Goal: Information Seeking & Learning: Learn about a topic

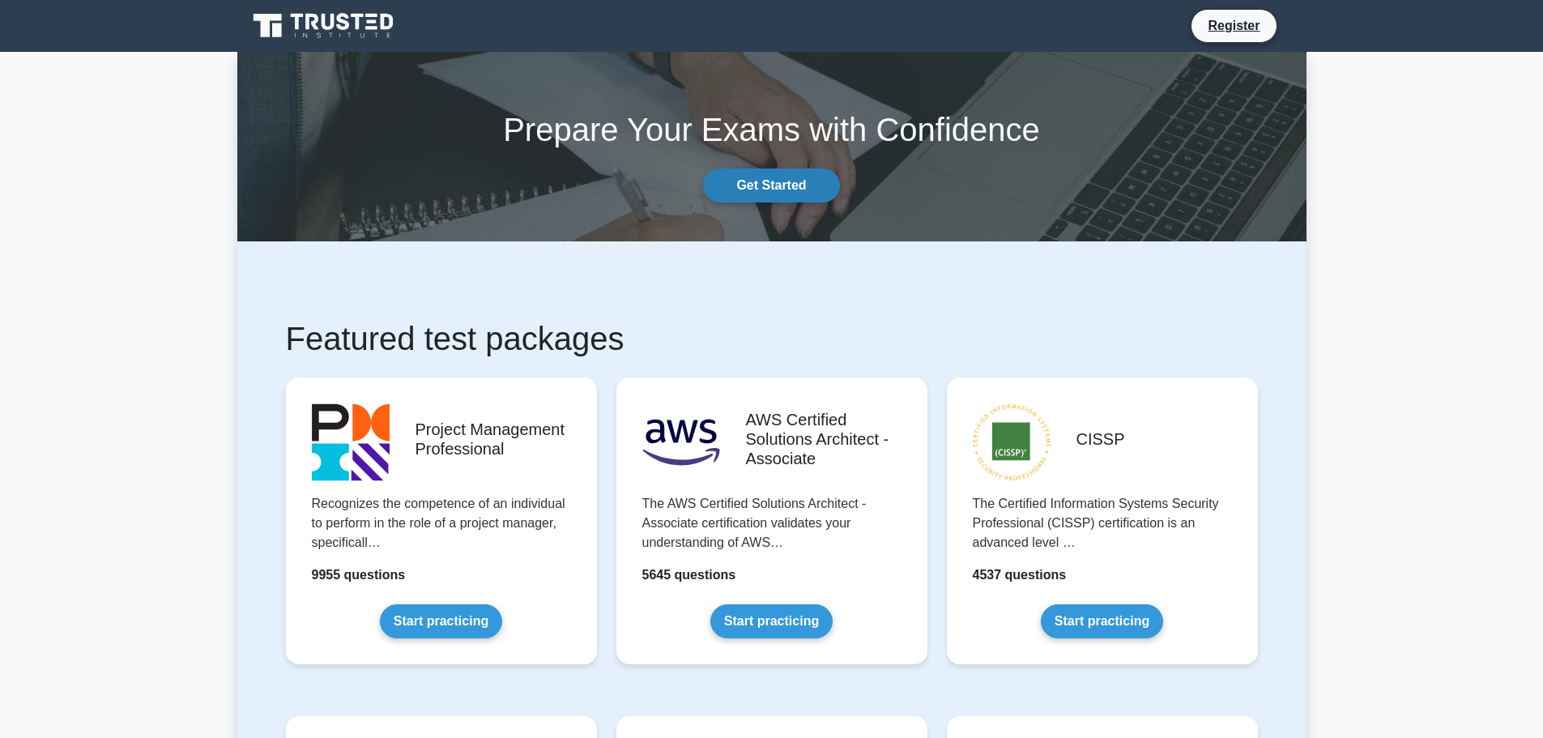
click at [745, 179] on link "Get Started" at bounding box center [771, 186] width 136 height 34
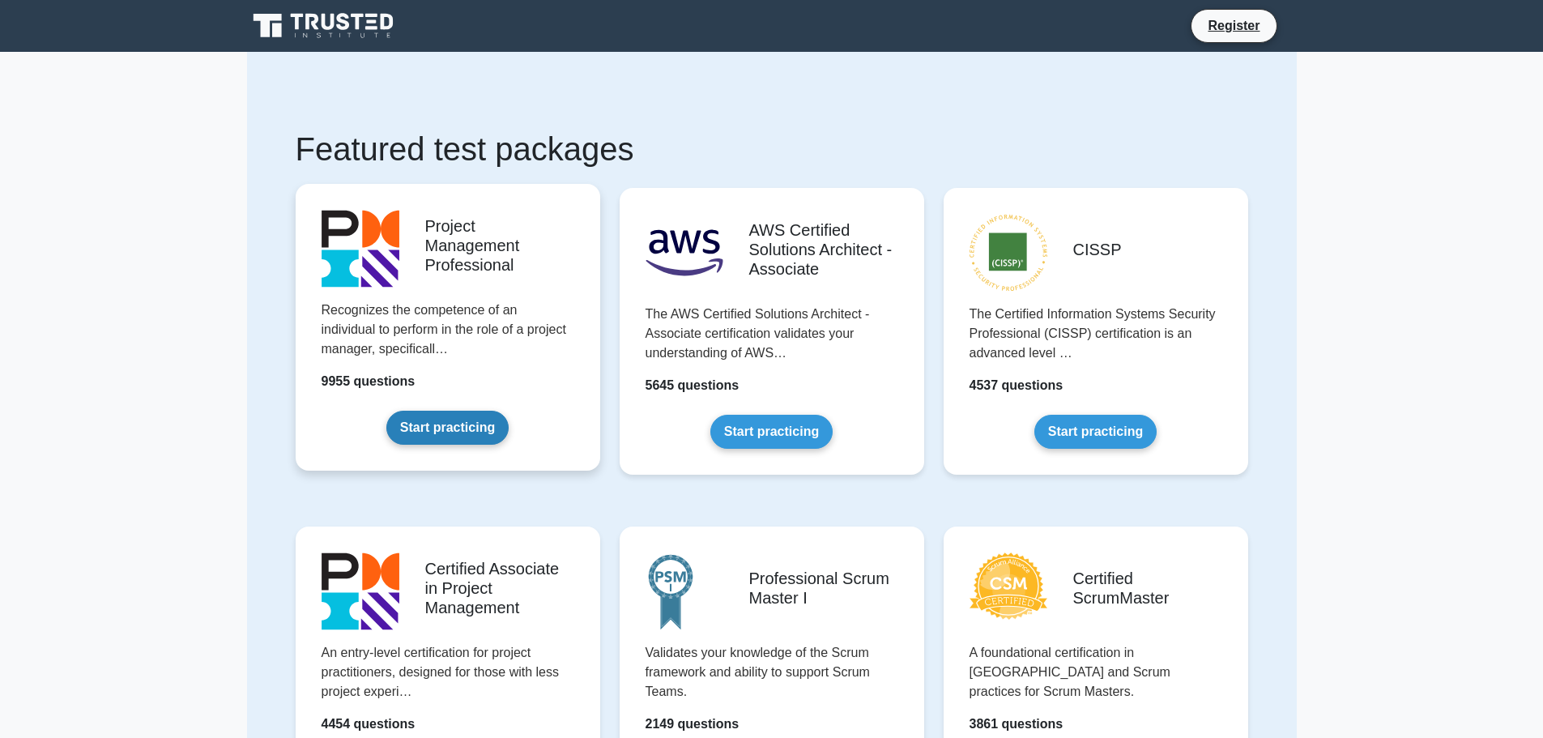
click at [454, 431] on link "Start practicing" at bounding box center [447, 428] width 122 height 34
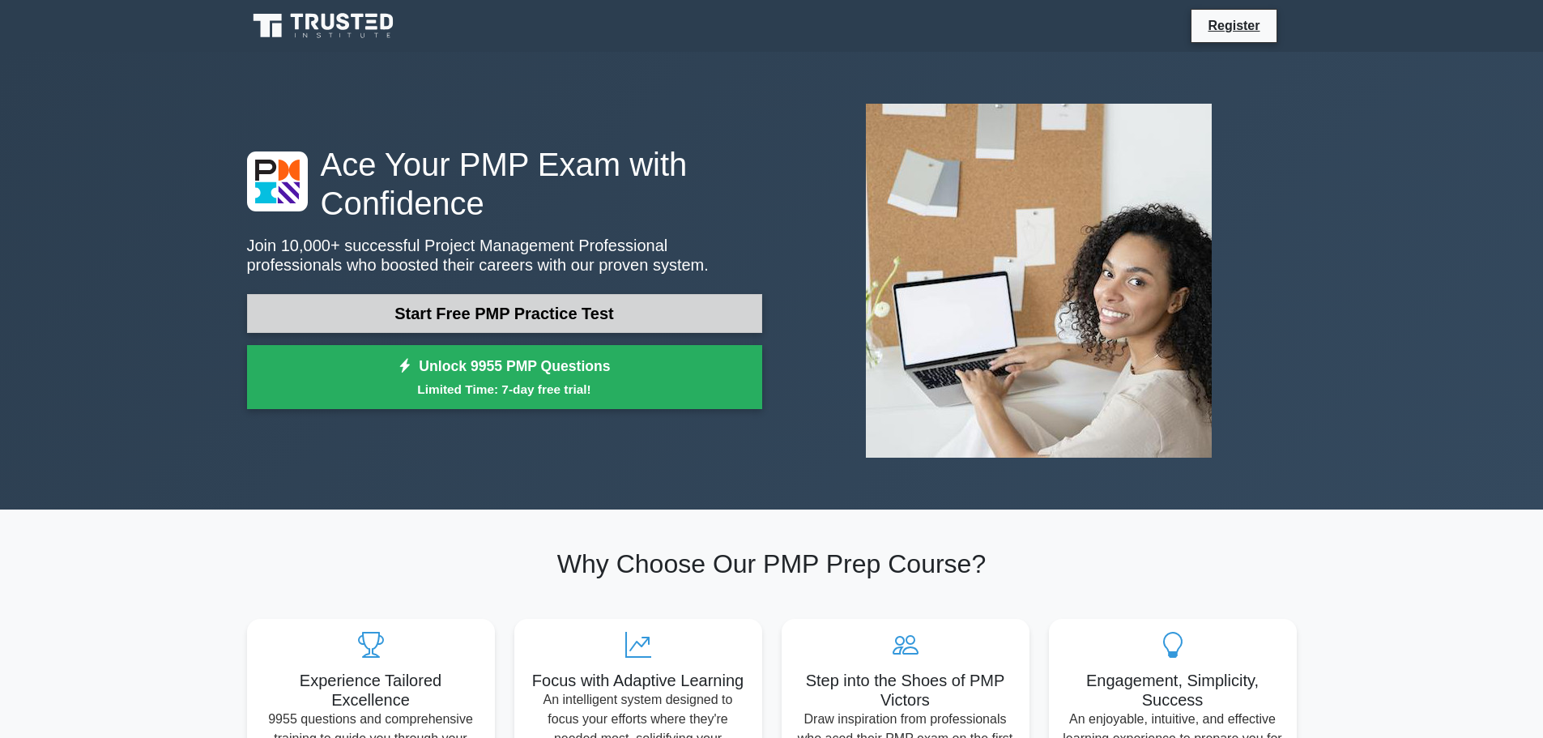
click at [510, 312] on link "Start Free PMP Practice Test" at bounding box center [504, 313] width 515 height 39
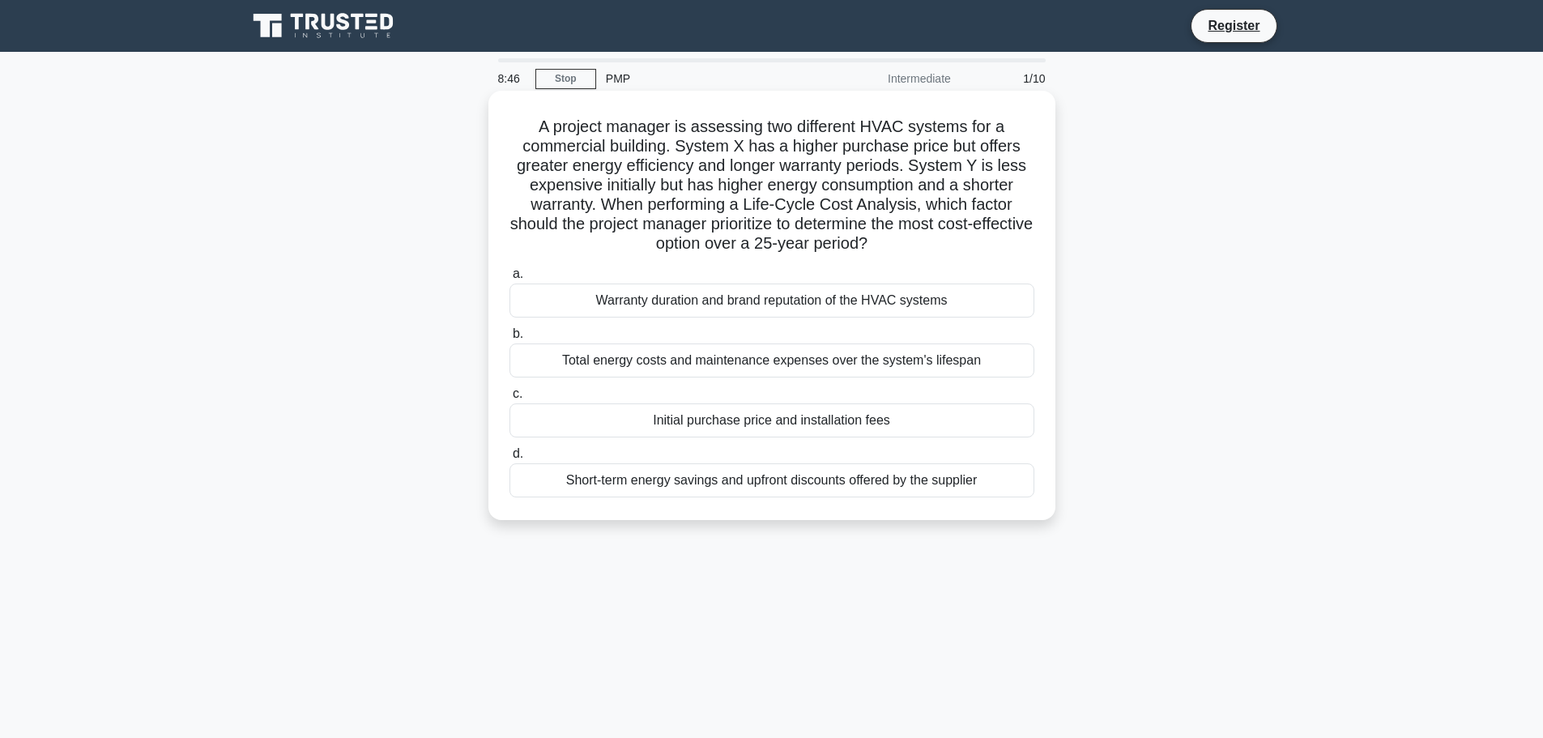
click at [777, 365] on div "Total energy costs and maintenance expenses over the system's lifespan" at bounding box center [772, 361] width 525 height 34
click at [510, 339] on input "b. Total energy costs and maintenance expenses over the system's lifespan" at bounding box center [510, 334] width 0 height 11
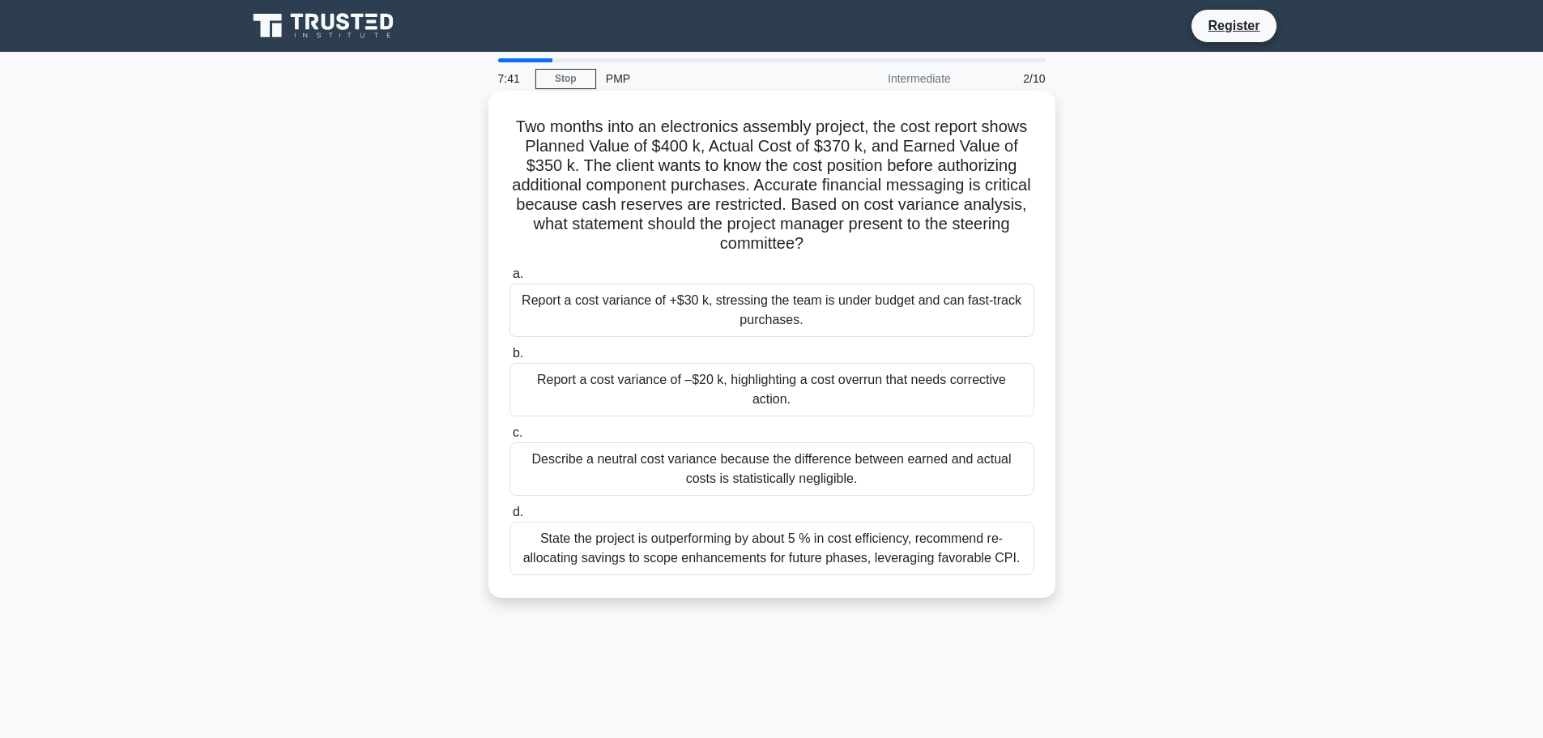
click at [687, 386] on div "Report a cost variance of –$20 k, highlighting a cost overrun that needs correc…" at bounding box center [772, 389] width 525 height 53
click at [510, 359] on input "b. Report a cost variance of –$20 k, highlighting a cost overrun that needs cor…" at bounding box center [510, 353] width 0 height 11
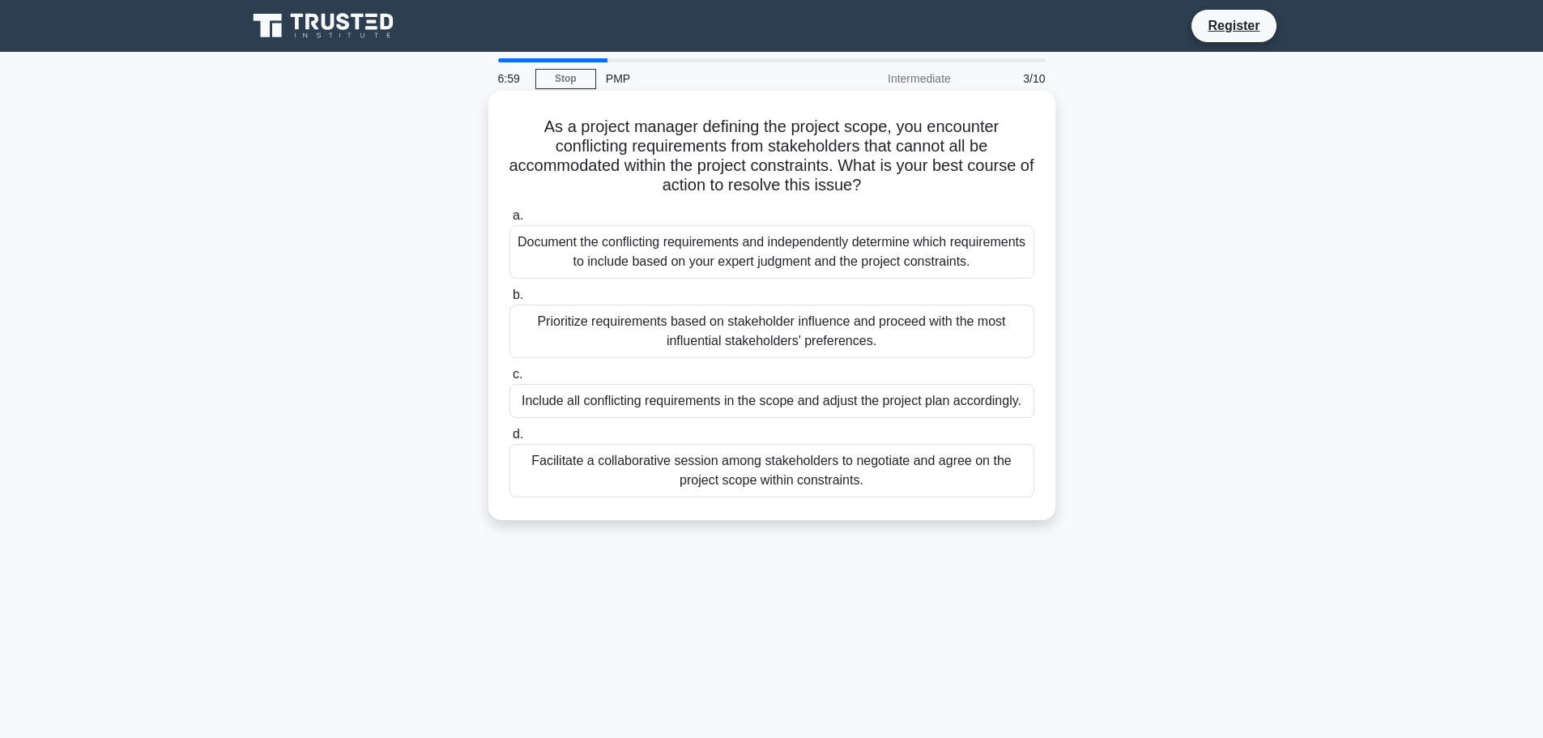
click at [732, 468] on div "Facilitate a collaborative session among stakeholders to negotiate and agree on…" at bounding box center [772, 470] width 525 height 53
click at [510, 440] on input "d. Facilitate a collaborative session among stakeholders to negotiate and agree…" at bounding box center [510, 434] width 0 height 11
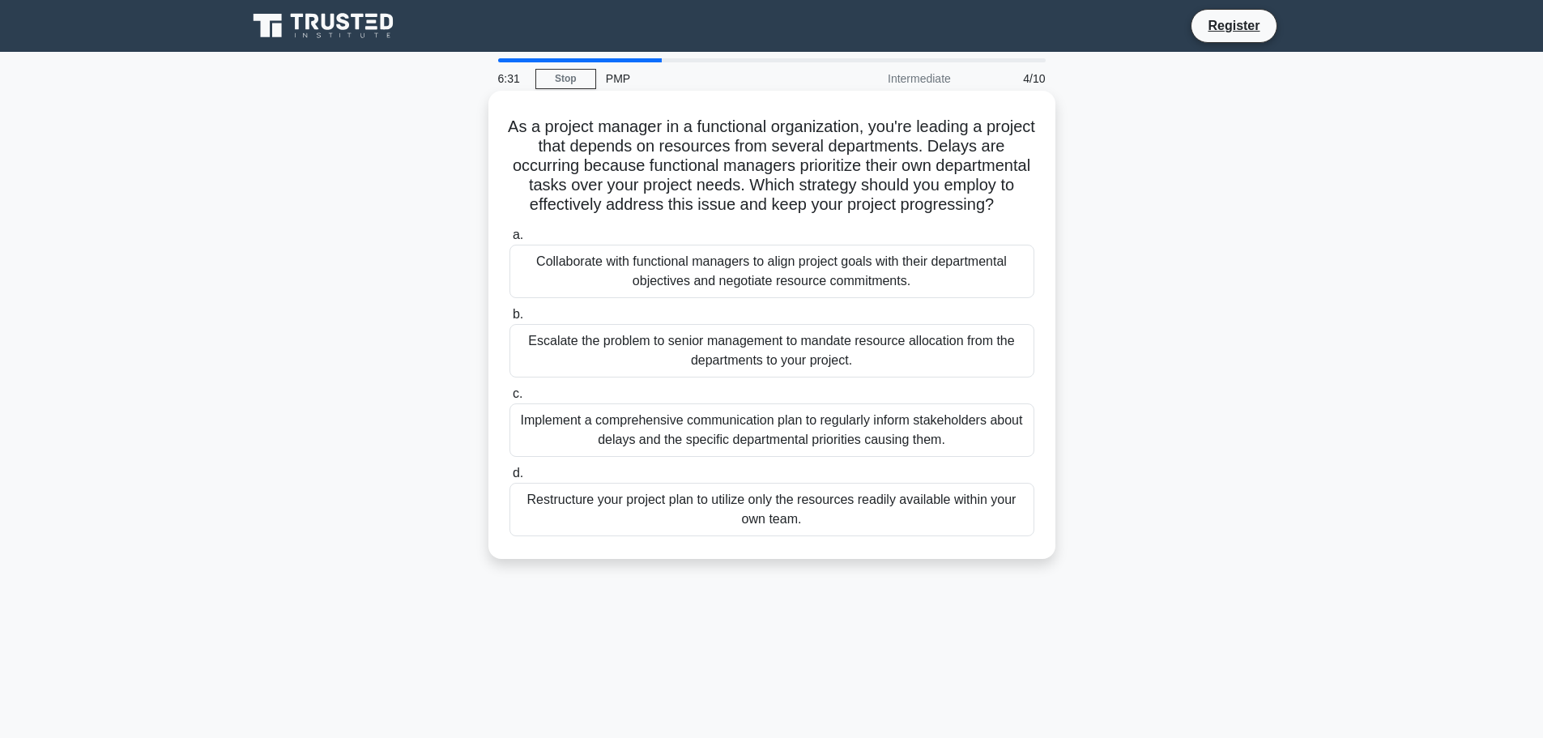
click at [655, 290] on div "Collaborate with functional managers to align project goals with their departme…" at bounding box center [772, 271] width 525 height 53
click at [510, 241] on input "a. Collaborate with functional managers to align project goals with their depar…" at bounding box center [510, 235] width 0 height 11
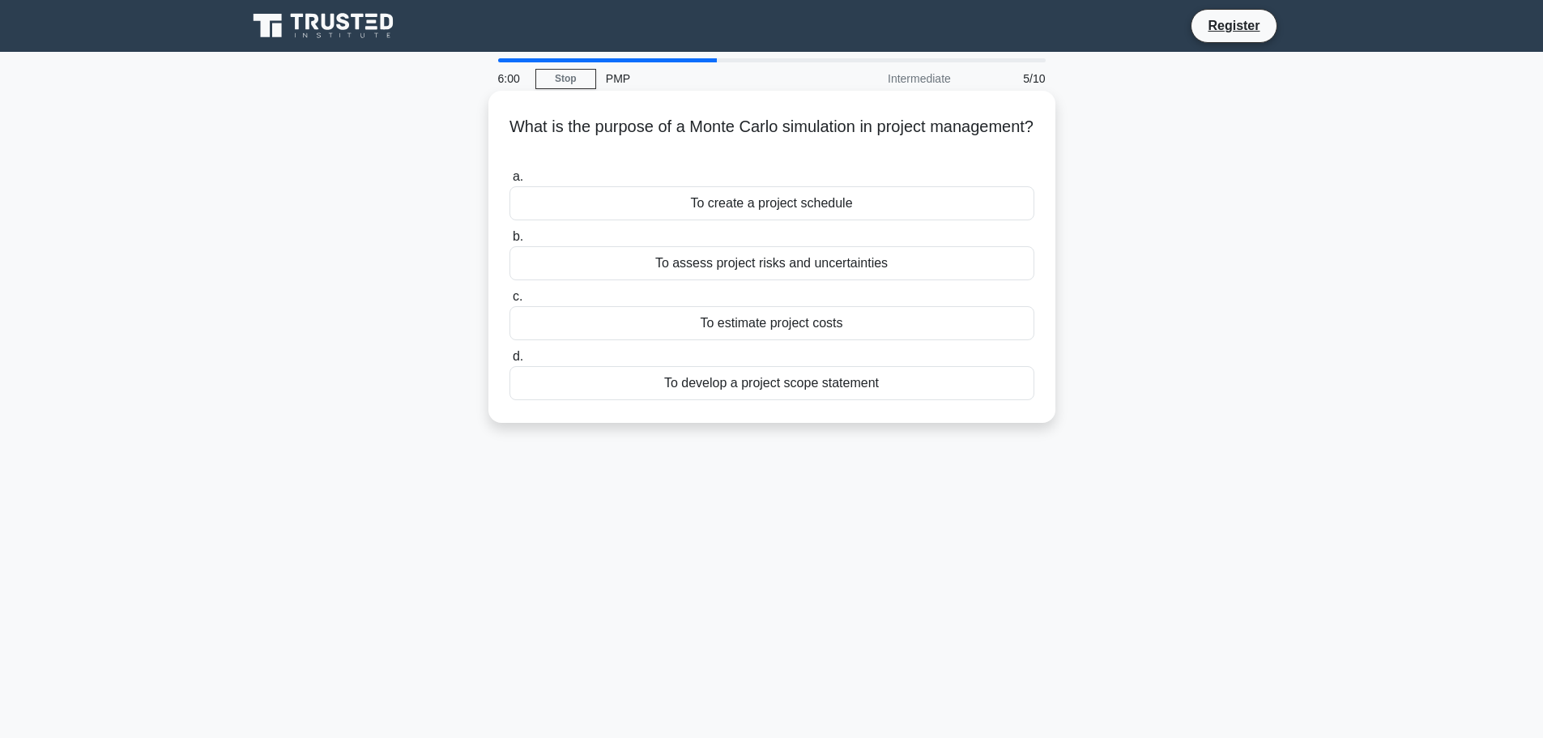
click at [762, 328] on div "To estimate project costs" at bounding box center [772, 323] width 525 height 34
click at [510, 302] on input "c. To estimate project costs" at bounding box center [510, 297] width 0 height 11
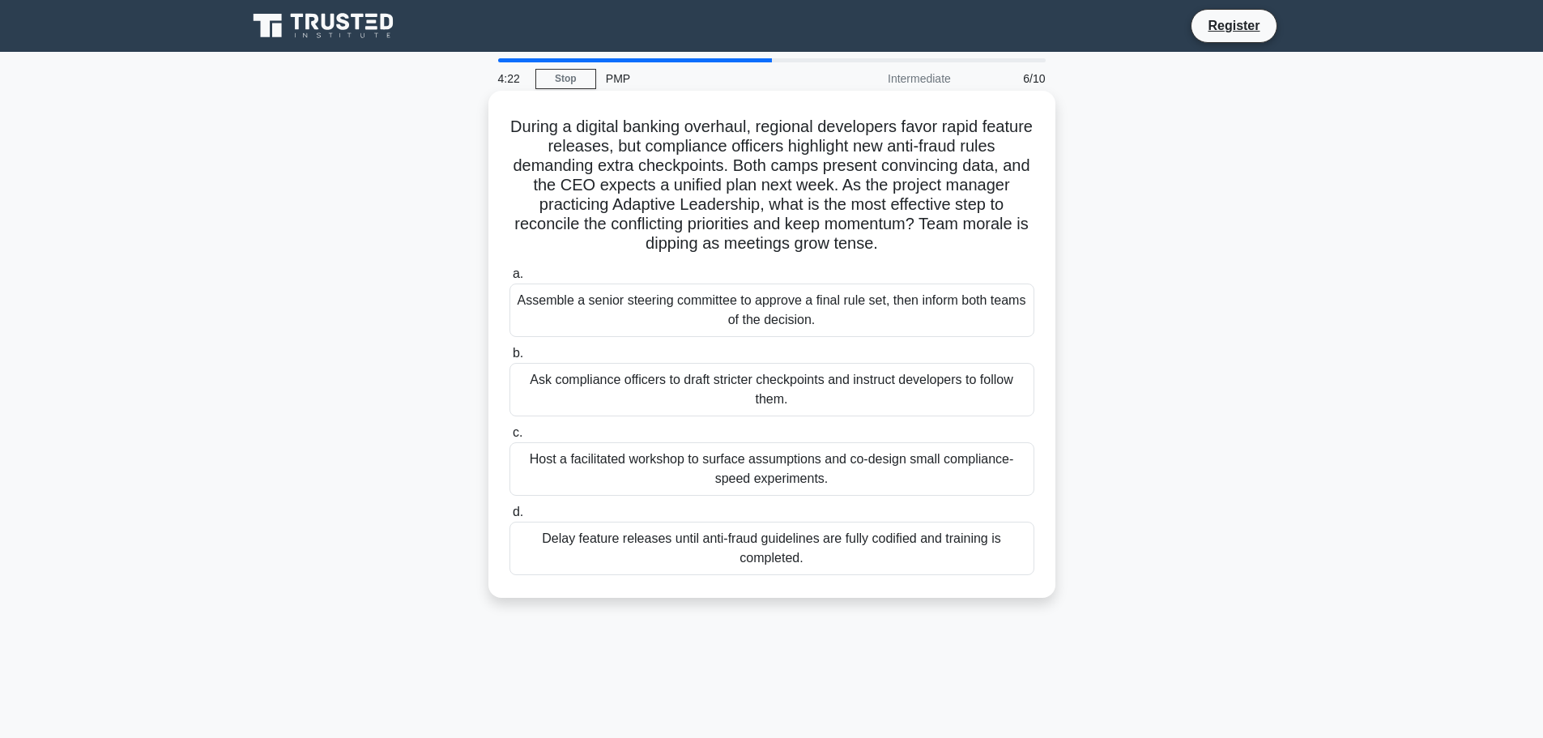
click at [690, 480] on div "Host a facilitated workshop to surface assumptions and co-design small complian…" at bounding box center [772, 468] width 525 height 53
click at [510, 438] on input "c. Host a facilitated workshop to surface assumptions and co-design small compl…" at bounding box center [510, 433] width 0 height 11
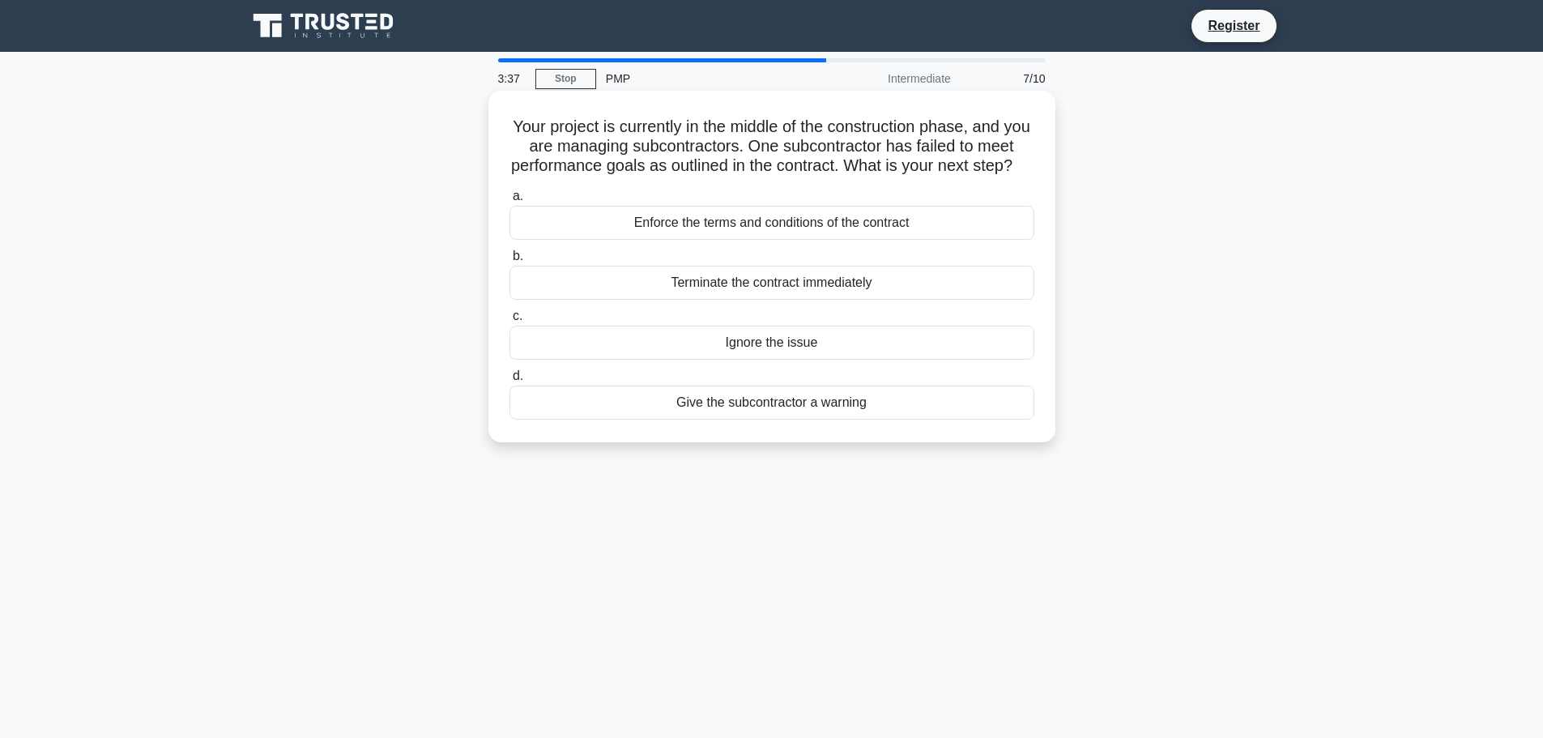
click at [770, 240] on div "Enforce the terms and conditions of the contract" at bounding box center [772, 223] width 525 height 34
click at [510, 202] on input "a. Enforce the terms and conditions of the contract" at bounding box center [510, 196] width 0 height 11
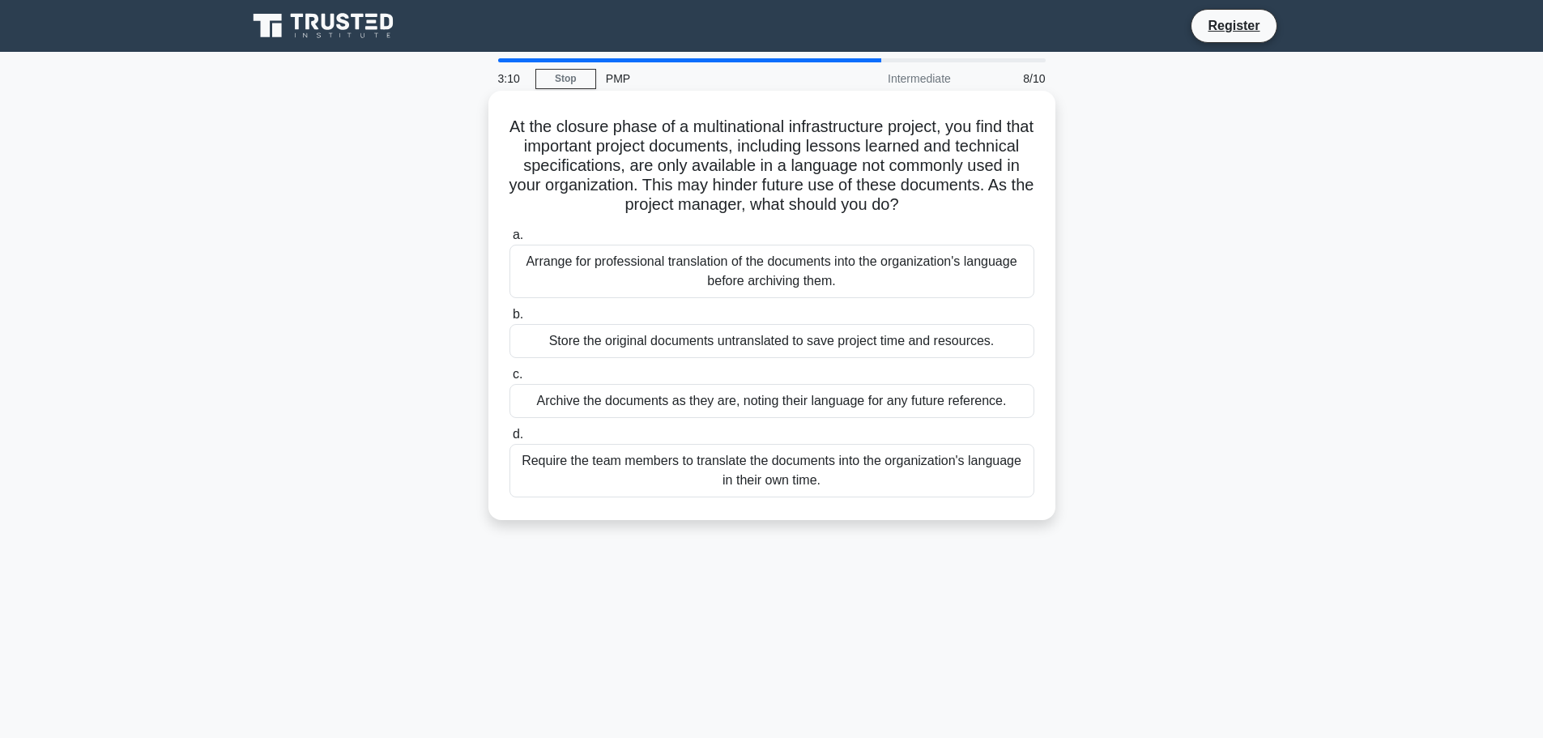
click at [687, 285] on div "Arrange for professional translation of the documents into the organization's l…" at bounding box center [772, 271] width 525 height 53
click at [510, 241] on input "a. Arrange for professional translation of the documents into the organization'…" at bounding box center [510, 235] width 0 height 11
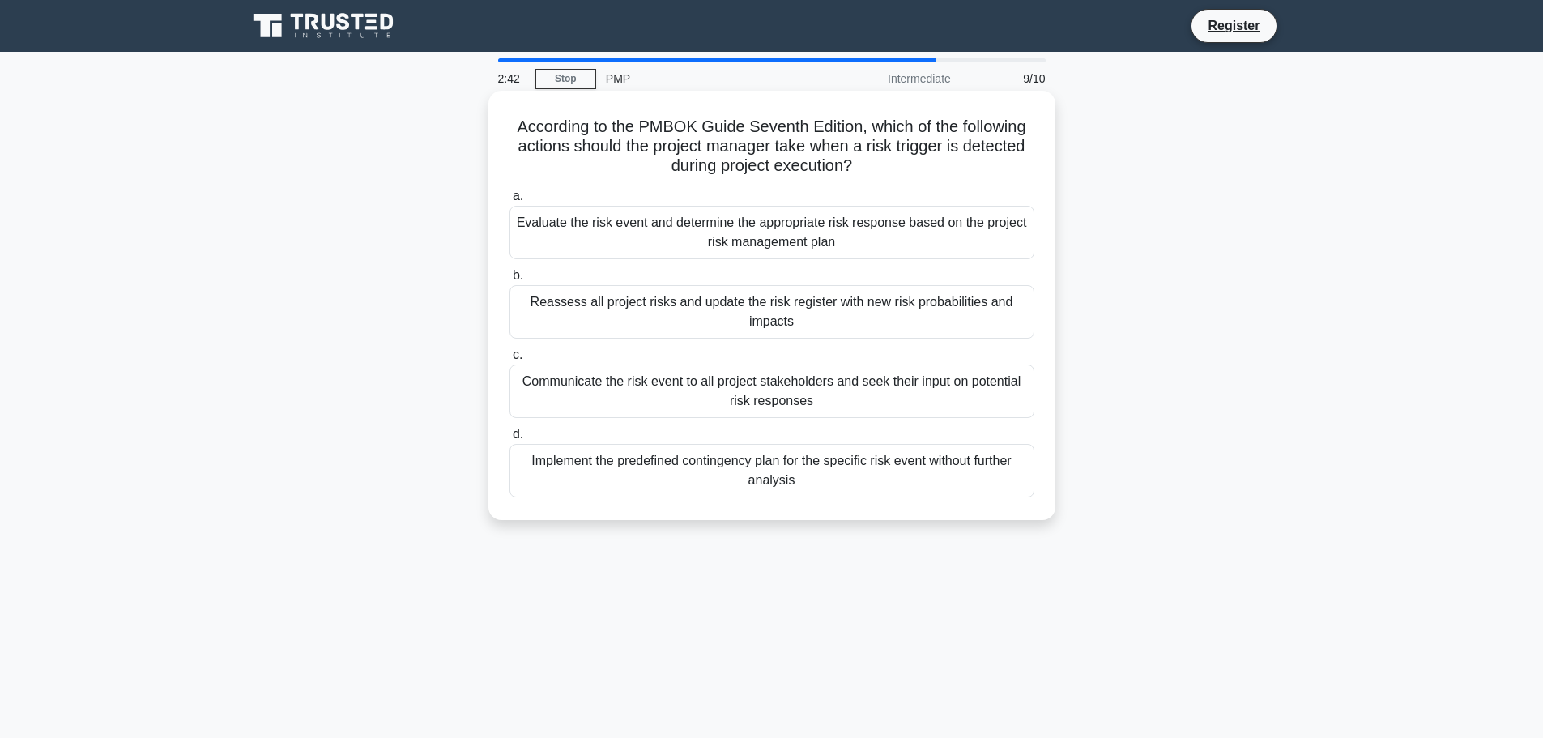
click at [863, 241] on div "Evaluate the risk event and determine the appropriate risk response based on th…" at bounding box center [772, 232] width 525 height 53
click at [510, 202] on input "a. Evaluate the risk event and determine the appropriate risk response based on…" at bounding box center [510, 196] width 0 height 11
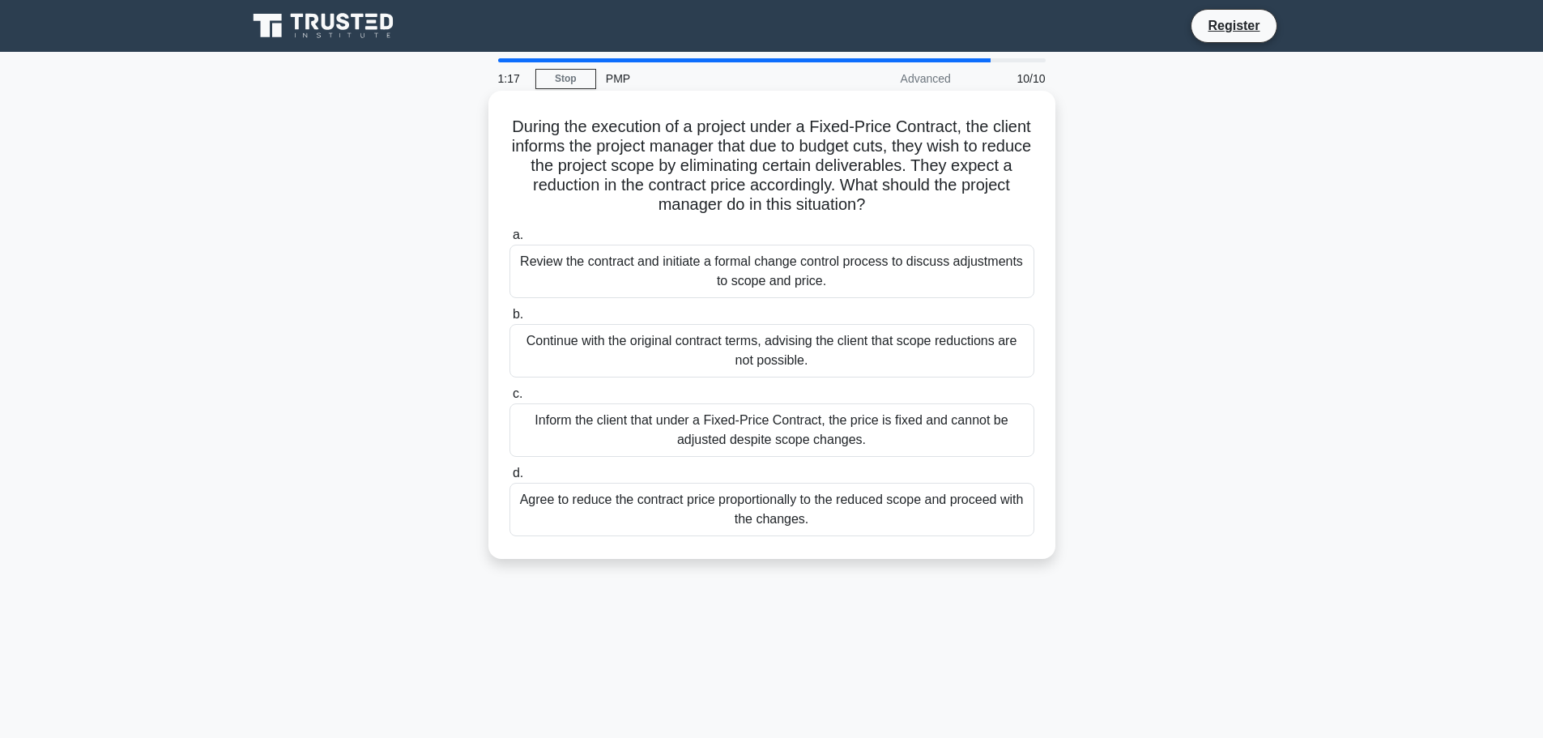
click at [676, 284] on div "Review the contract and initiate a formal change control process to discuss adj…" at bounding box center [772, 271] width 525 height 53
click at [510, 241] on input "a. Review the contract and initiate a formal change control process to discuss …" at bounding box center [510, 235] width 0 height 11
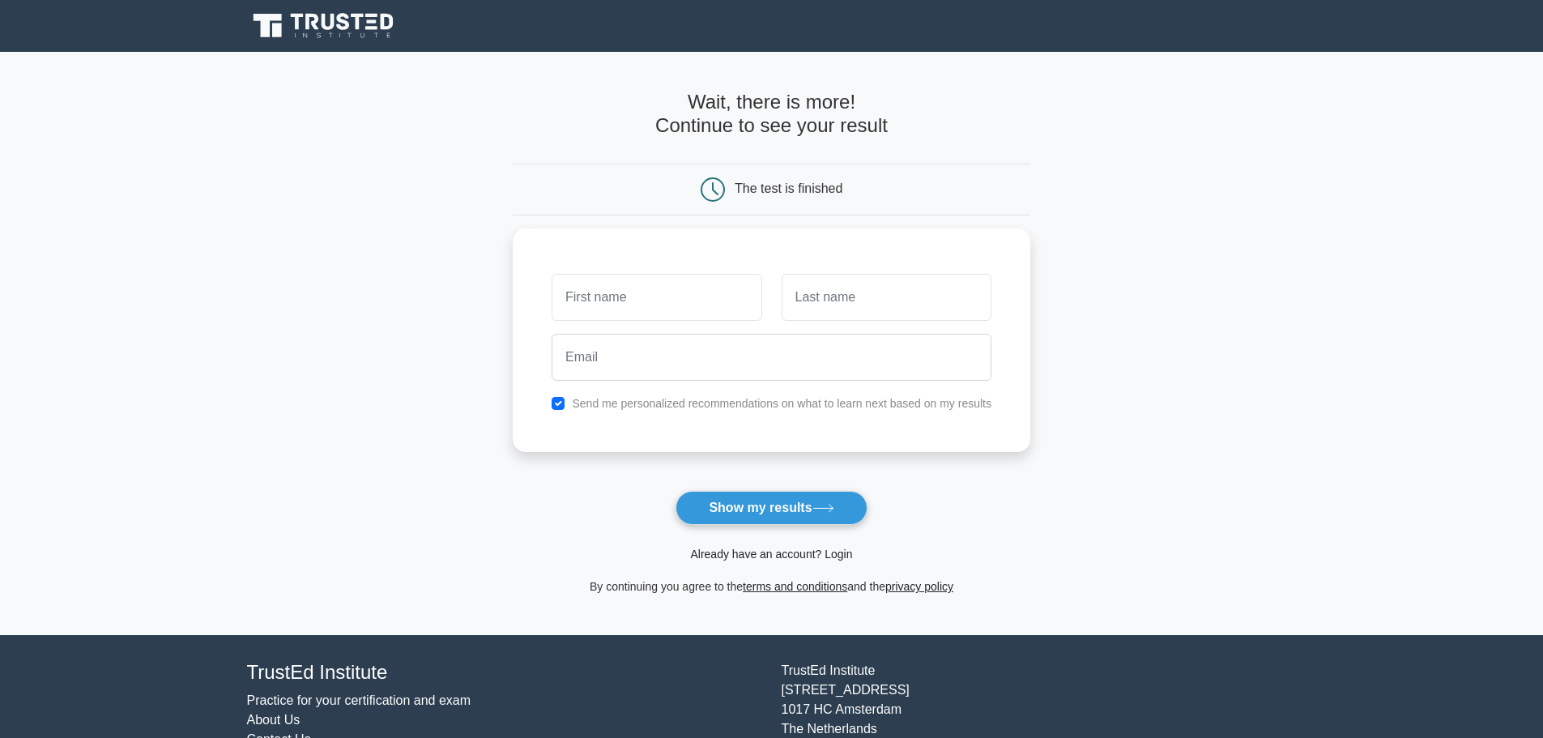
click at [771, 560] on link "Already have an account? Login" at bounding box center [771, 554] width 162 height 13
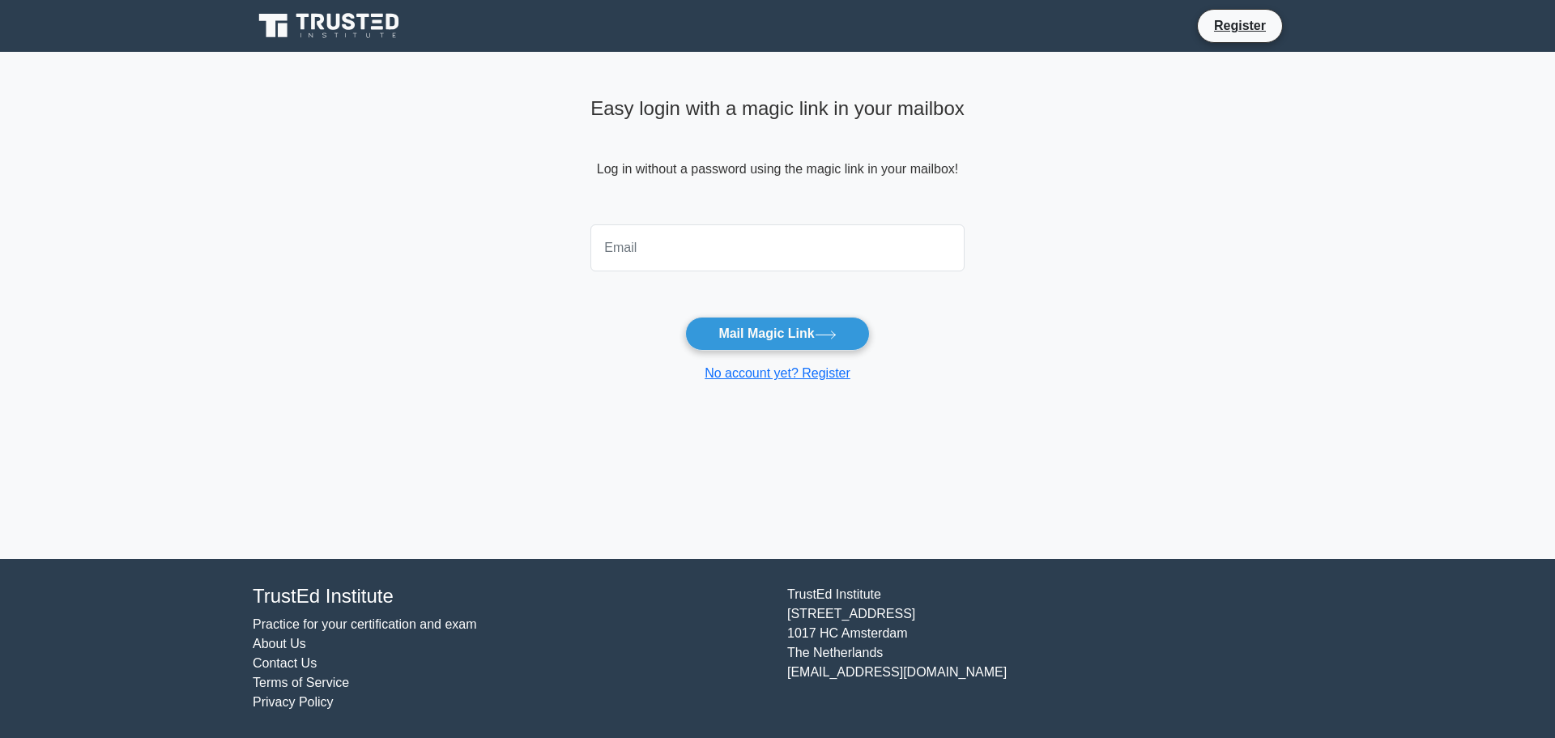
click at [628, 249] on input "email" at bounding box center [778, 247] width 374 height 47
type input "carolcebrecos@gmail.com"
click at [797, 334] on button "Mail Magic Link" at bounding box center [777, 334] width 184 height 34
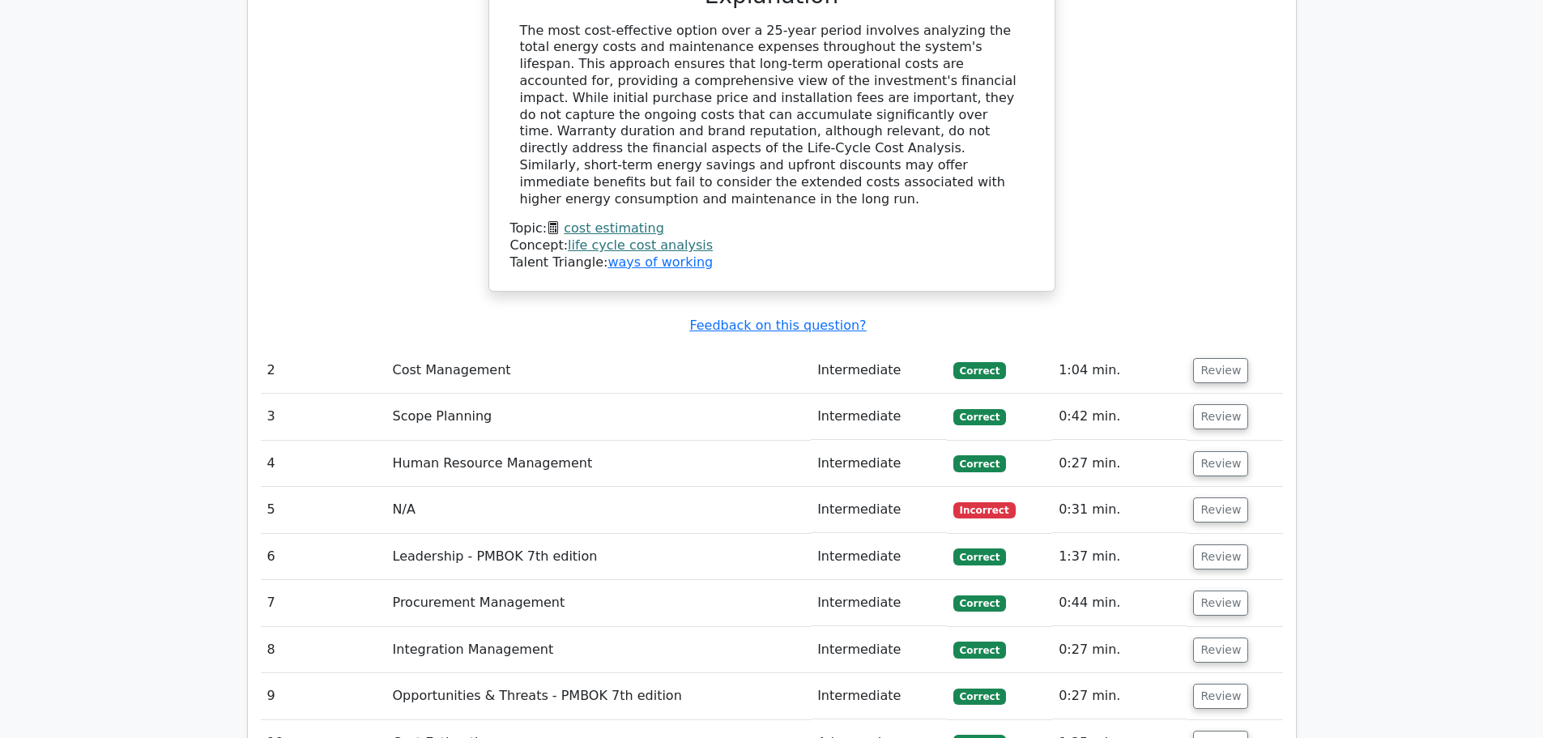
scroll to position [1944, 0]
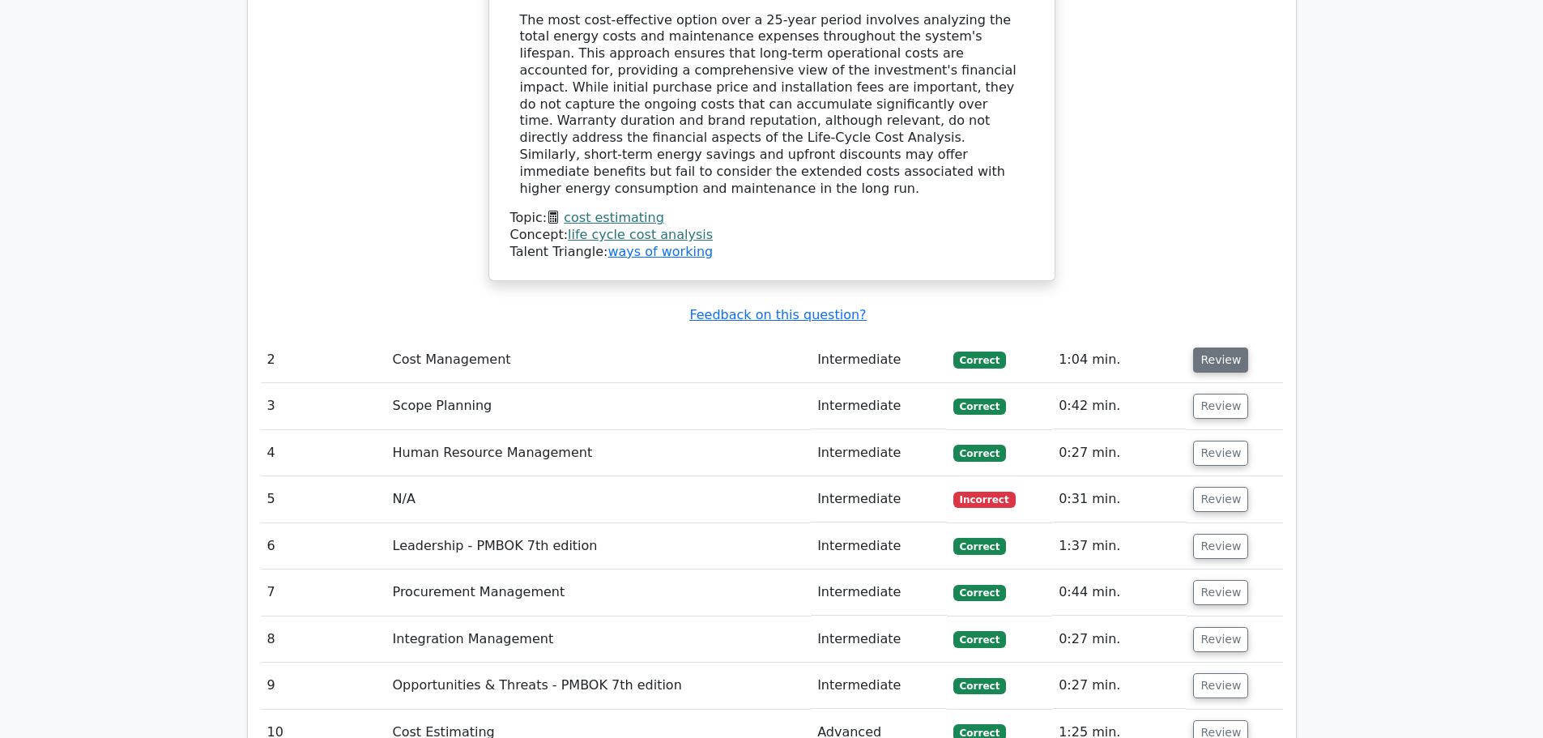
click at [1223, 348] on button "Review" at bounding box center [1220, 360] width 55 height 25
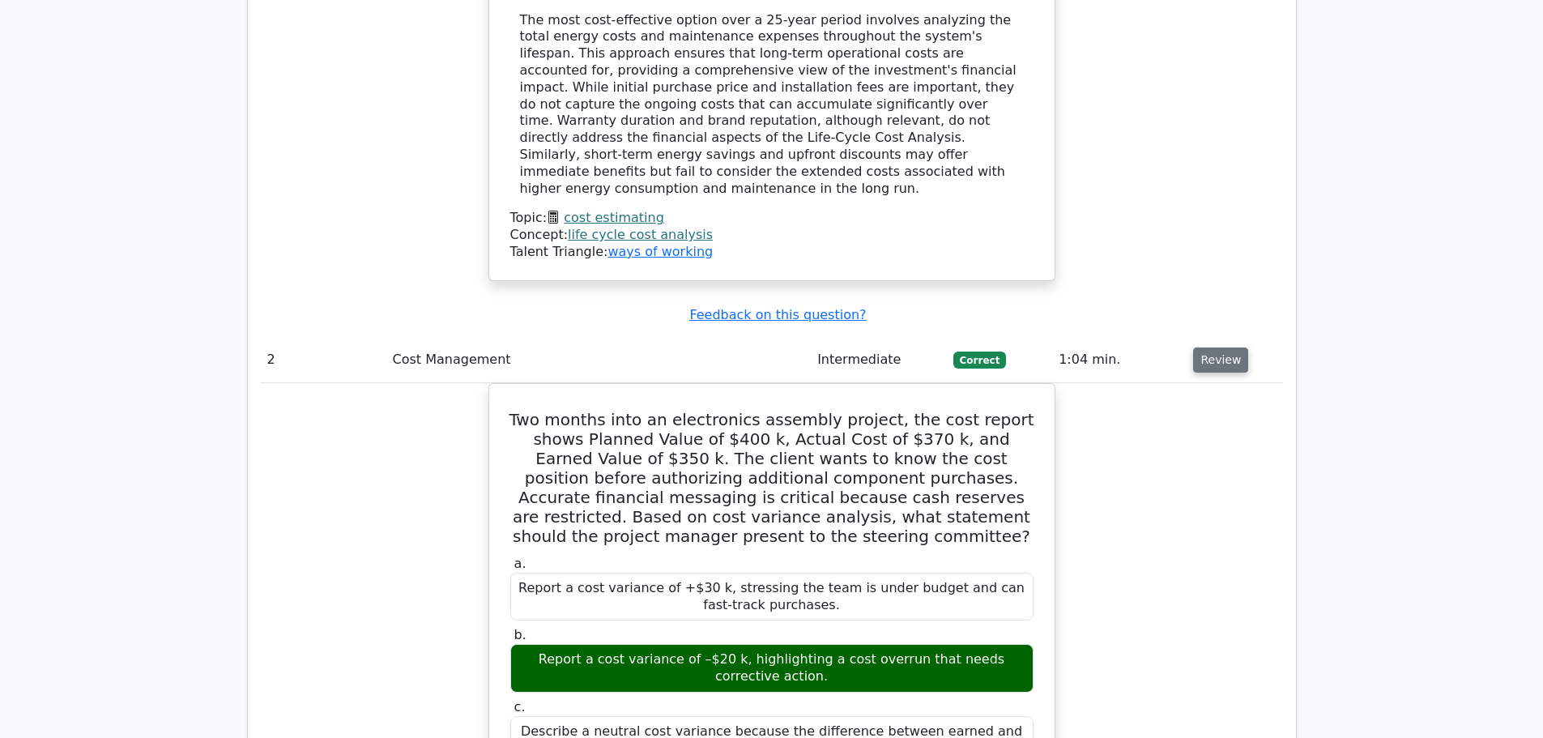
click at [1211, 348] on button "Review" at bounding box center [1220, 360] width 55 height 25
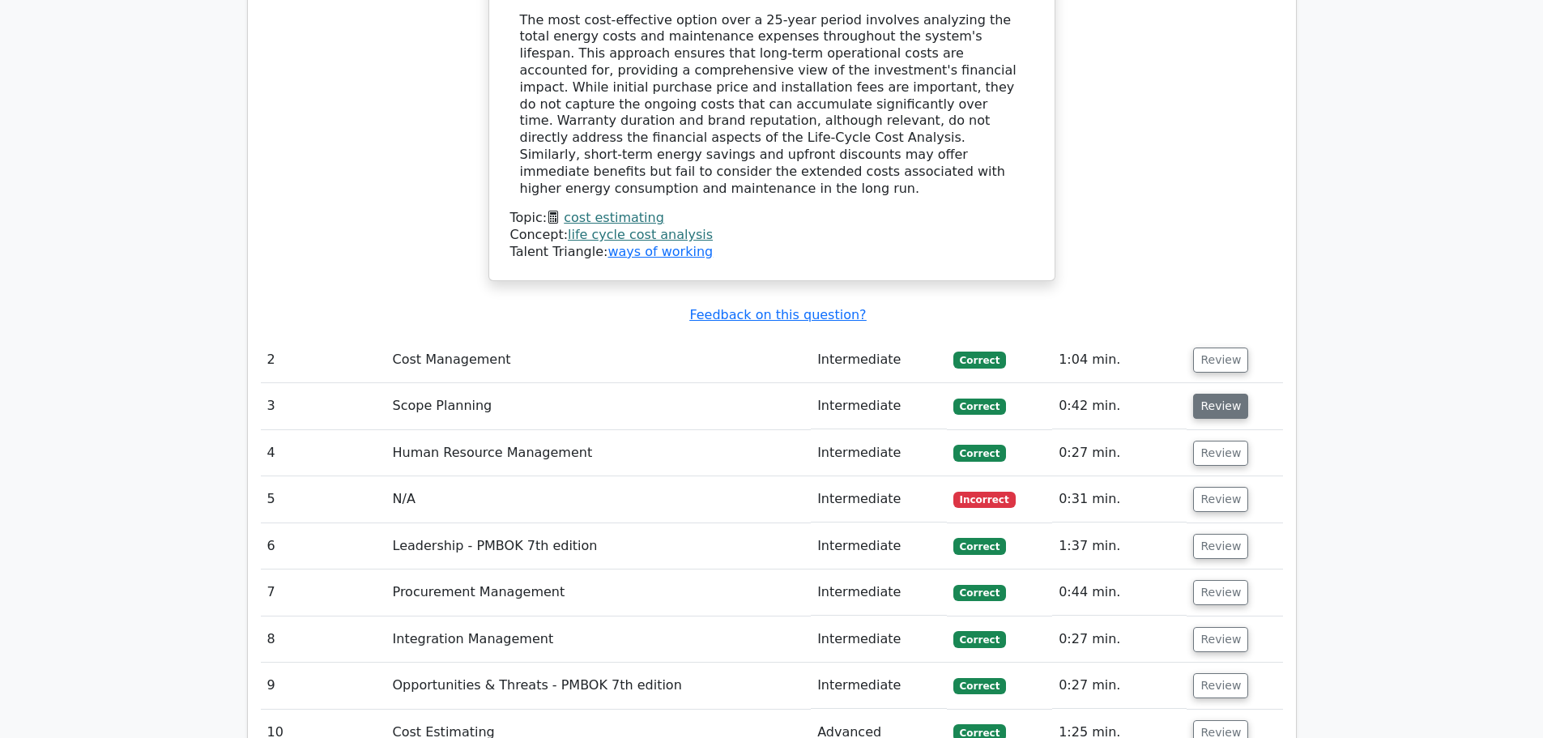
click at [1207, 394] on button "Review" at bounding box center [1220, 406] width 55 height 25
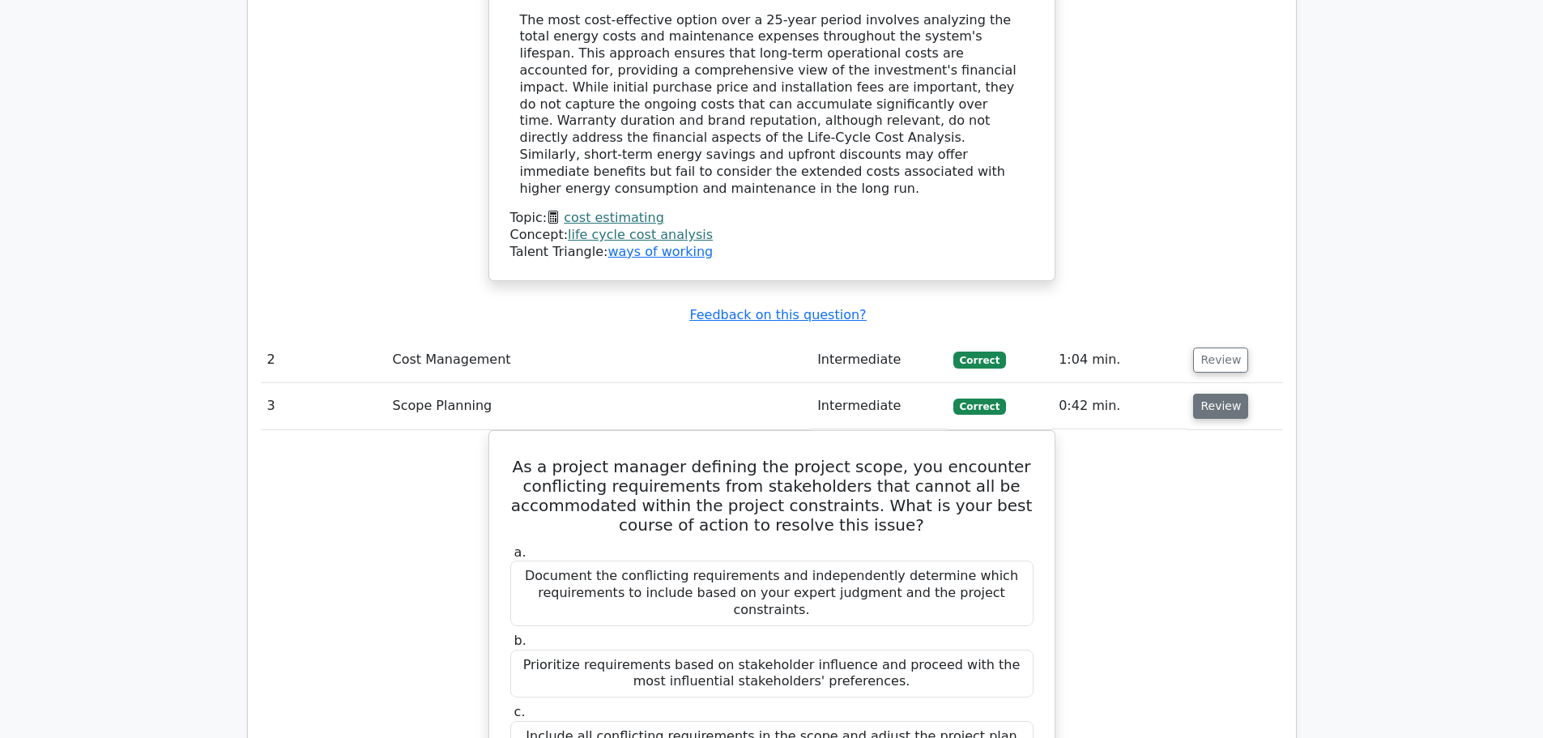
click at [1208, 394] on button "Review" at bounding box center [1220, 406] width 55 height 25
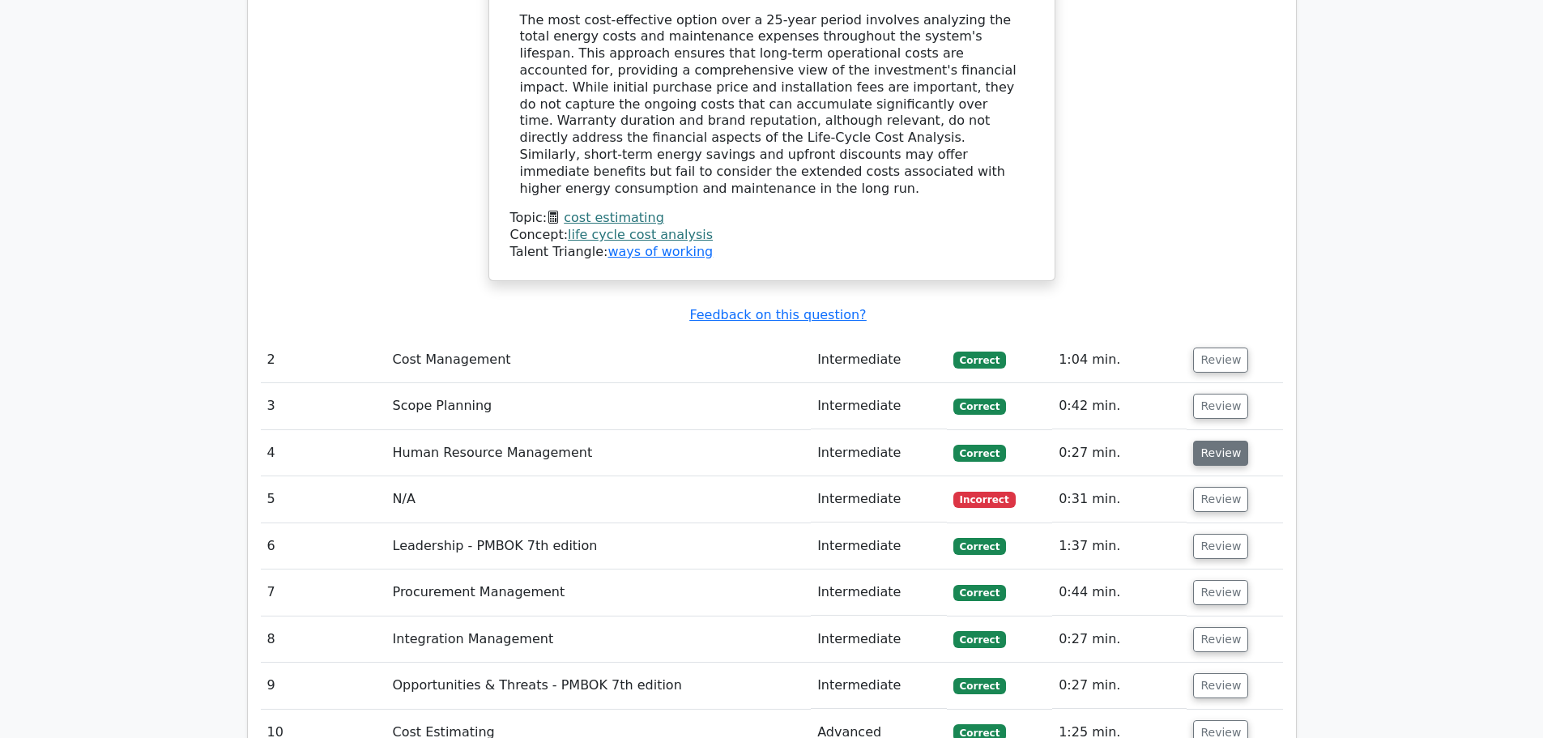
click at [1210, 441] on button "Review" at bounding box center [1220, 453] width 55 height 25
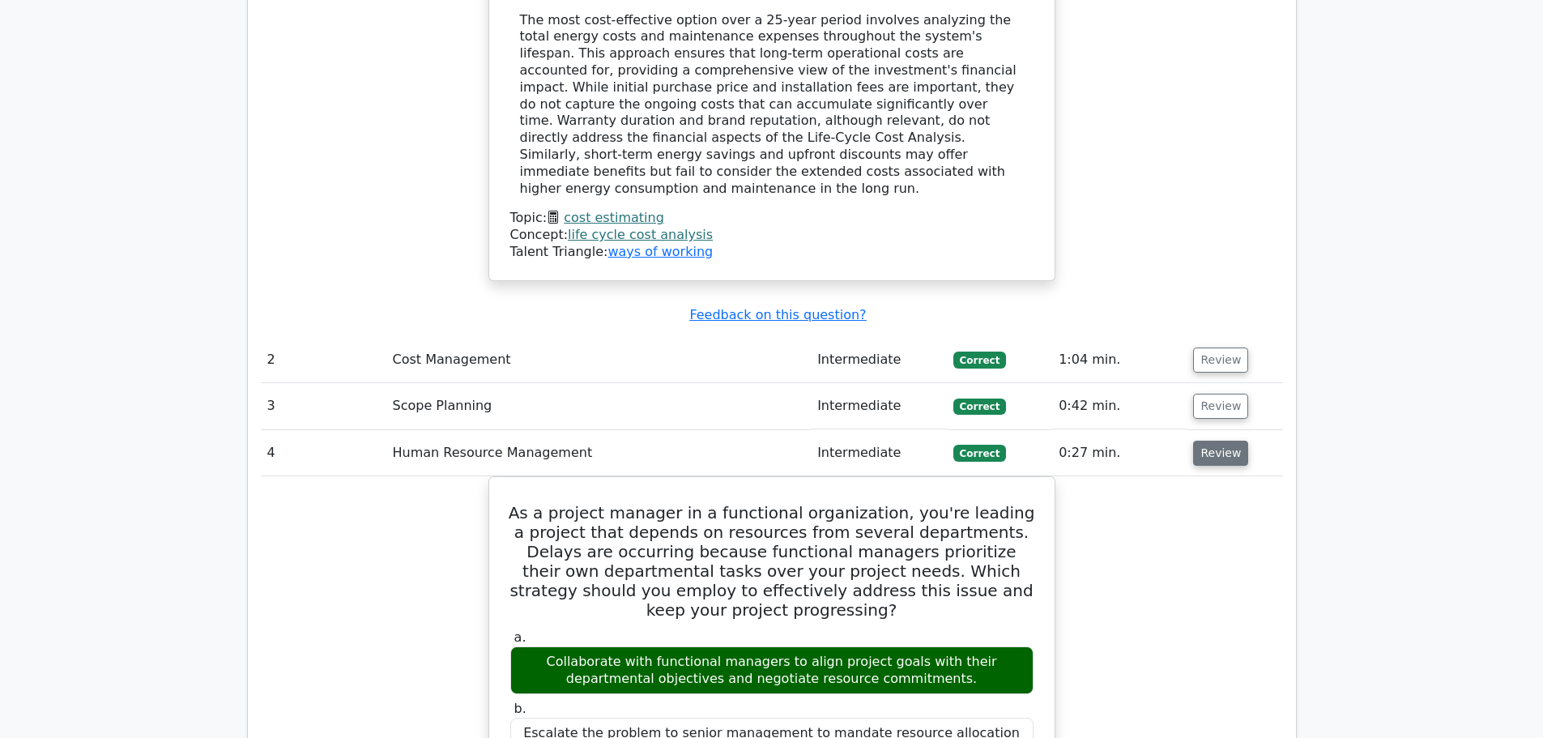
click at [1206, 441] on button "Review" at bounding box center [1220, 453] width 55 height 25
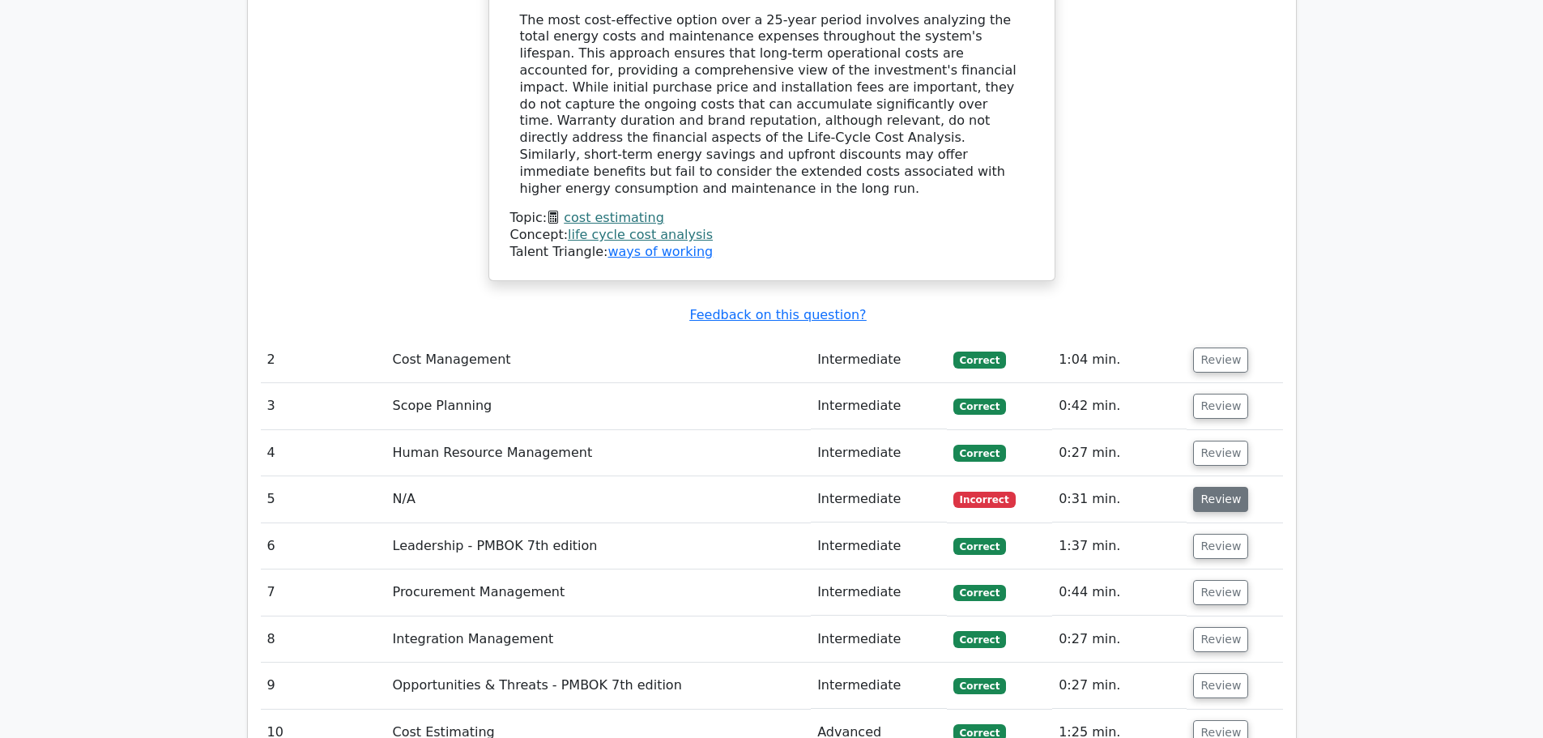
click at [1223, 487] on button "Review" at bounding box center [1220, 499] width 55 height 25
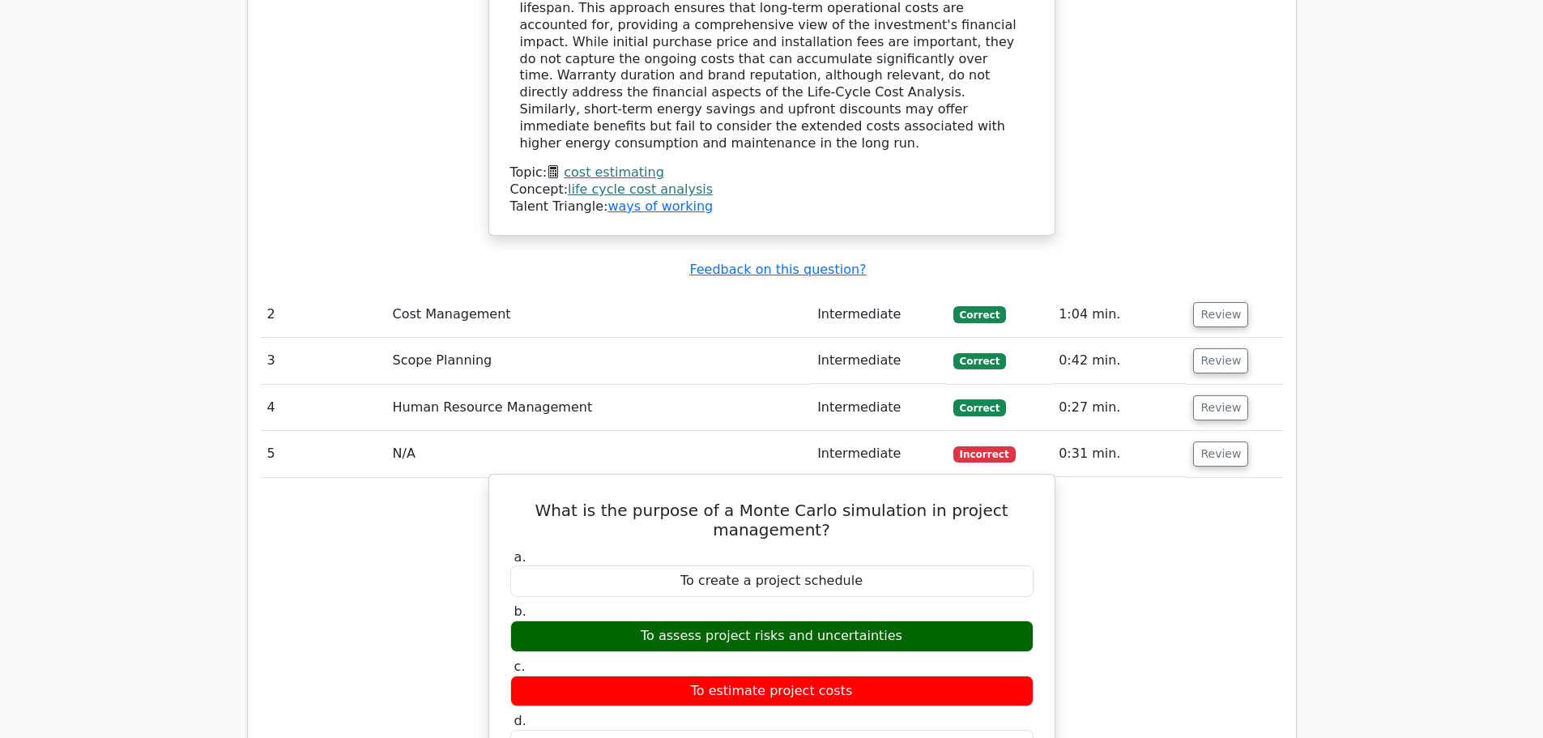
scroll to position [2025, 0]
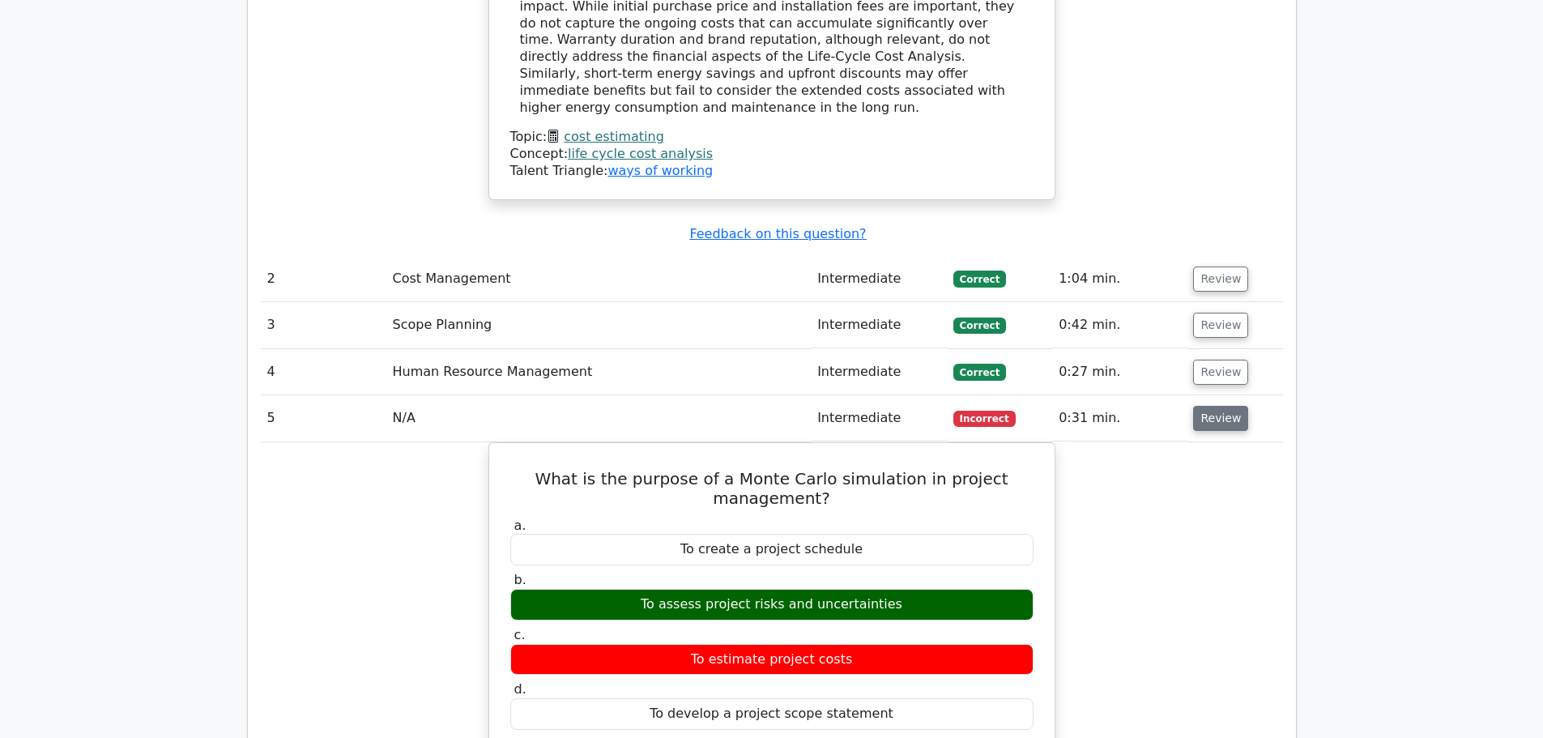
click at [1225, 406] on button "Review" at bounding box center [1220, 418] width 55 height 25
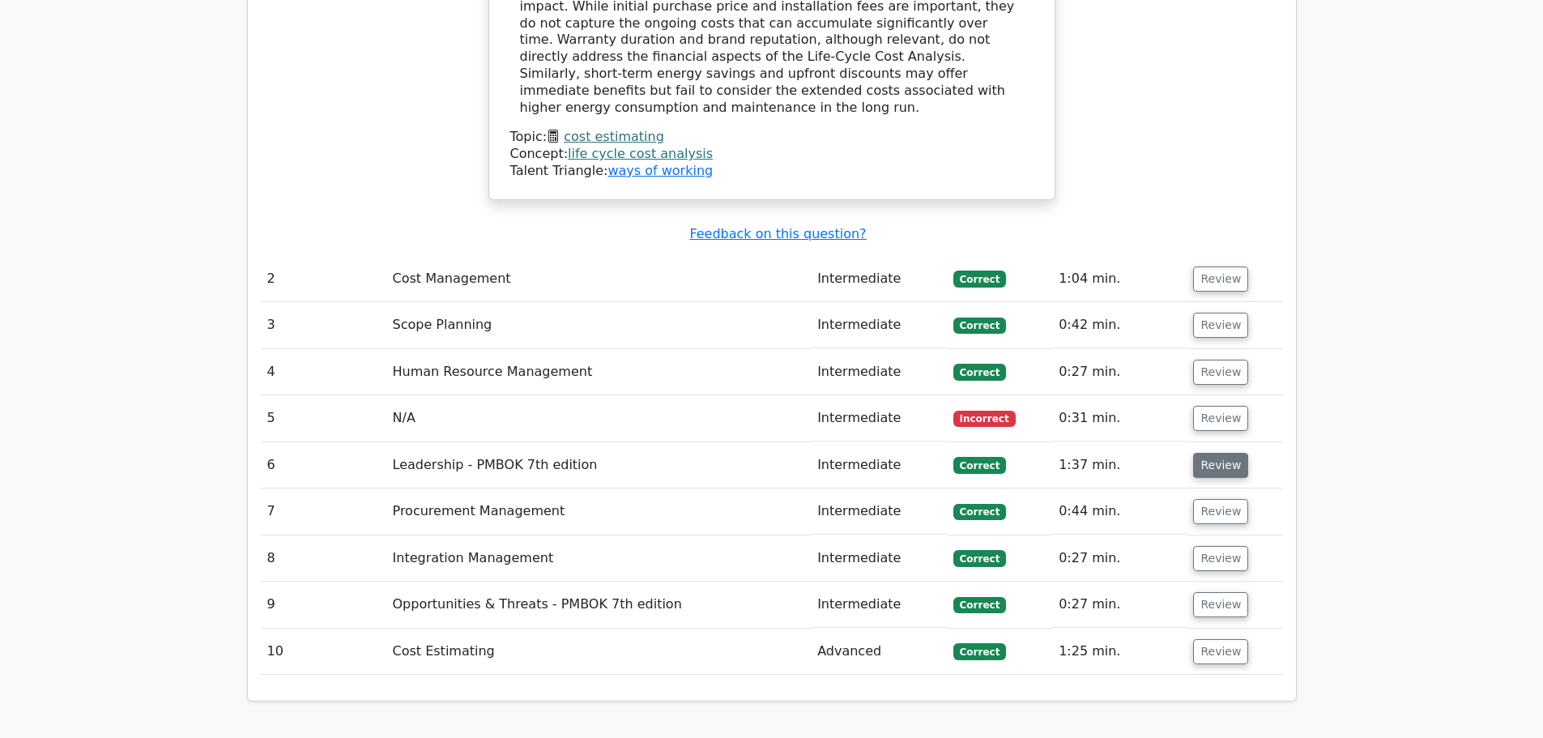
click at [1214, 453] on button "Review" at bounding box center [1220, 465] width 55 height 25
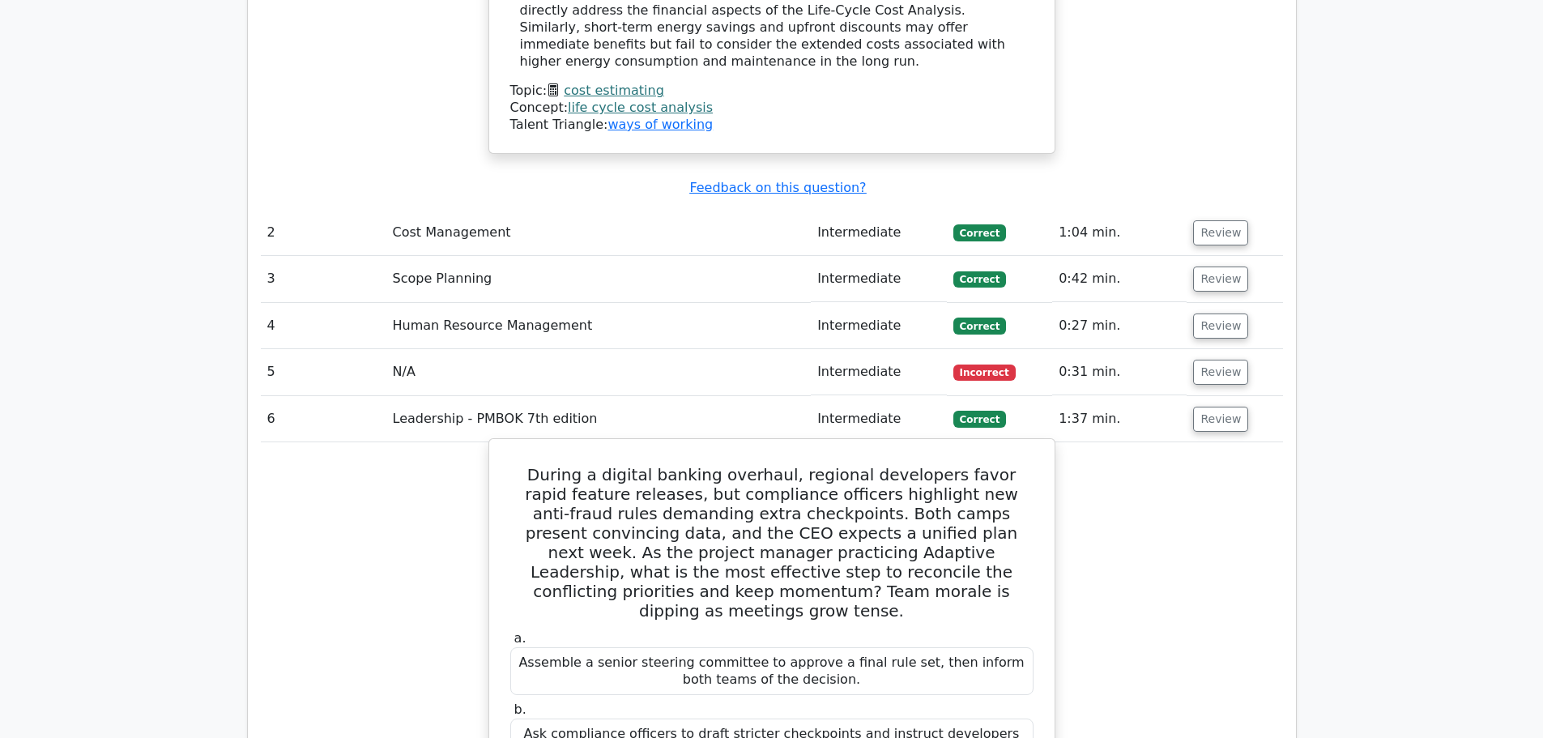
scroll to position [2106, 0]
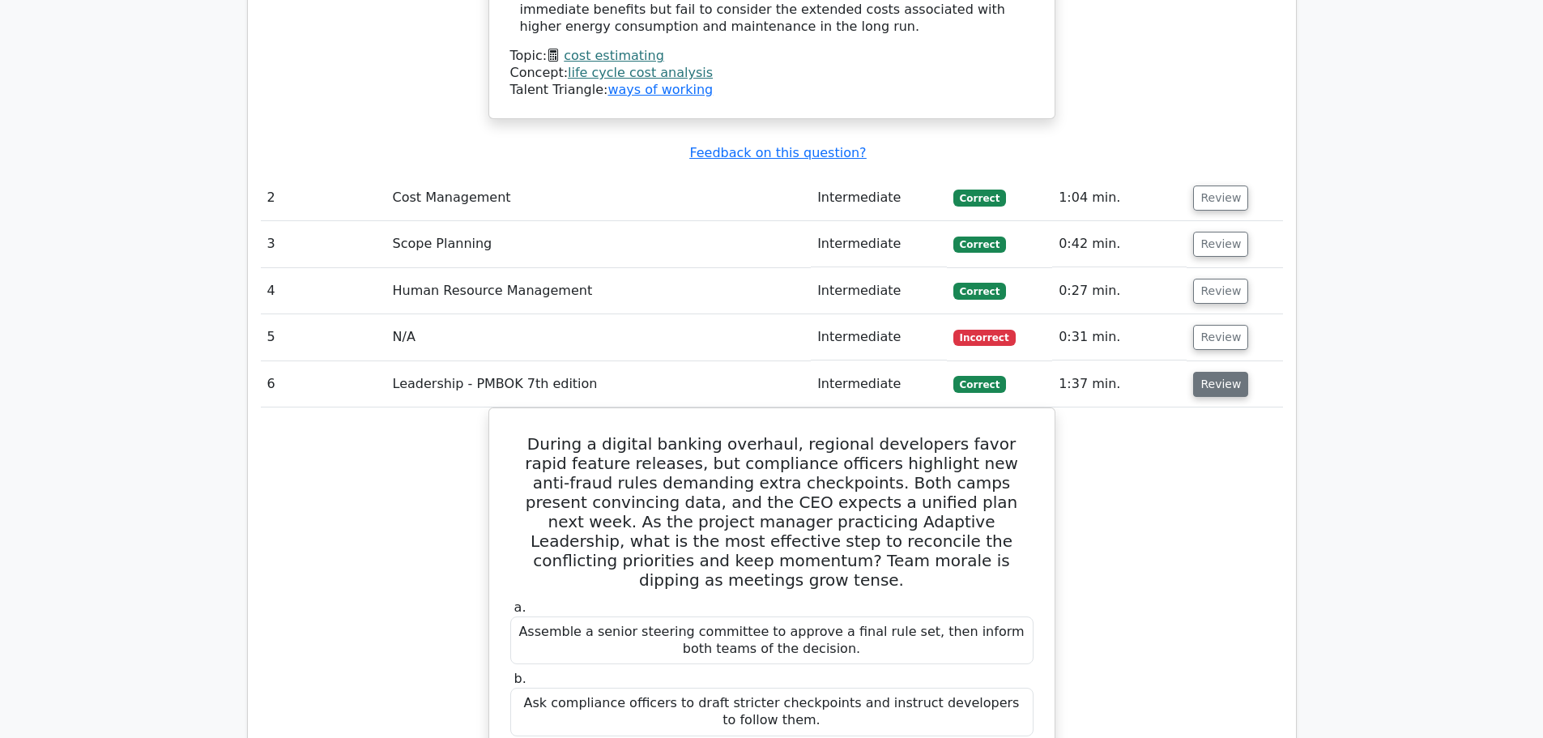
click at [1221, 372] on button "Review" at bounding box center [1220, 384] width 55 height 25
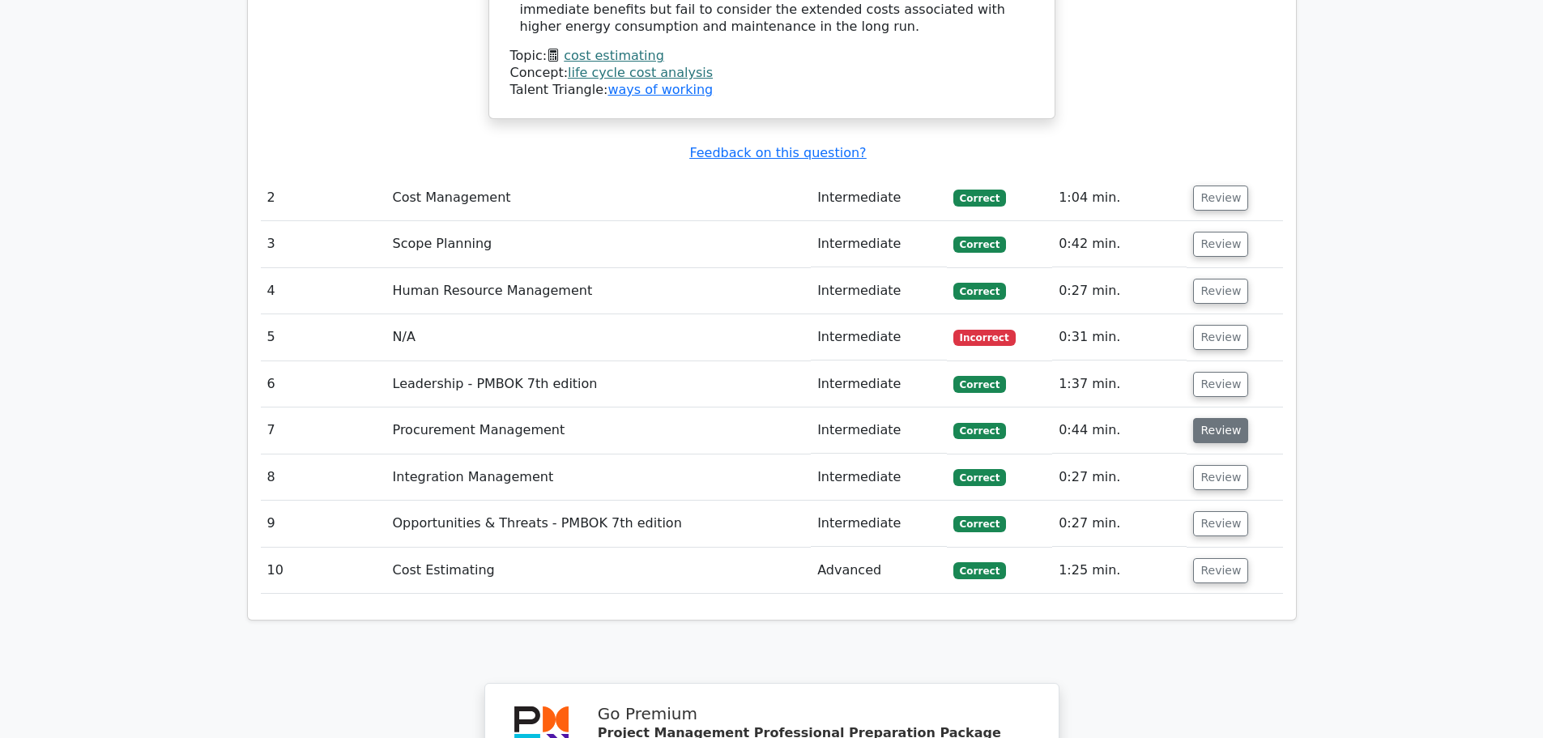
click at [1211, 418] on button "Review" at bounding box center [1220, 430] width 55 height 25
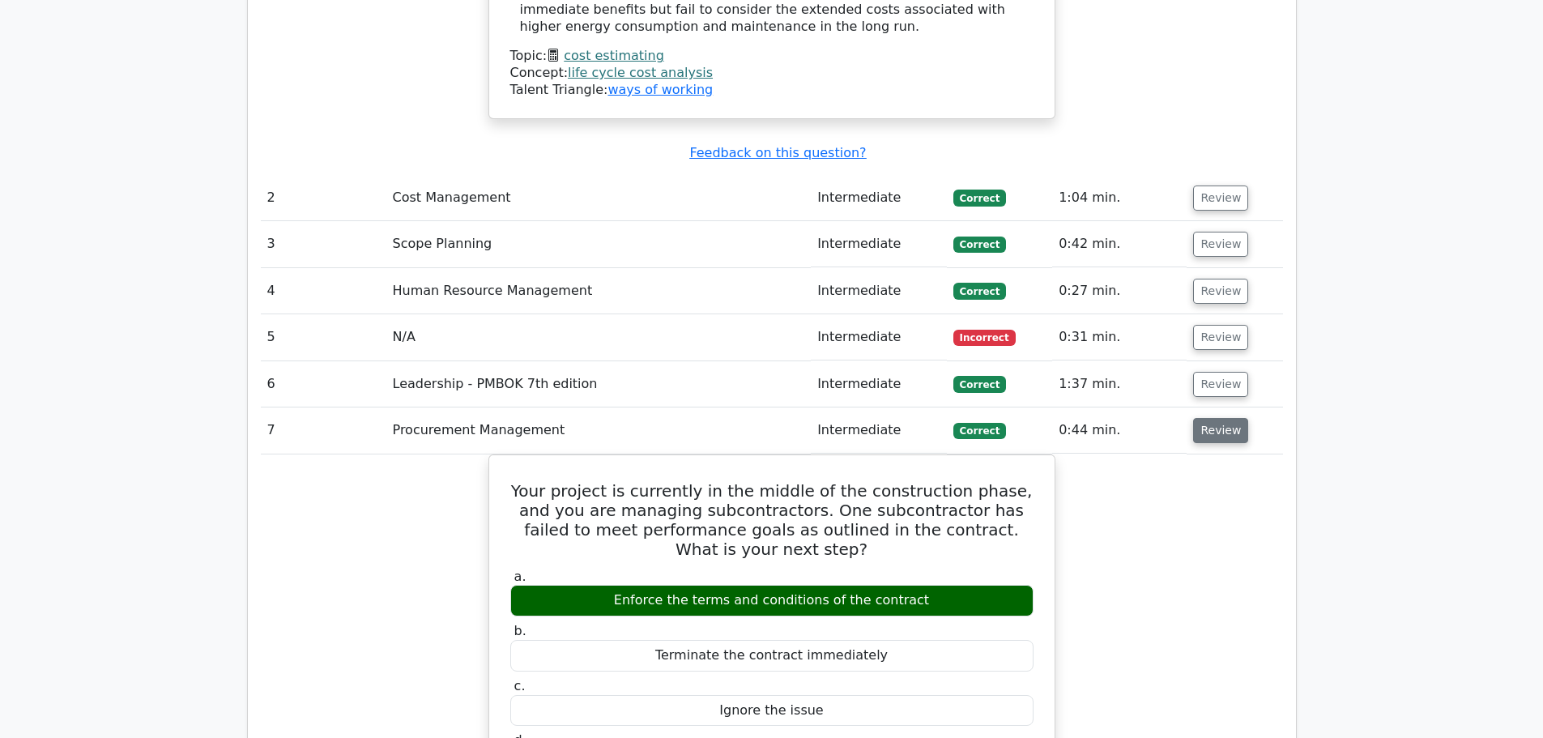
click at [1211, 418] on button "Review" at bounding box center [1220, 430] width 55 height 25
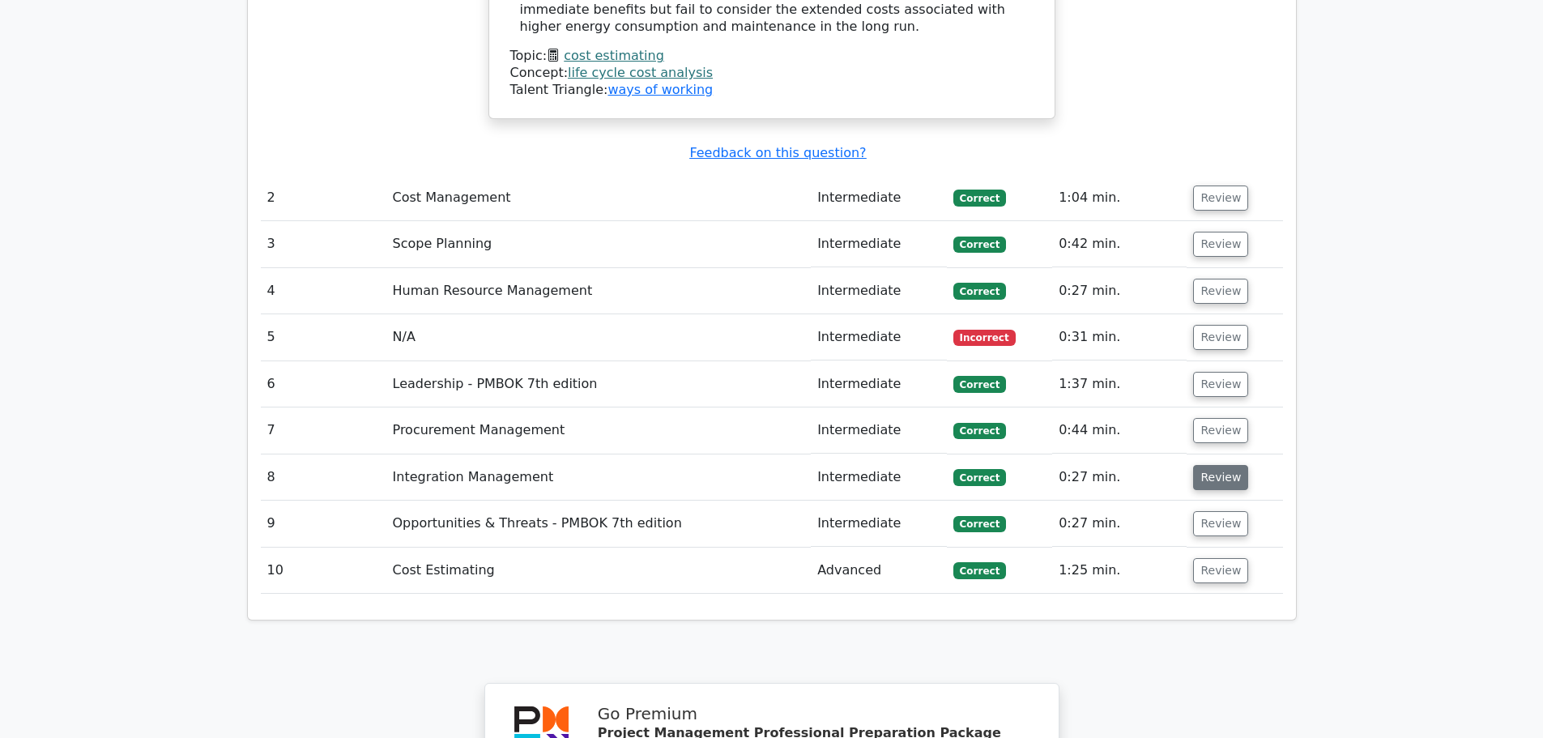
click at [1209, 465] on button "Review" at bounding box center [1220, 477] width 55 height 25
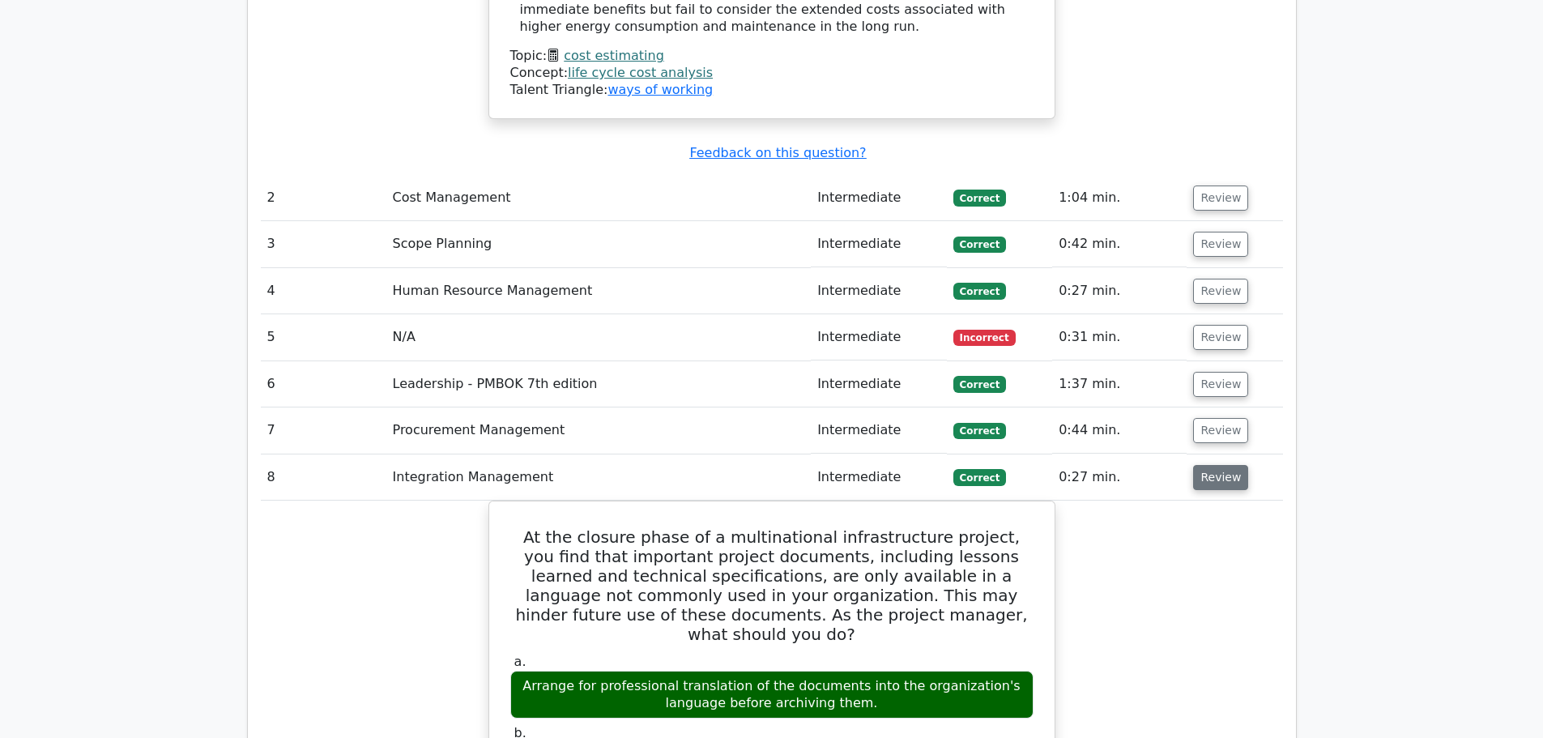
click at [1209, 465] on button "Review" at bounding box center [1220, 477] width 55 height 25
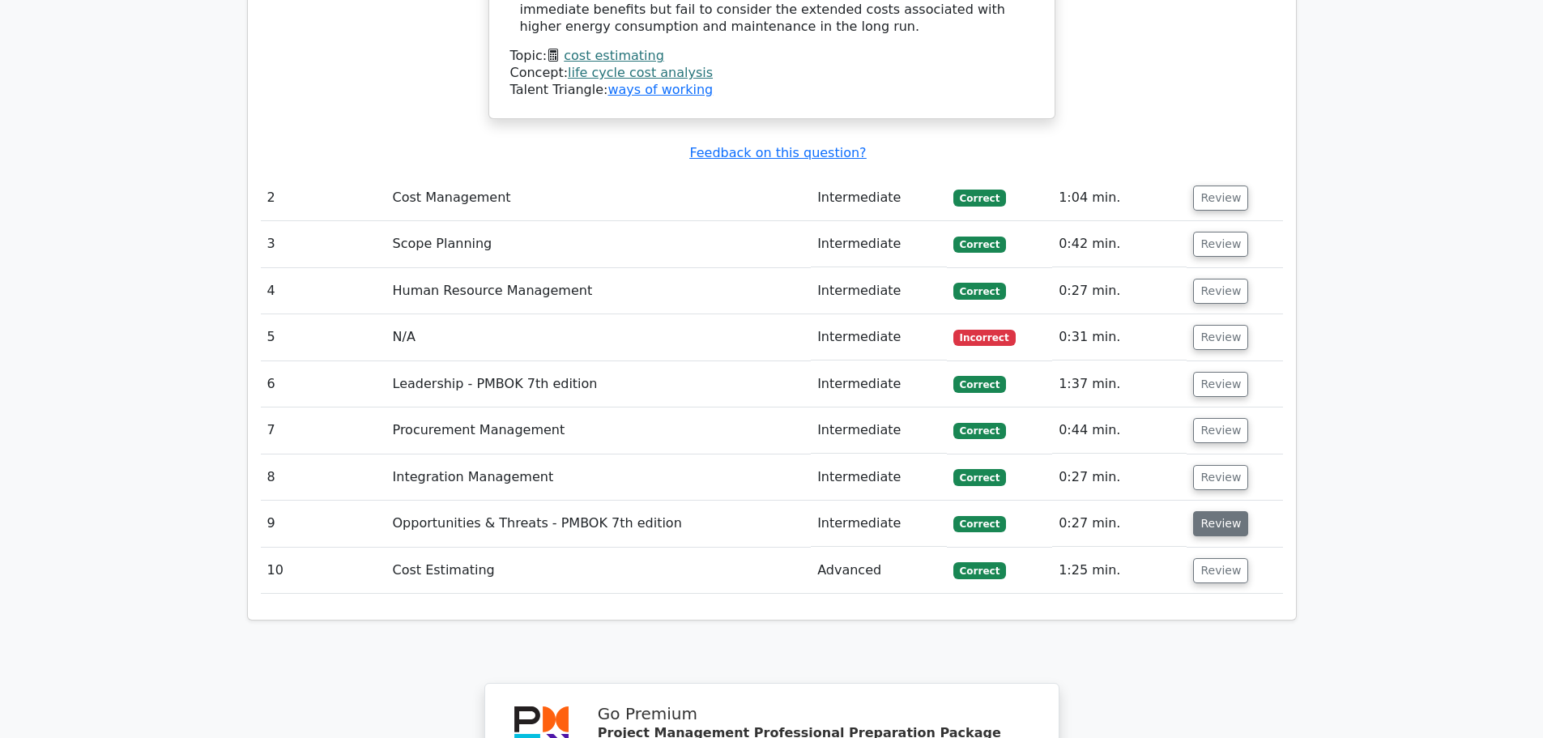
click at [1202, 511] on button "Review" at bounding box center [1220, 523] width 55 height 25
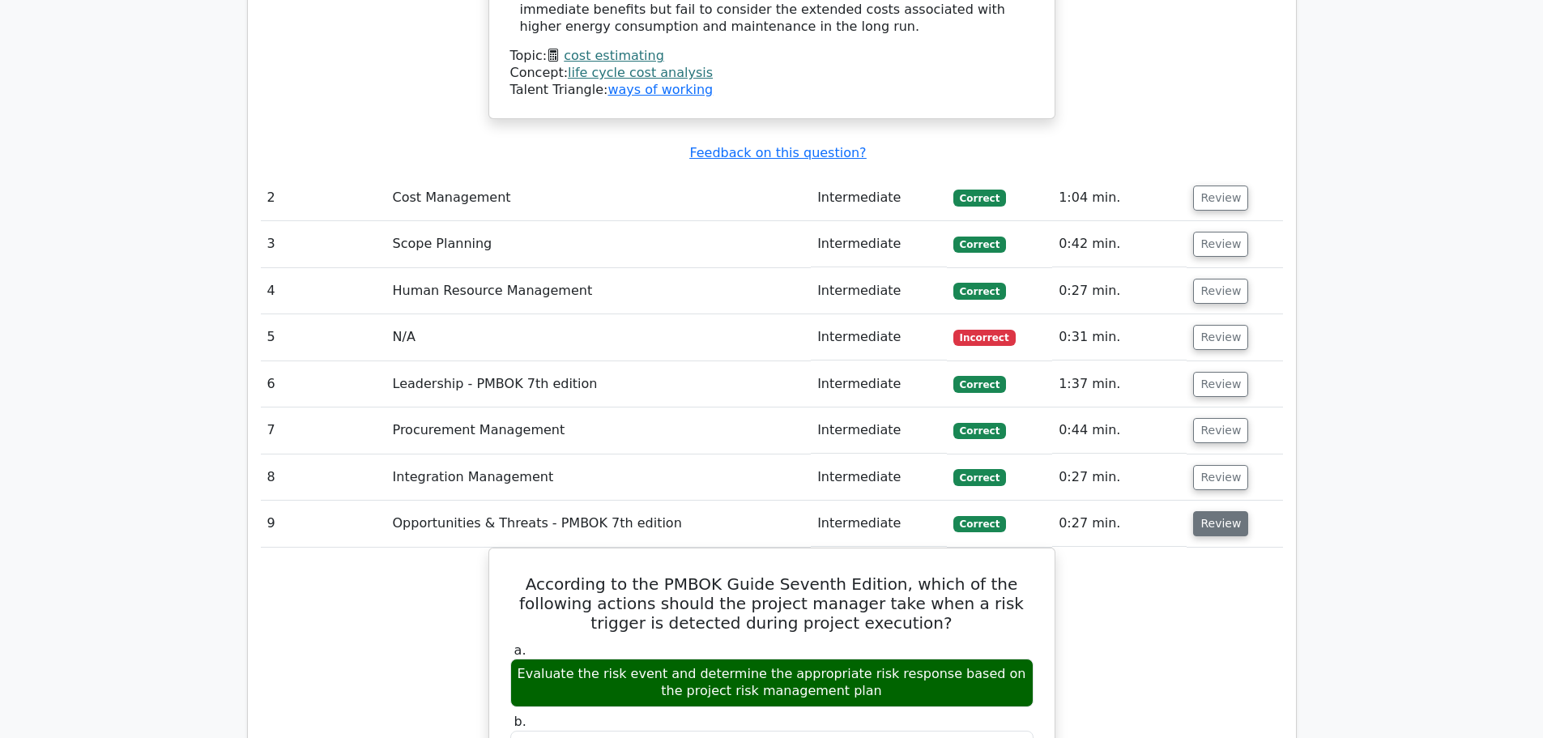
click at [1208, 511] on button "Review" at bounding box center [1220, 523] width 55 height 25
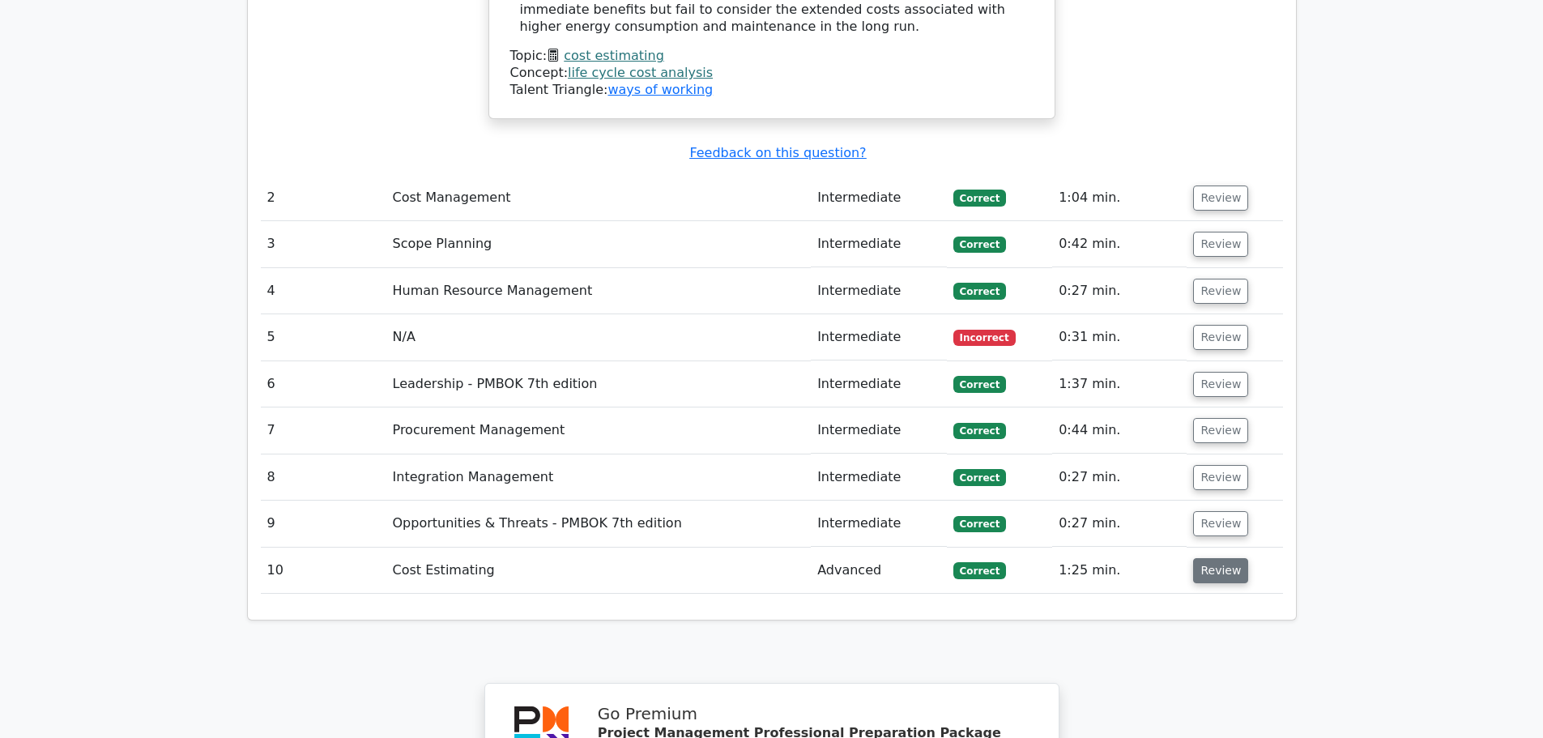
click at [1206, 558] on button "Review" at bounding box center [1220, 570] width 55 height 25
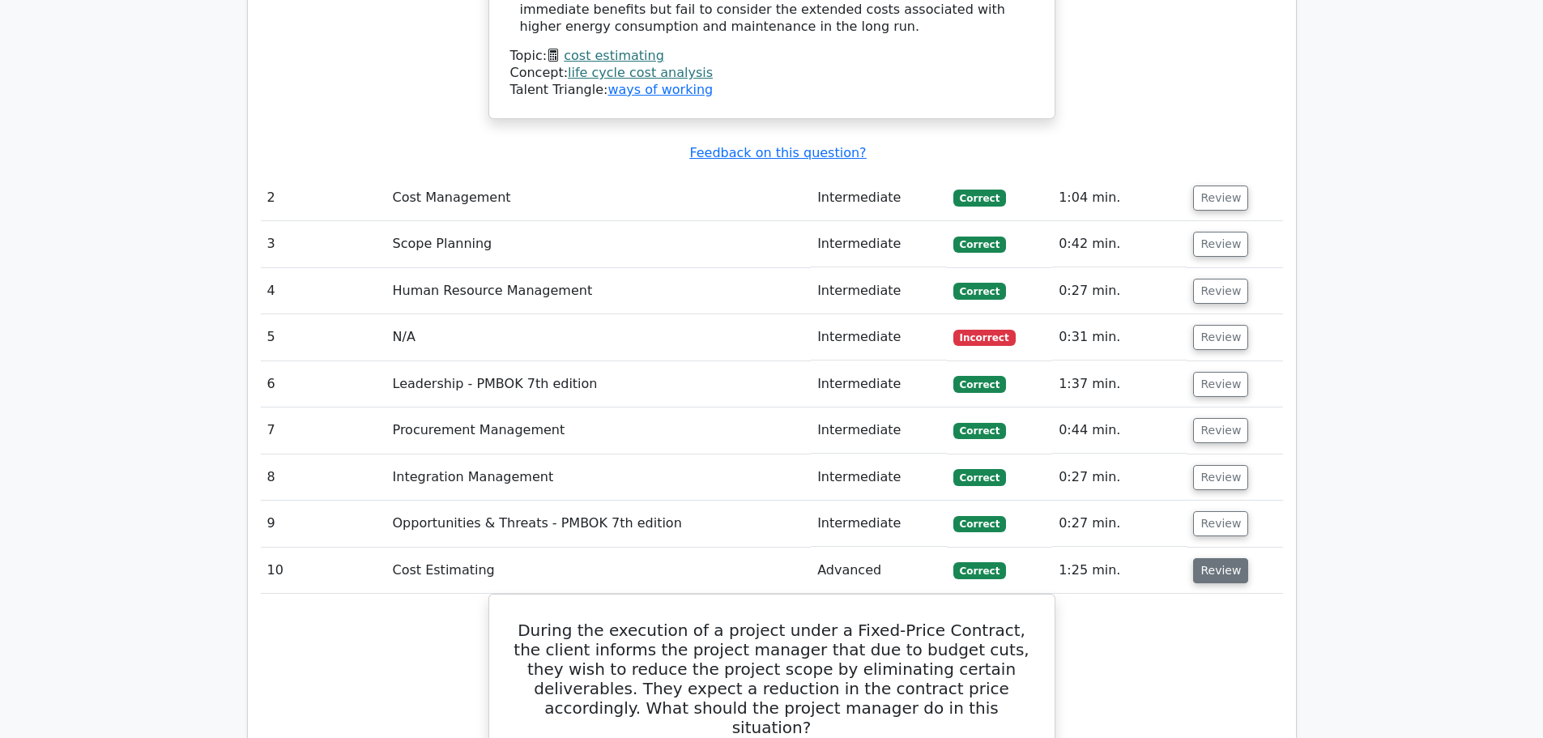
click at [1206, 558] on button "Review" at bounding box center [1220, 570] width 55 height 25
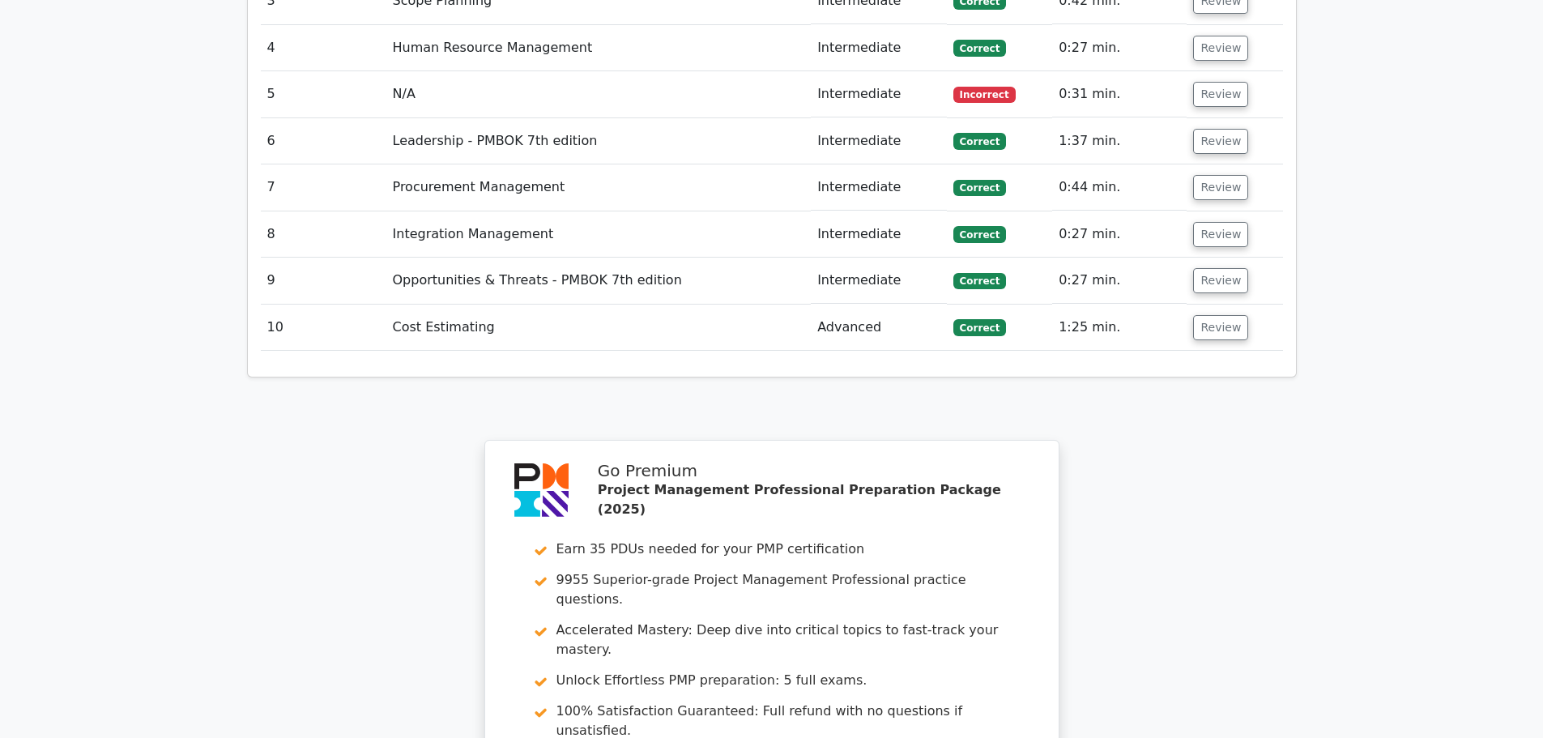
scroll to position [2656, 0]
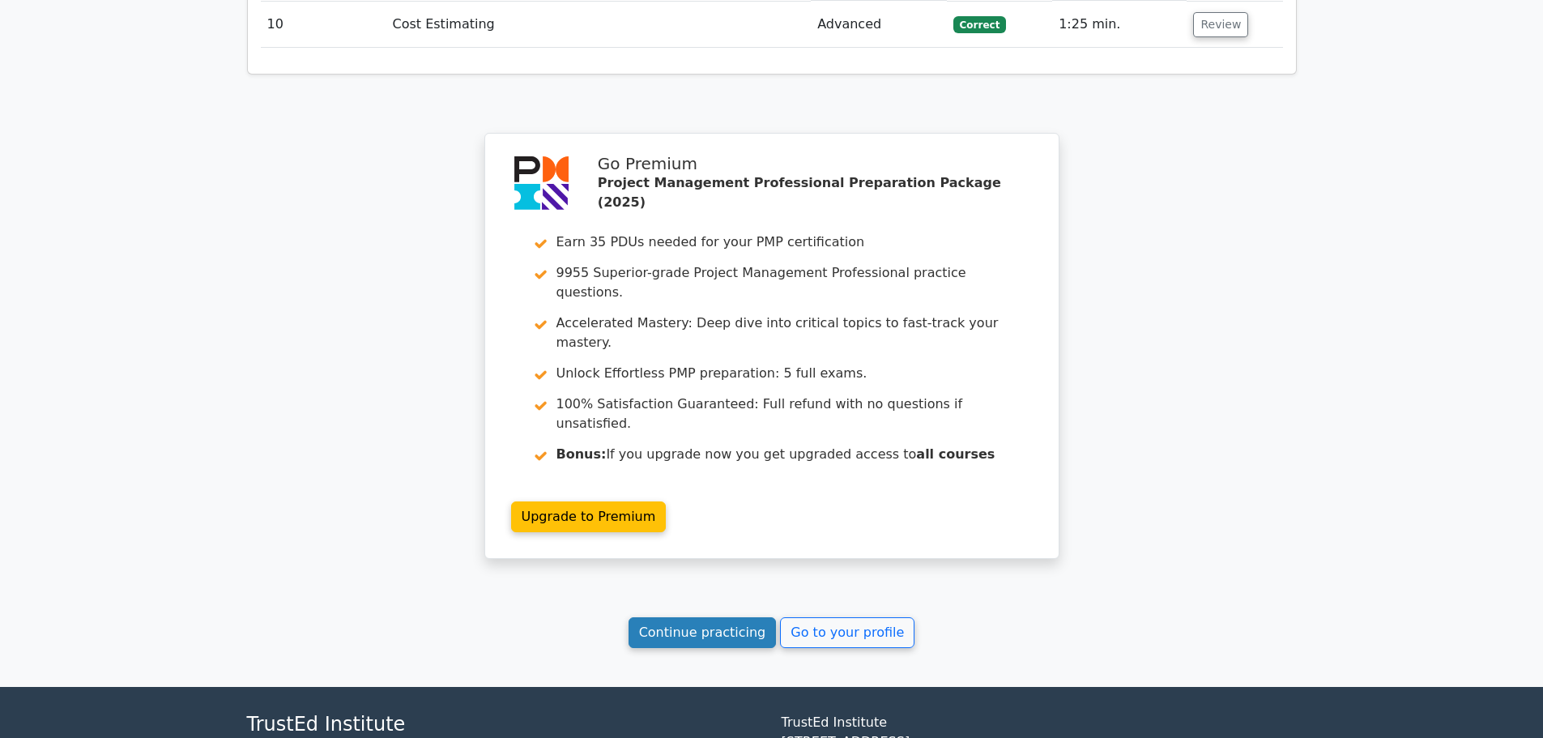
click at [734, 617] on link "Continue practicing" at bounding box center [703, 632] width 148 height 31
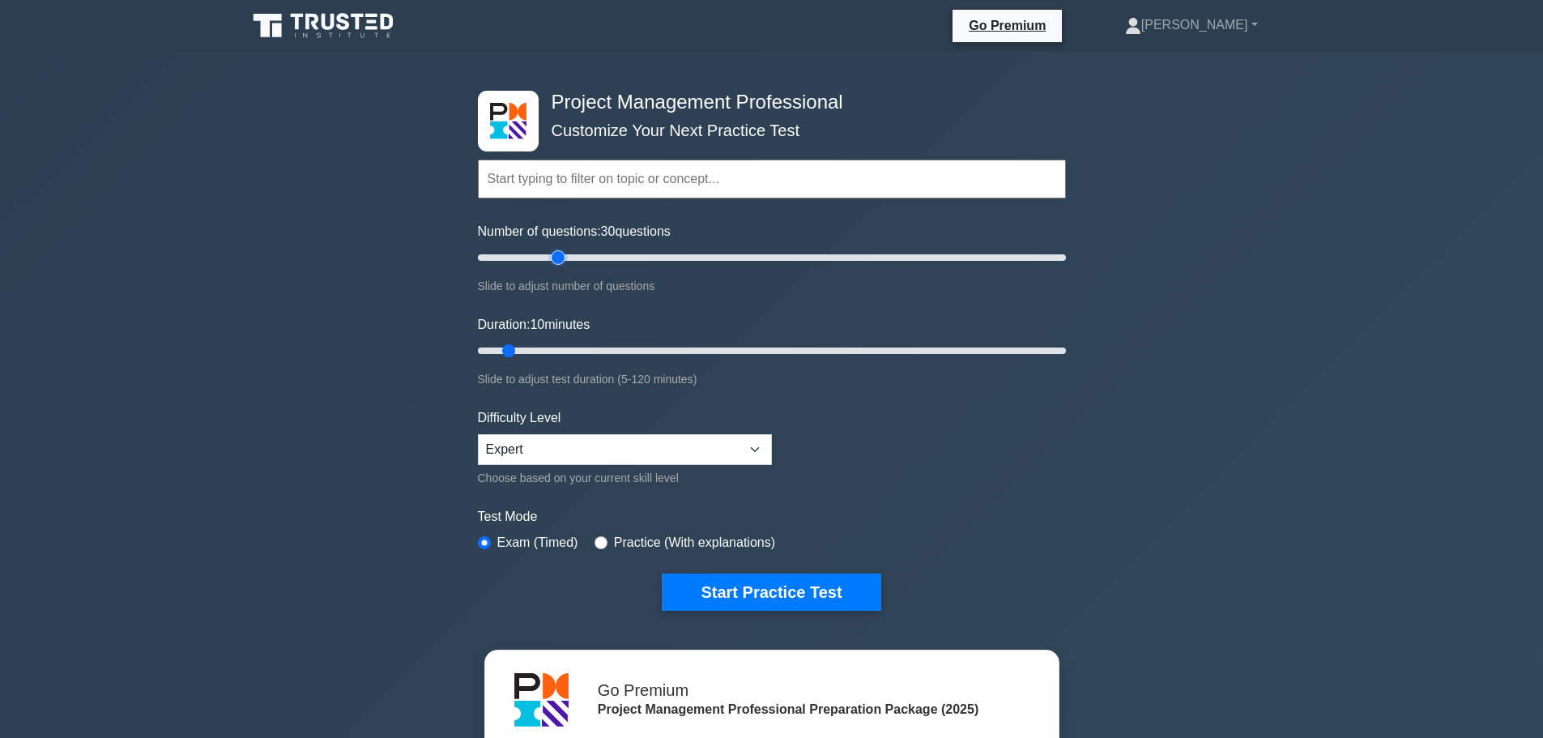
drag, startPoint x: 499, startPoint y: 258, endPoint x: 557, endPoint y: 265, distance: 58.8
type input "30"
click at [557, 265] on input "Number of questions: 30 questions" at bounding box center [772, 257] width 588 height 19
drag, startPoint x: 510, startPoint y: 348, endPoint x: 599, endPoint y: 355, distance: 88.5
type input "30"
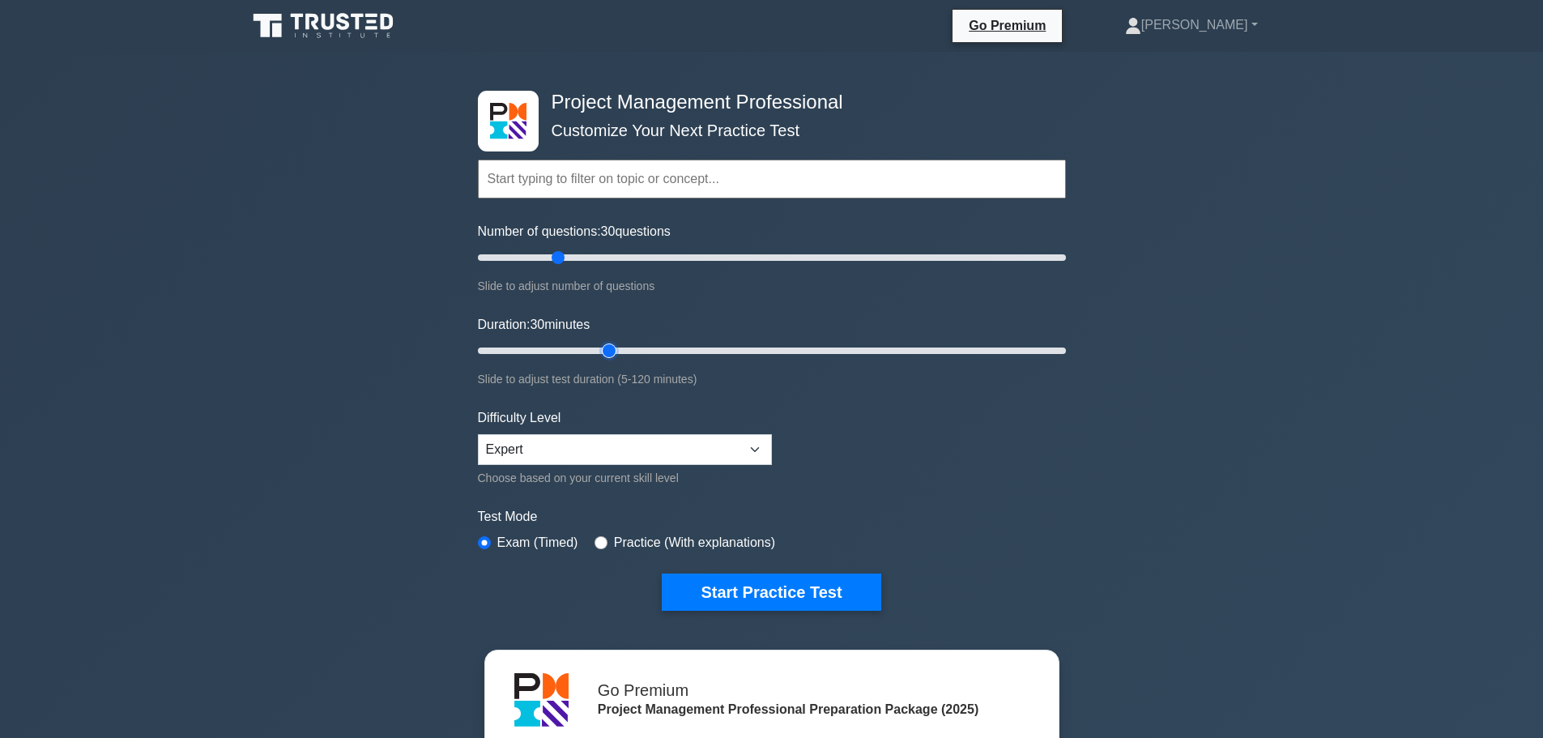
click at [599, 355] on input "Duration: 30 minutes" at bounding box center [772, 350] width 588 height 19
click at [770, 594] on button "Start Practice Test" at bounding box center [771, 592] width 219 height 37
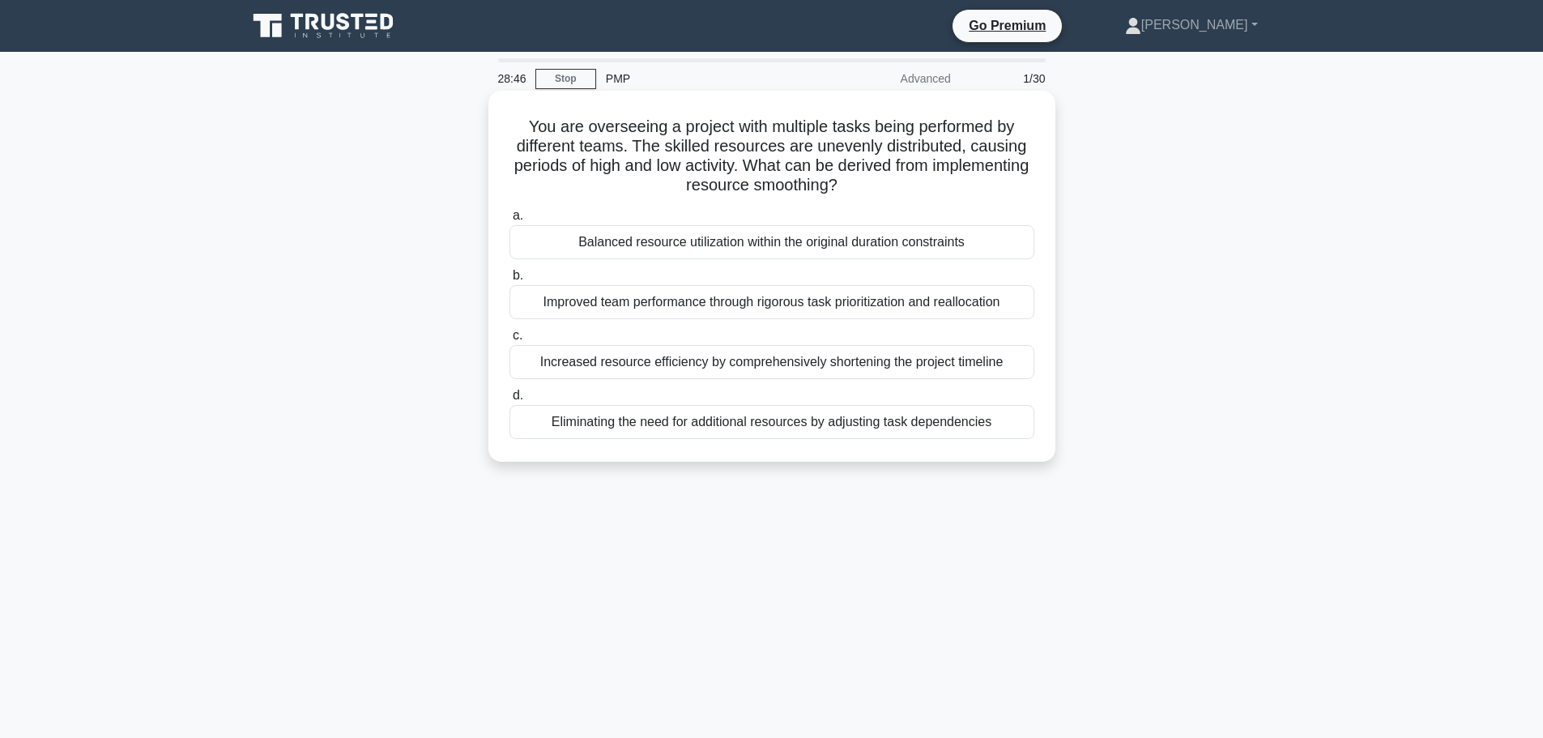
click at [744, 237] on div "Balanced resource utilization within the original duration constraints" at bounding box center [772, 242] width 525 height 34
click at [510, 221] on input "a. Balanced resource utilization within the original duration constraints" at bounding box center [510, 216] width 0 height 11
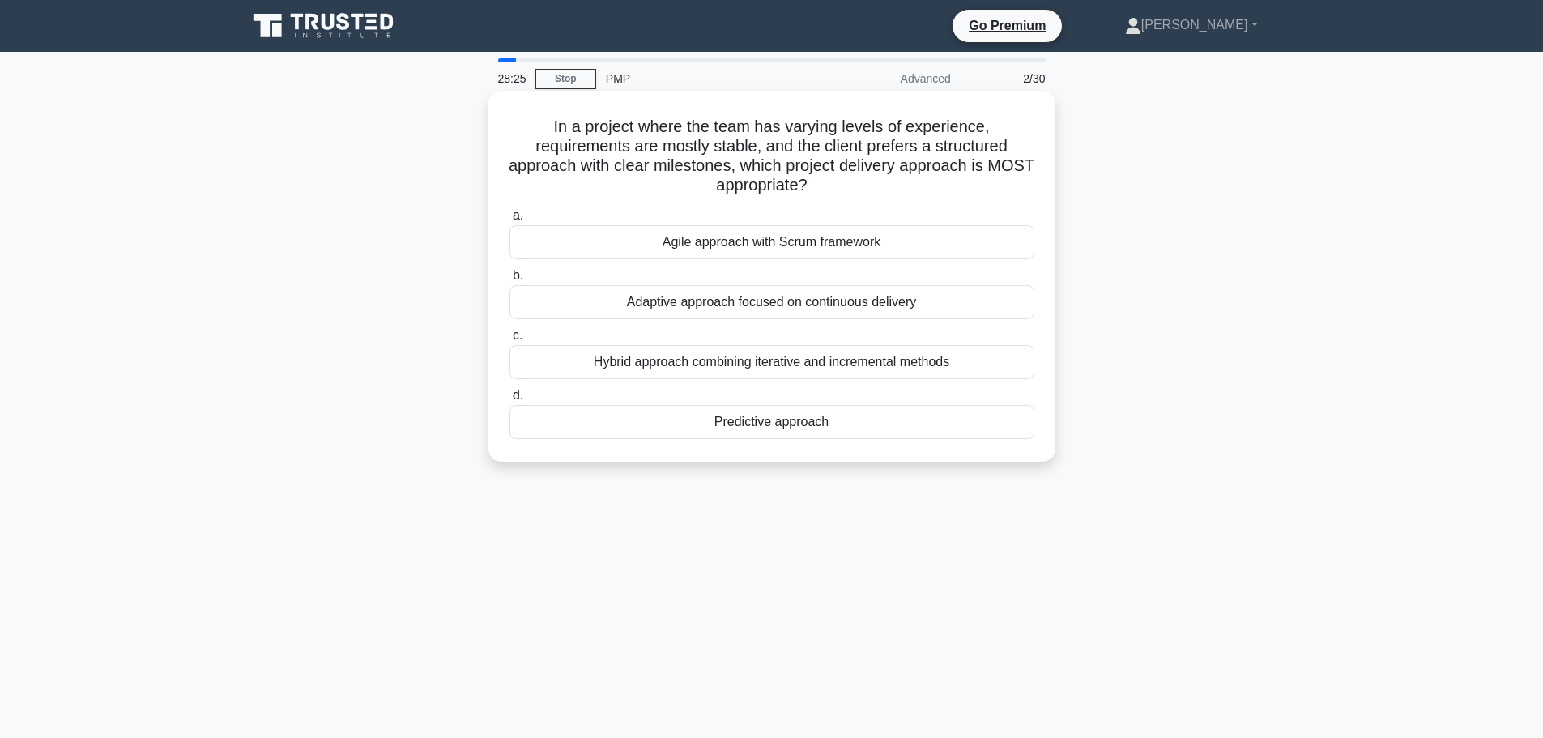
click at [798, 418] on div "Predictive approach" at bounding box center [772, 422] width 525 height 34
click at [510, 401] on input "d. Predictive approach" at bounding box center [510, 395] width 0 height 11
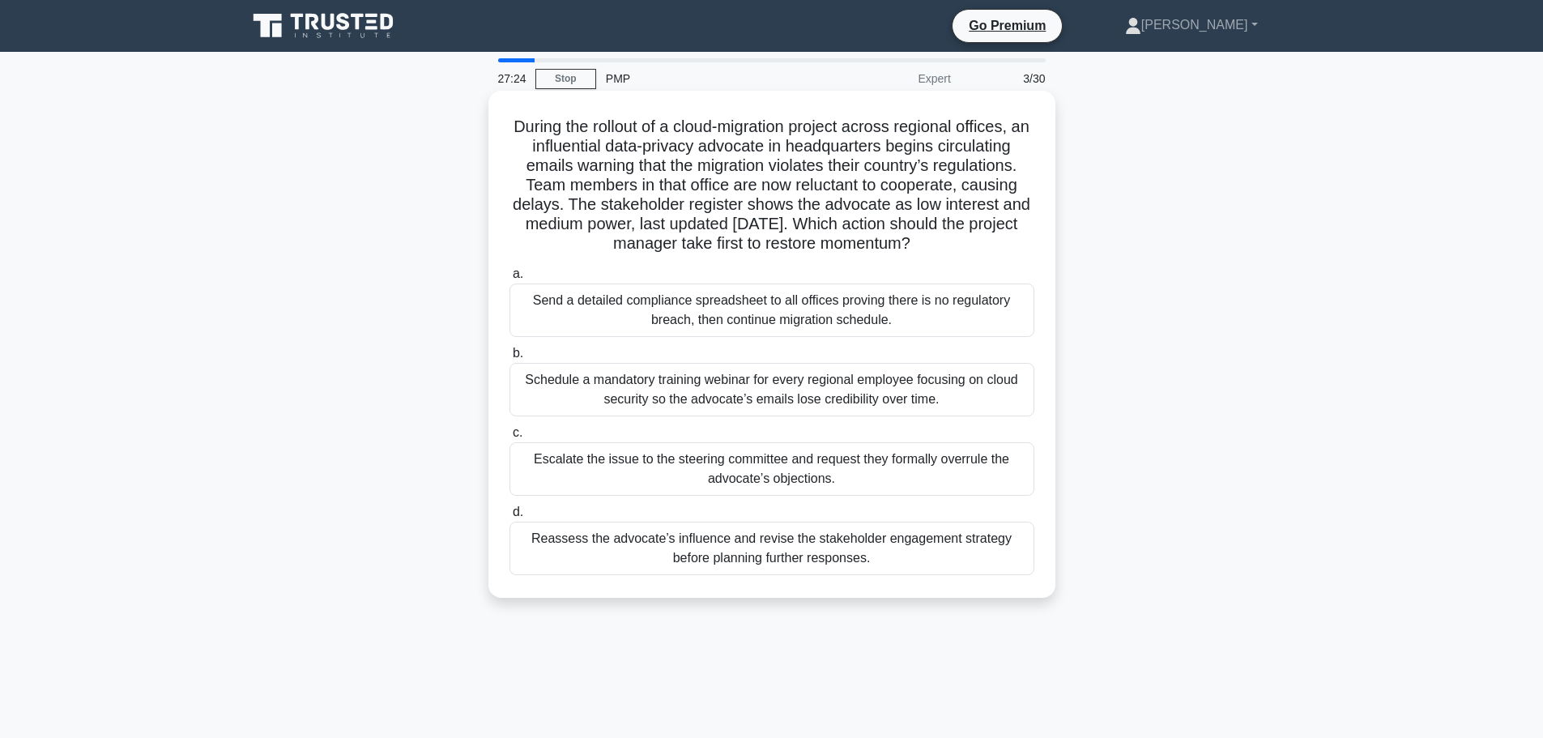
click at [864, 555] on div "Reassess the advocate’s influence and revise the stakeholder engagement strateg…" at bounding box center [772, 548] width 525 height 53
click at [510, 518] on input "d. Reassess the advocate’s influence and revise the stakeholder engagement stra…" at bounding box center [510, 512] width 0 height 11
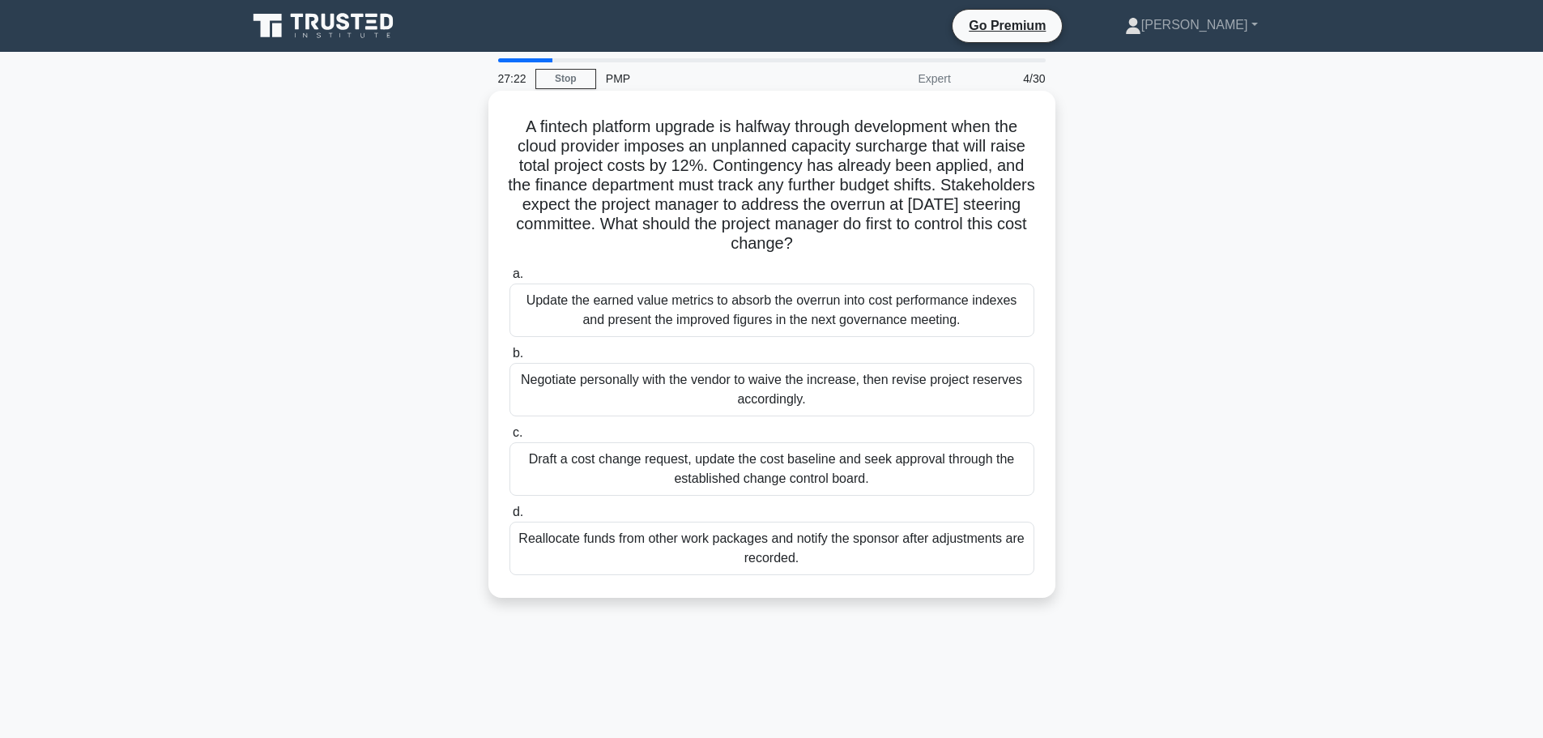
click at [678, 537] on div "Reallocate funds from other work packages and notify the sponsor after adjustme…" at bounding box center [772, 548] width 525 height 53
click at [510, 518] on input "d. Reallocate funds from other work packages and notify the sponsor after adjus…" at bounding box center [510, 512] width 0 height 11
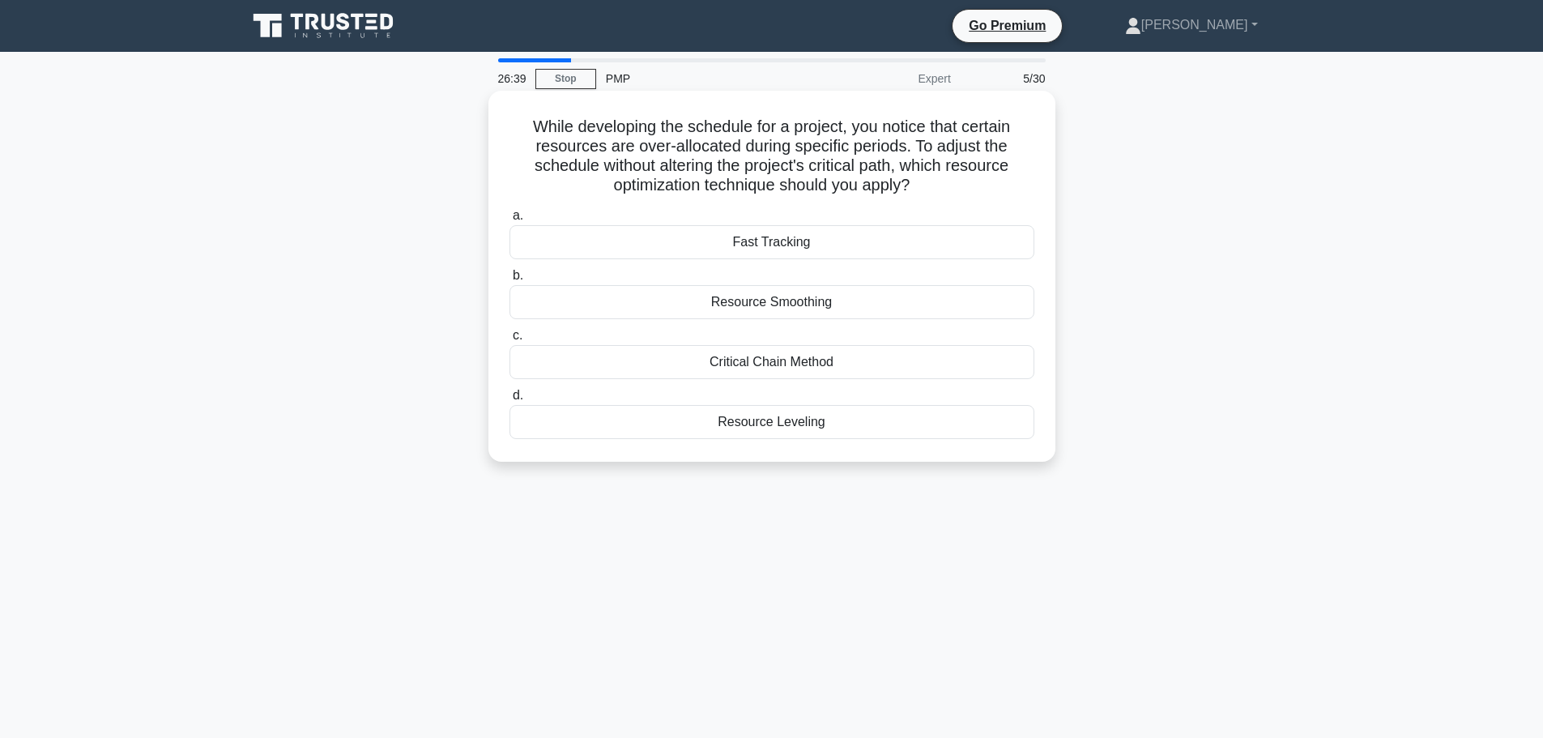
click at [772, 425] on div "Resource Leveling" at bounding box center [772, 422] width 525 height 34
click at [510, 401] on input "d. Resource Leveling" at bounding box center [510, 395] width 0 height 11
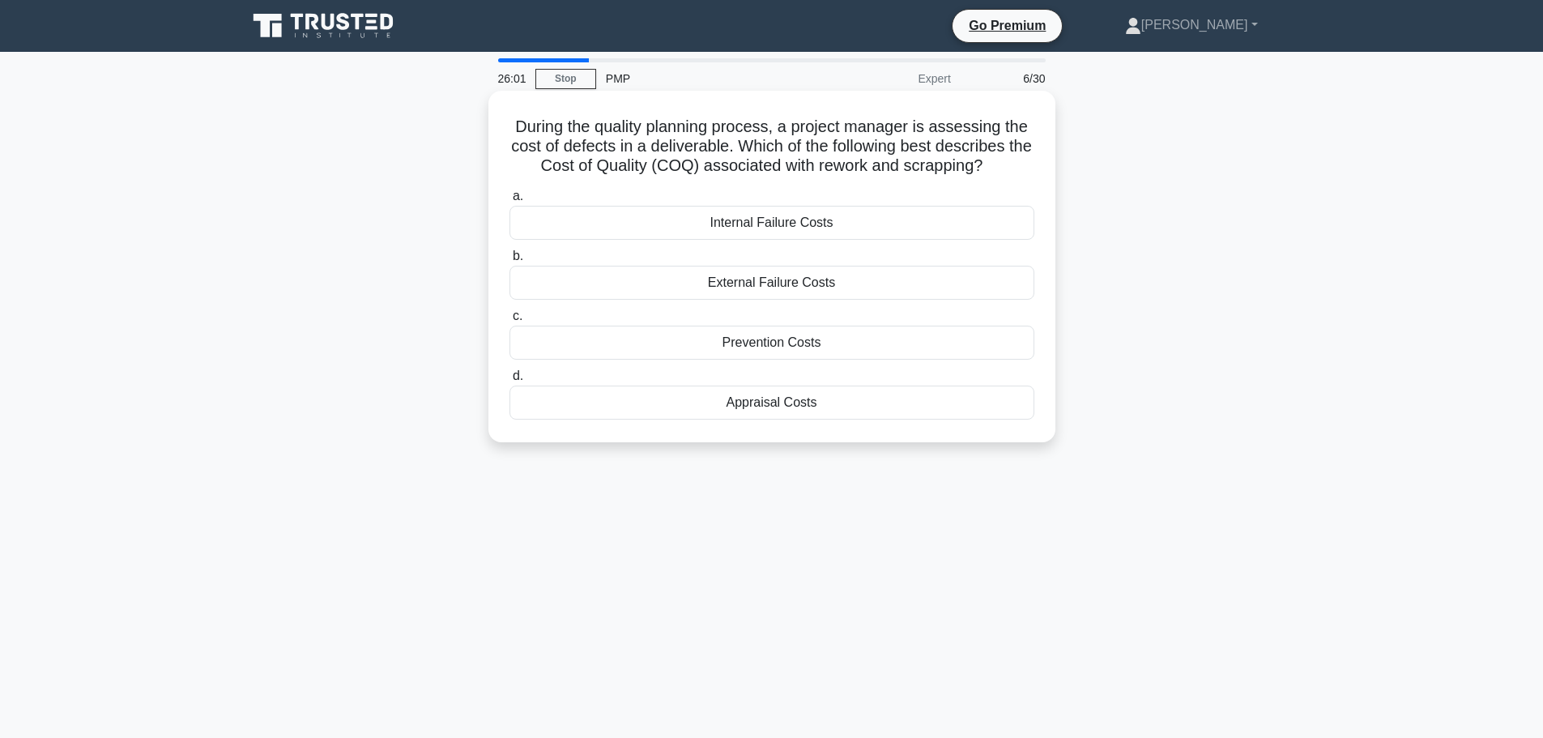
click at [759, 401] on div "Appraisal Costs" at bounding box center [772, 403] width 525 height 34
click at [510, 382] on input "d. Appraisal Costs" at bounding box center [510, 376] width 0 height 11
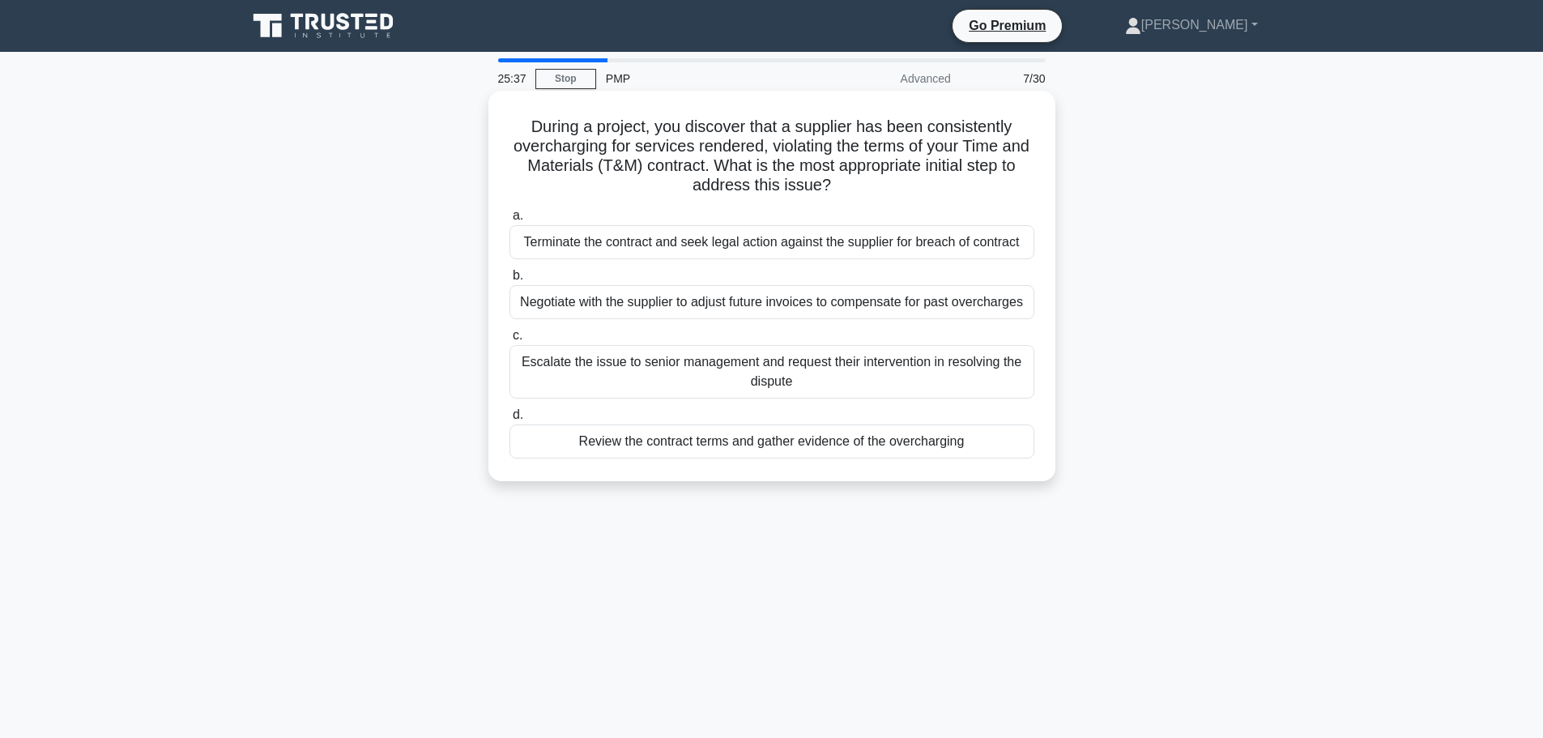
click at [764, 302] on div "Negotiate with the supplier to adjust future invoices to compensate for past ov…" at bounding box center [772, 302] width 525 height 34
click at [510, 281] on input "b. Negotiate with the supplier to adjust future invoices to compensate for past…" at bounding box center [510, 276] width 0 height 11
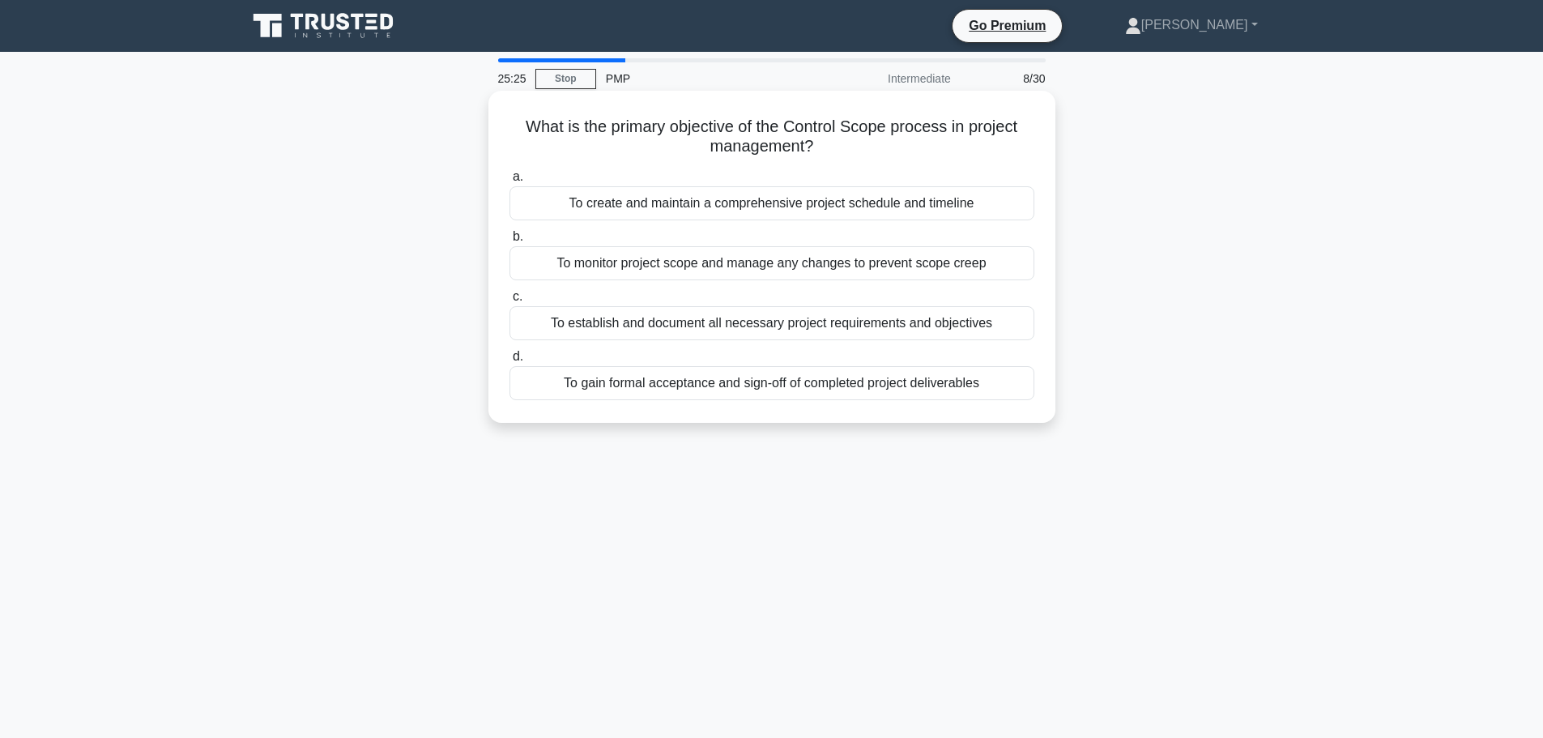
click at [682, 261] on div "To monitor project scope and manage any changes to prevent scope creep" at bounding box center [772, 263] width 525 height 34
click at [510, 242] on input "b. To monitor project scope and manage any changes to prevent scope creep" at bounding box center [510, 237] width 0 height 11
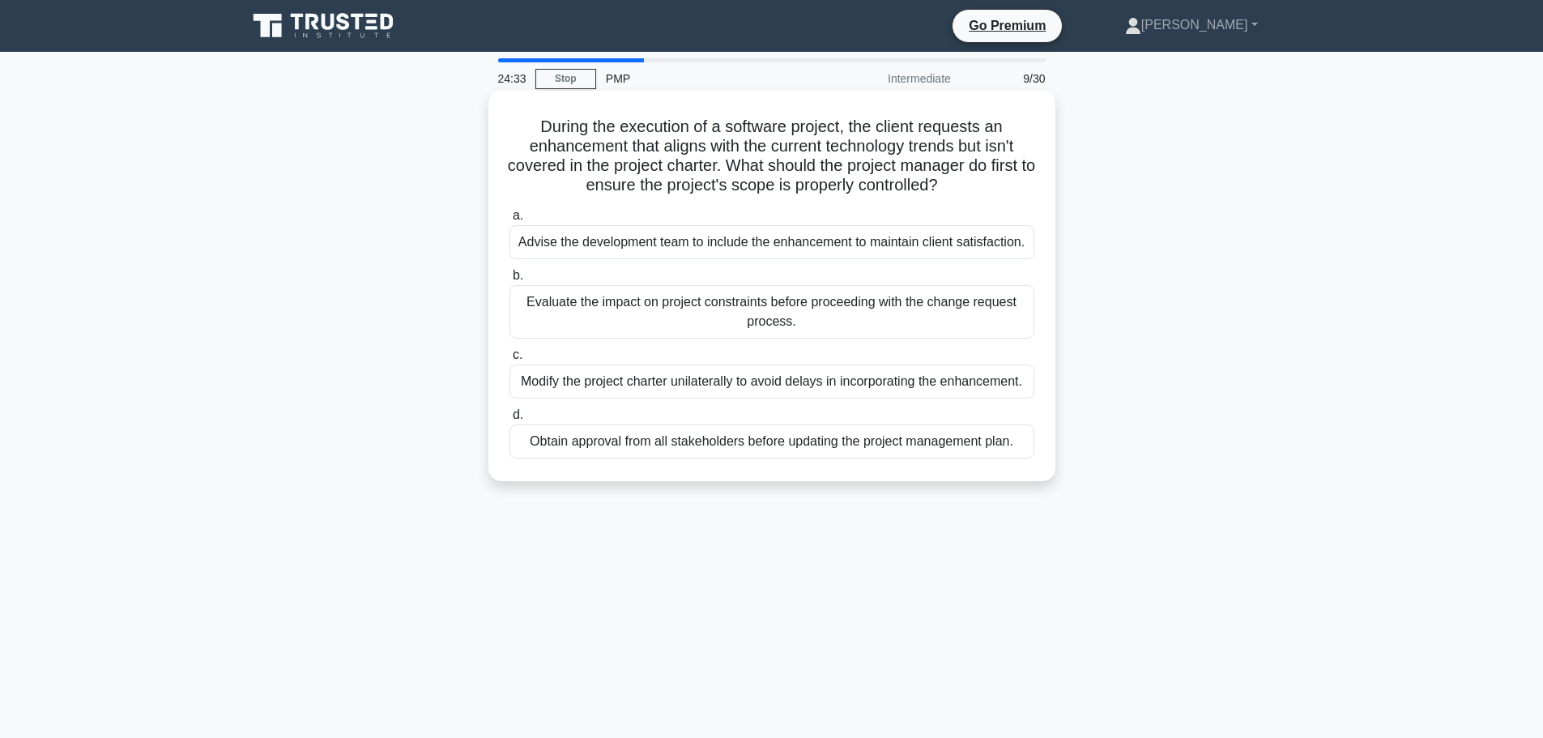
click at [703, 314] on div "Evaluate the impact on project constraints before proceeding with the change re…" at bounding box center [772, 311] width 525 height 53
click at [510, 281] on input "b. Evaluate the impact on project constraints before proceeding with the change…" at bounding box center [510, 276] width 0 height 11
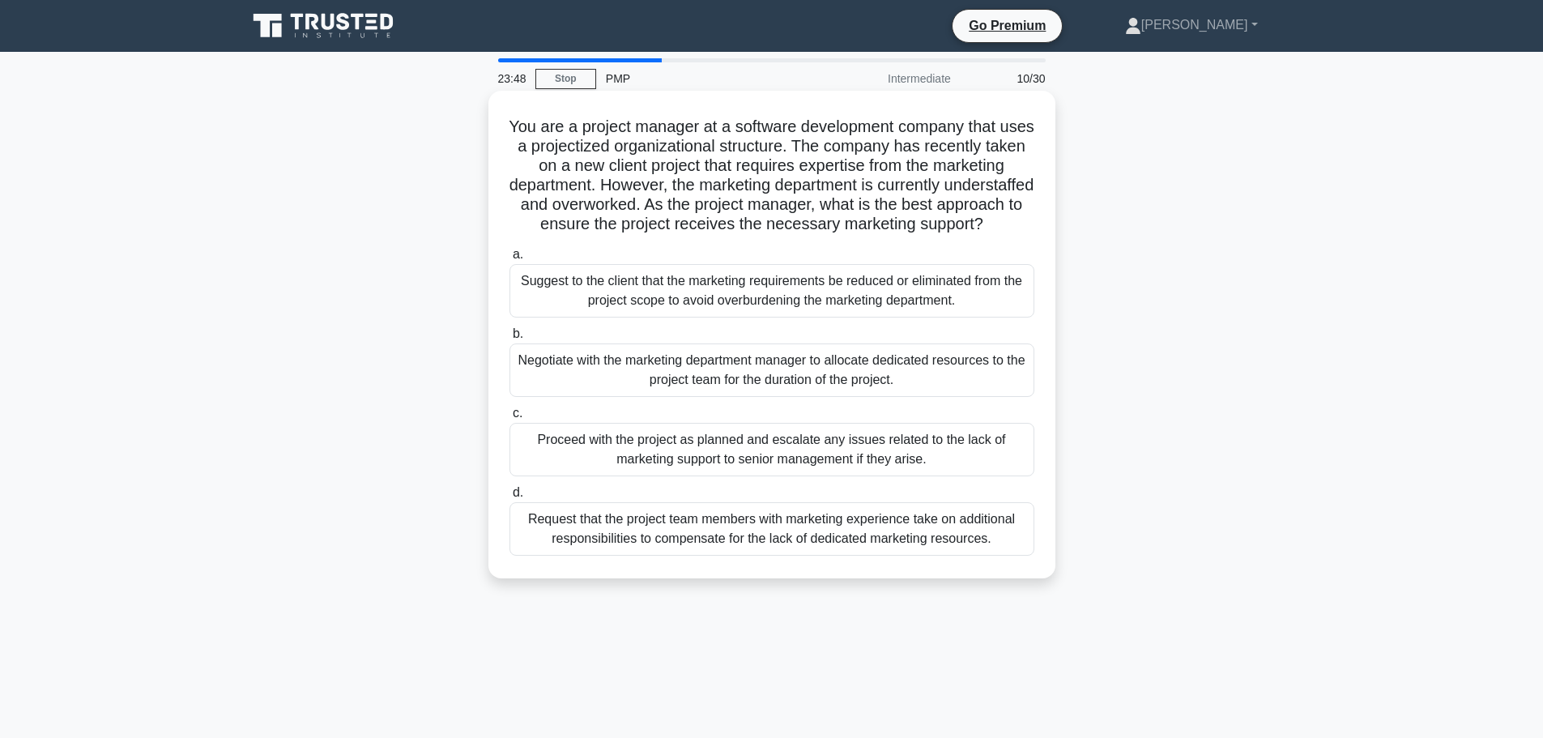
click at [723, 383] on div "Negotiate with the marketing department manager to allocate dedicated resources…" at bounding box center [772, 370] width 525 height 53
click at [510, 339] on input "b. Negotiate with the marketing department manager to allocate dedicated resour…" at bounding box center [510, 334] width 0 height 11
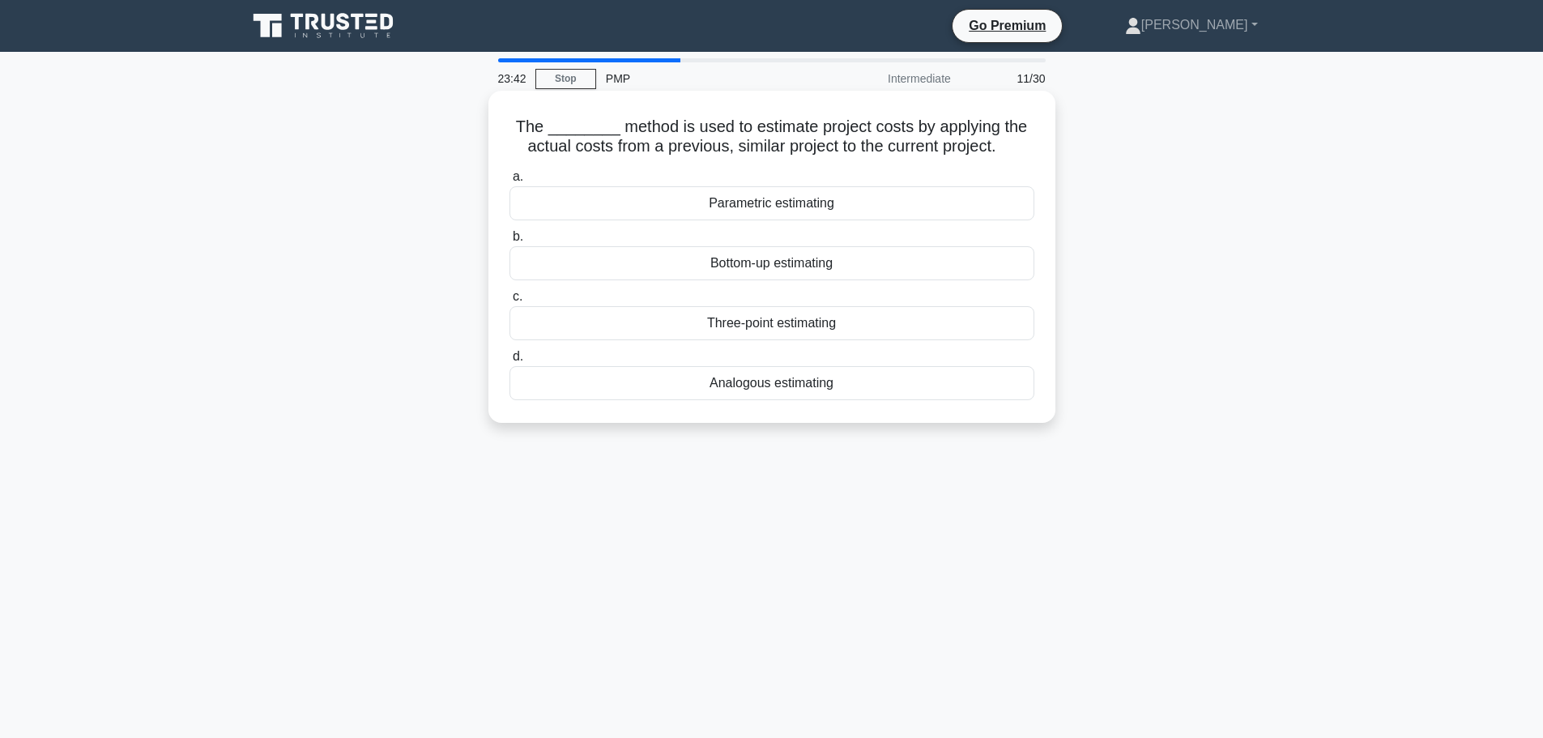
click at [792, 383] on div "Analogous estimating" at bounding box center [772, 383] width 525 height 34
click at [510, 362] on input "d. Analogous estimating" at bounding box center [510, 357] width 0 height 11
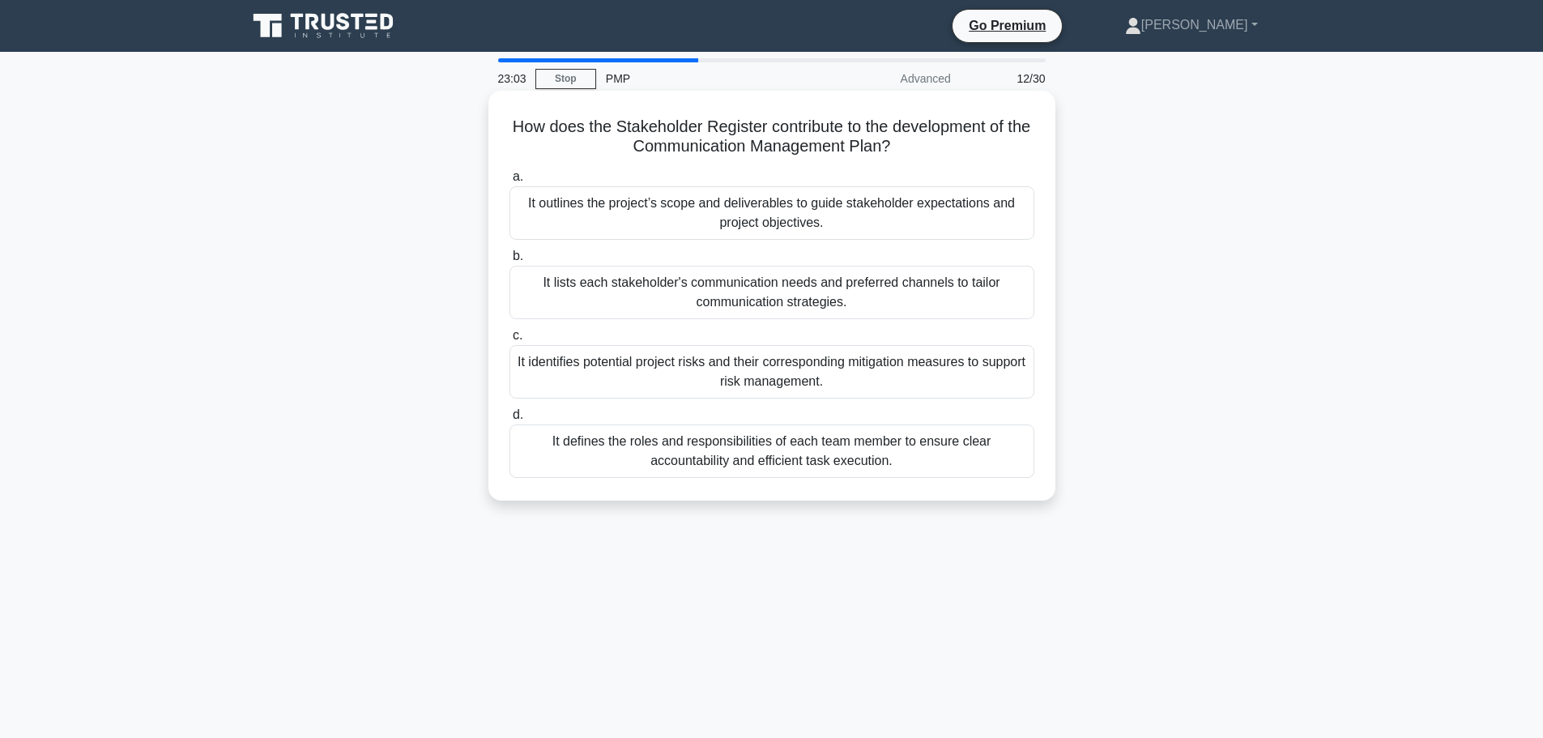
click at [807, 294] on div "It lists each stakeholder's communication needs and preferred channels to tailo…" at bounding box center [772, 292] width 525 height 53
click at [510, 262] on input "b. It lists each stakeholder's communication needs and preferred channels to ta…" at bounding box center [510, 256] width 0 height 11
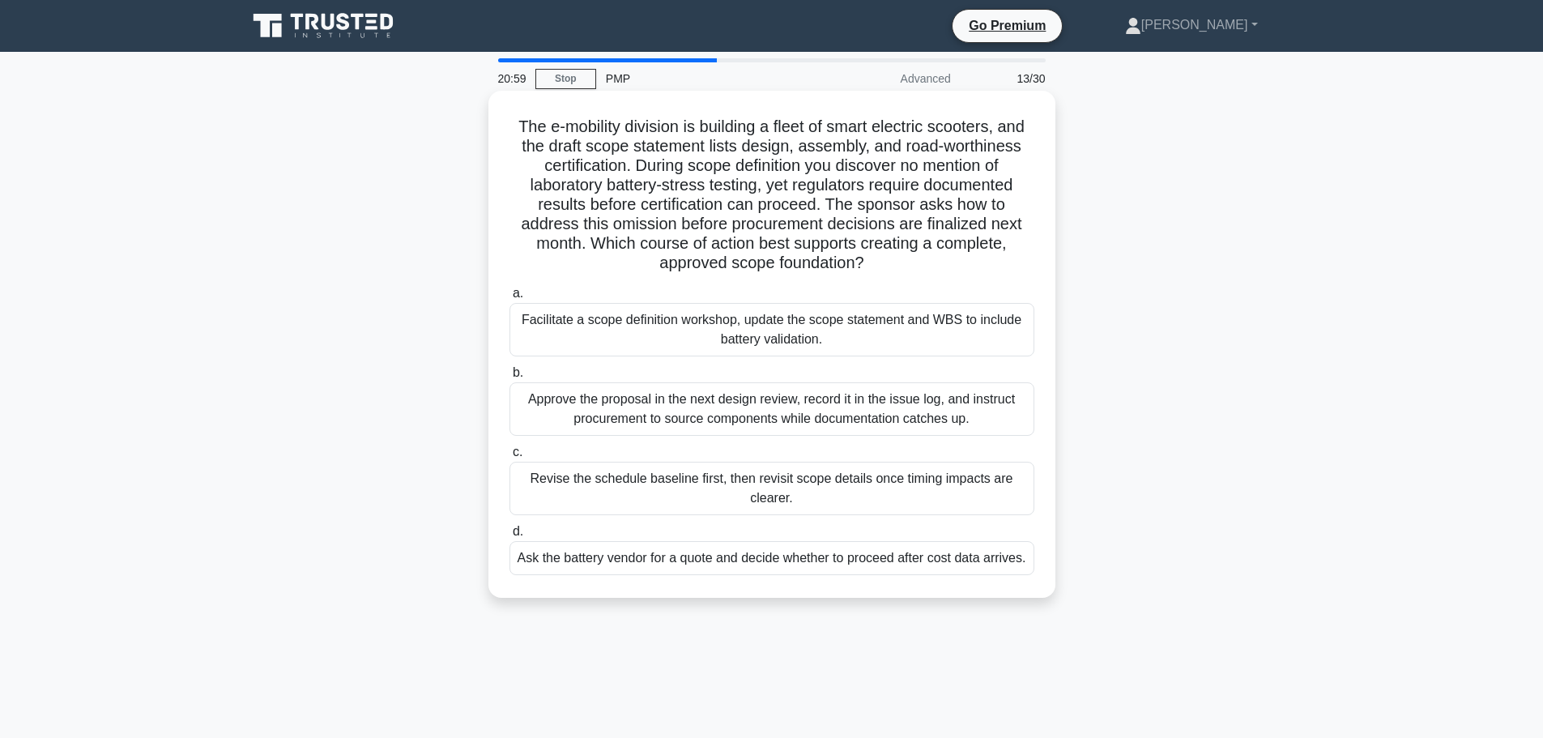
click at [779, 323] on div "Facilitate a scope definition workshop, update the scope statement and WBS to i…" at bounding box center [772, 329] width 525 height 53
click at [510, 299] on input "a. Facilitate a scope definition workshop, update the scope statement and WBS t…" at bounding box center [510, 293] width 0 height 11
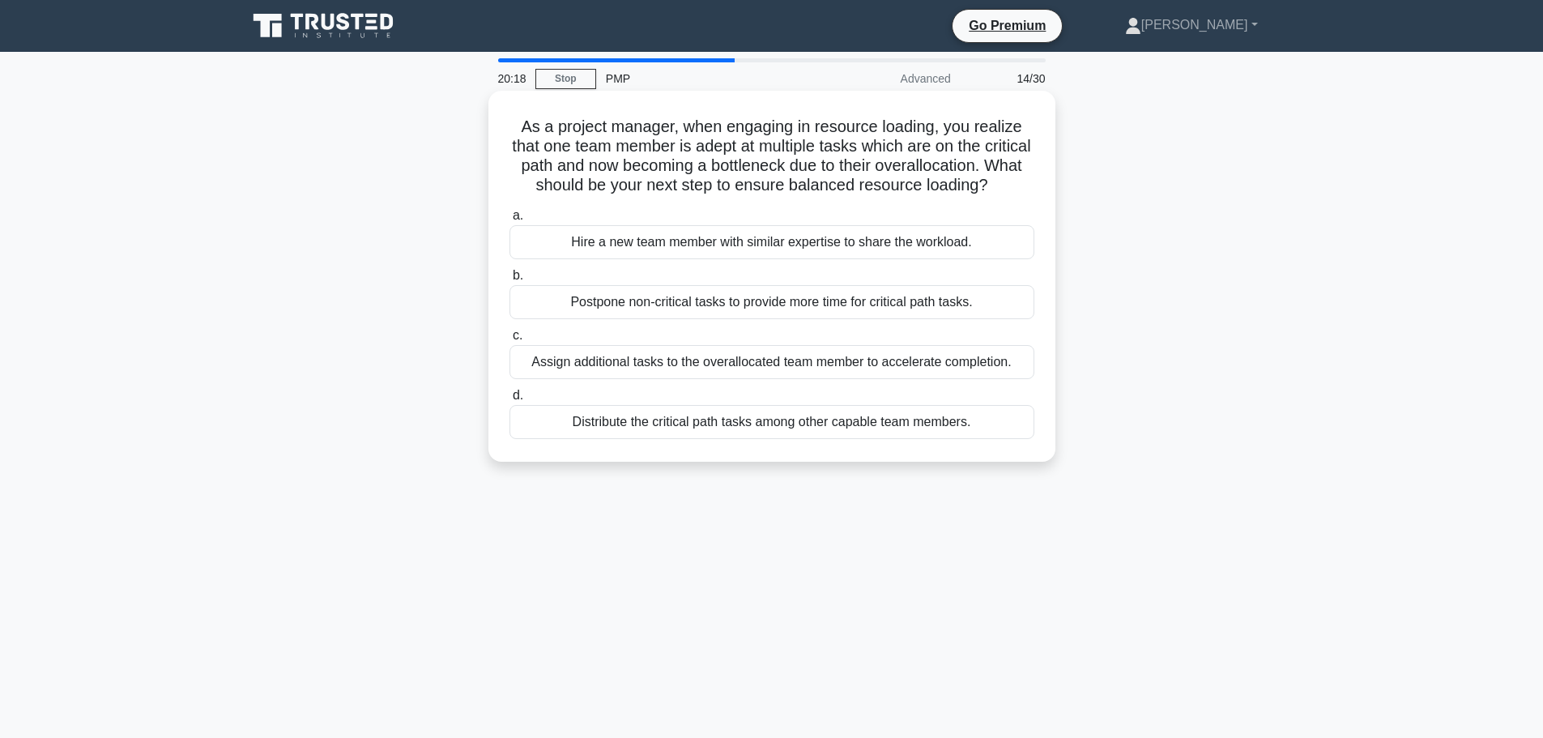
click at [723, 435] on div "Distribute the critical path tasks among other capable team members." at bounding box center [772, 422] width 525 height 34
click at [510, 401] on input "d. Distribute the critical path tasks among other capable team members." at bounding box center [510, 395] width 0 height 11
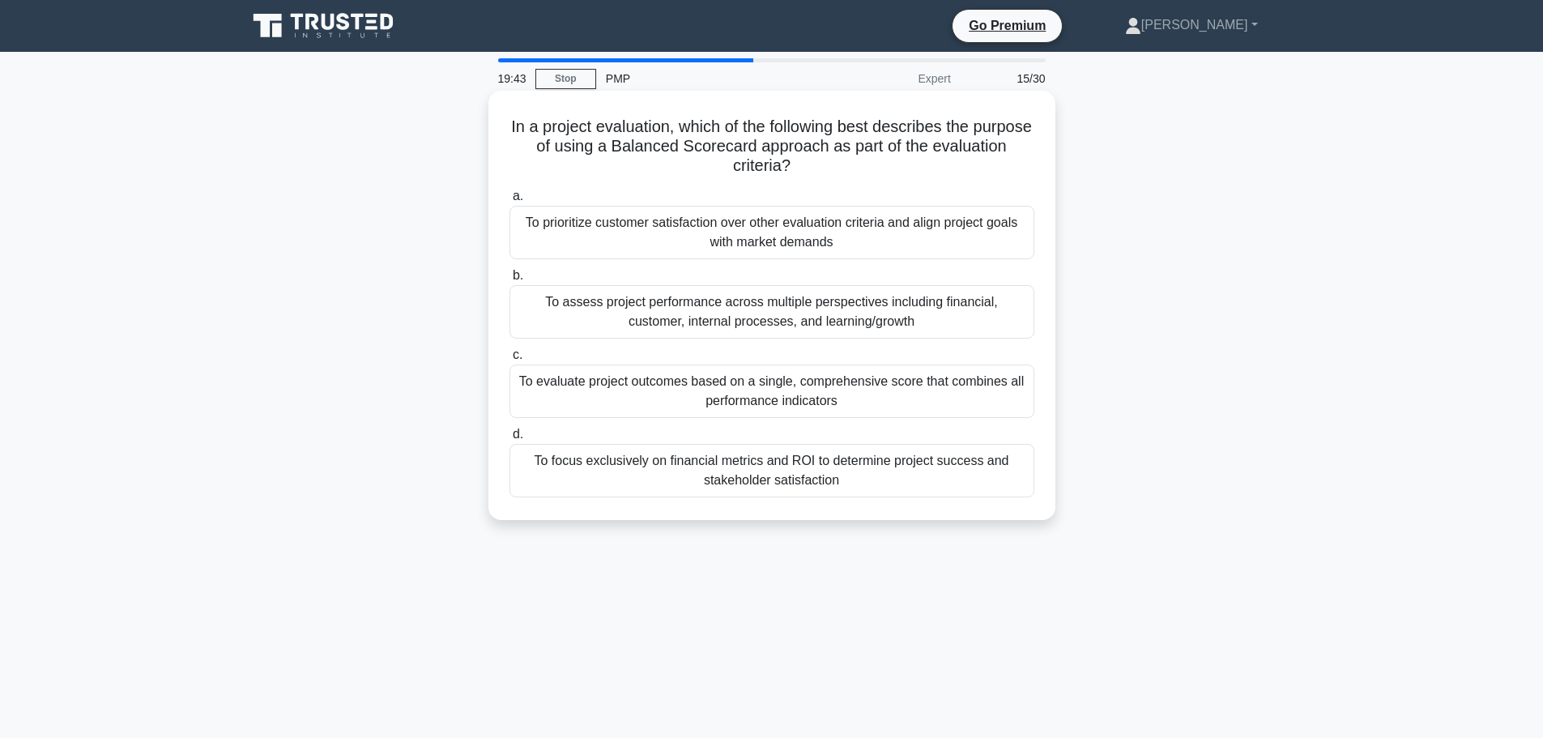
click at [813, 402] on div "To evaluate project outcomes based on a single, comprehensive score that combin…" at bounding box center [772, 391] width 525 height 53
click at [510, 361] on input "c. To evaluate project outcomes based on a single, comprehensive score that com…" at bounding box center [510, 355] width 0 height 11
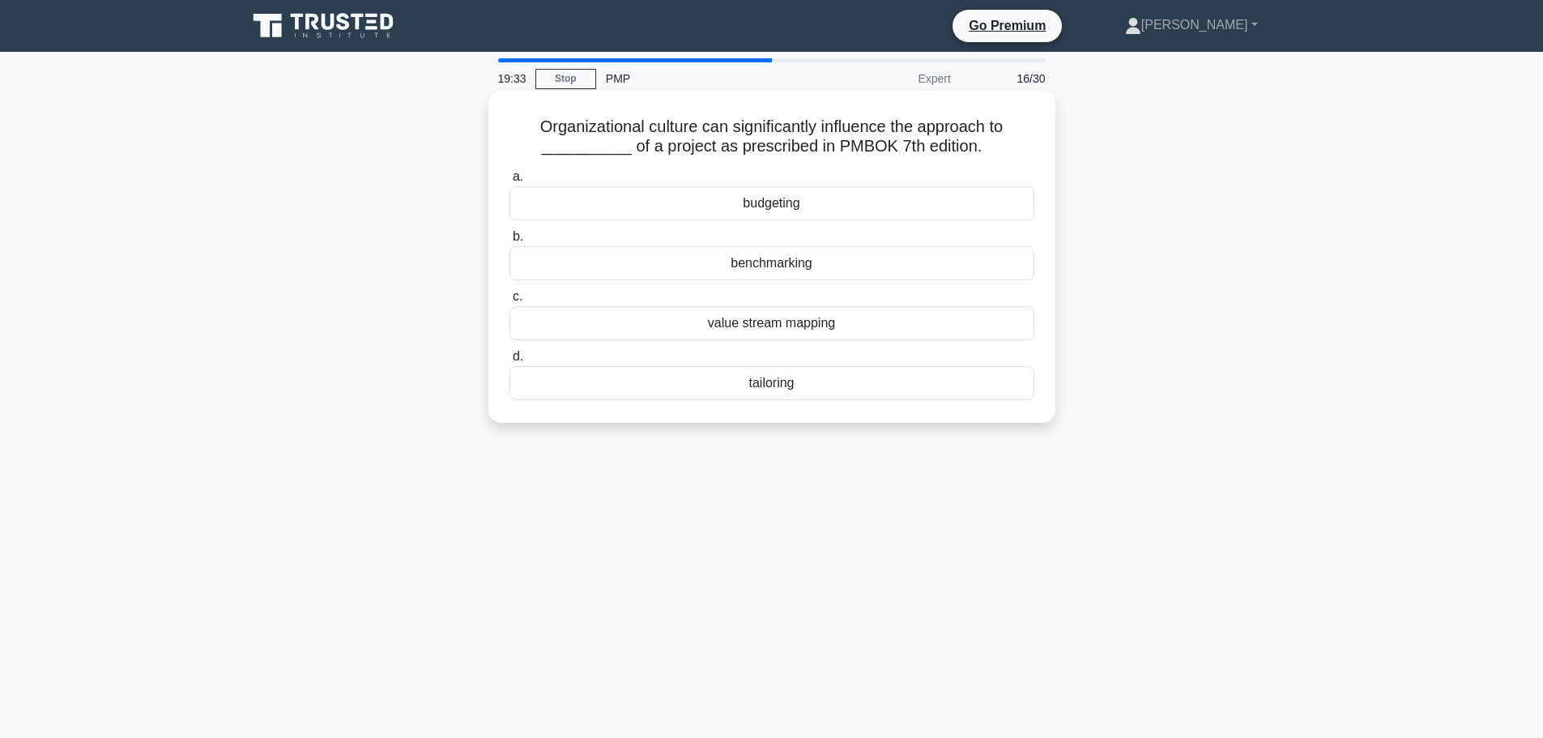
click at [782, 386] on div "tailoring" at bounding box center [772, 383] width 525 height 34
click at [510, 362] on input "d. tailoring" at bounding box center [510, 357] width 0 height 11
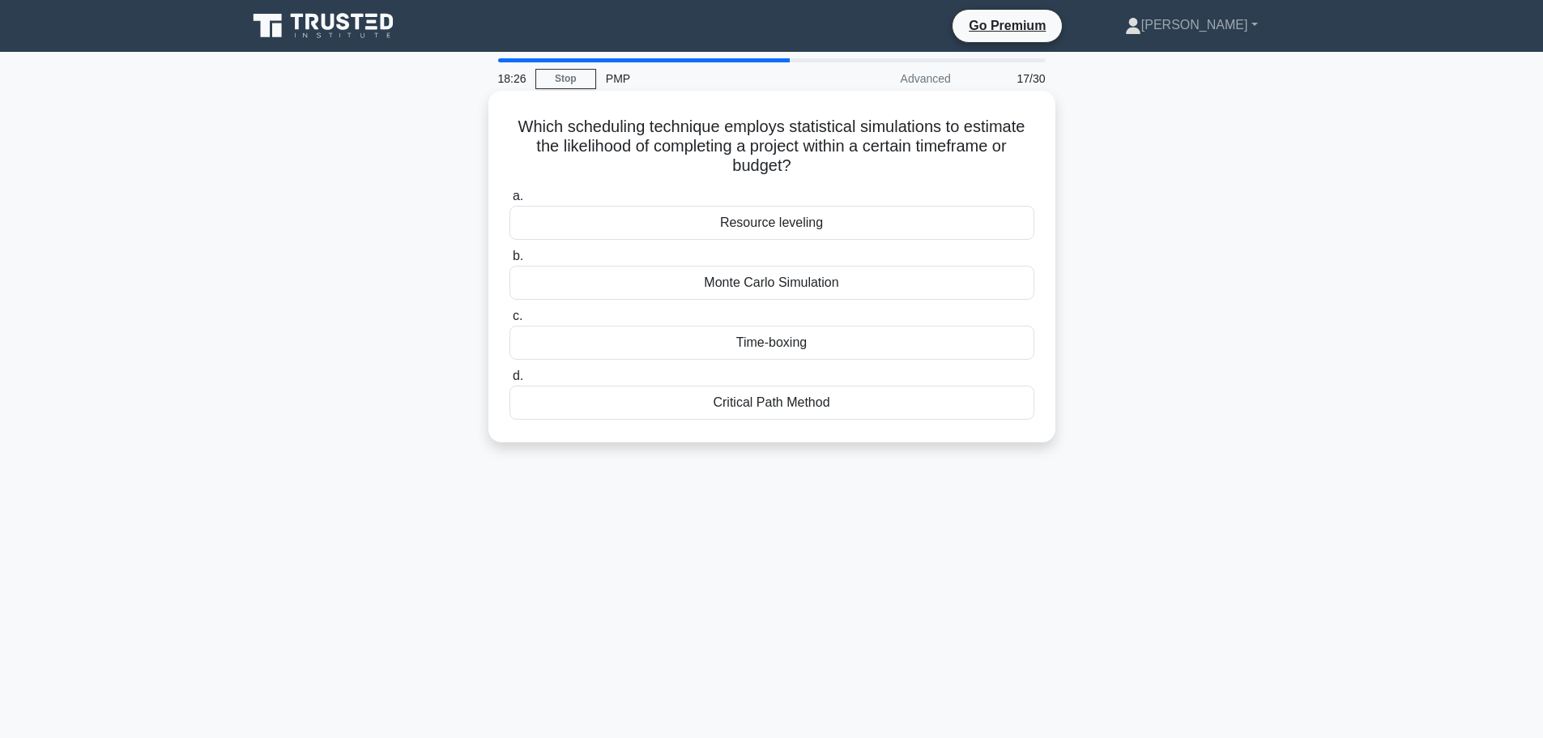
click at [792, 285] on div "Monte Carlo Simulation" at bounding box center [772, 283] width 525 height 34
click at [510, 262] on input "b. Monte Carlo Simulation" at bounding box center [510, 256] width 0 height 11
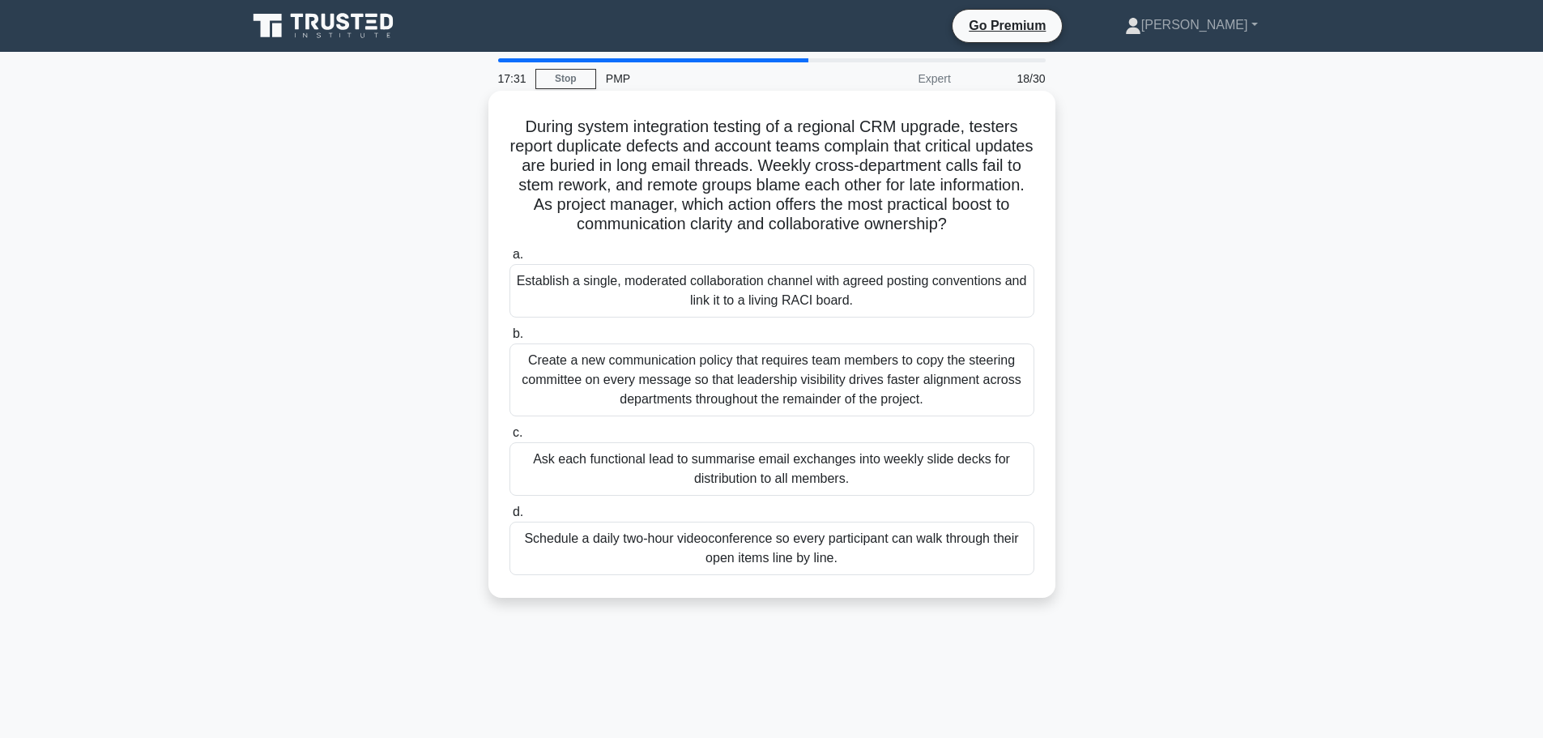
click at [621, 288] on div "Establish a single, moderated collaboration channel with agreed posting convent…" at bounding box center [772, 290] width 525 height 53
click at [510, 260] on input "a. Establish a single, moderated collaboration channel with agreed posting conv…" at bounding box center [510, 255] width 0 height 11
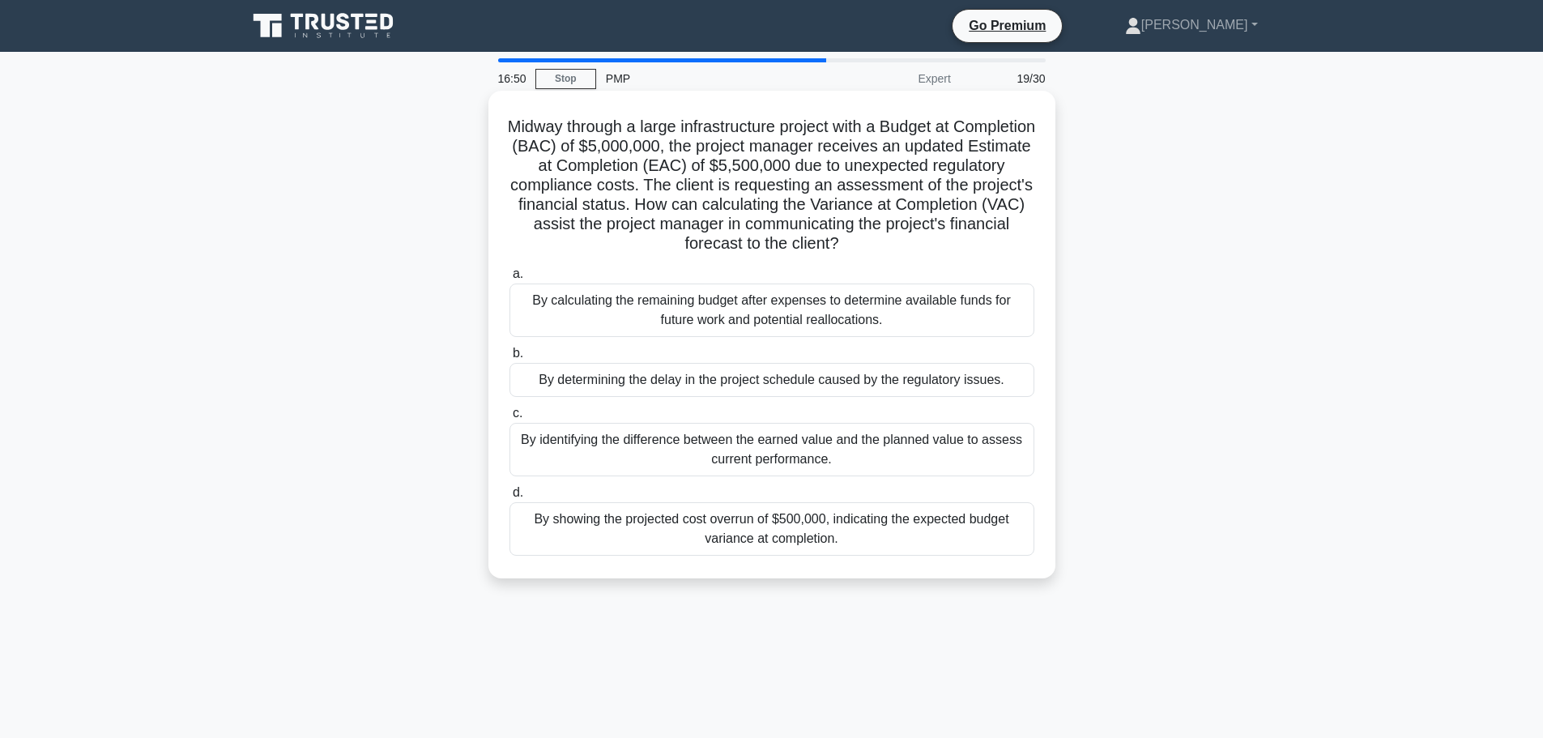
click at [827, 540] on div "By showing the projected cost overrun of $500,000, indicating the expected budg…" at bounding box center [772, 528] width 525 height 53
click at [510, 498] on input "d. By showing the projected cost overrun of $500,000, indicating the expected b…" at bounding box center [510, 493] width 0 height 11
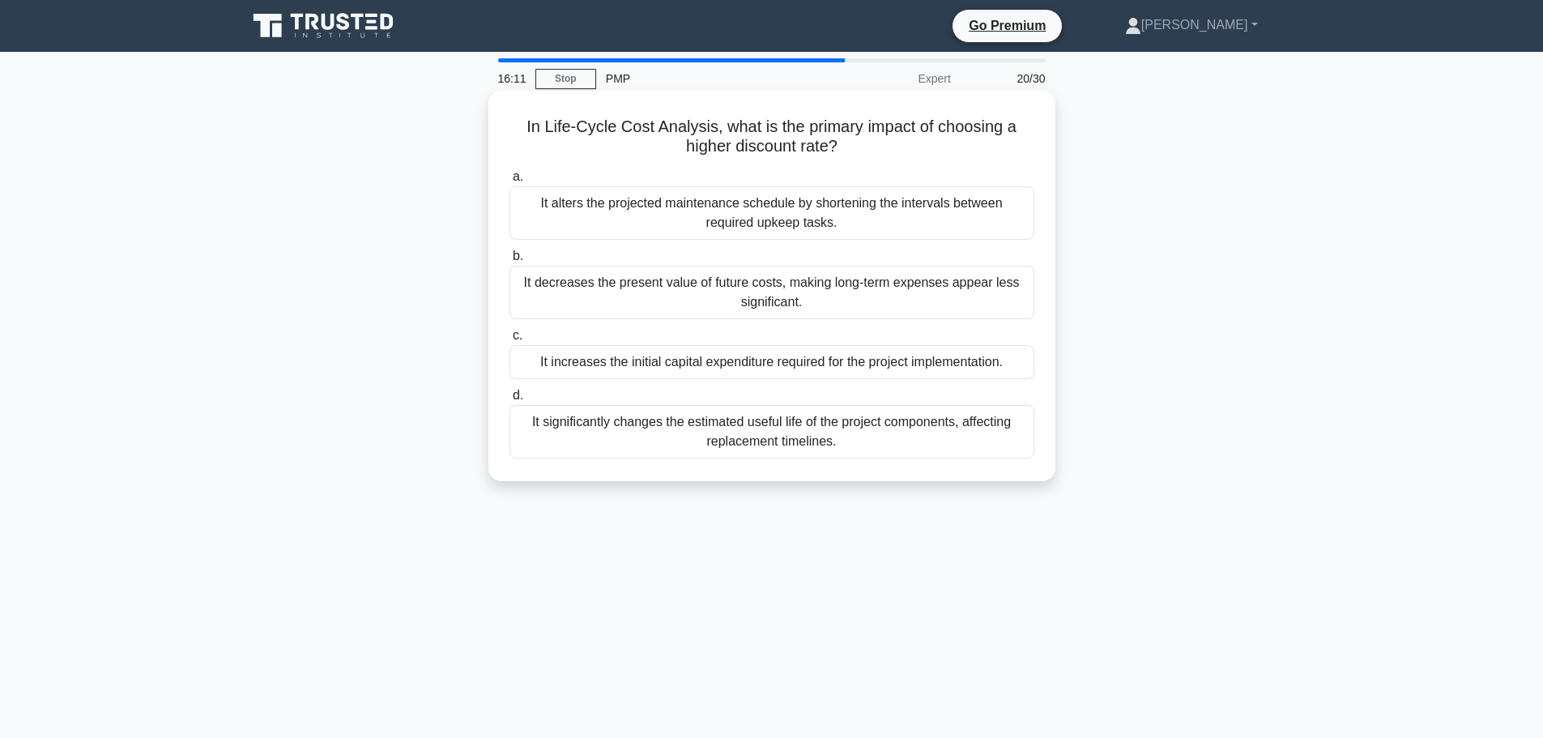
click at [708, 292] on div "It decreases the present value of future costs, making long-term expenses appea…" at bounding box center [772, 292] width 525 height 53
click at [510, 262] on input "b. It decreases the present value of future costs, making long-term expenses ap…" at bounding box center [510, 256] width 0 height 11
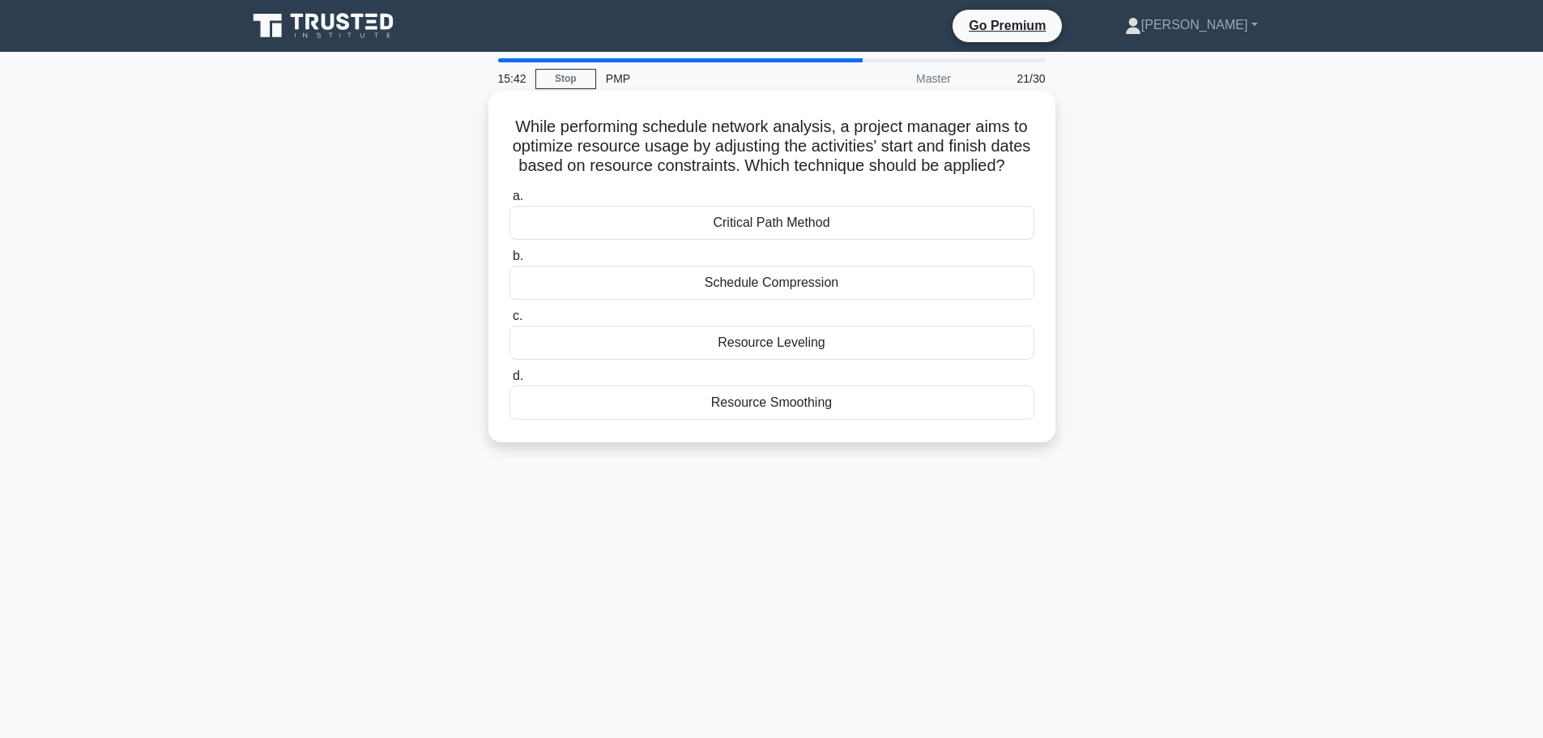
click at [745, 360] on div "Resource Leveling" at bounding box center [772, 343] width 525 height 34
click at [510, 322] on input "c. Resource Leveling" at bounding box center [510, 316] width 0 height 11
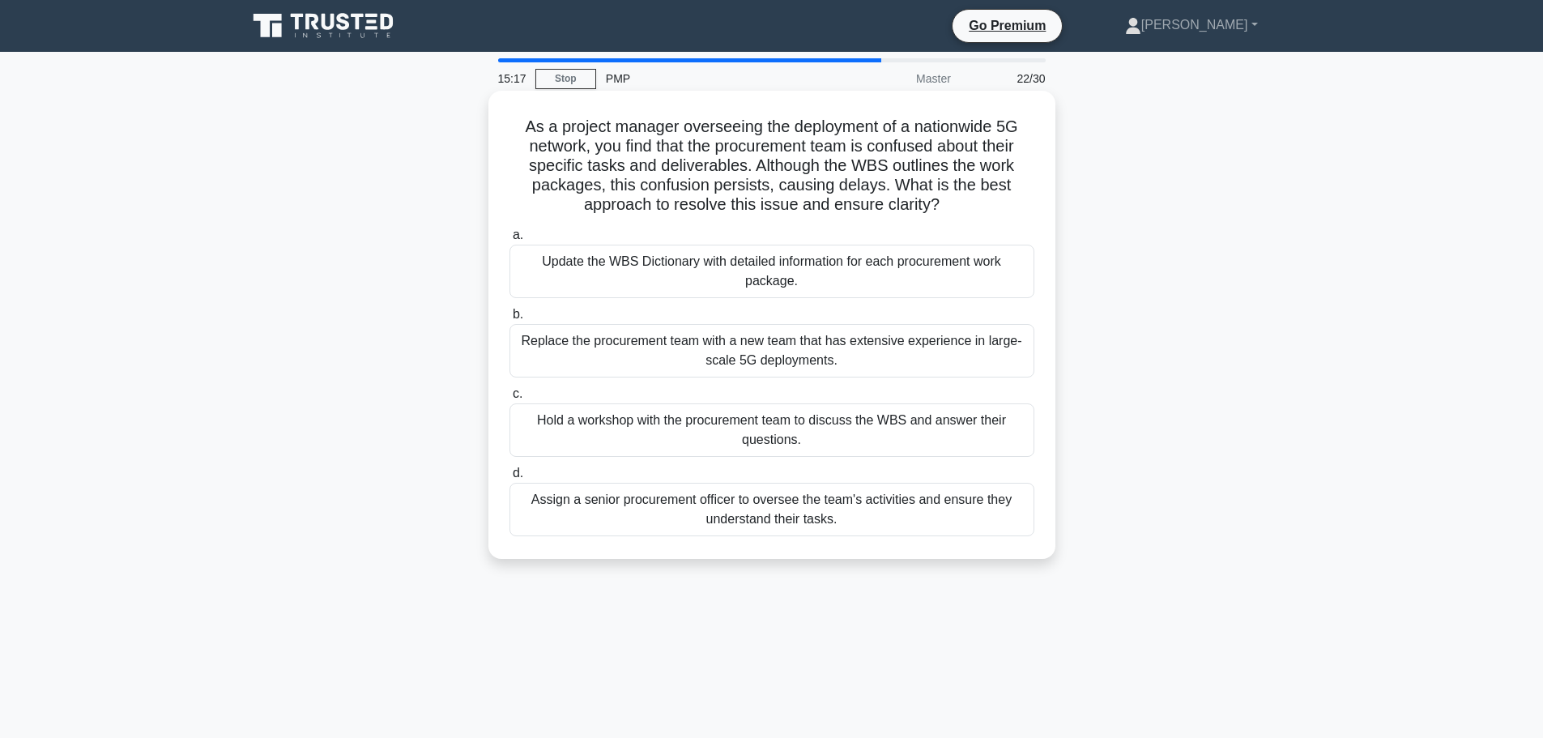
click at [839, 280] on div "Update the WBS Dictionary with detailed information for each procurement work p…" at bounding box center [772, 271] width 525 height 53
click at [510, 241] on input "a. Update the WBS Dictionary with detailed information for each procurement wor…" at bounding box center [510, 235] width 0 height 11
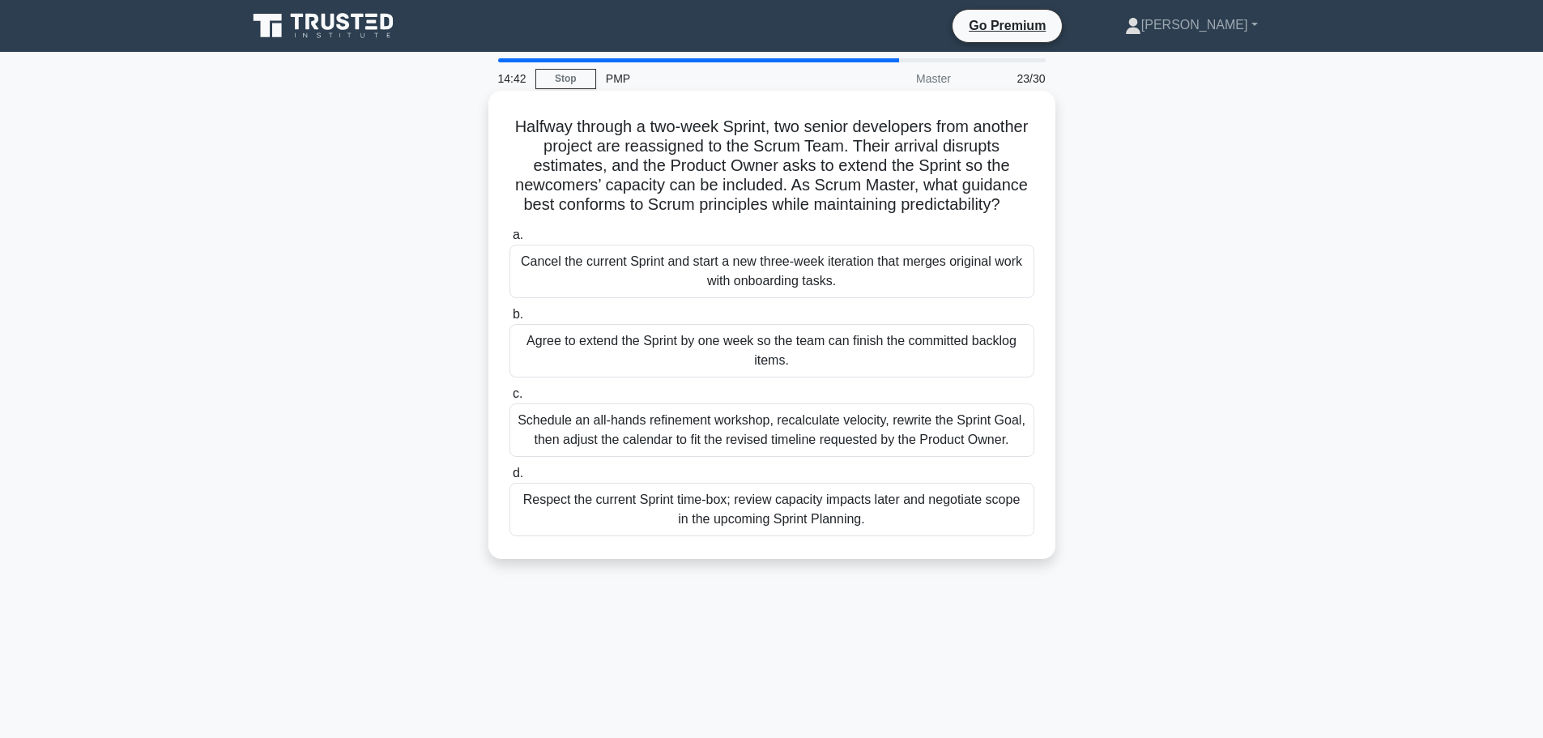
click at [850, 511] on div "Respect the current Sprint time-box; review capacity impacts later and negotiat…" at bounding box center [772, 509] width 525 height 53
click at [510, 479] on input "d. Respect the current Sprint time-box; review capacity impacts later and negot…" at bounding box center [510, 473] width 0 height 11
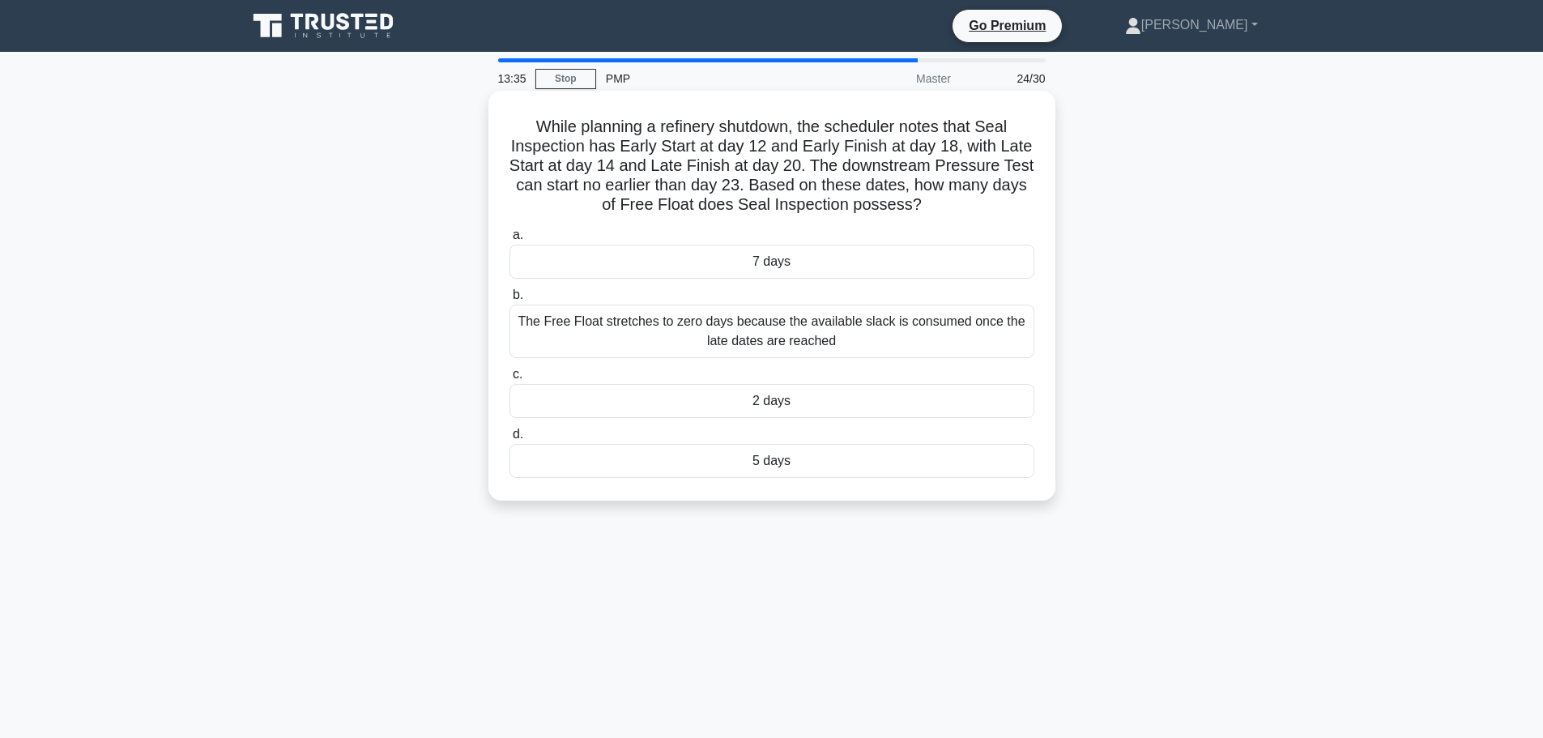
click at [772, 412] on div "2 days" at bounding box center [772, 401] width 525 height 34
click at [510, 380] on input "c. 2 days" at bounding box center [510, 374] width 0 height 11
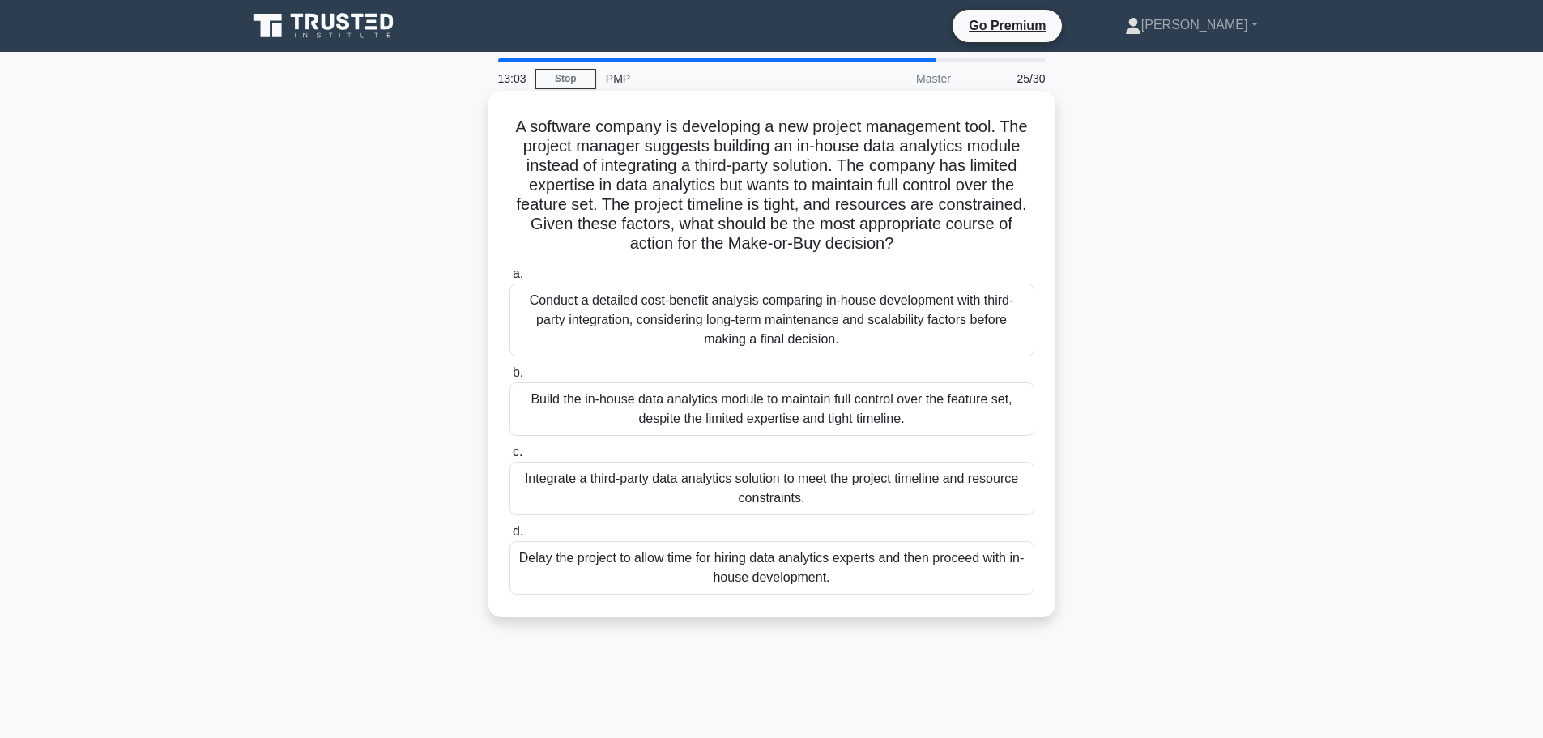
click at [925, 314] on div "Conduct a detailed cost-benefit analysis comparing in-house development with th…" at bounding box center [772, 320] width 525 height 73
click at [510, 280] on input "a. Conduct a detailed cost-benefit analysis comparing in-house development with…" at bounding box center [510, 274] width 0 height 11
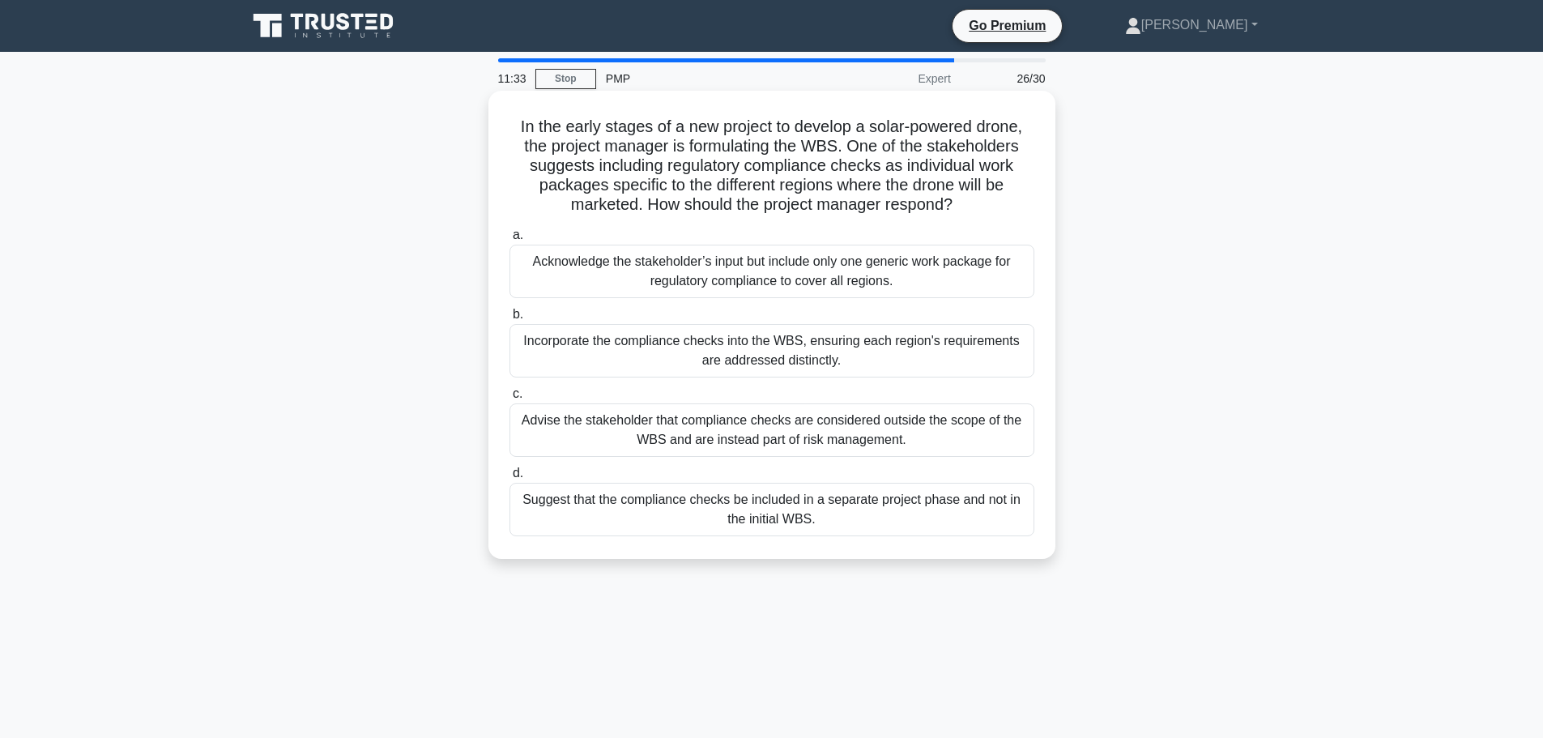
click at [885, 514] on div "Suggest that the compliance checks be included in a separate project phase and …" at bounding box center [772, 509] width 525 height 53
click at [510, 479] on input "d. Suggest that the compliance checks be included in a separate project phase a…" at bounding box center [510, 473] width 0 height 11
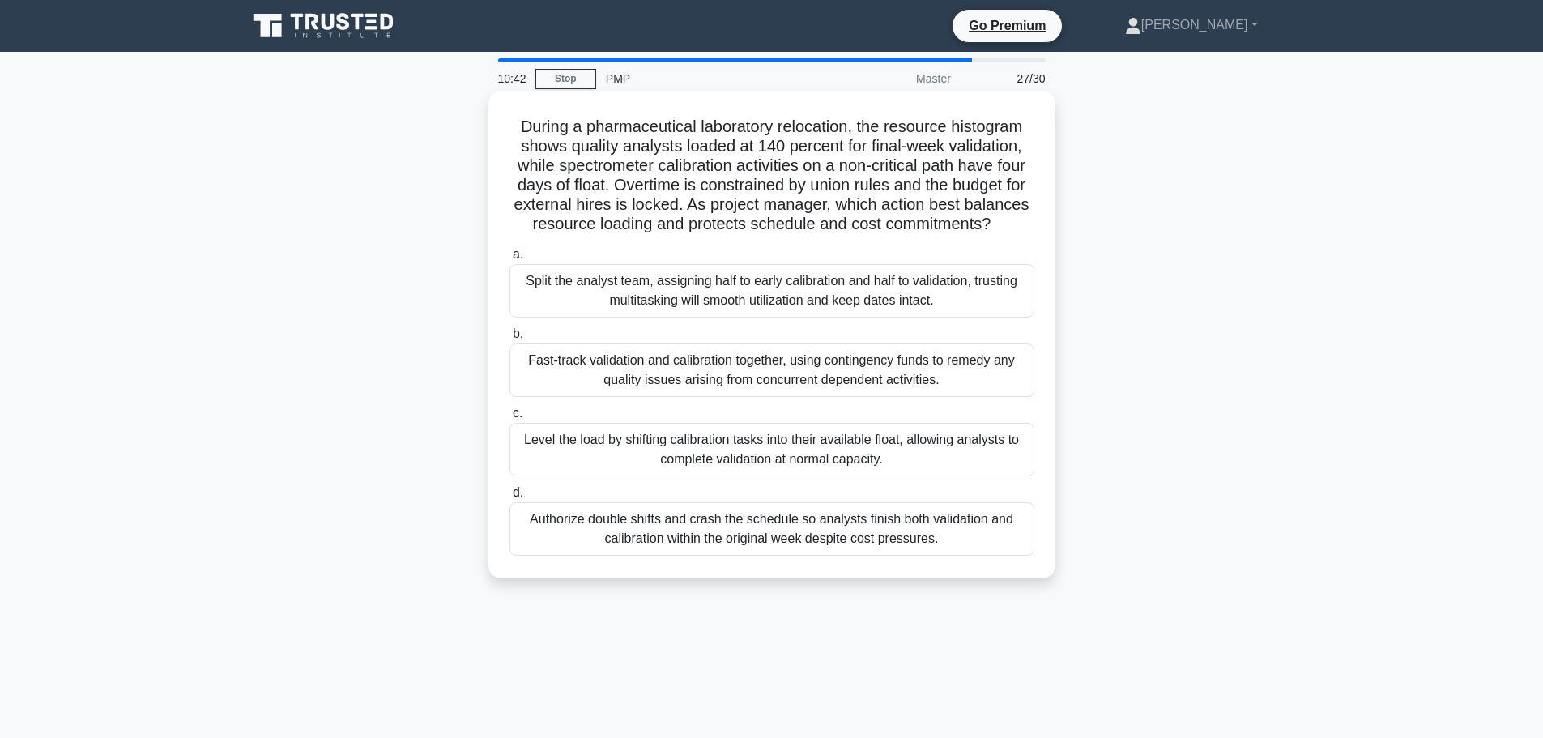
click at [911, 471] on div "Level the load by shifting calibration tasks into their available float, allowi…" at bounding box center [772, 449] width 525 height 53
click at [510, 419] on input "c. Level the load by shifting calibration tasks into their available float, all…" at bounding box center [510, 413] width 0 height 11
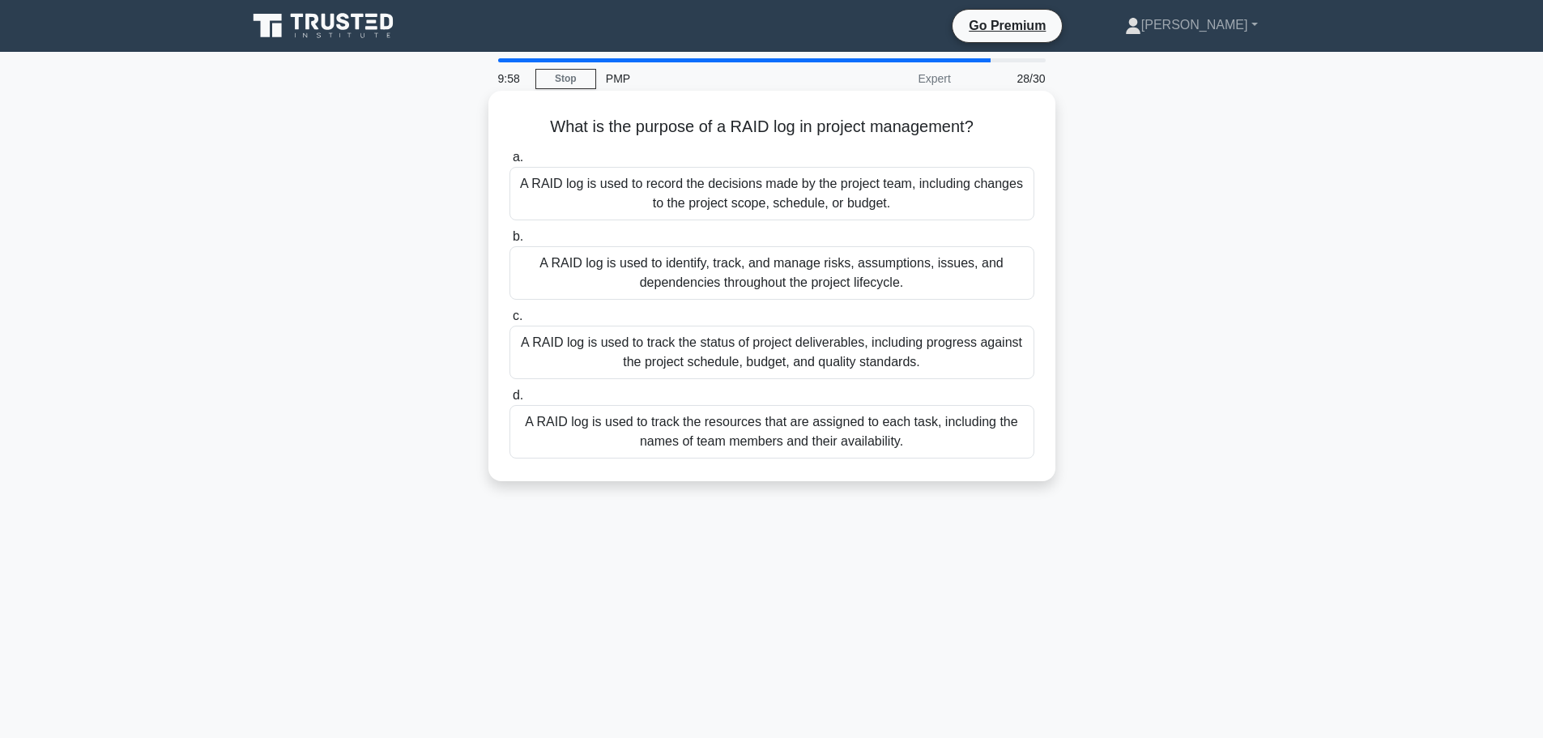
click at [826, 282] on div "A RAID log is used to identify, track, and manage risks, assumptions, issues, a…" at bounding box center [772, 272] width 525 height 53
click at [510, 242] on input "b. A RAID log is used to identify, track, and manage risks, assumptions, issues…" at bounding box center [510, 237] width 0 height 11
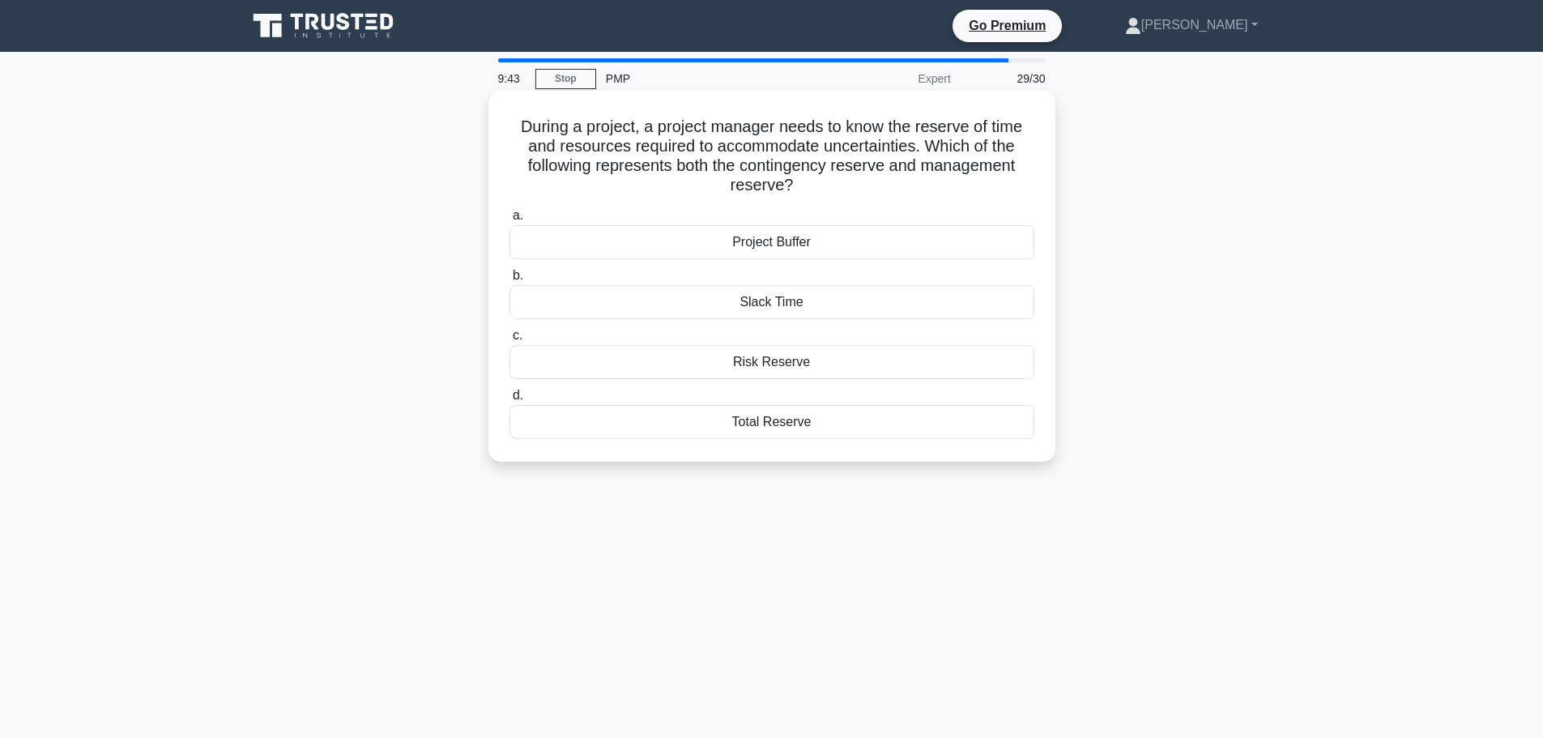
click at [783, 425] on div "Total Reserve" at bounding box center [772, 422] width 525 height 34
click at [510, 401] on input "d. Total Reserve" at bounding box center [510, 395] width 0 height 11
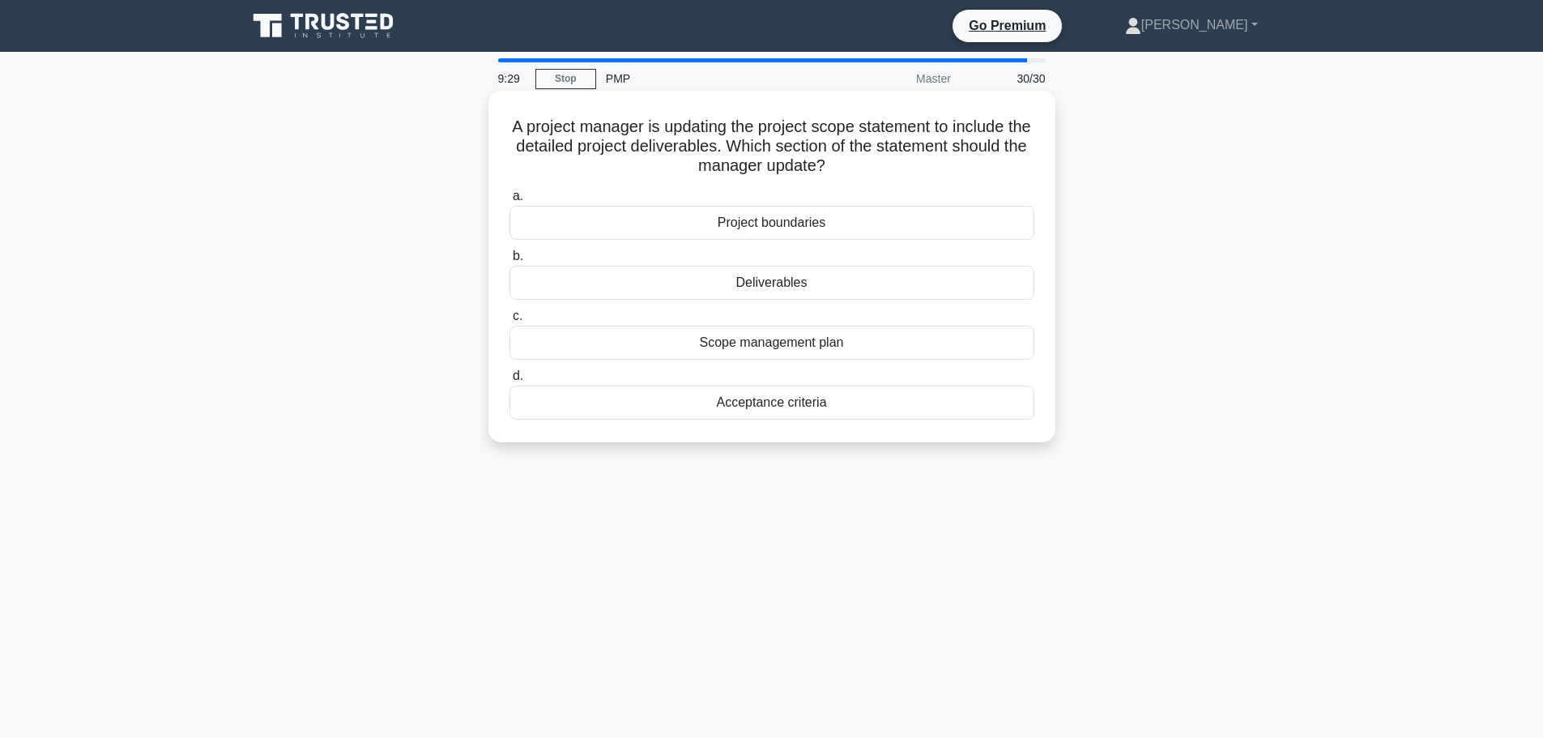
click at [772, 344] on div "Scope management plan" at bounding box center [772, 343] width 525 height 34
click at [510, 322] on input "c. Scope management plan" at bounding box center [510, 316] width 0 height 11
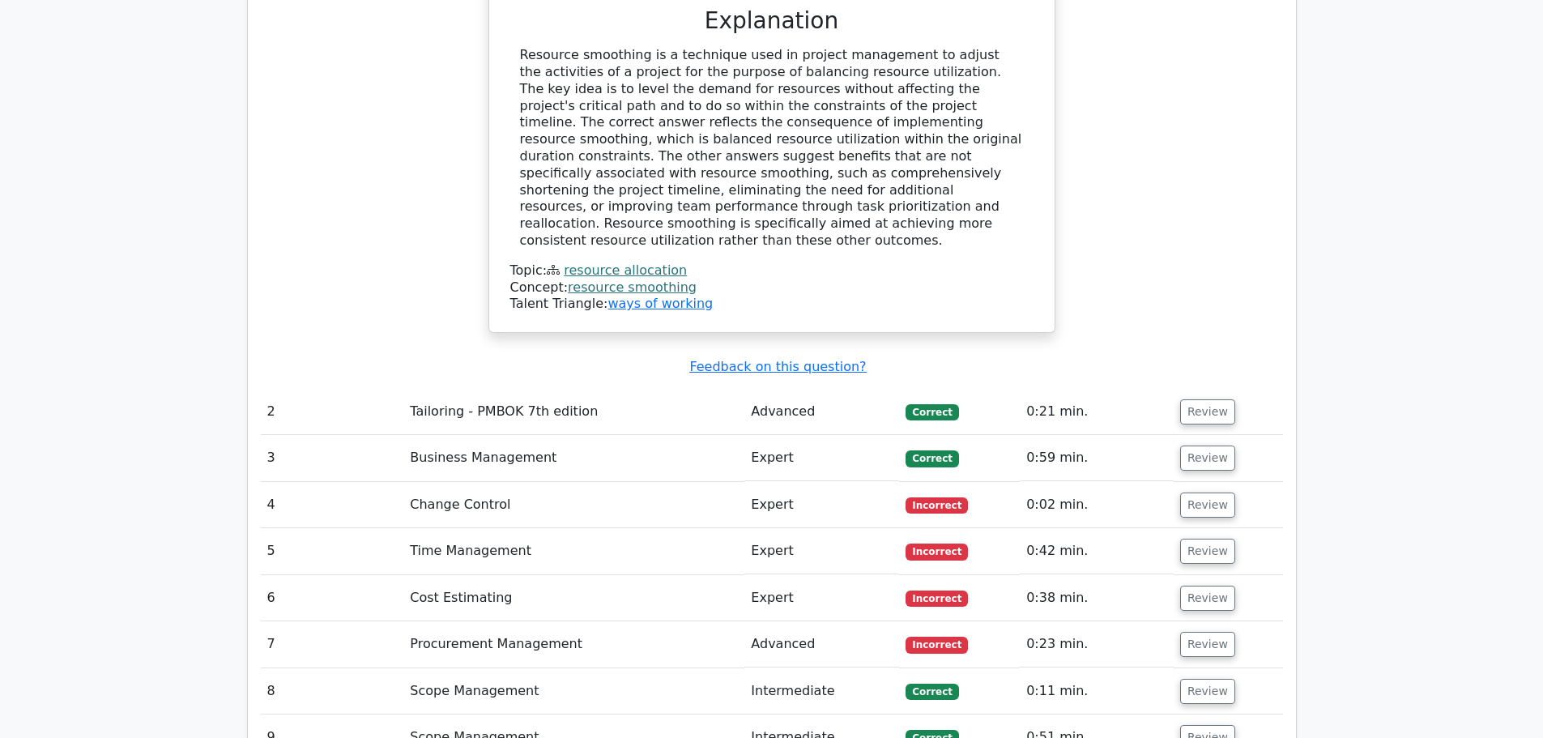
scroll to position [2349, 0]
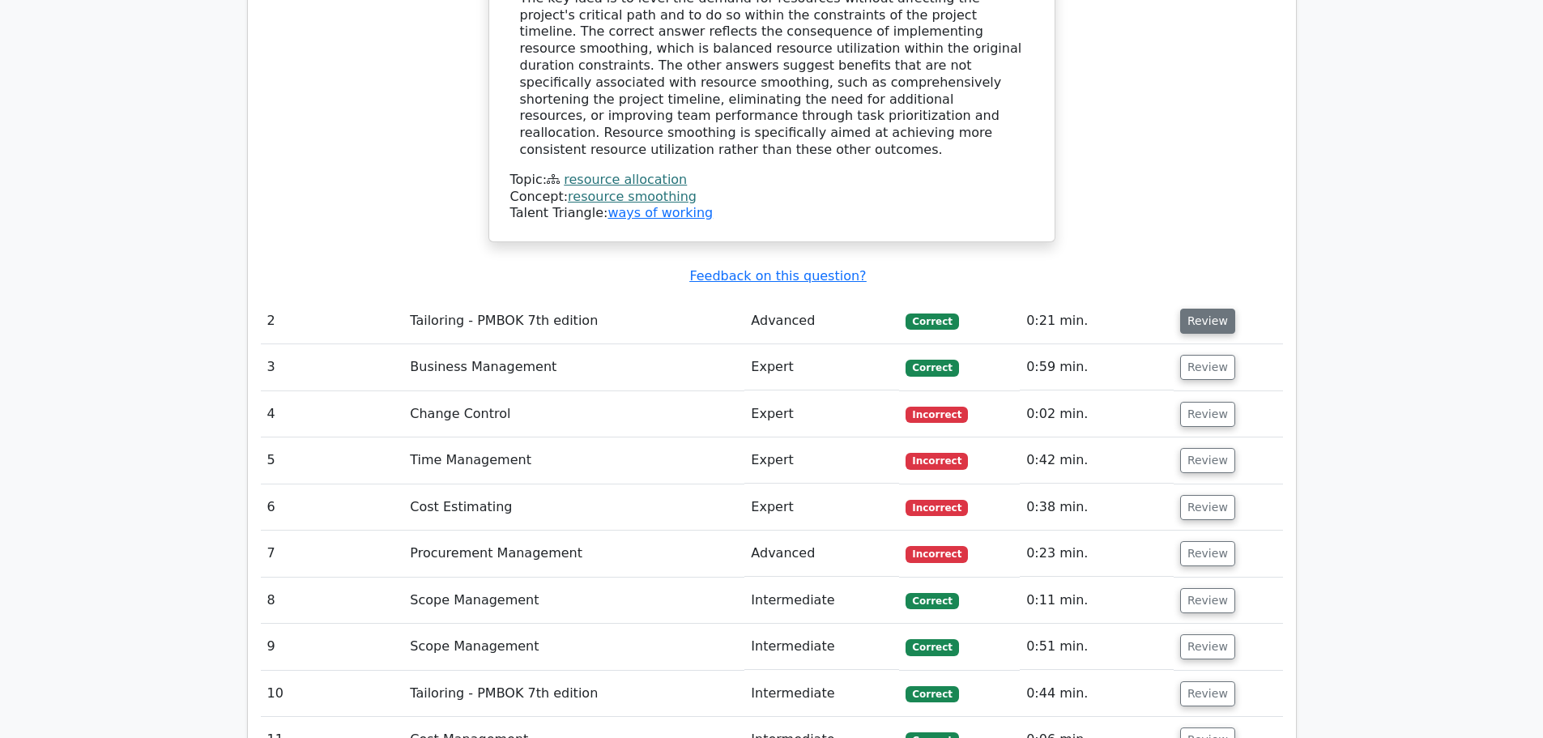
click at [1202, 309] on button "Review" at bounding box center [1207, 321] width 55 height 25
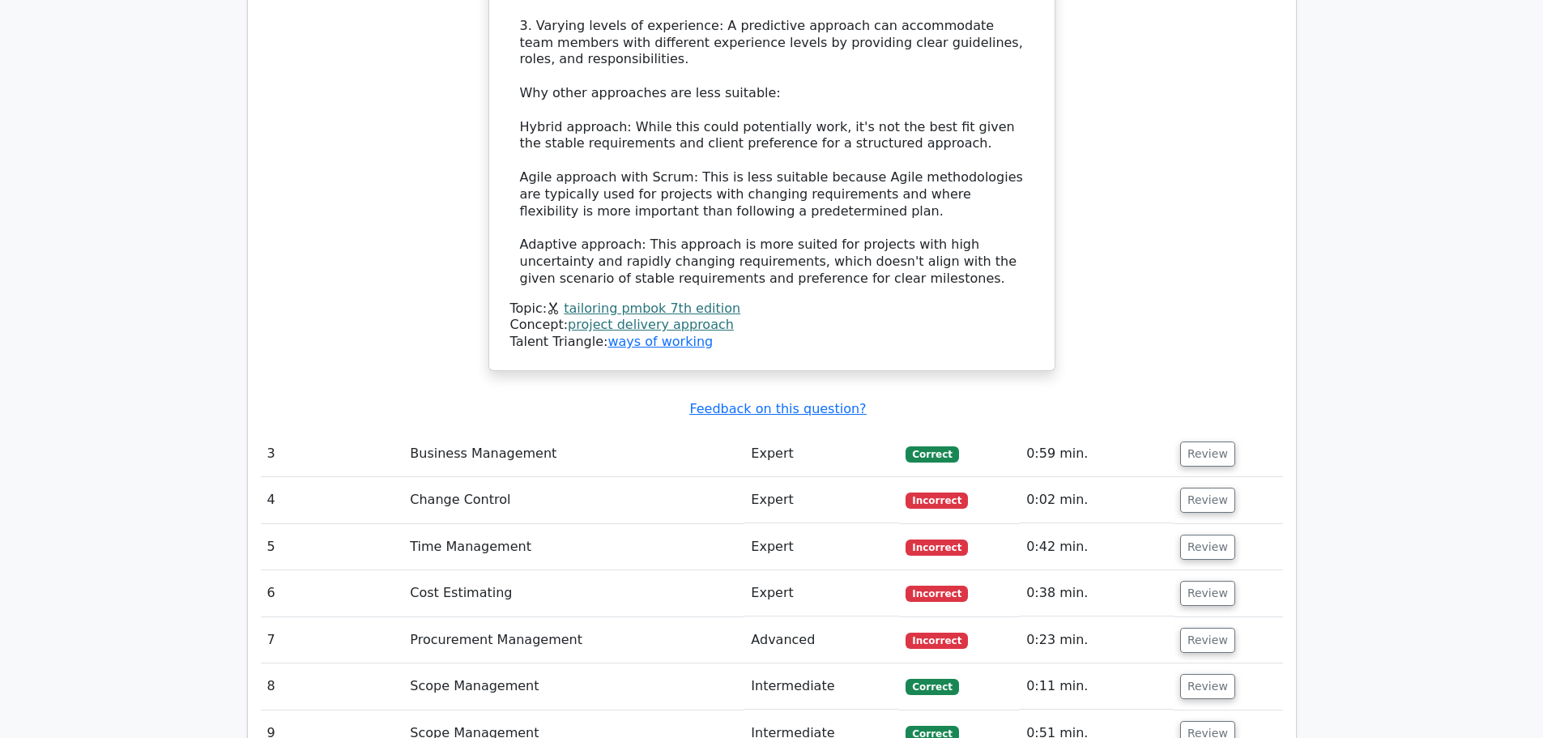
scroll to position [3322, 0]
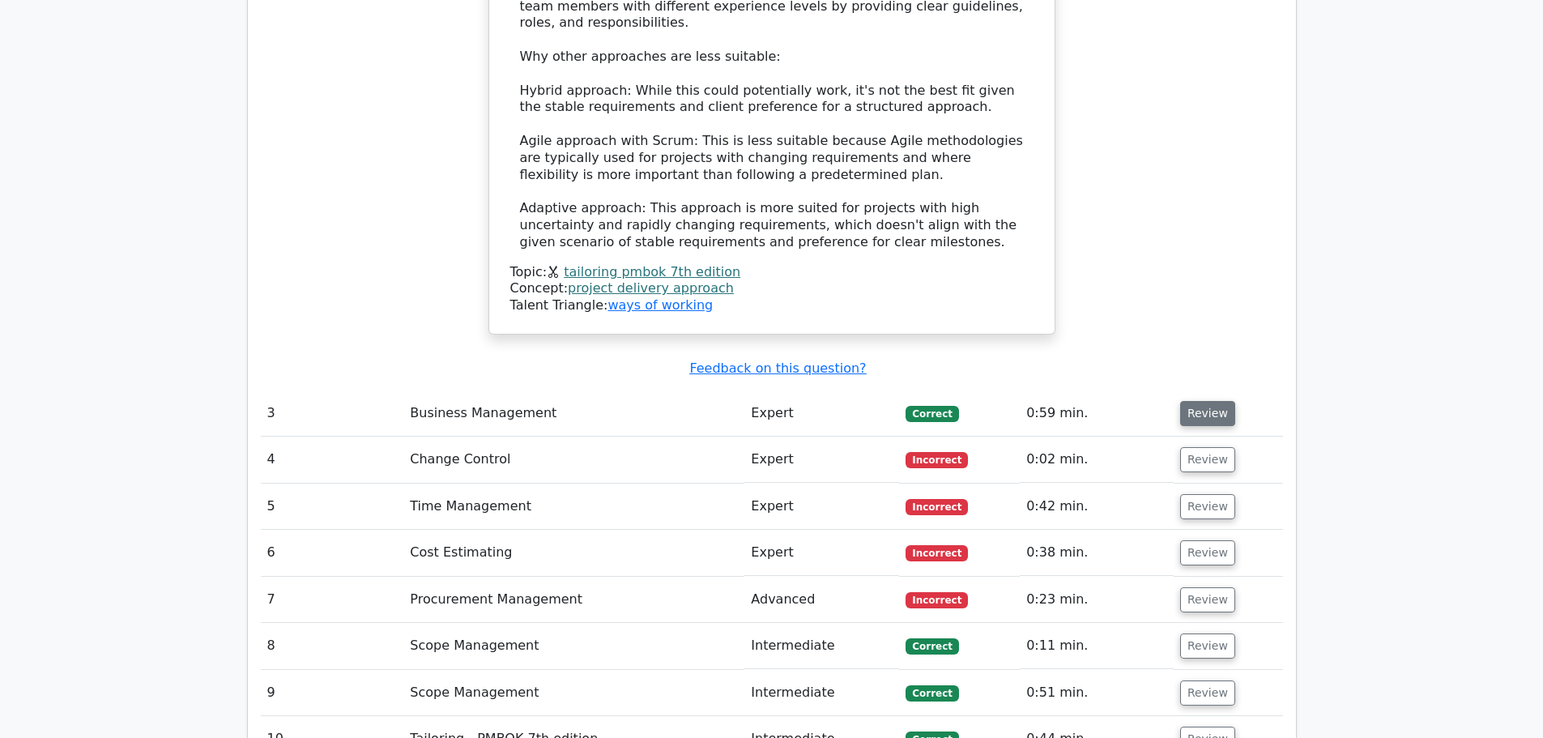
click at [1201, 401] on button "Review" at bounding box center [1207, 413] width 55 height 25
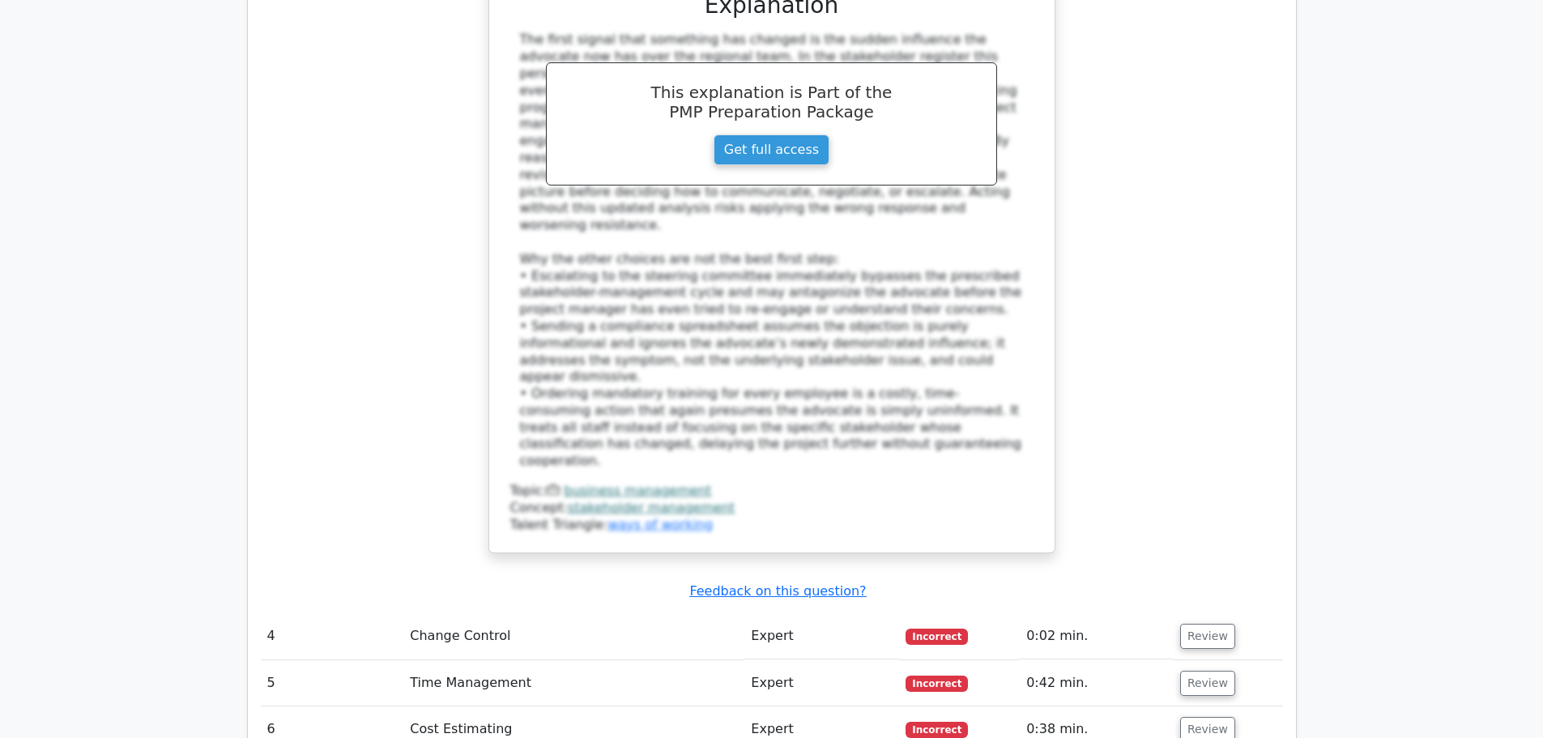
scroll to position [4375, 0]
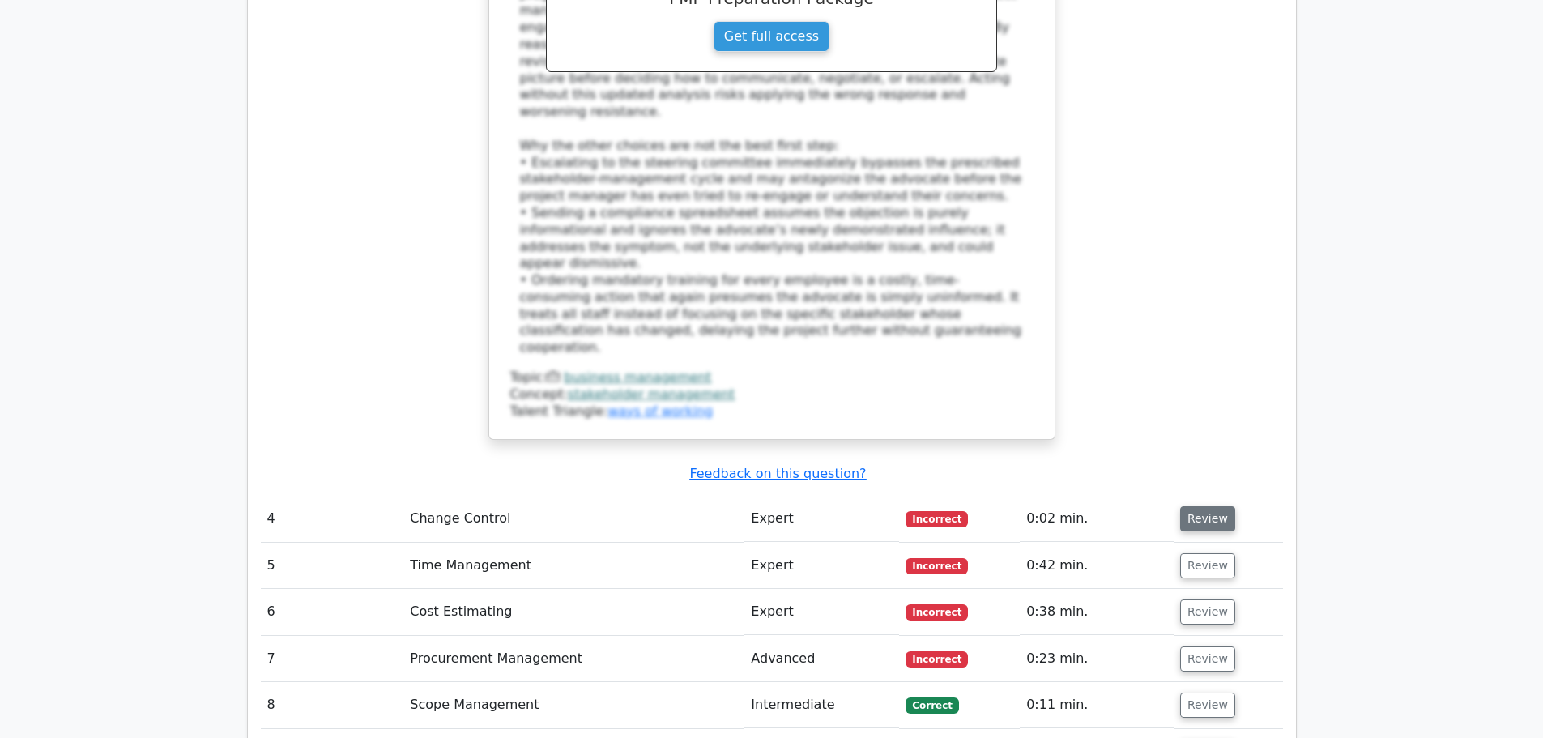
click at [1194, 506] on button "Review" at bounding box center [1207, 518] width 55 height 25
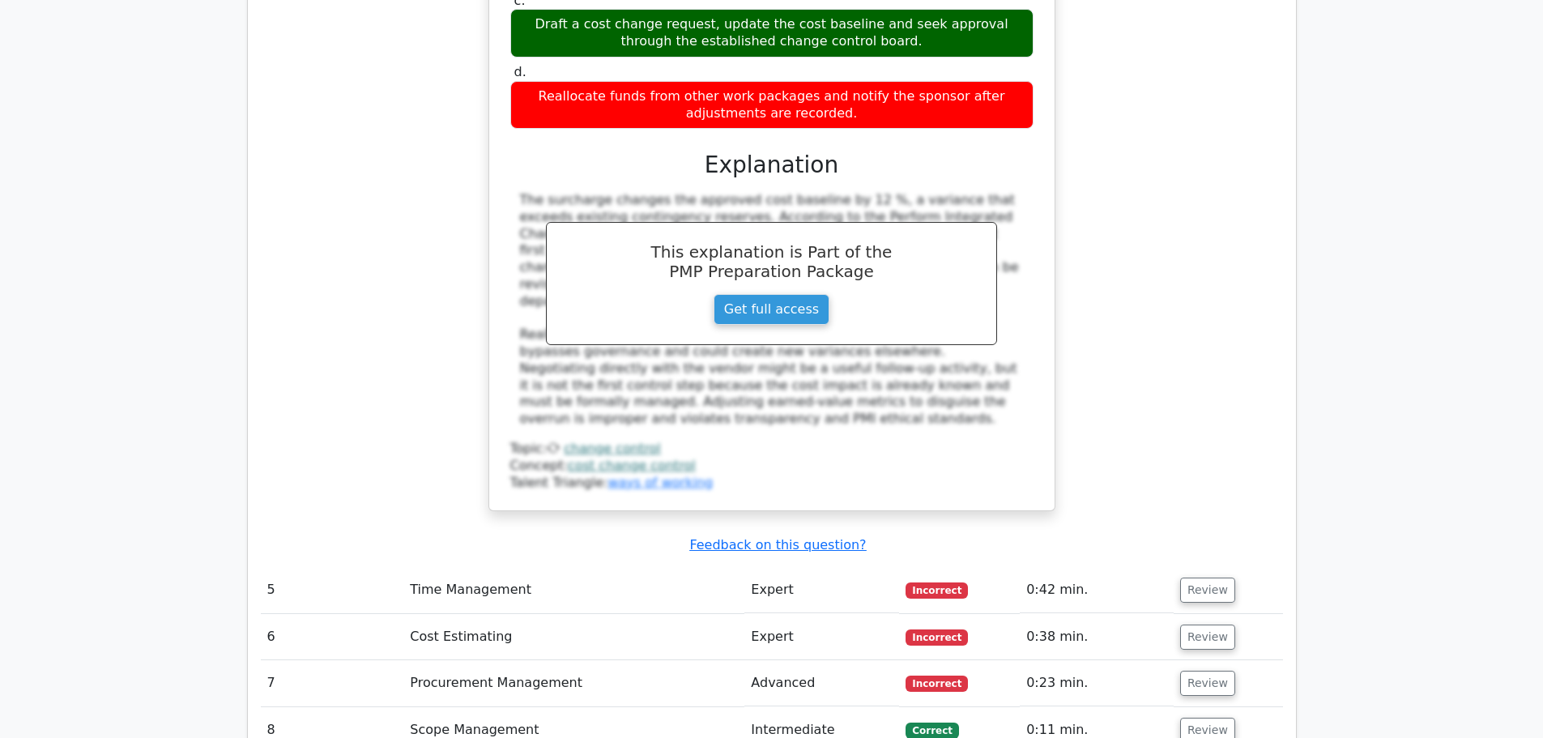
scroll to position [5266, 0]
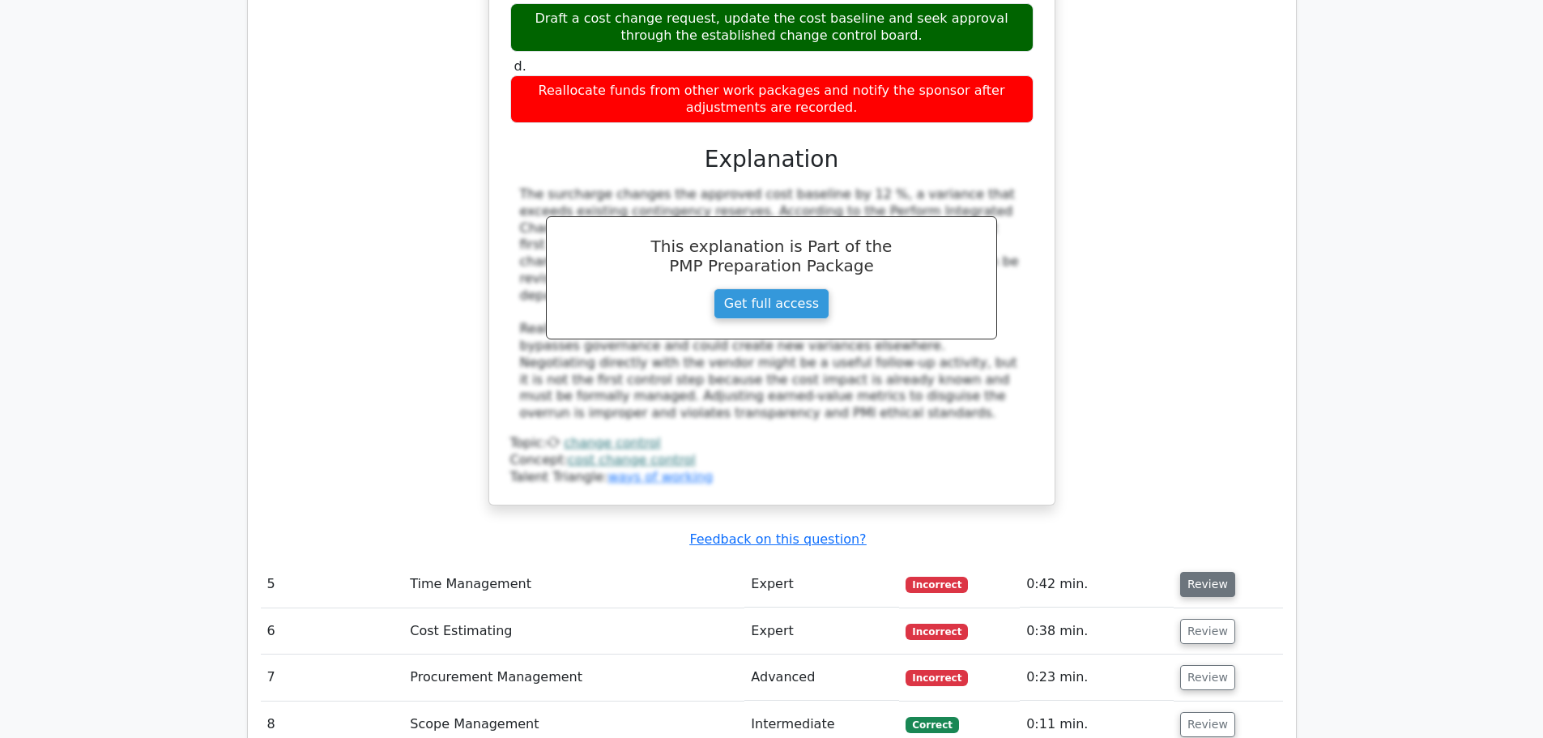
click at [1203, 572] on button "Review" at bounding box center [1207, 584] width 55 height 25
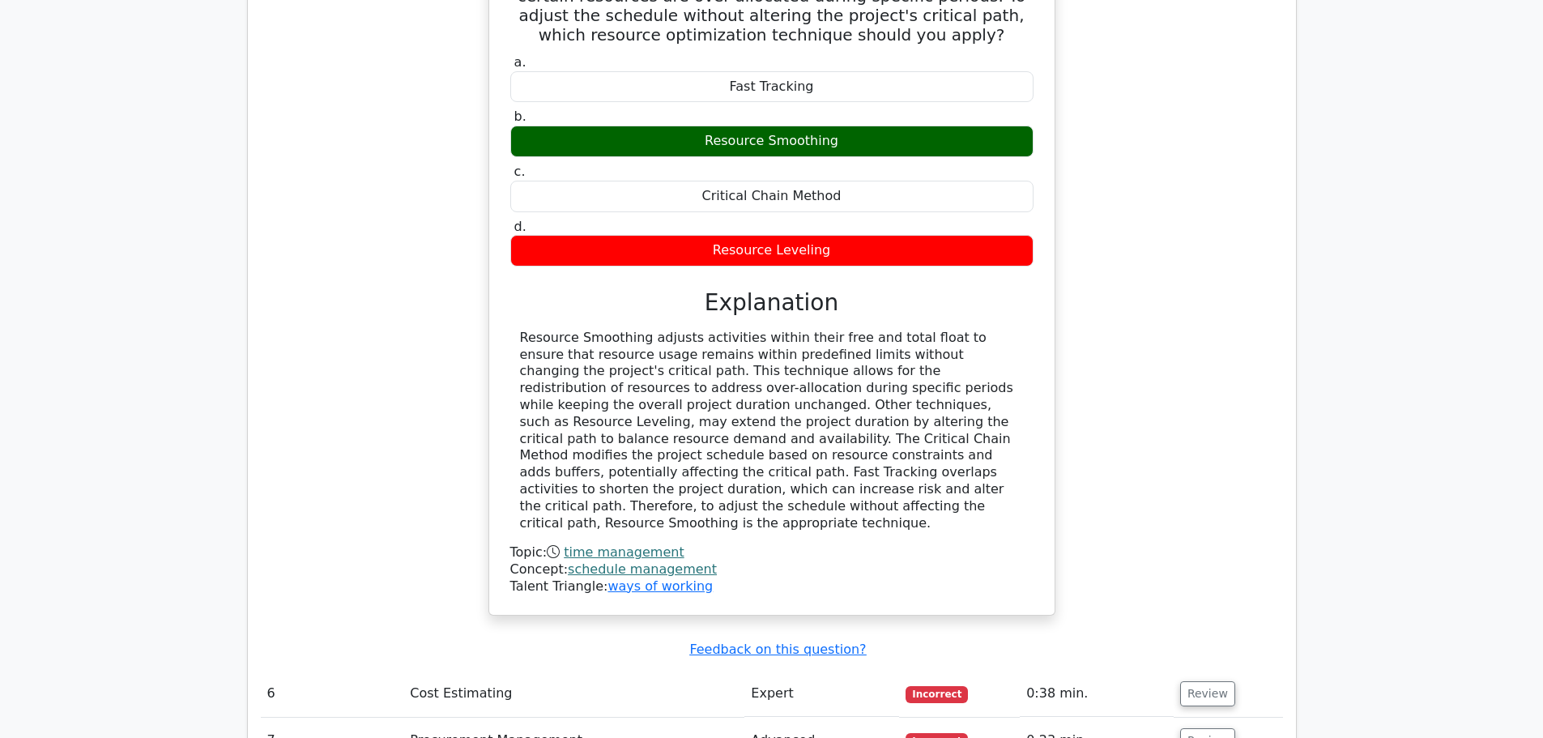
scroll to position [5995, 0]
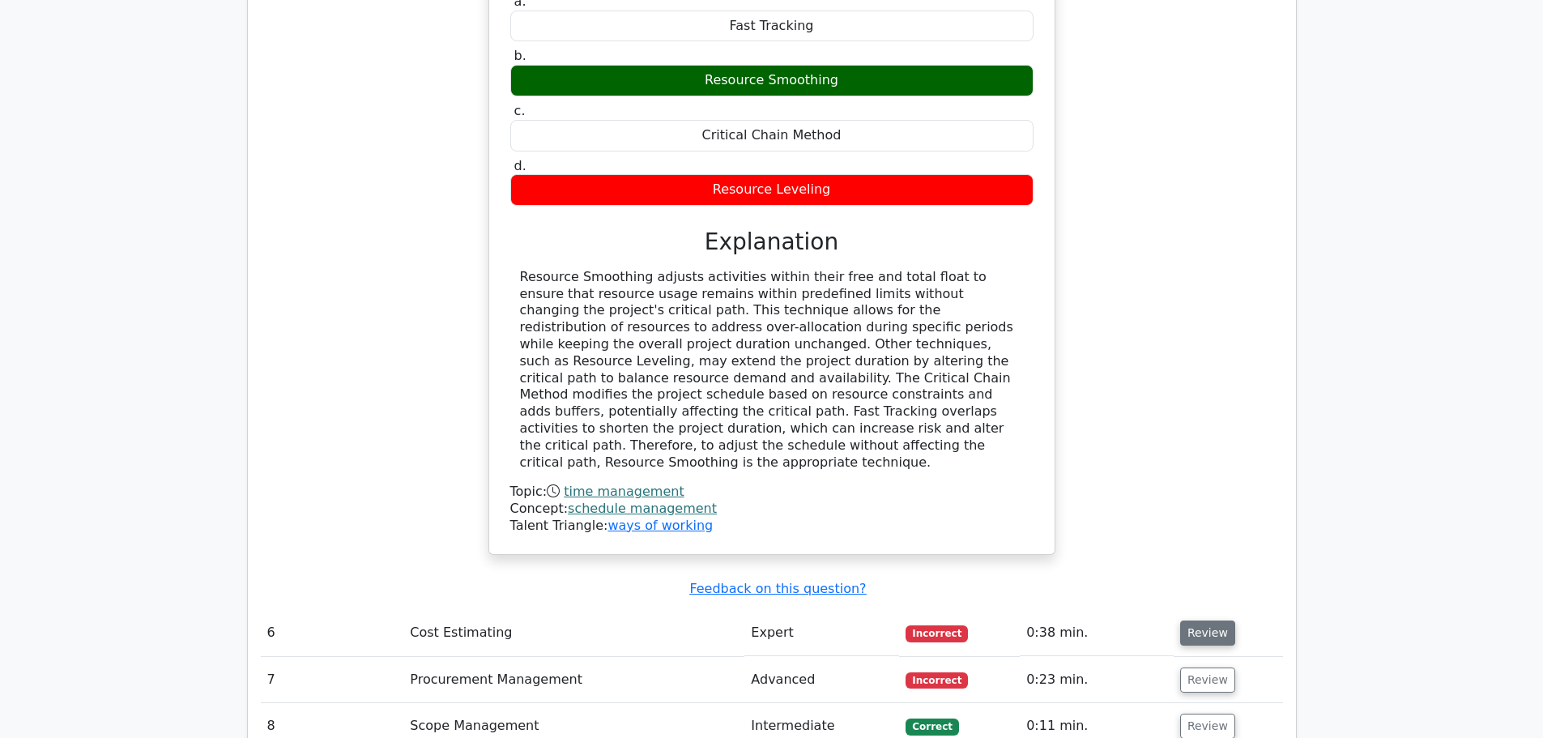
click at [1200, 621] on button "Review" at bounding box center [1207, 633] width 55 height 25
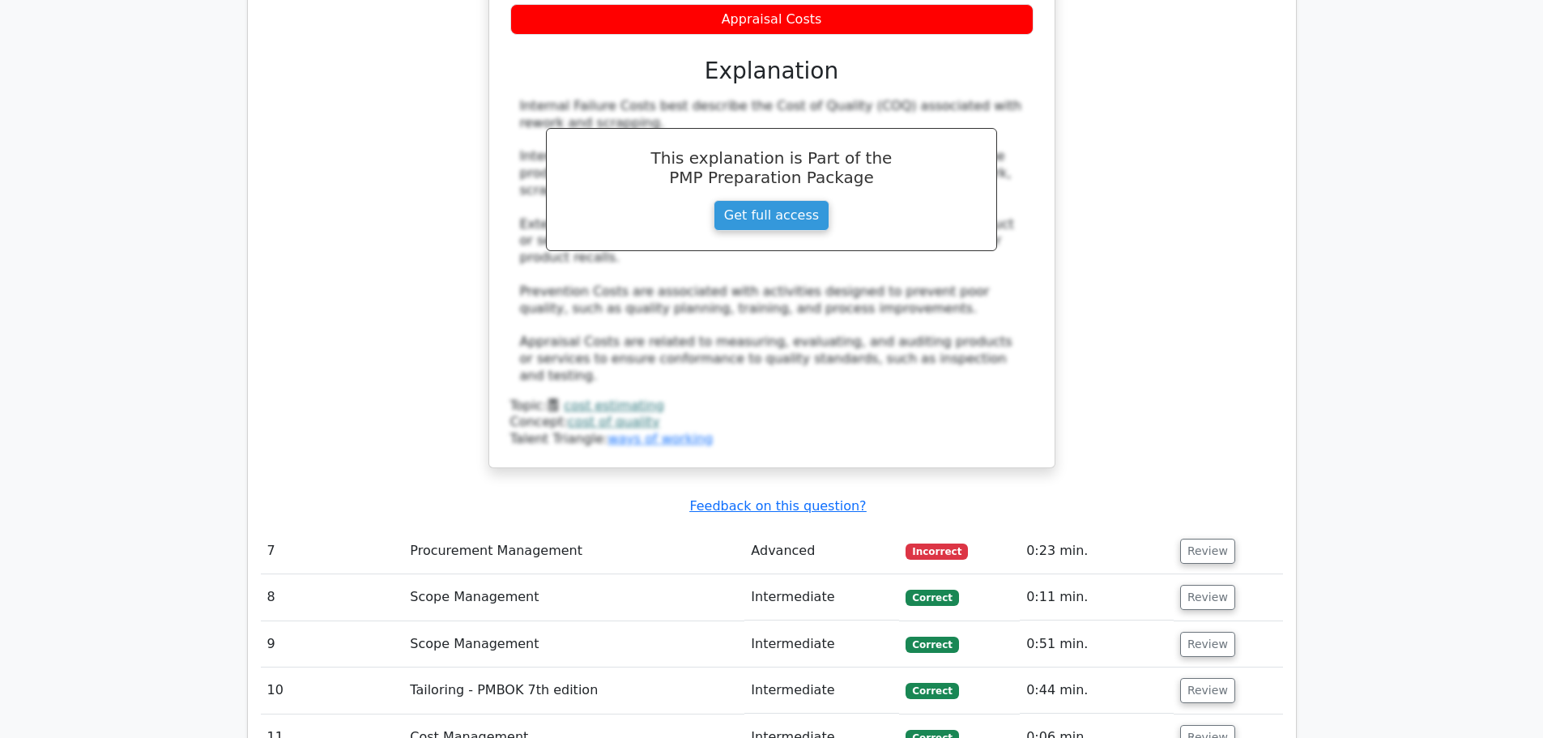
scroll to position [6967, 0]
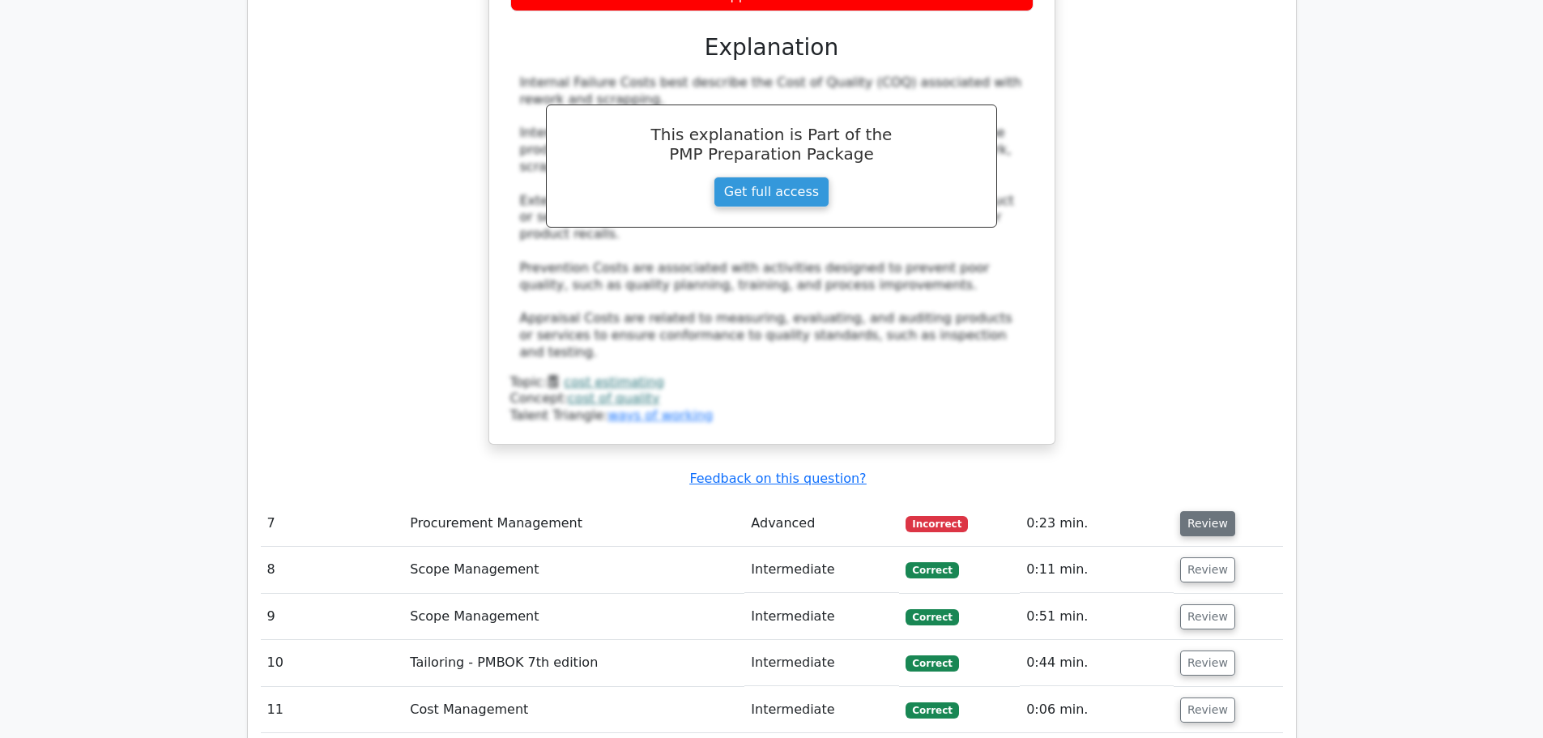
click at [1212, 511] on button "Review" at bounding box center [1207, 523] width 55 height 25
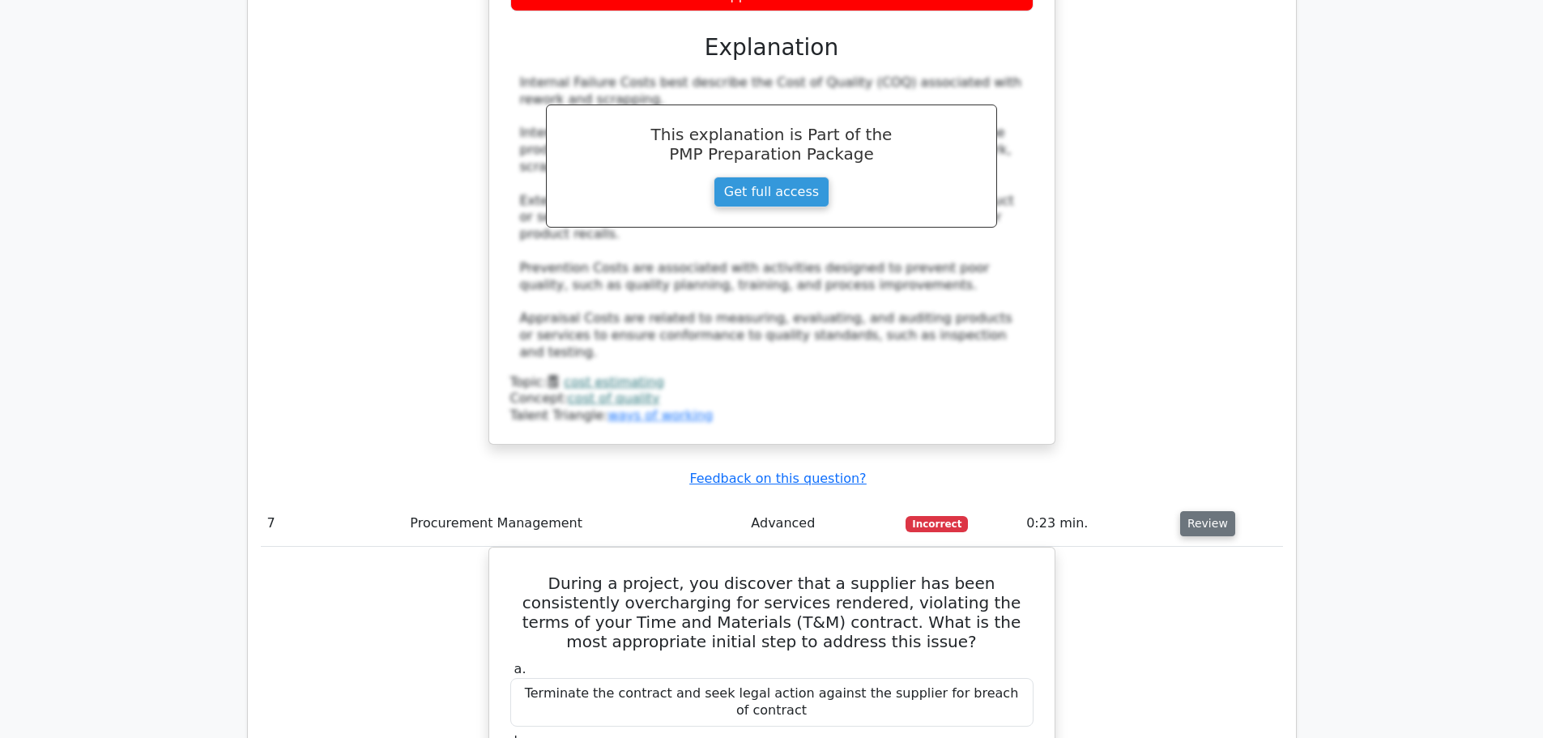
click at [1206, 511] on button "Review" at bounding box center [1207, 523] width 55 height 25
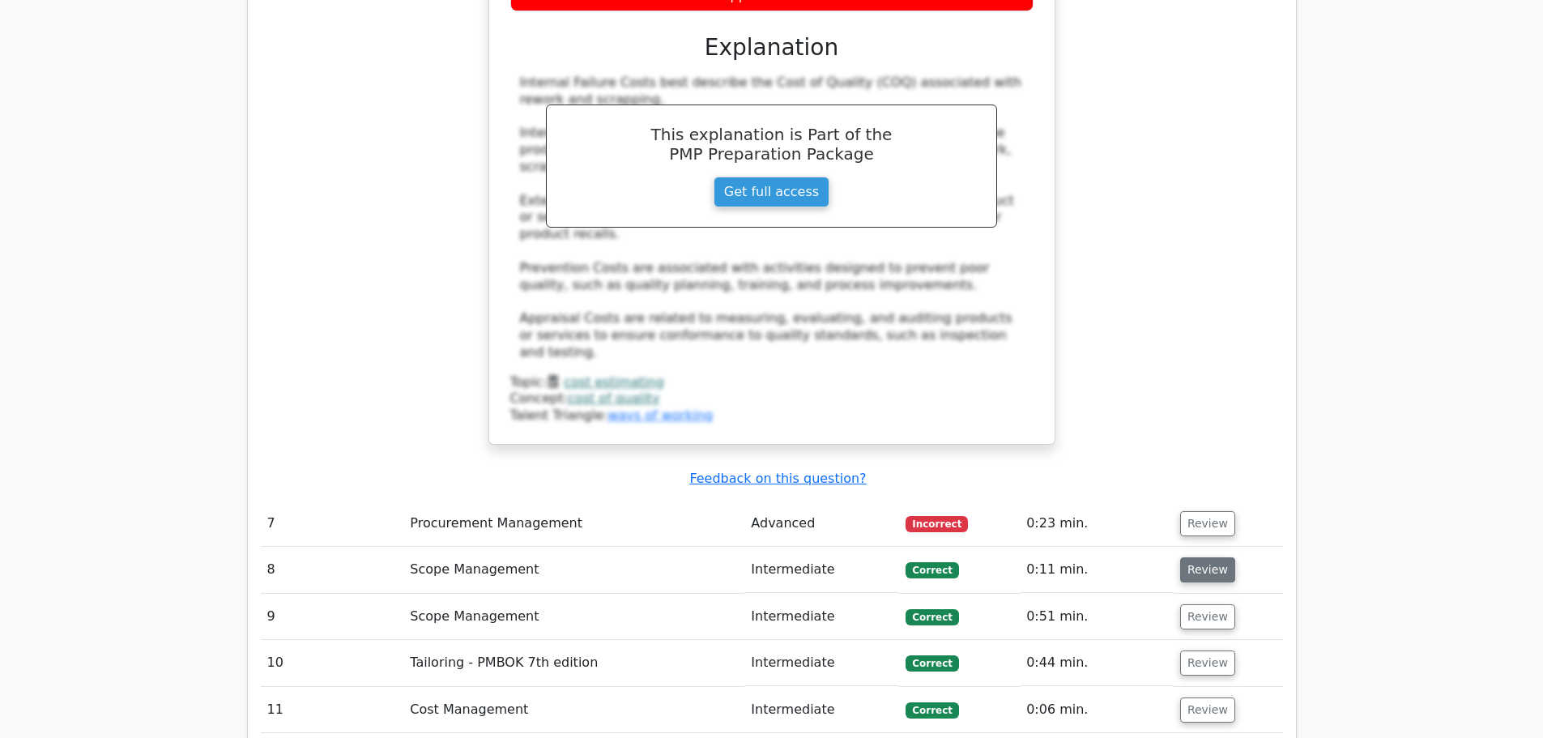
click at [1198, 557] on button "Review" at bounding box center [1207, 569] width 55 height 25
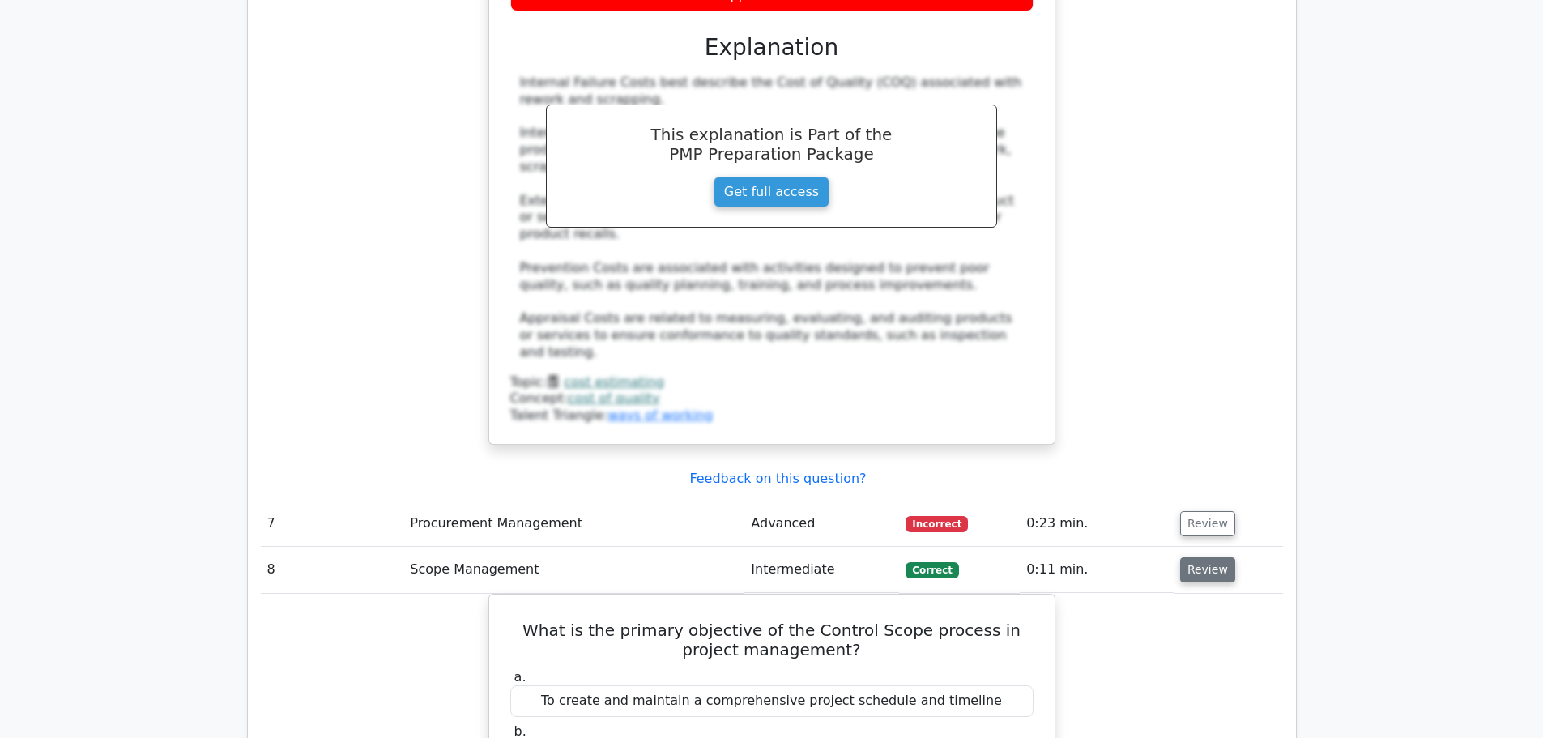
click at [1199, 557] on button "Review" at bounding box center [1207, 569] width 55 height 25
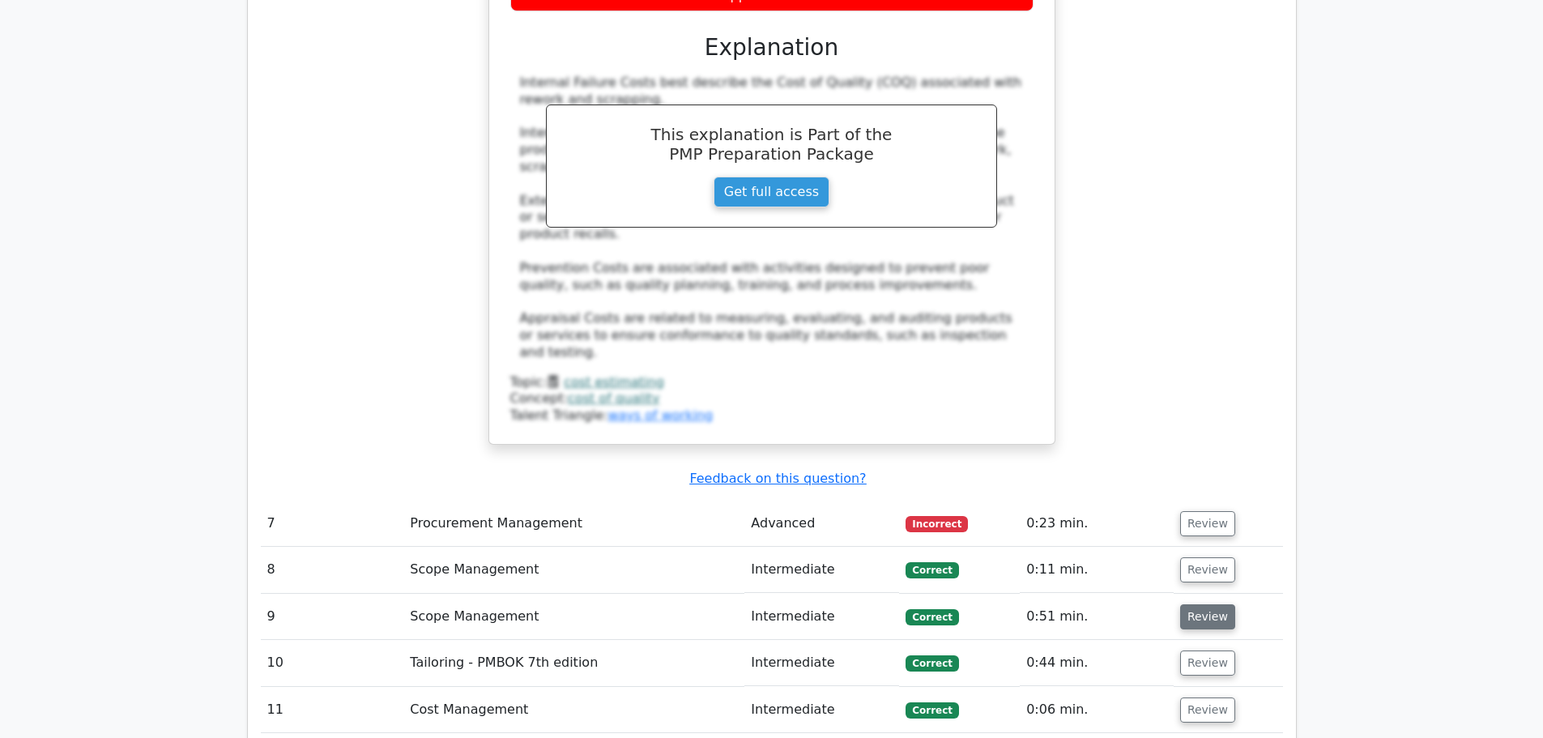
click at [1197, 604] on button "Review" at bounding box center [1207, 616] width 55 height 25
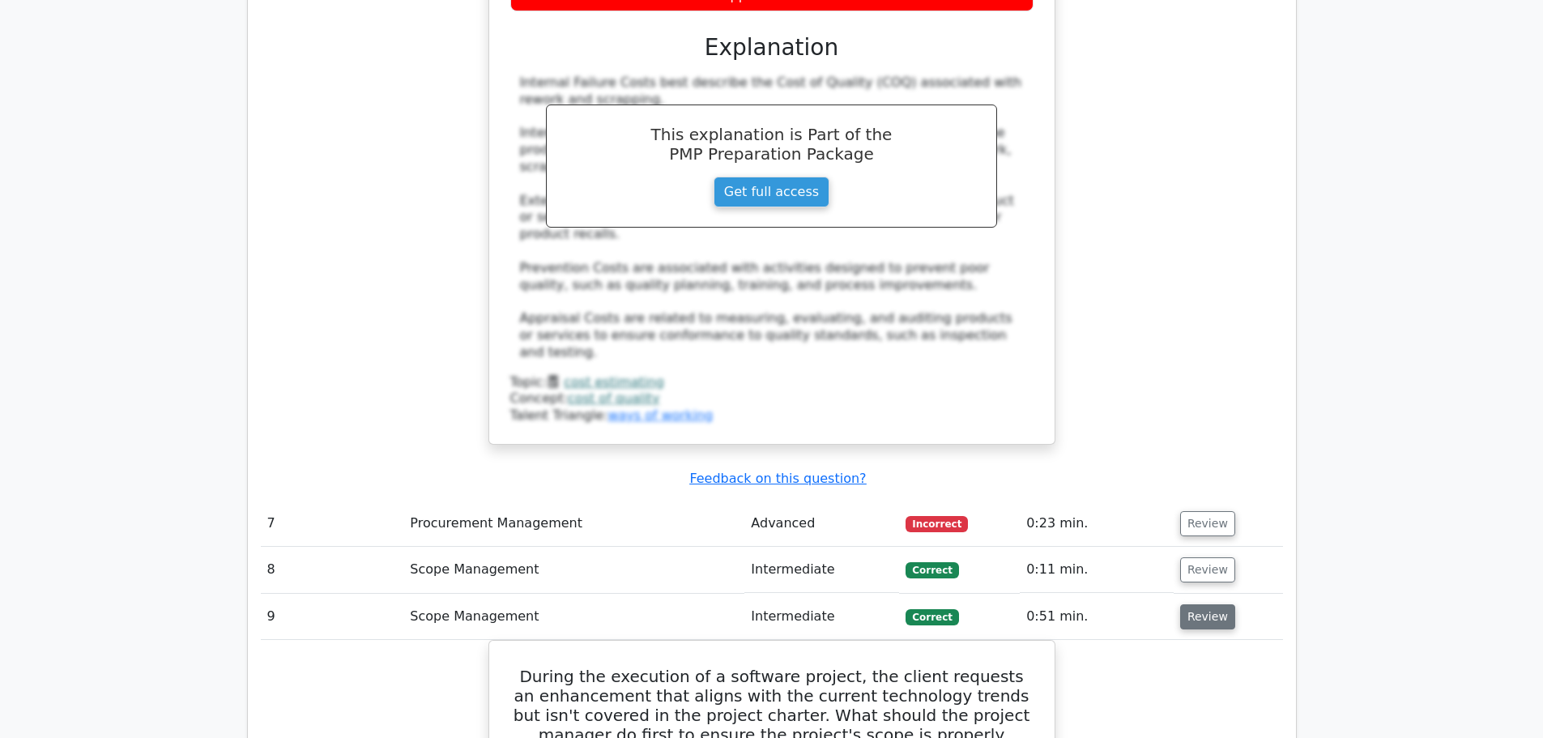
click at [1195, 604] on button "Review" at bounding box center [1207, 616] width 55 height 25
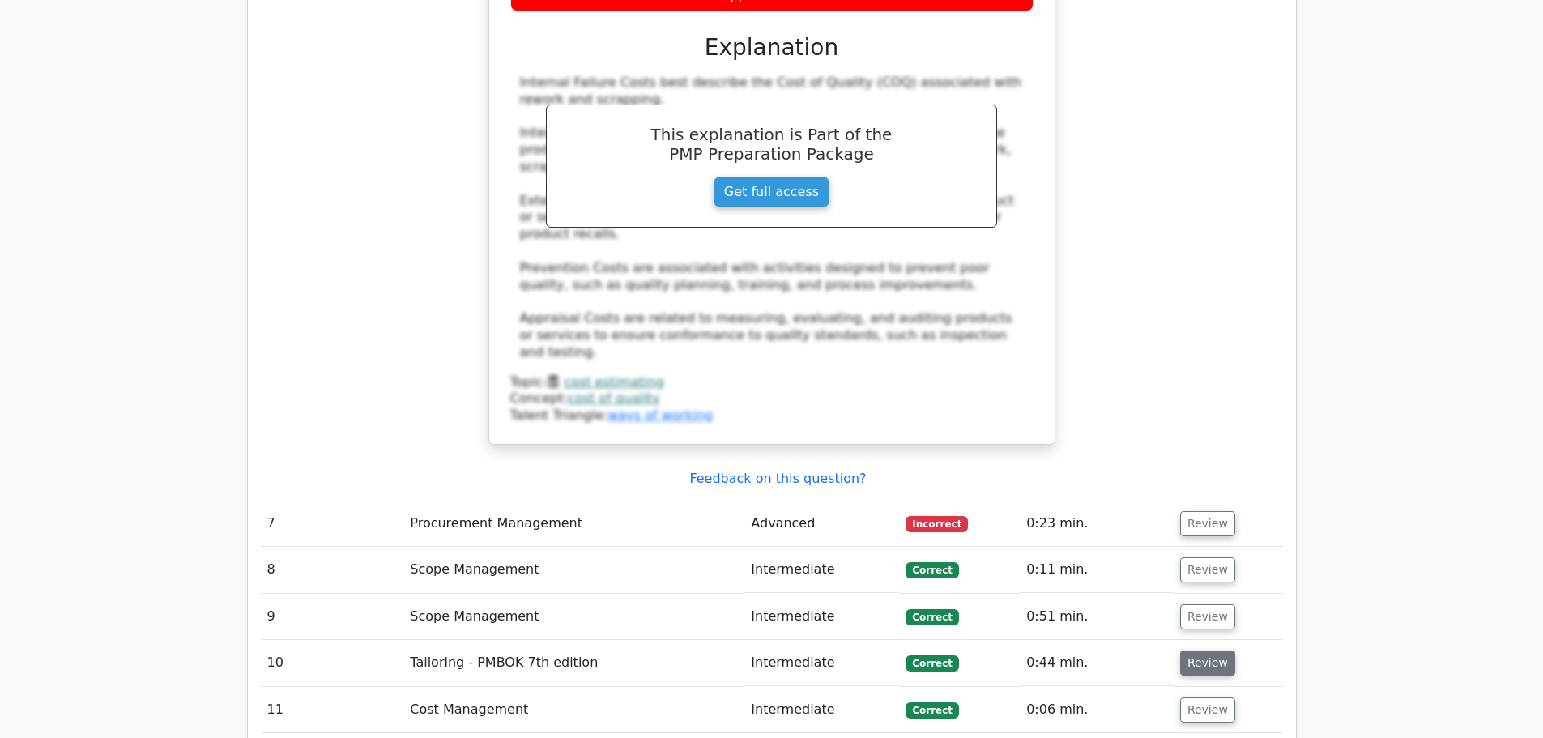
click at [1199, 651] on button "Review" at bounding box center [1207, 663] width 55 height 25
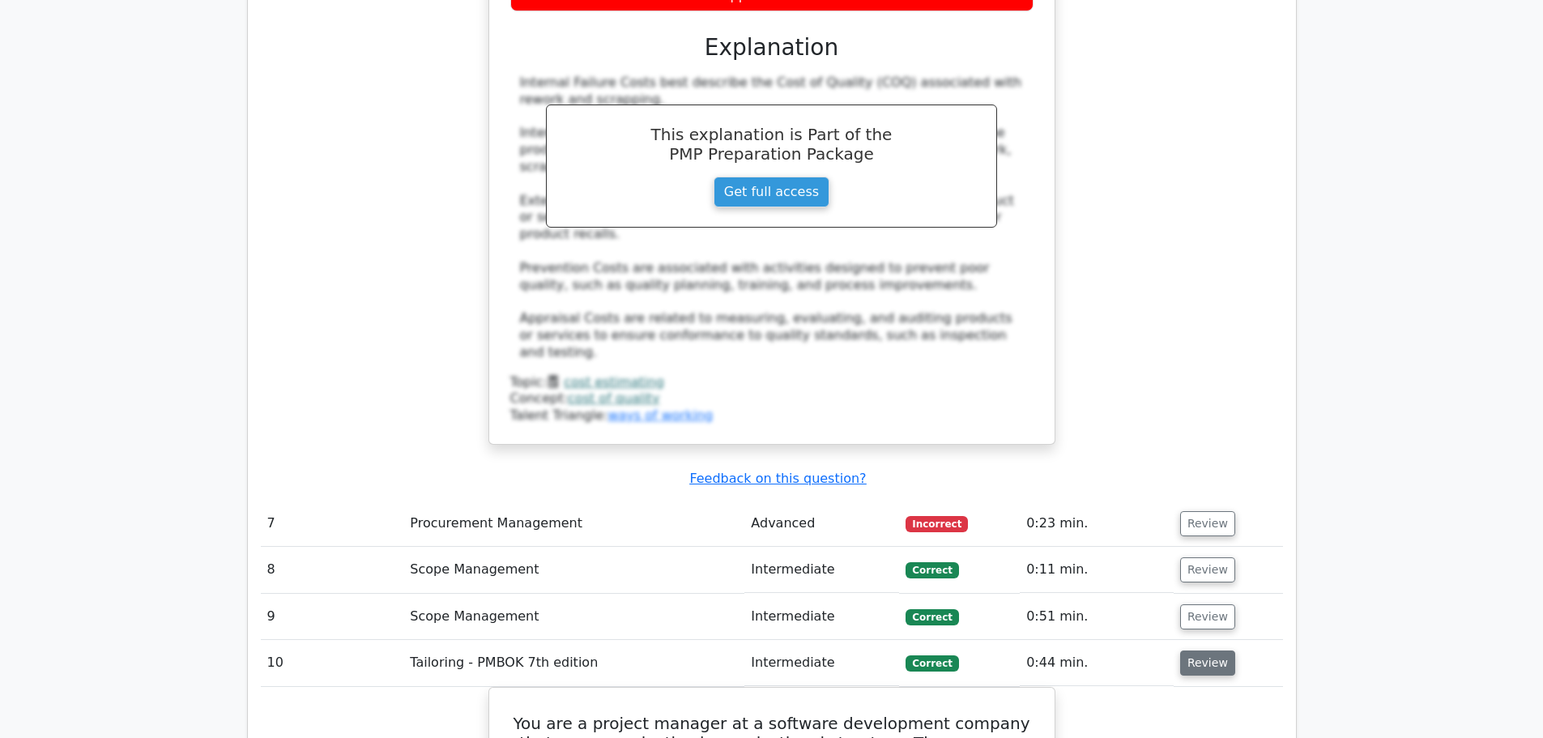
click at [1199, 651] on button "Review" at bounding box center [1207, 663] width 55 height 25
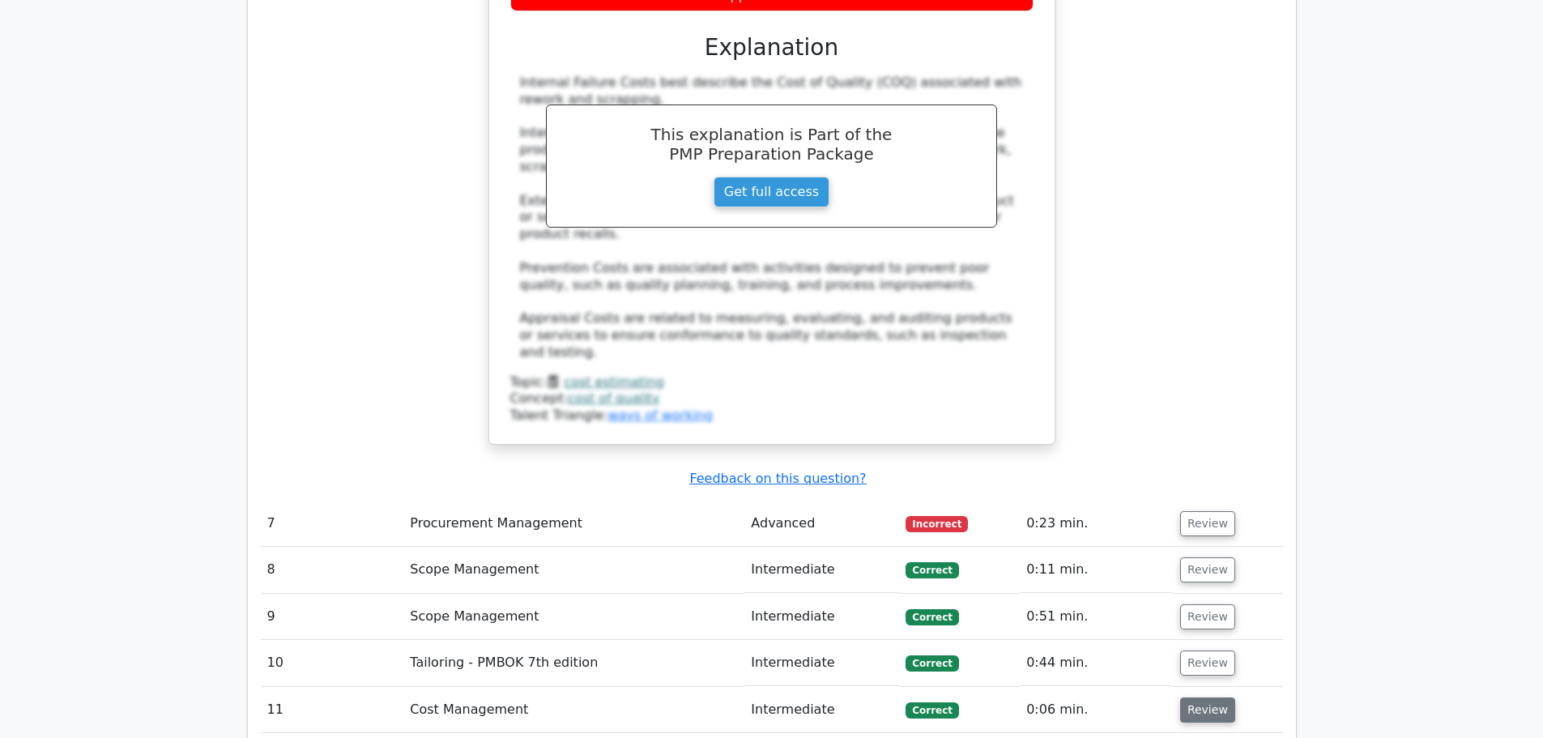
click at [1201, 698] on button "Review" at bounding box center [1207, 710] width 55 height 25
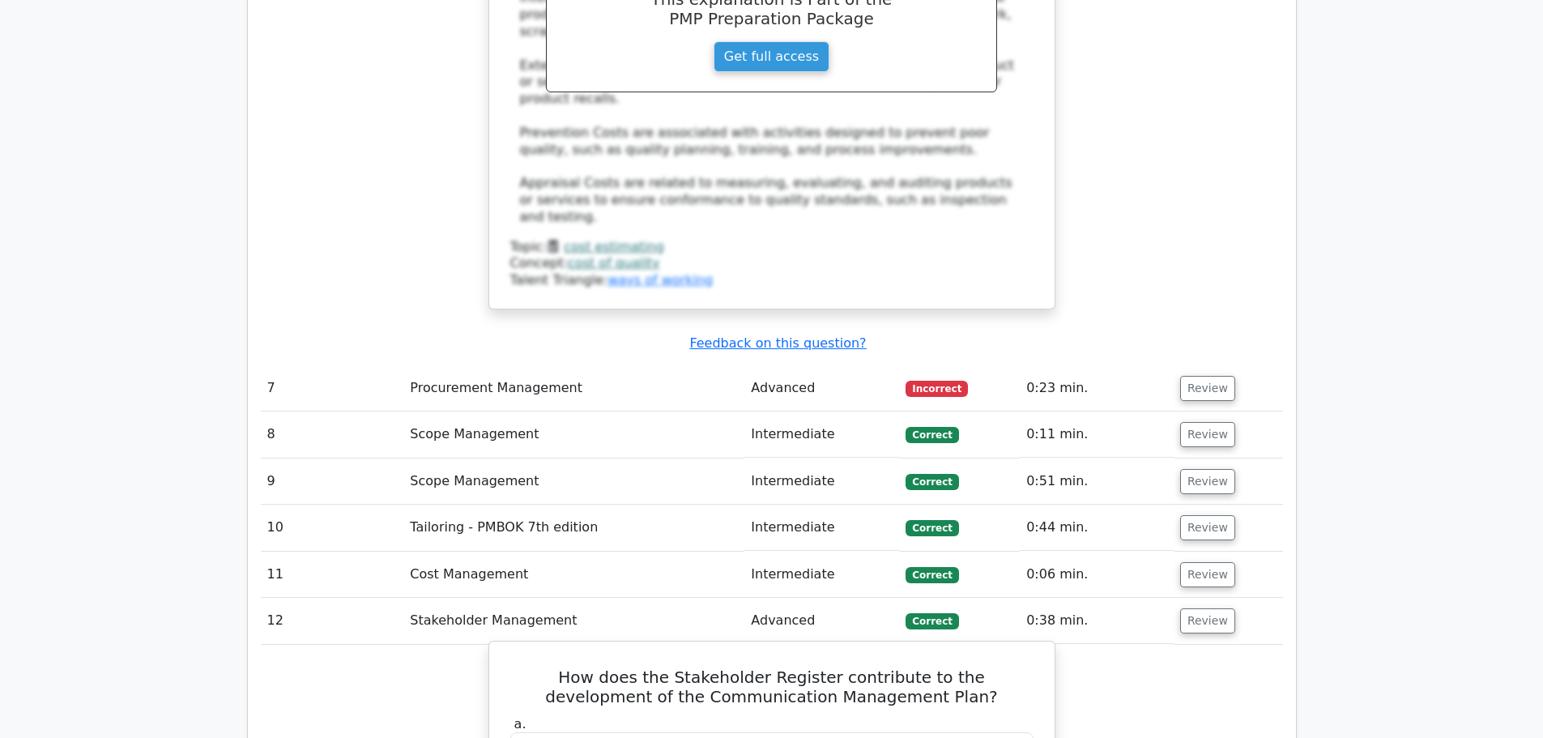
scroll to position [7129, 0]
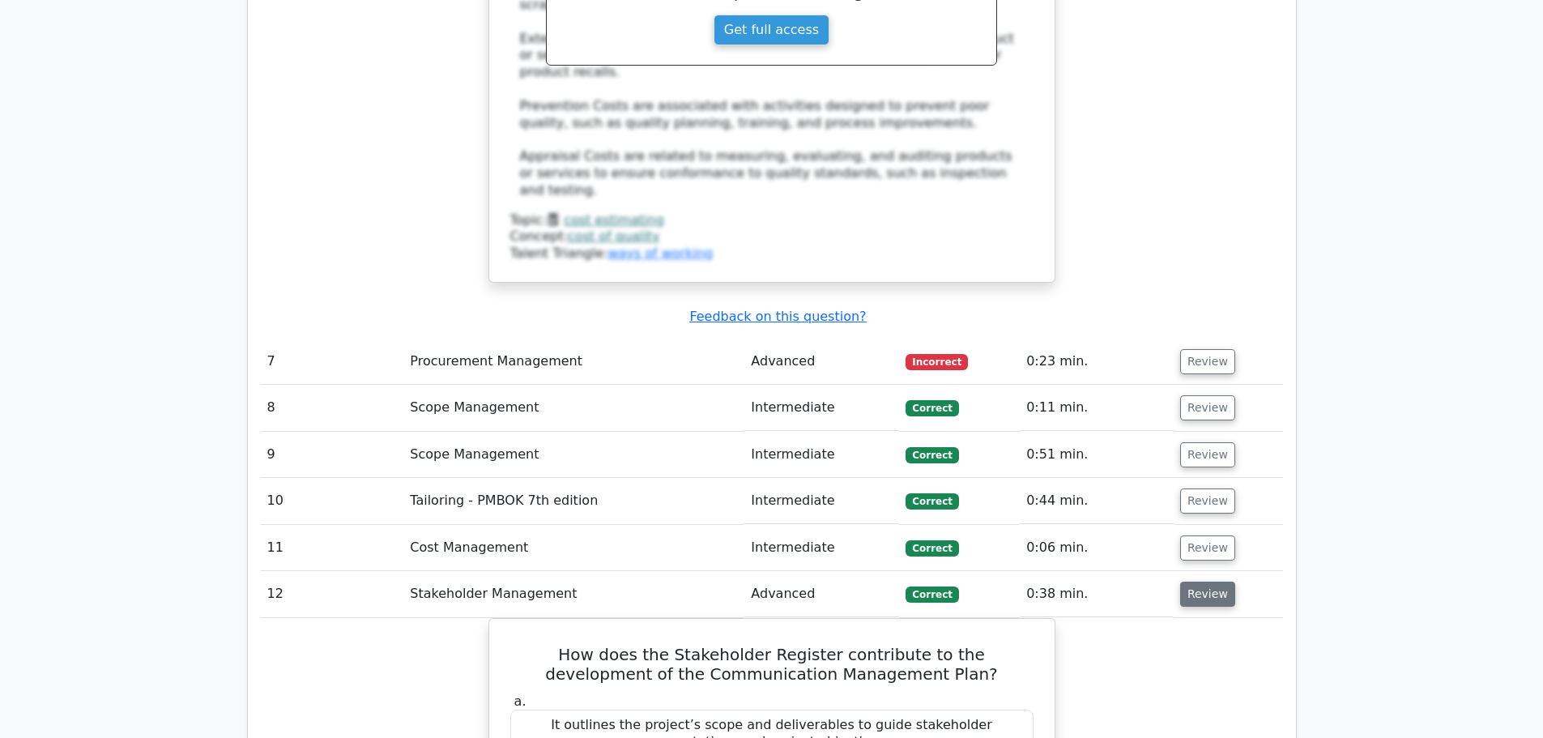
click at [1198, 582] on button "Review" at bounding box center [1207, 594] width 55 height 25
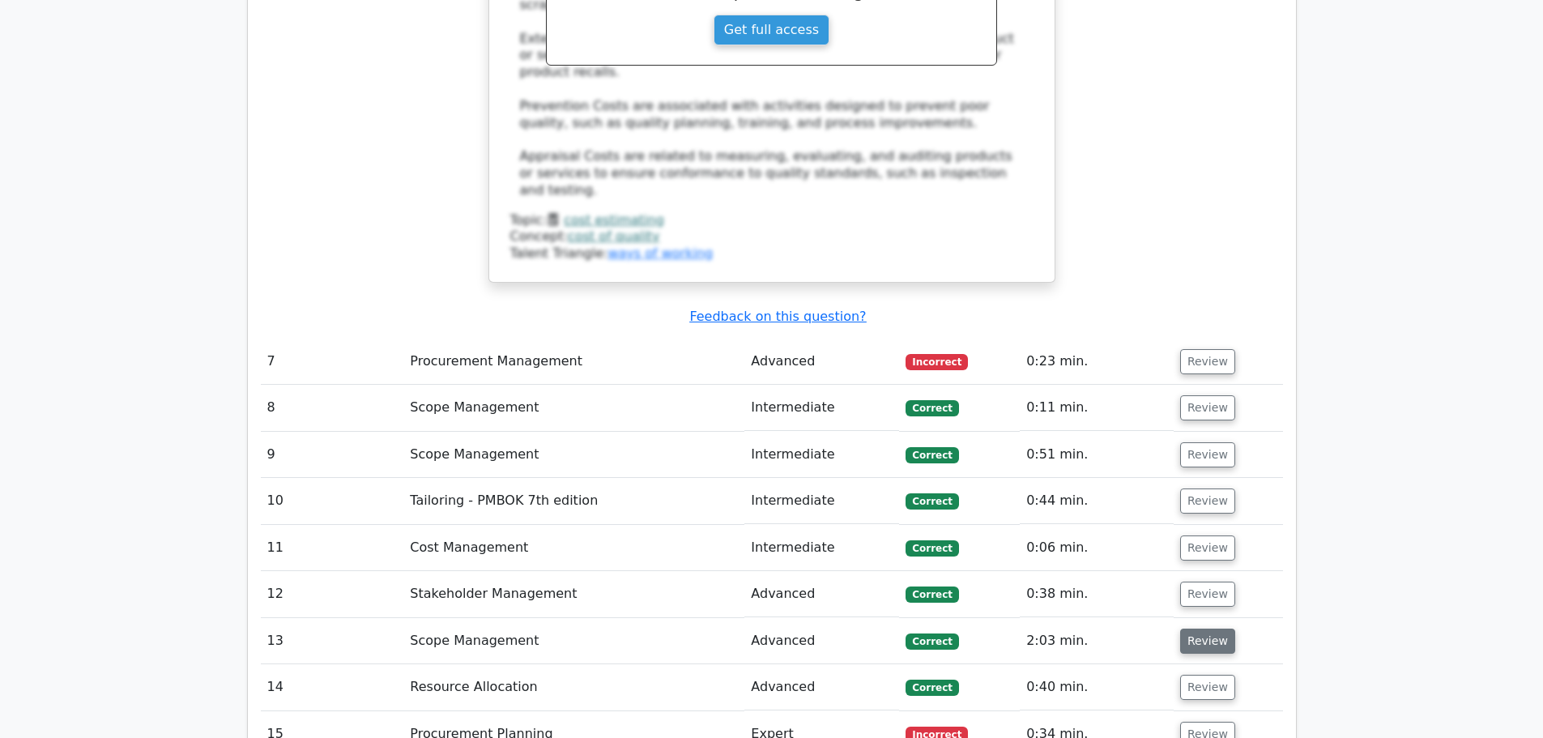
click at [1192, 629] on button "Review" at bounding box center [1207, 641] width 55 height 25
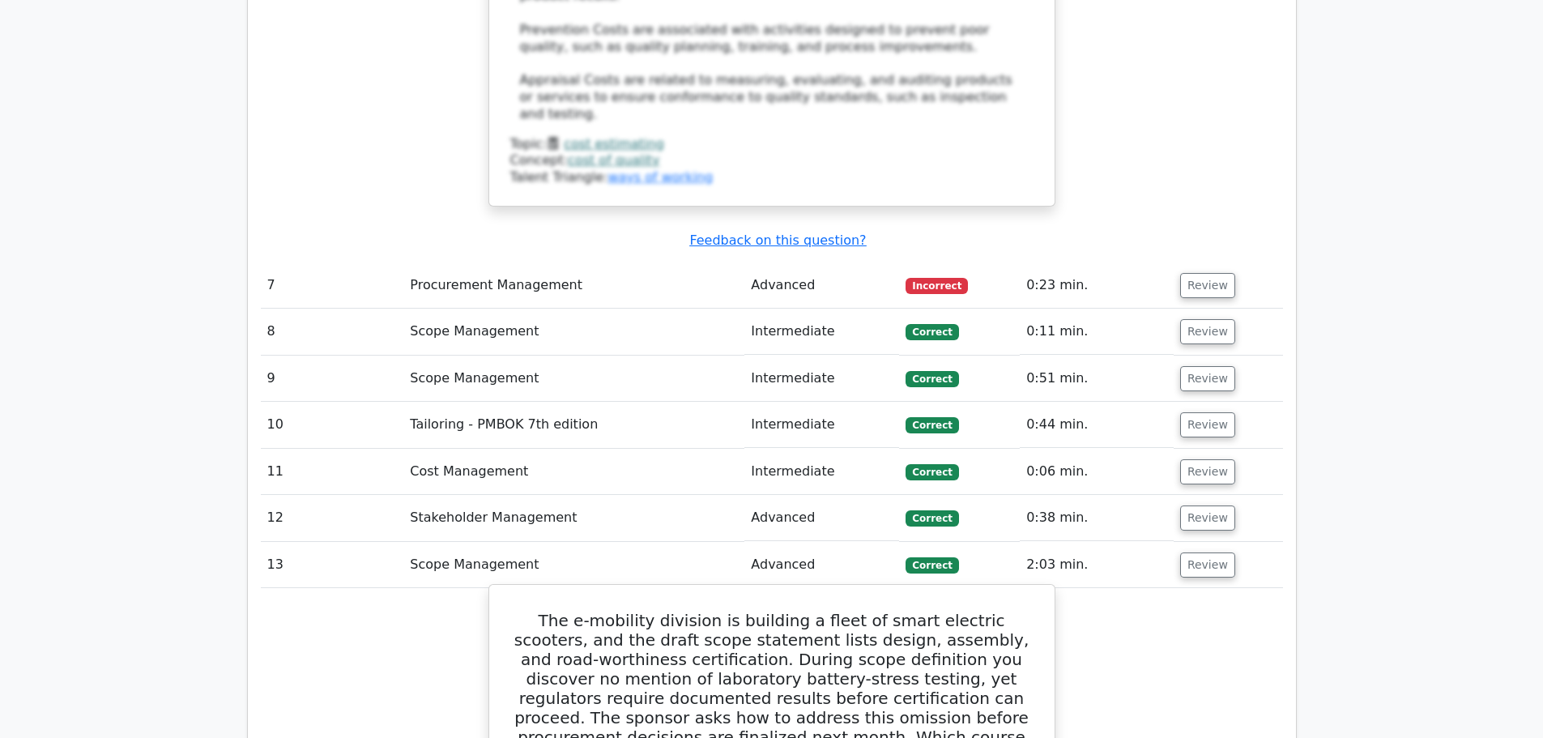
scroll to position [7210, 0]
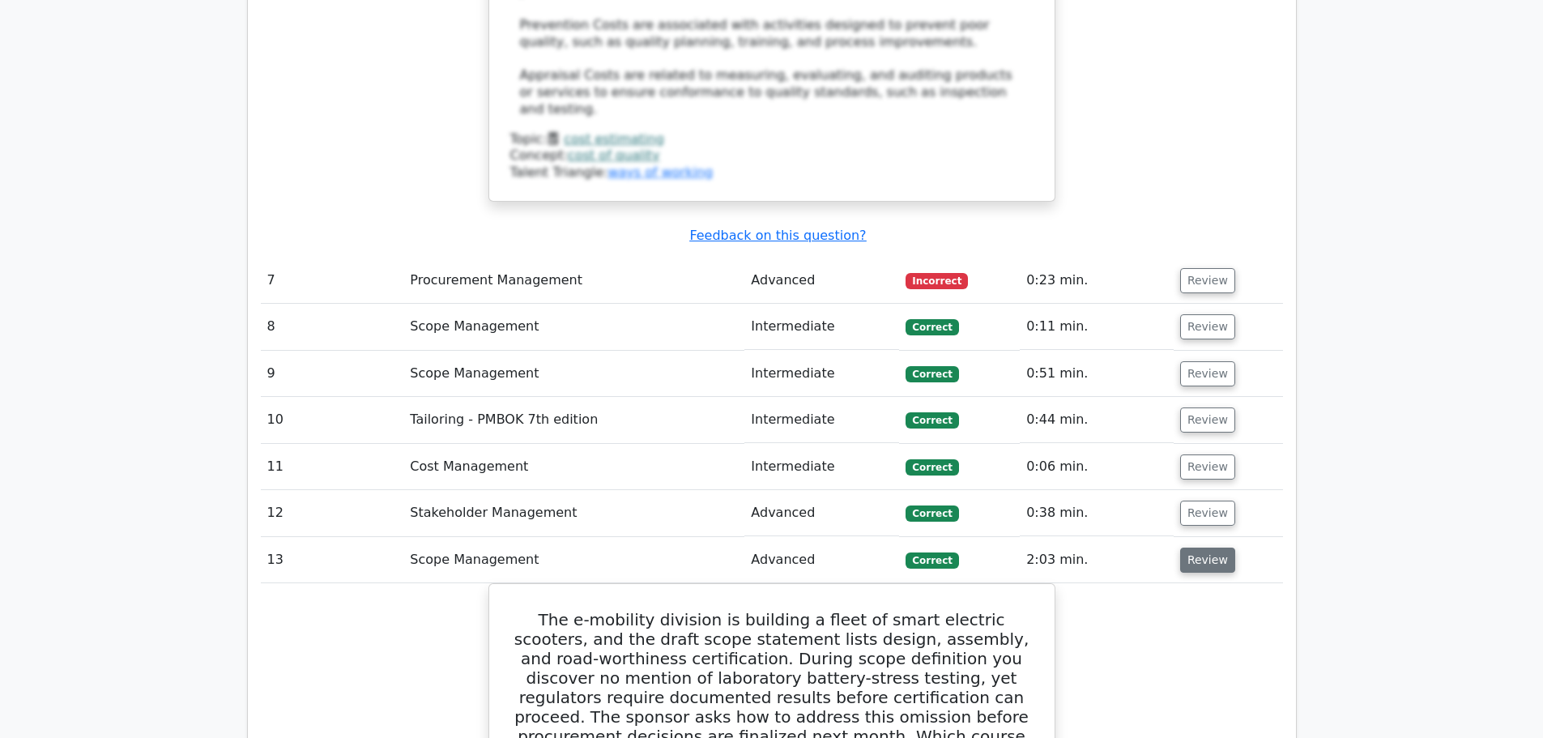
drag, startPoint x: 1198, startPoint y: 209, endPoint x: 1198, endPoint y: 221, distance: 12.2
click at [1198, 548] on button "Review" at bounding box center [1207, 560] width 55 height 25
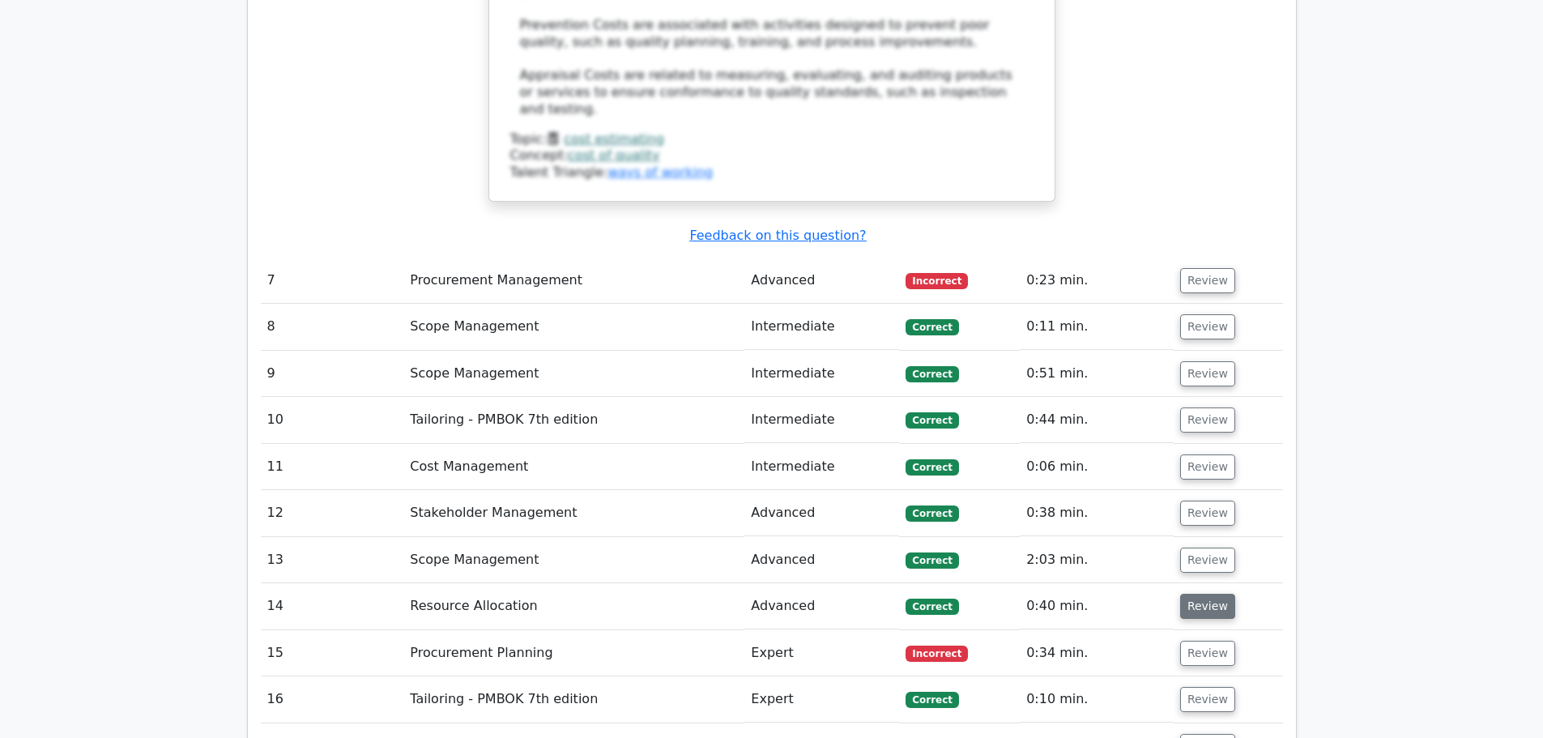
click at [1189, 594] on button "Review" at bounding box center [1207, 606] width 55 height 25
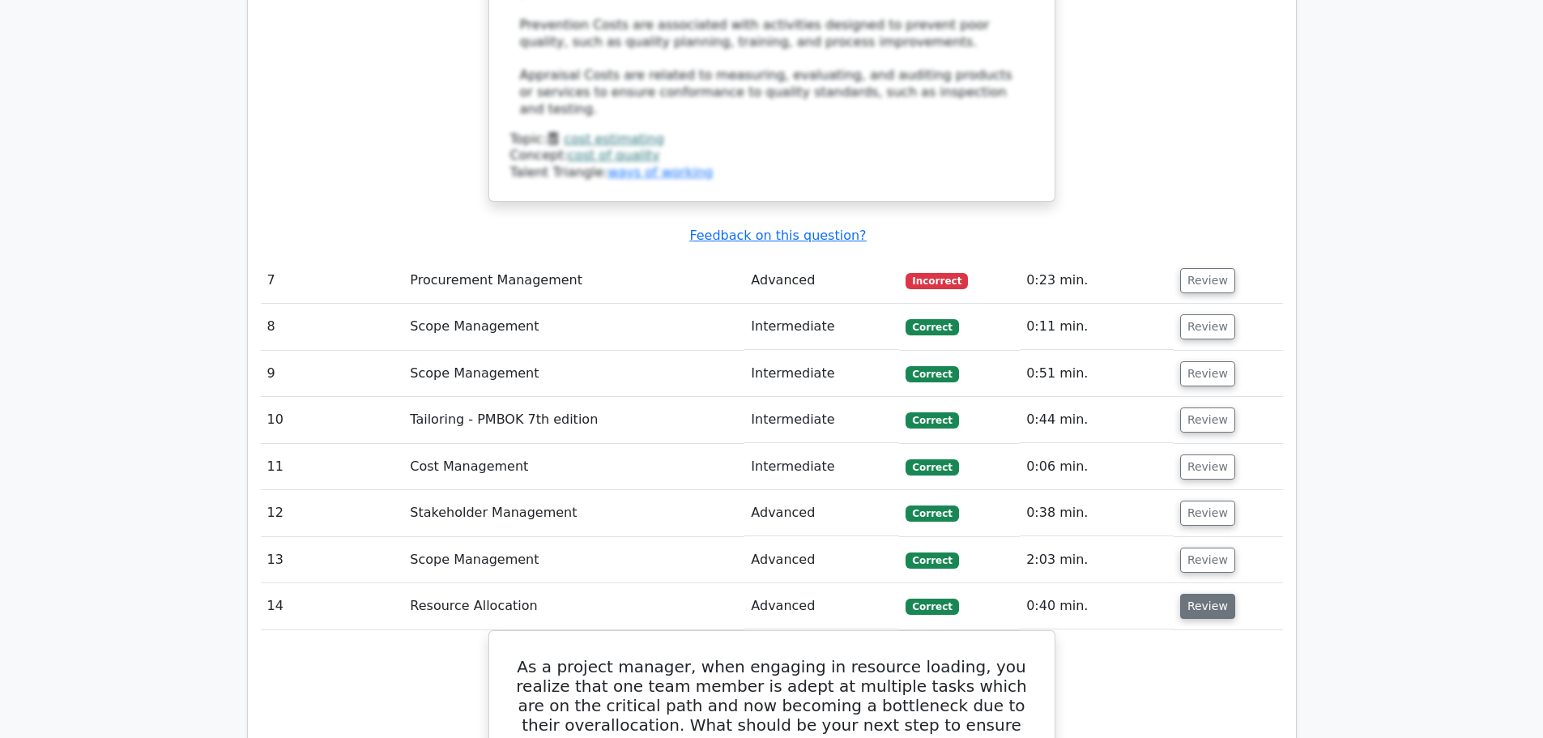
click at [1206, 594] on button "Review" at bounding box center [1207, 606] width 55 height 25
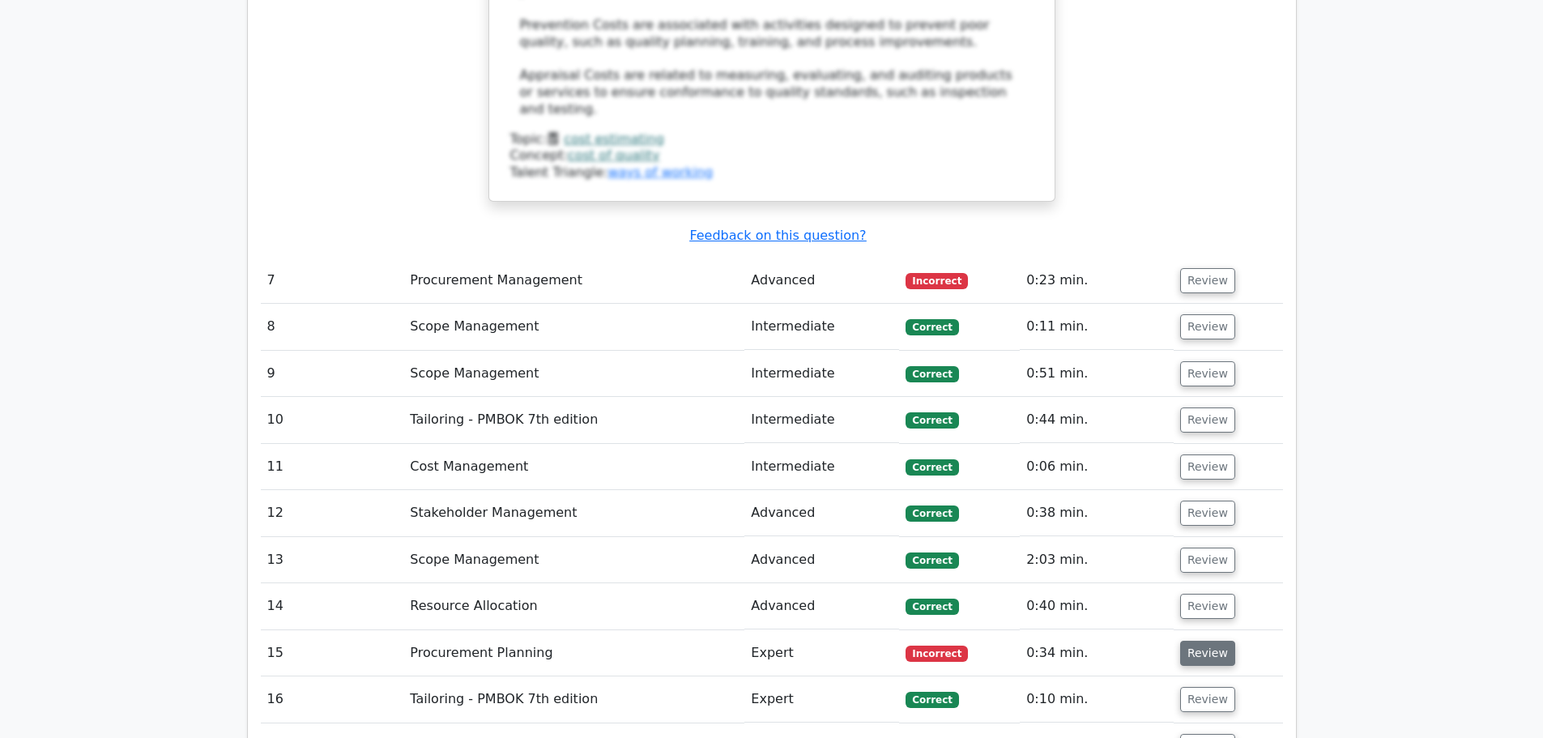
click at [1198, 641] on button "Review" at bounding box center [1207, 653] width 55 height 25
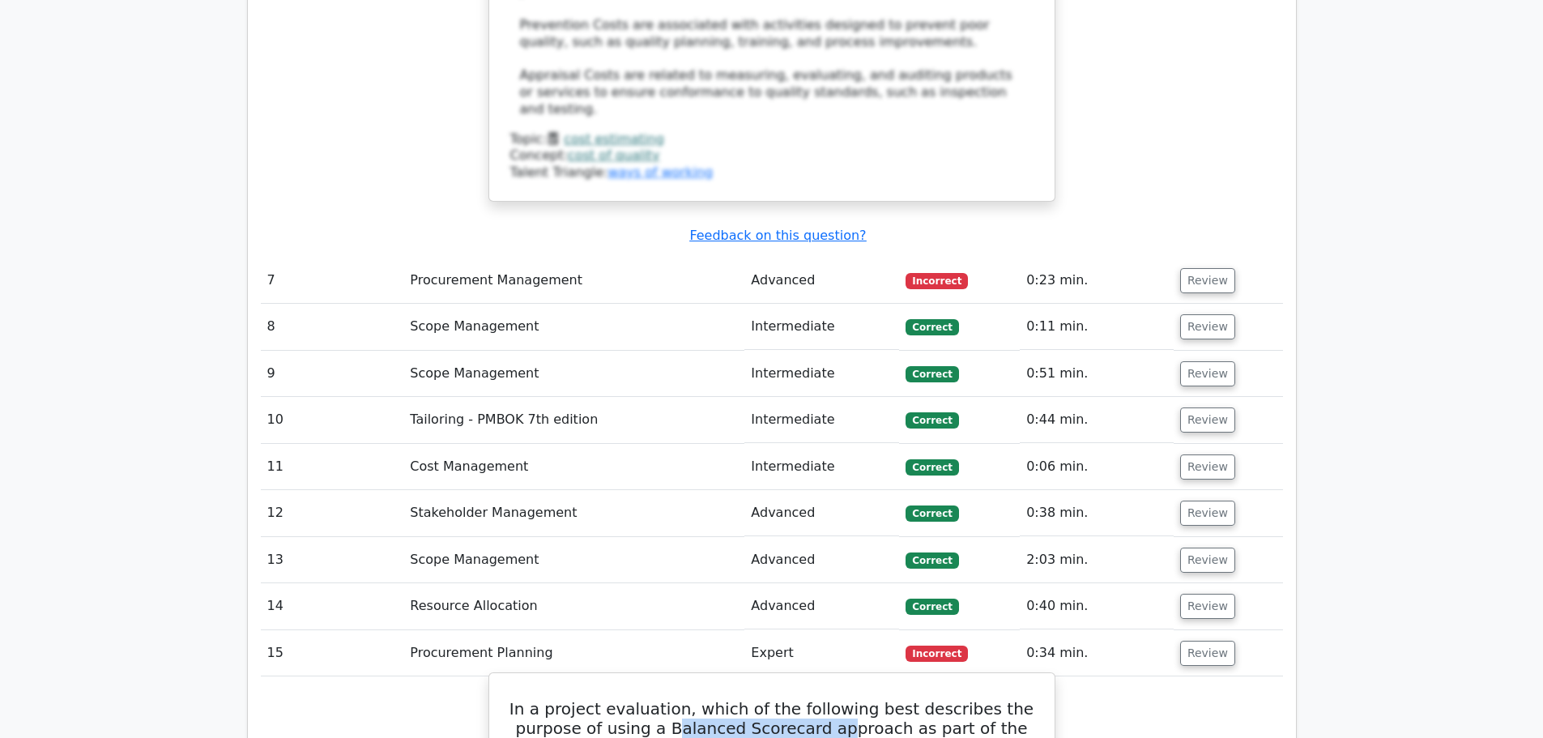
drag, startPoint x: 722, startPoint y: 374, endPoint x: 847, endPoint y: 385, distance: 125.2
click at [847, 699] on h5 "In a project evaluation, which of the following best describes the purpose of u…" at bounding box center [772, 728] width 527 height 58
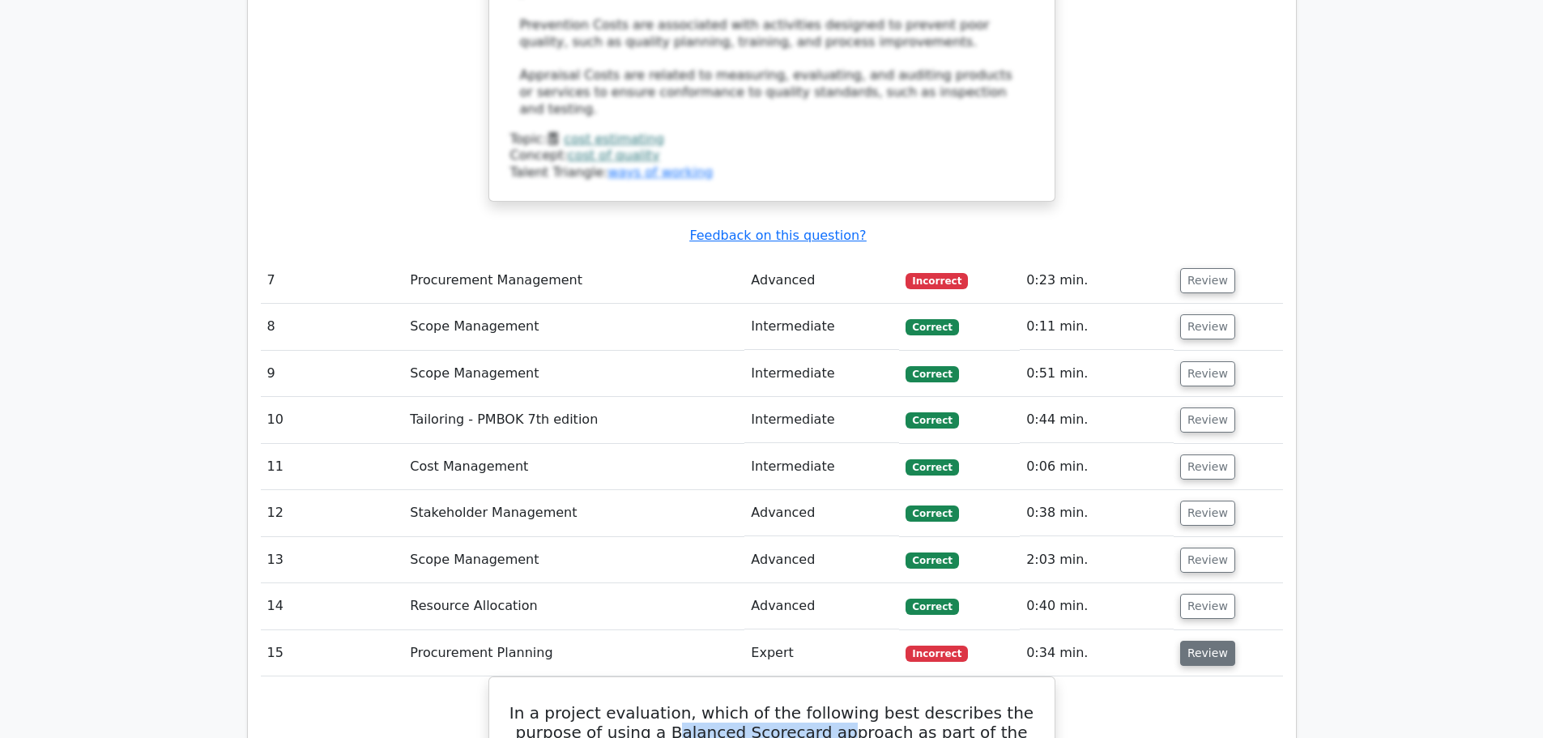
click at [1201, 641] on button "Review" at bounding box center [1207, 653] width 55 height 25
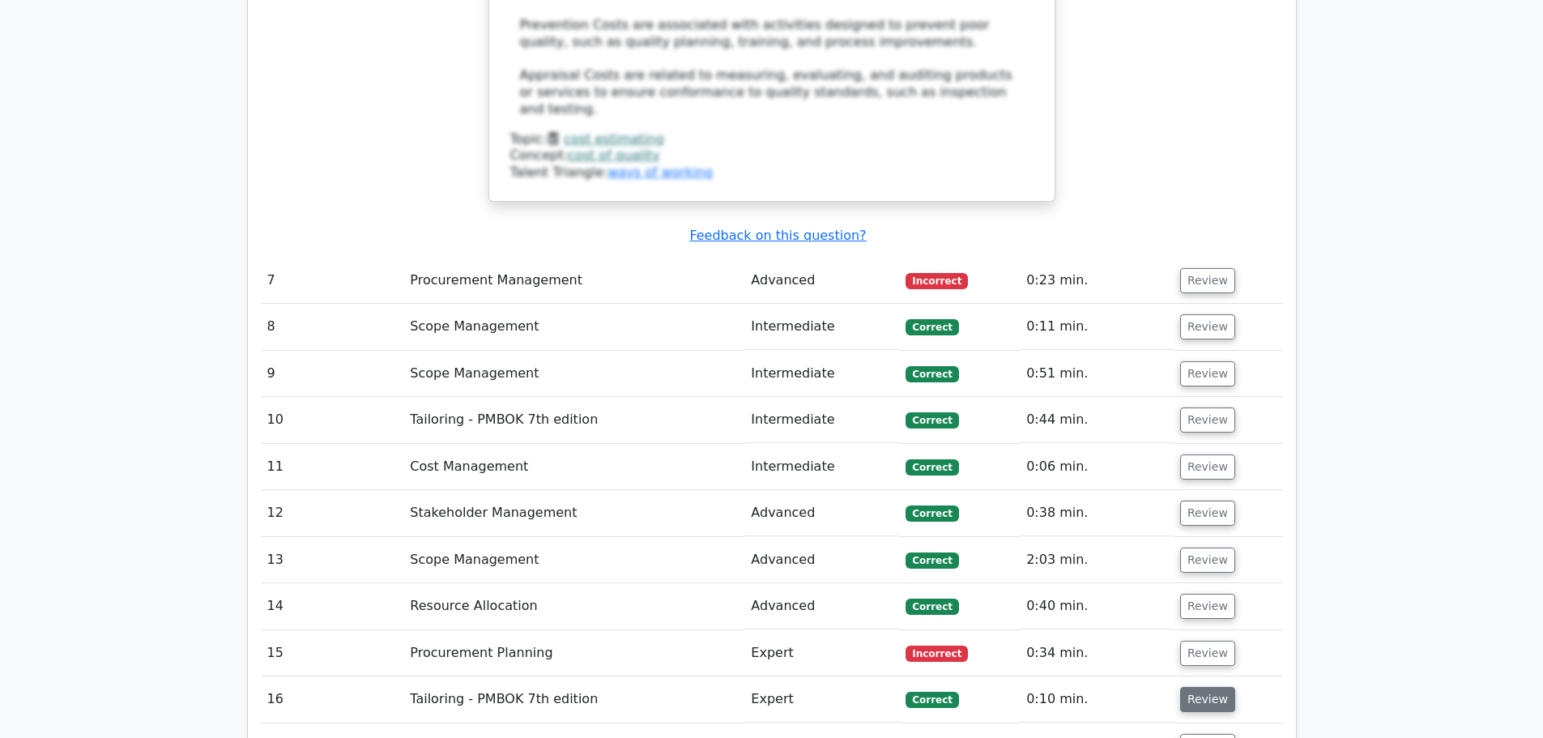
click at [1188, 687] on button "Review" at bounding box center [1207, 699] width 55 height 25
click at [1197, 687] on button "Review" at bounding box center [1207, 699] width 55 height 25
click at [1193, 734] on button "Review" at bounding box center [1207, 746] width 55 height 25
click at [1205, 734] on button "Review" at bounding box center [1207, 746] width 55 height 25
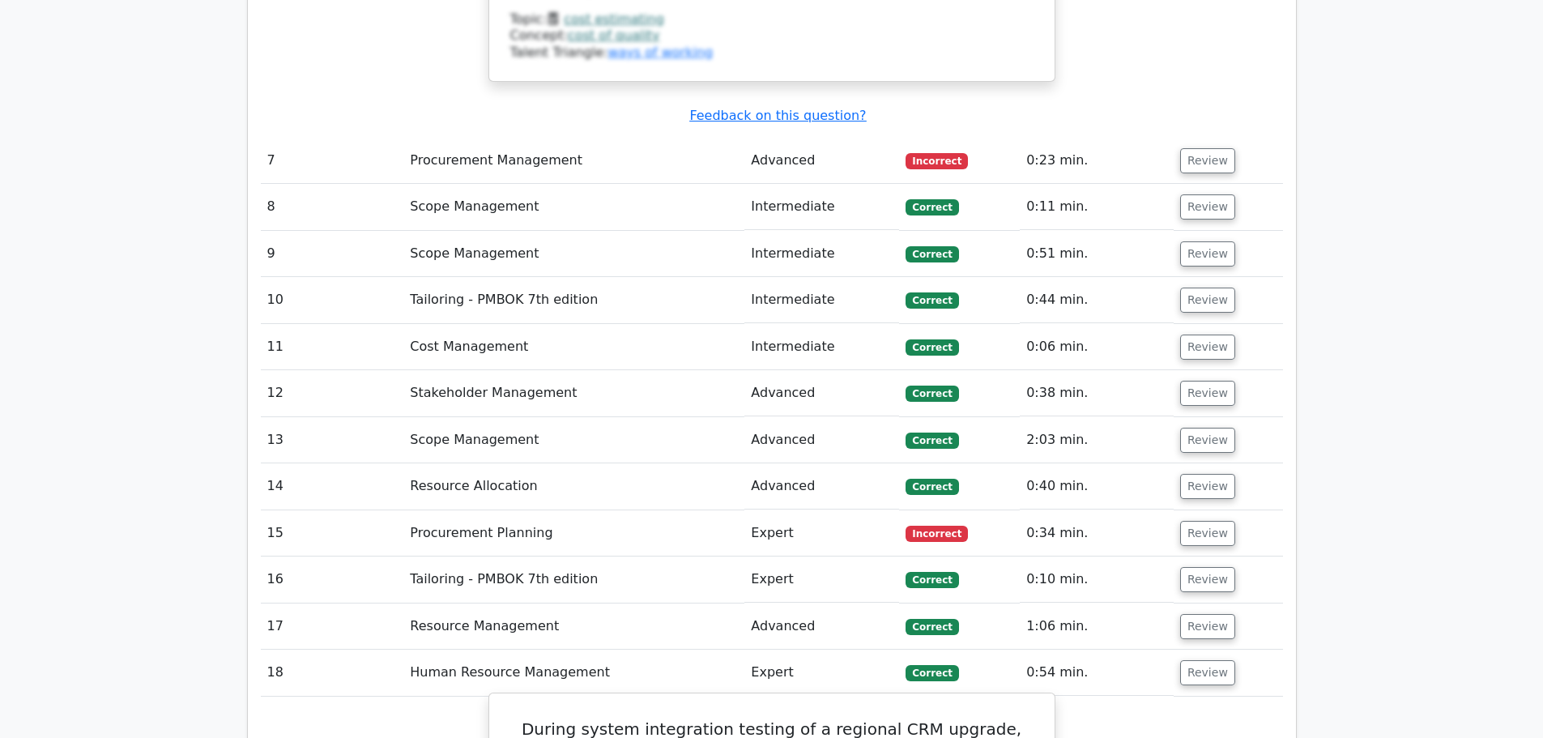
scroll to position [7372, 0]
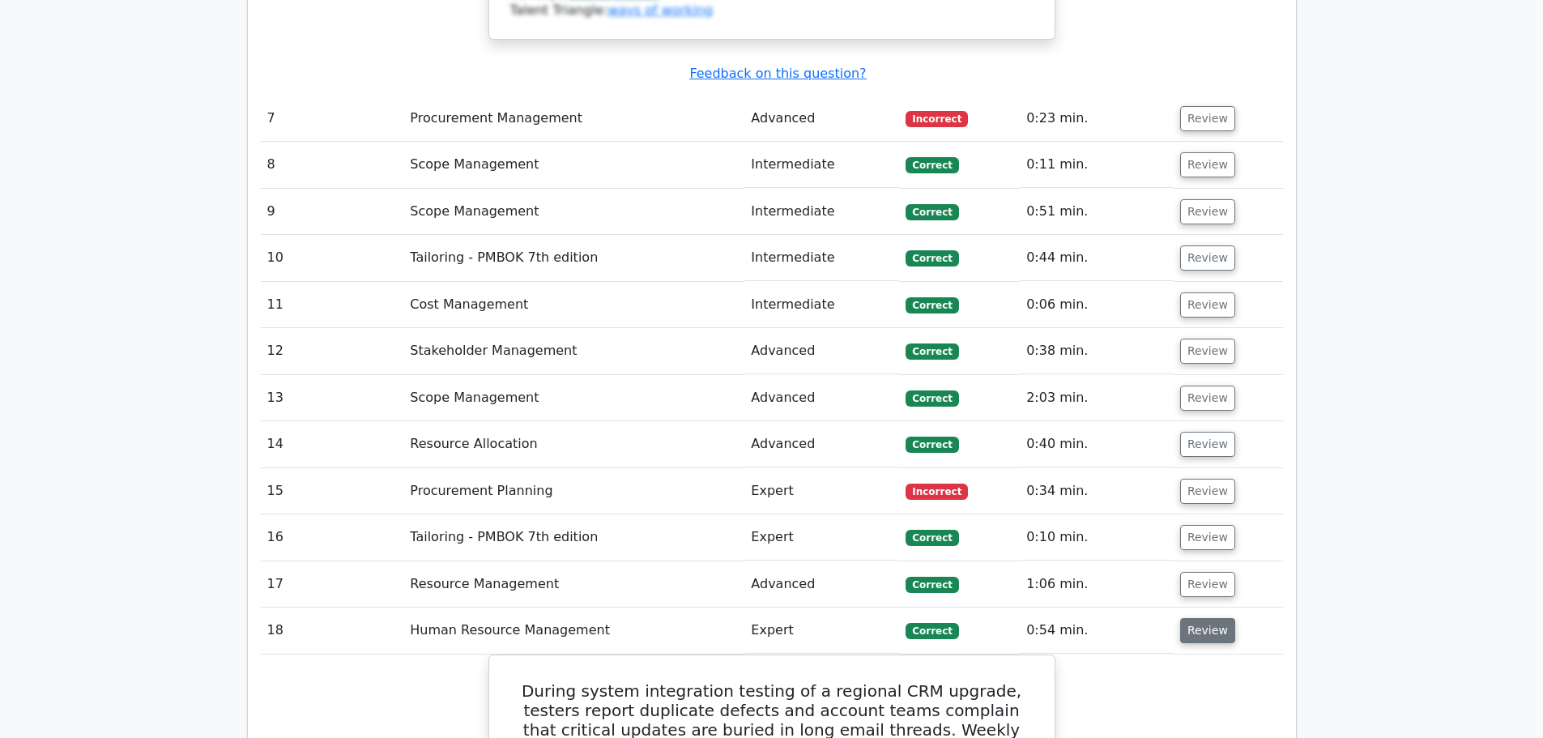
click at [1206, 618] on button "Review" at bounding box center [1207, 630] width 55 height 25
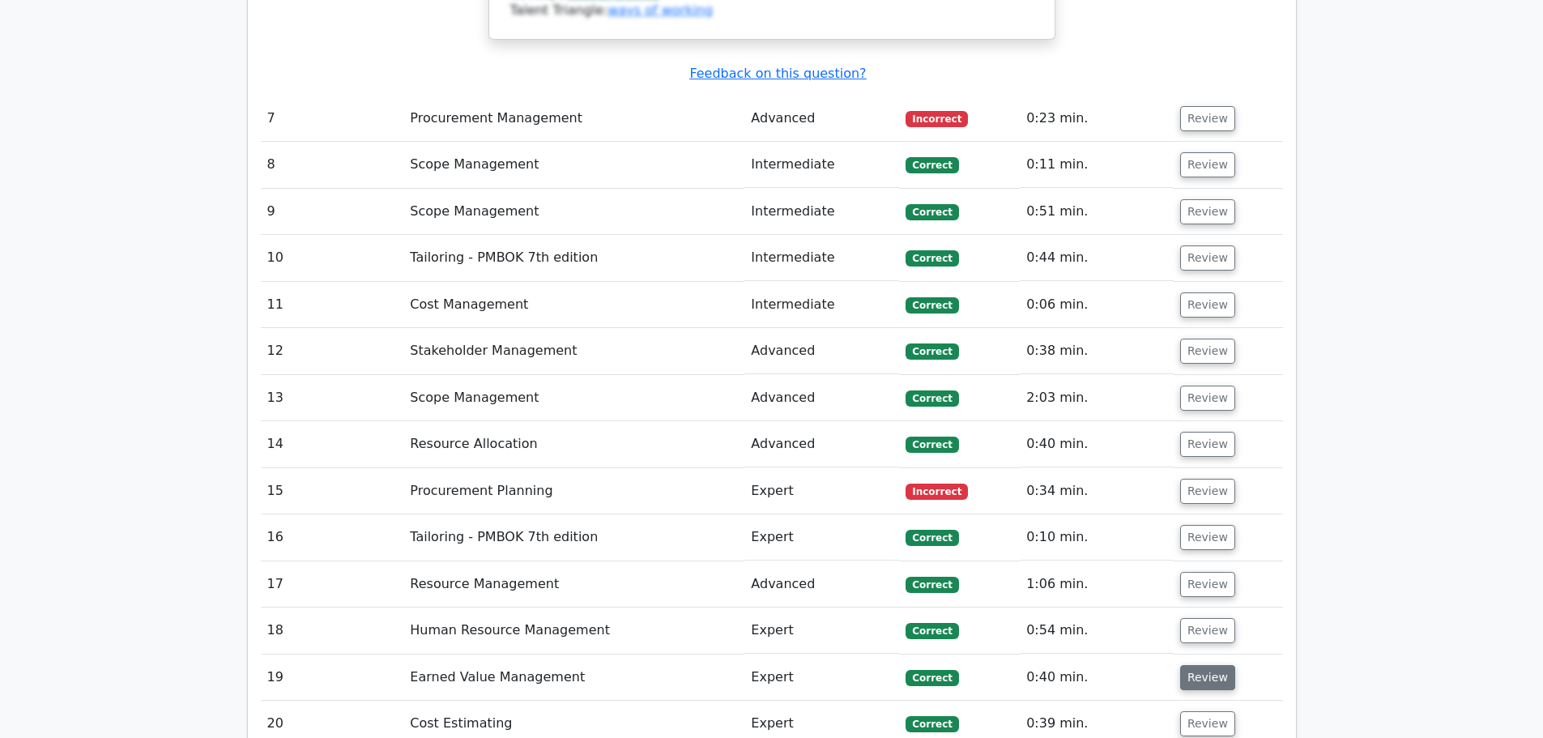
click at [1196, 665] on button "Review" at bounding box center [1207, 677] width 55 height 25
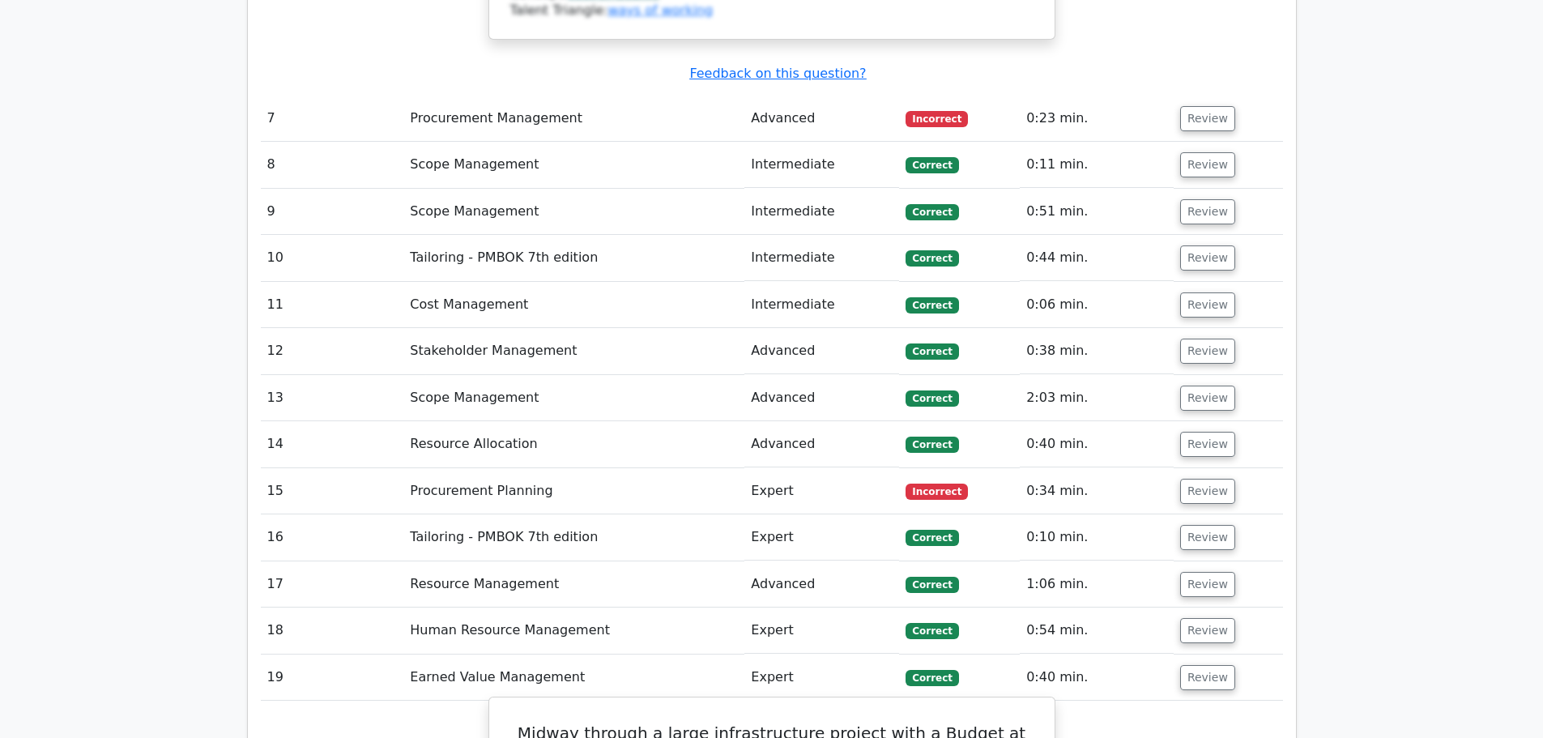
scroll to position [7453, 0]
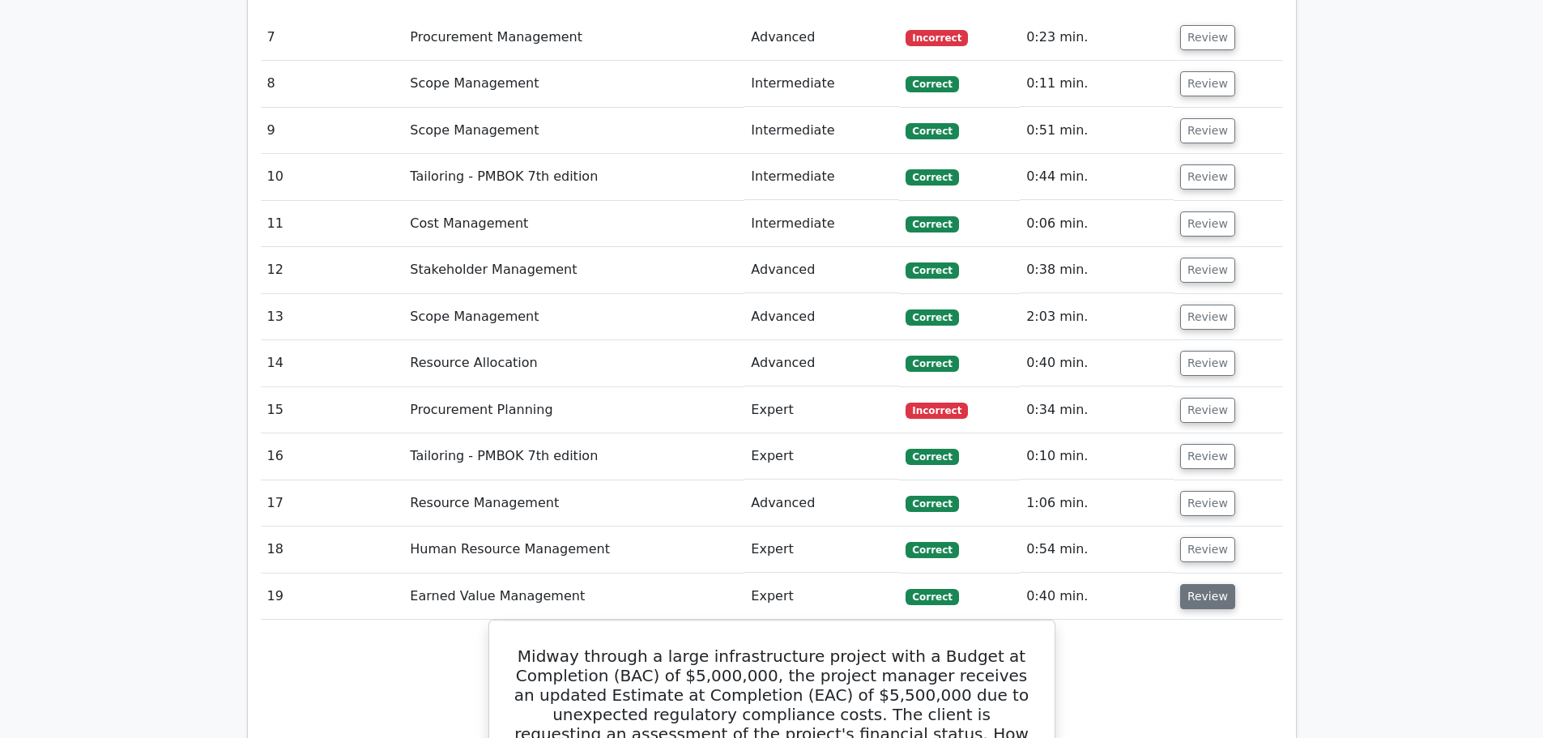
click at [1196, 584] on button "Review" at bounding box center [1207, 596] width 55 height 25
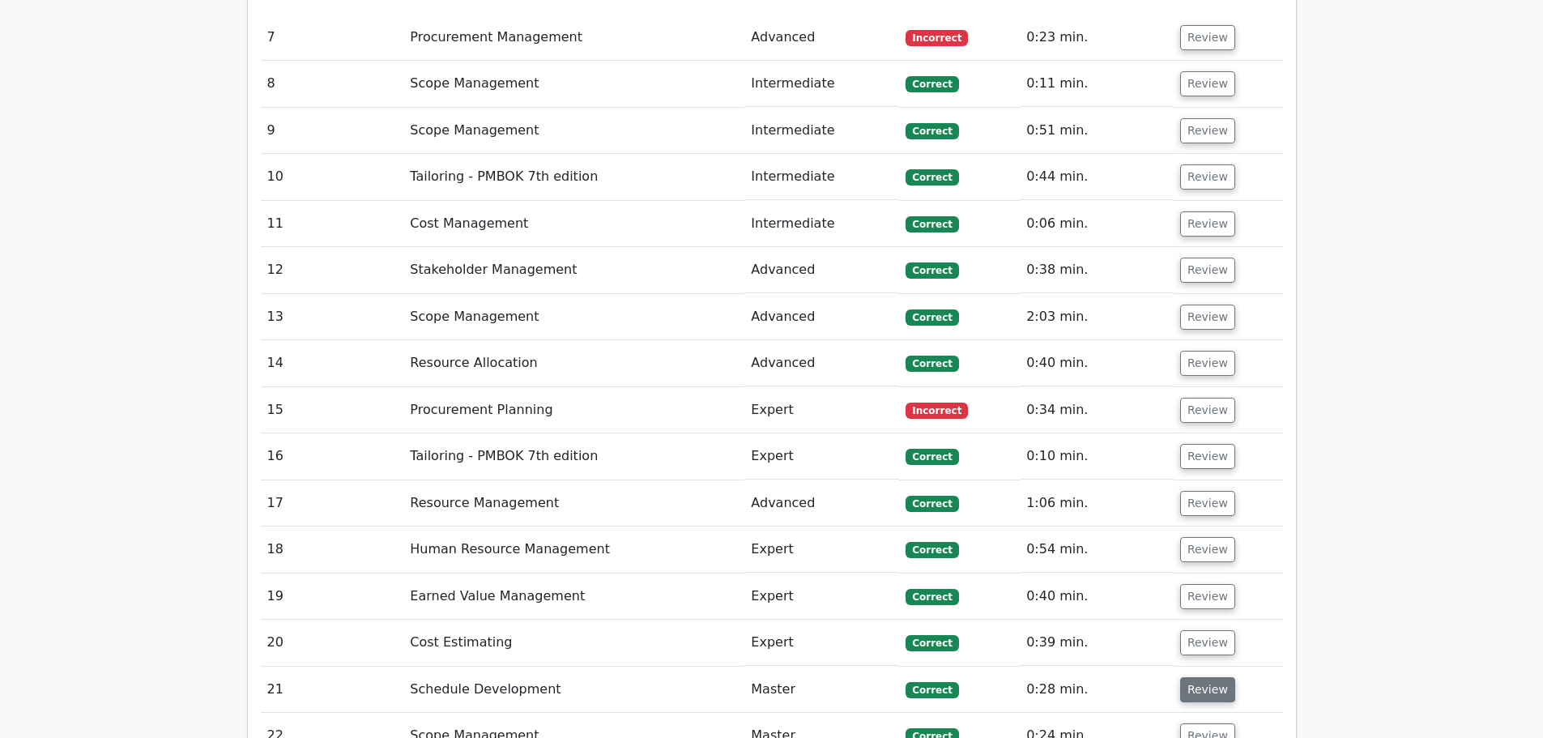
click at [1195, 677] on button "Review" at bounding box center [1207, 689] width 55 height 25
click at [1202, 677] on button "Review" at bounding box center [1207, 689] width 55 height 25
click at [1184, 723] on button "Review" at bounding box center [1207, 735] width 55 height 25
click at [1201, 723] on button "Review" at bounding box center [1207, 735] width 55 height 25
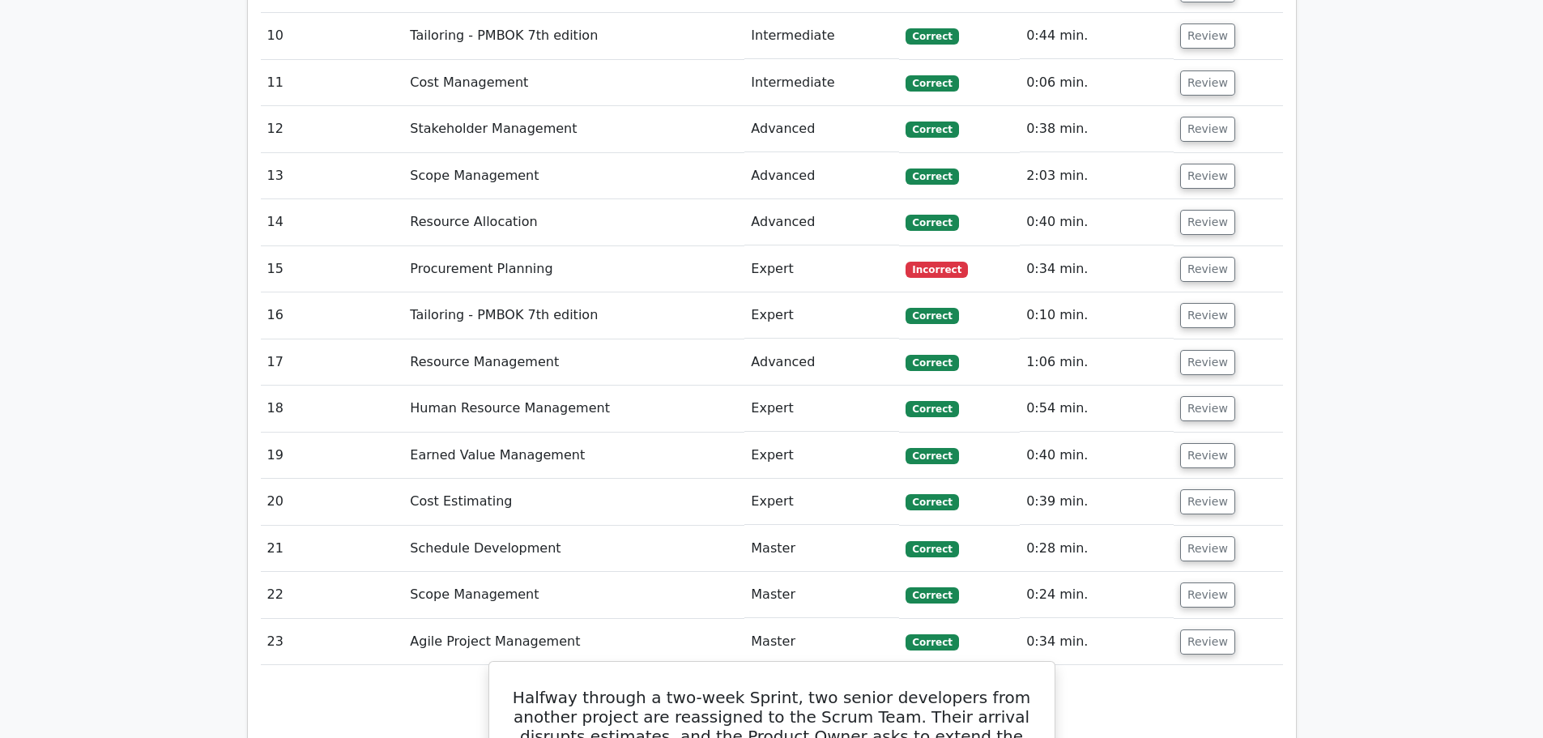
scroll to position [7615, 0]
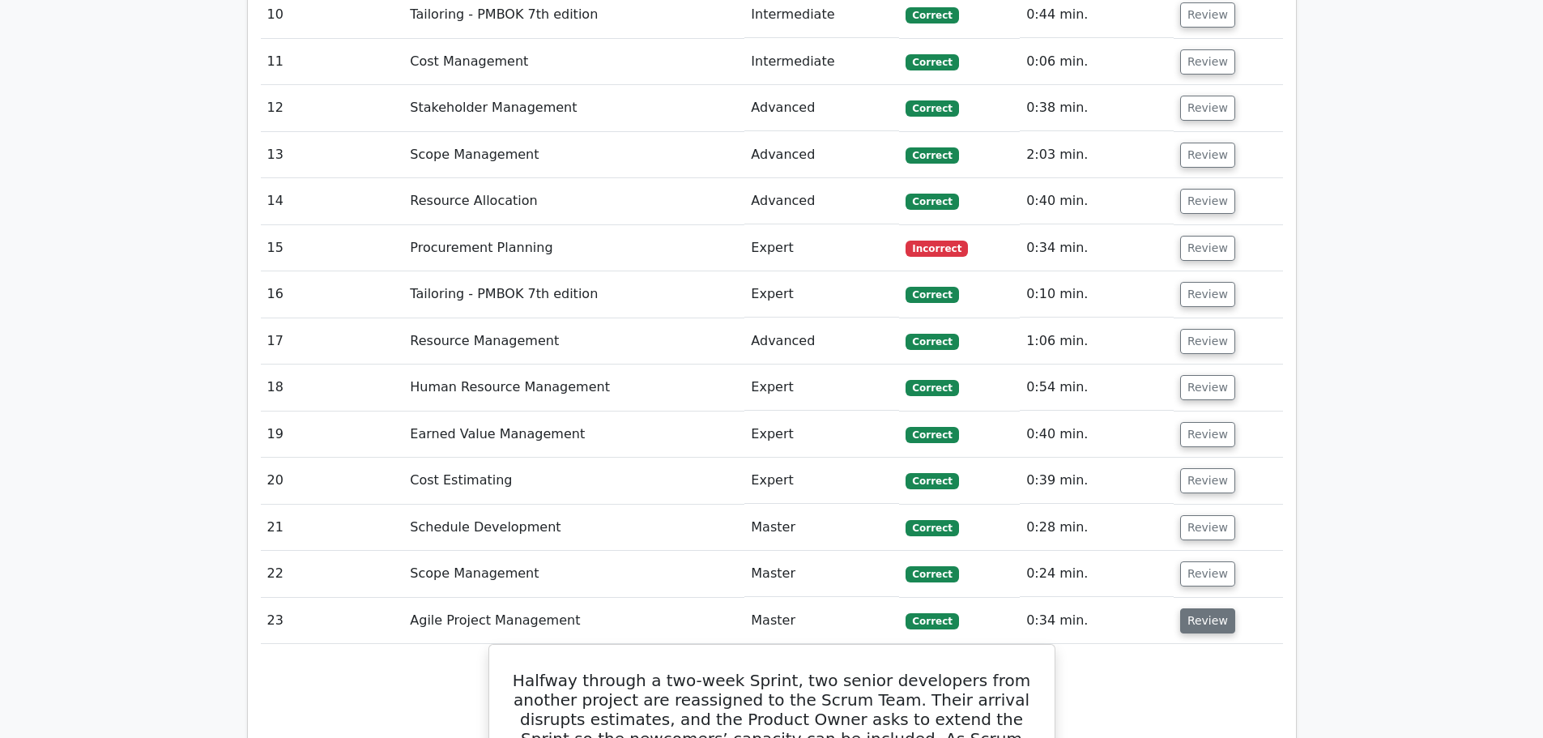
click at [1196, 608] on button "Review" at bounding box center [1207, 620] width 55 height 25
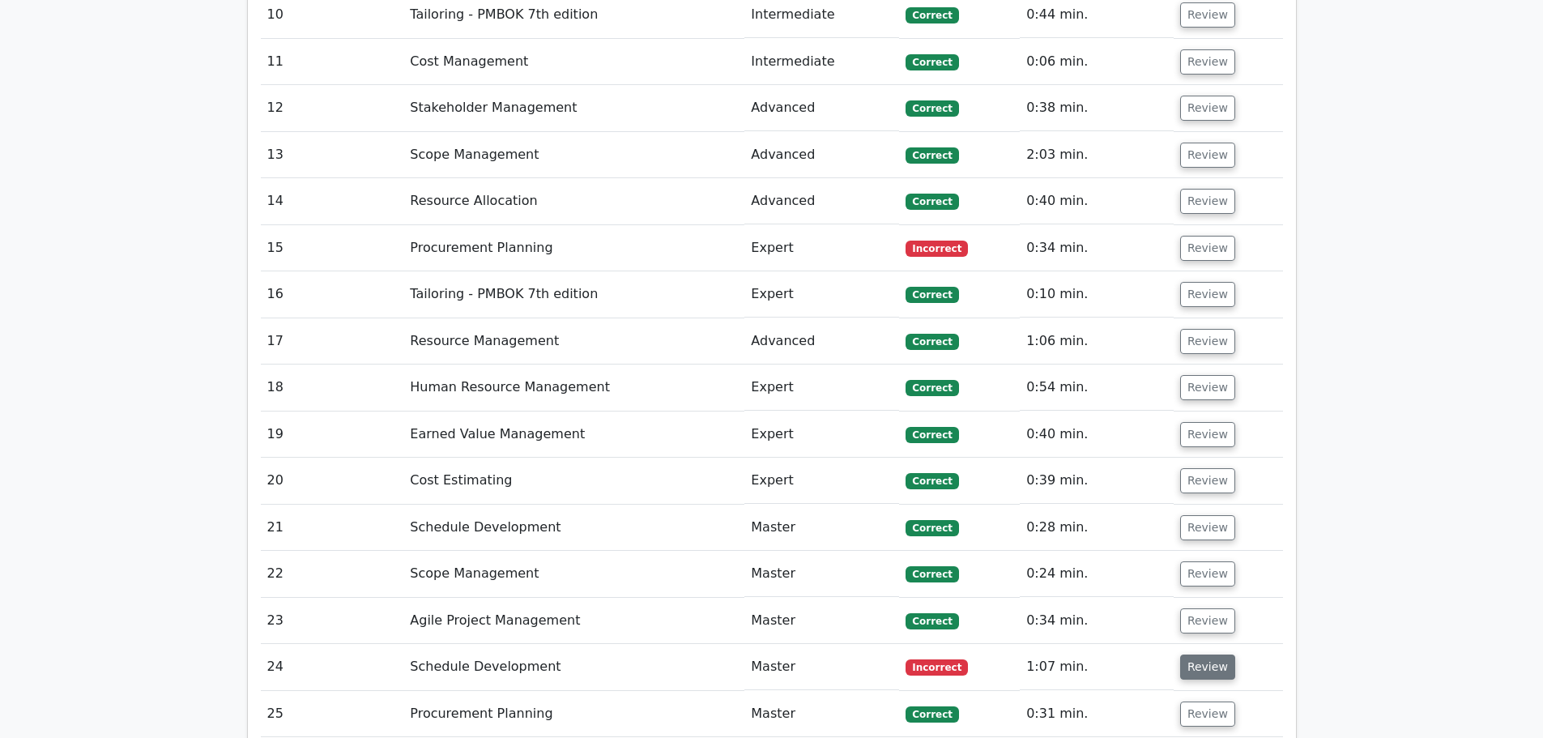
click at [1188, 655] on button "Review" at bounding box center [1207, 667] width 55 height 25
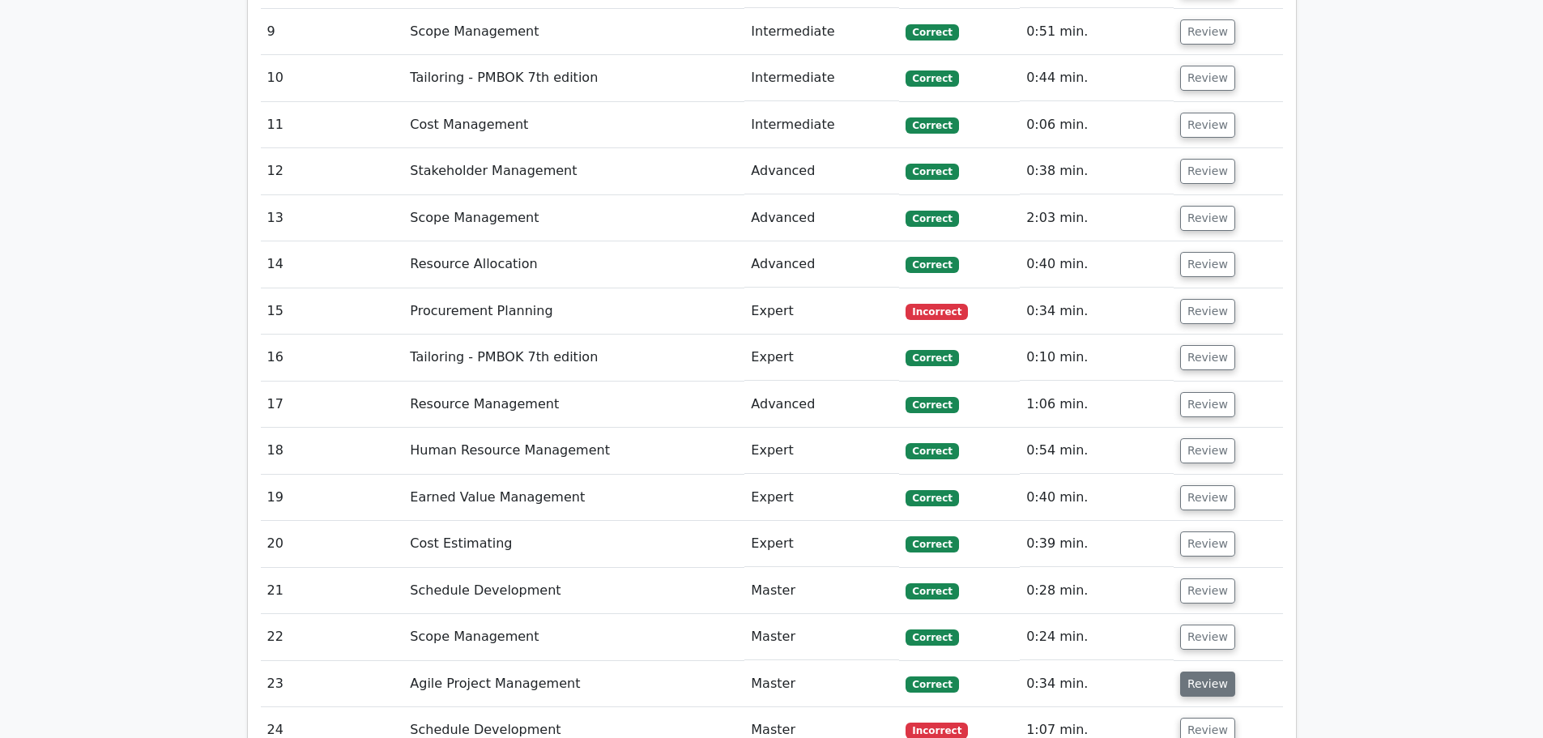
scroll to position [7534, 0]
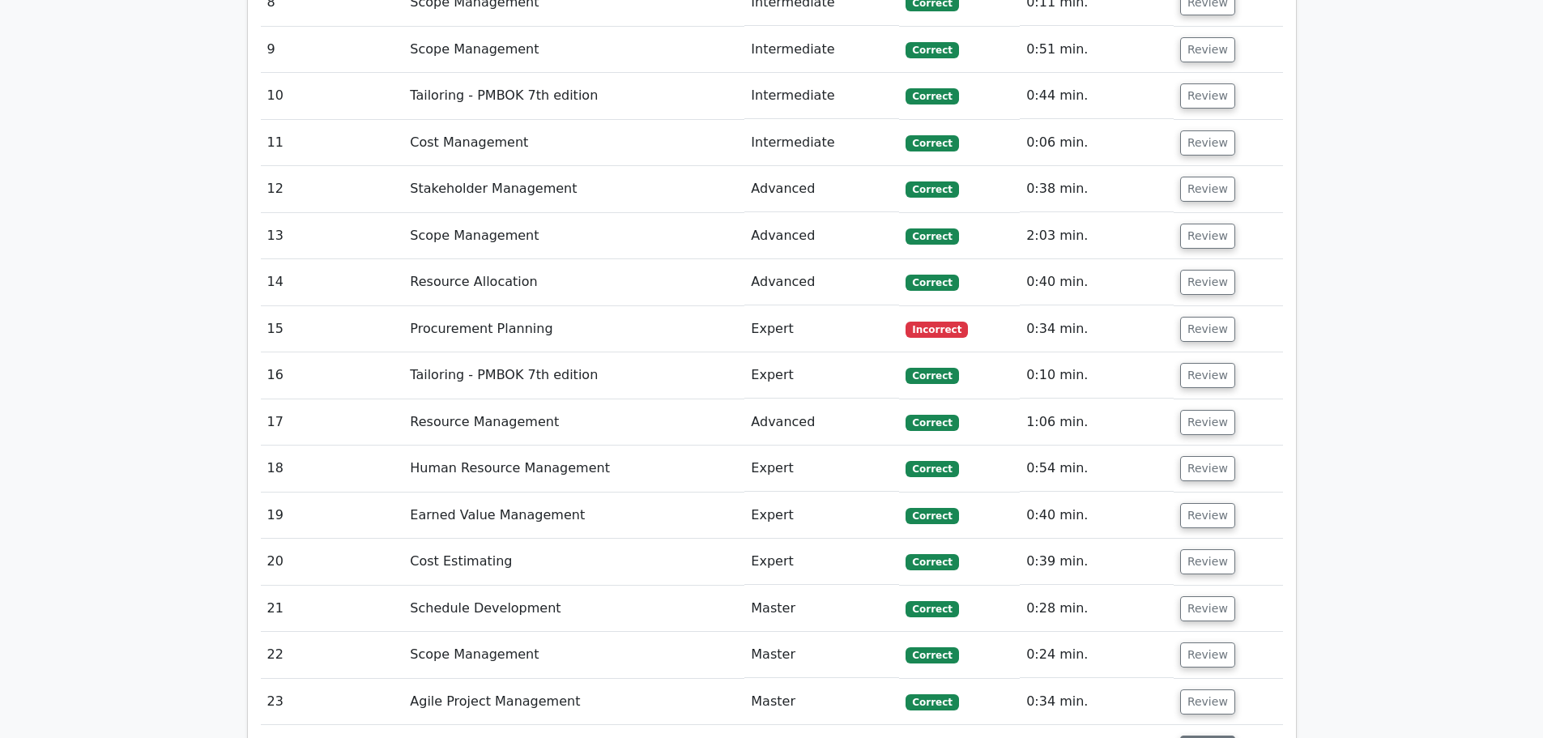
click at [1191, 736] on button "Review" at bounding box center [1207, 748] width 55 height 25
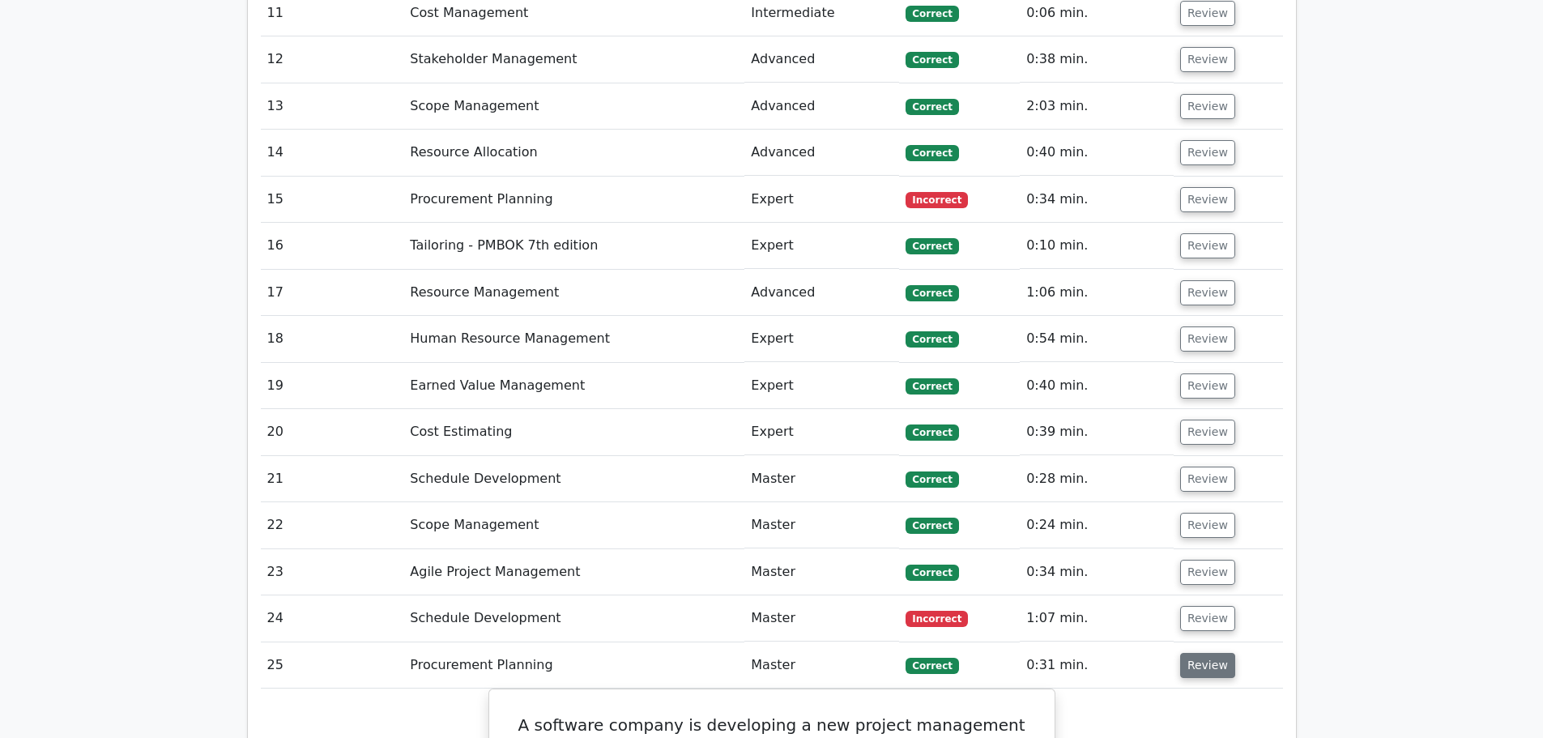
scroll to position [7696, 0]
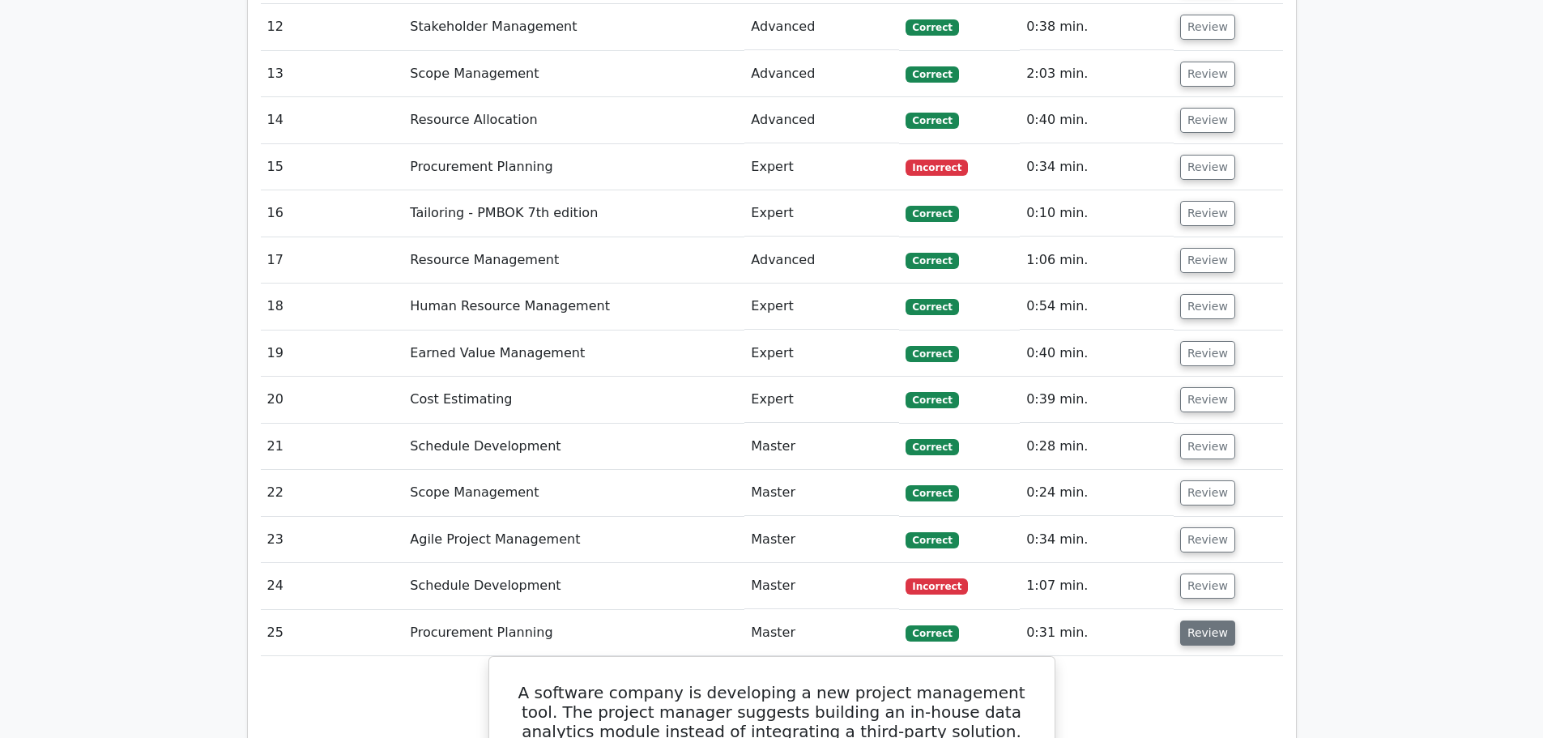
click at [1198, 621] on button "Review" at bounding box center [1207, 633] width 55 height 25
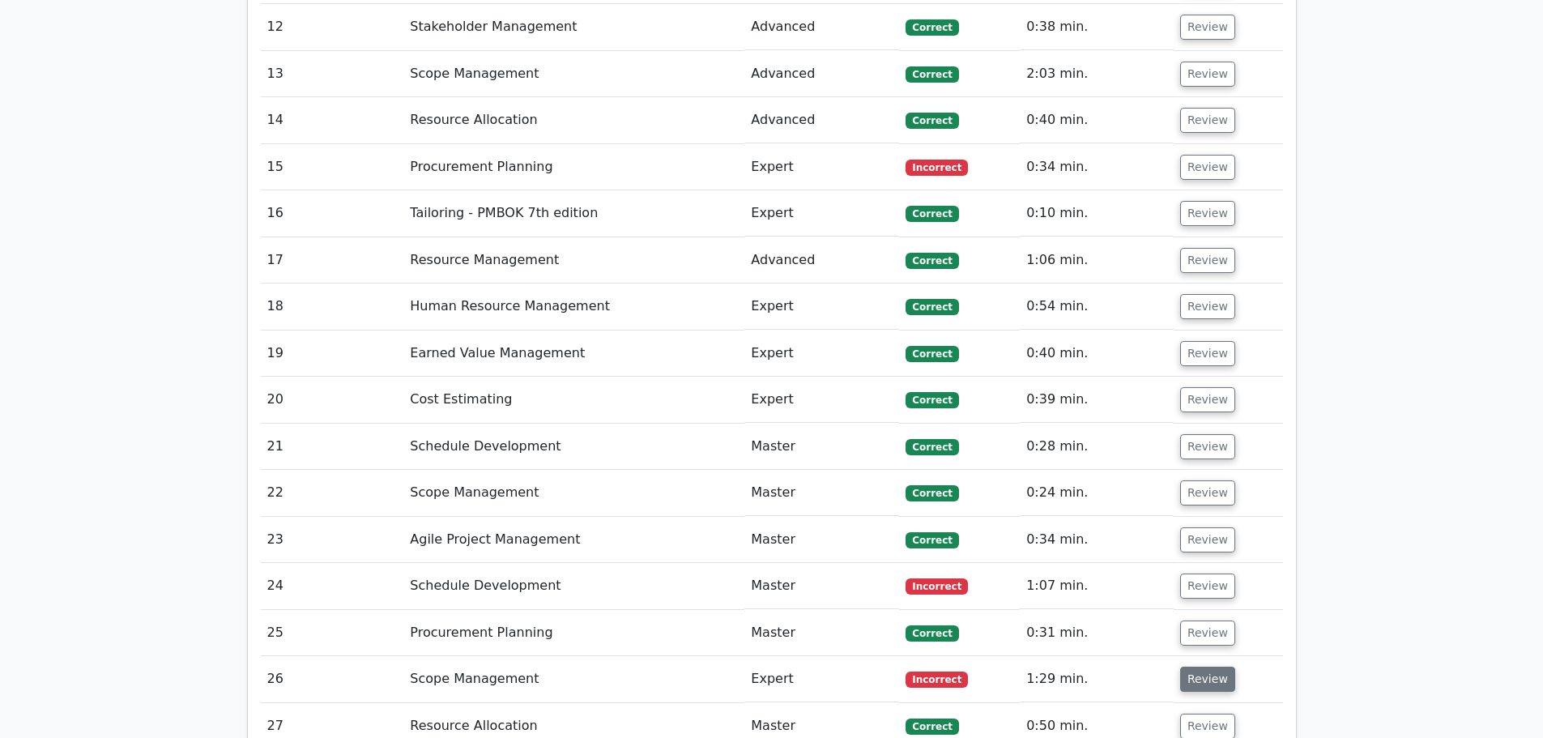
click at [1197, 667] on button "Review" at bounding box center [1207, 679] width 55 height 25
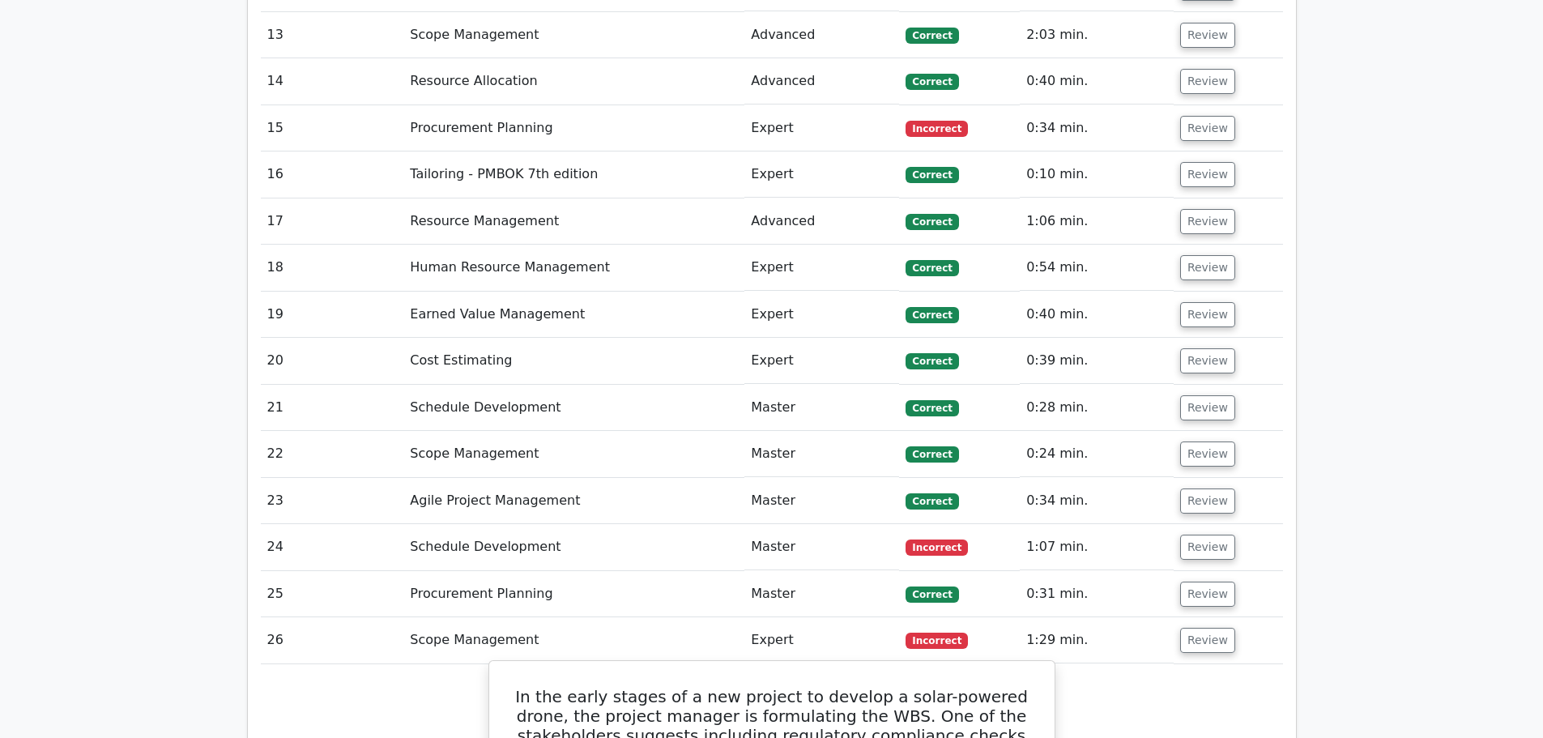
scroll to position [7777, 0]
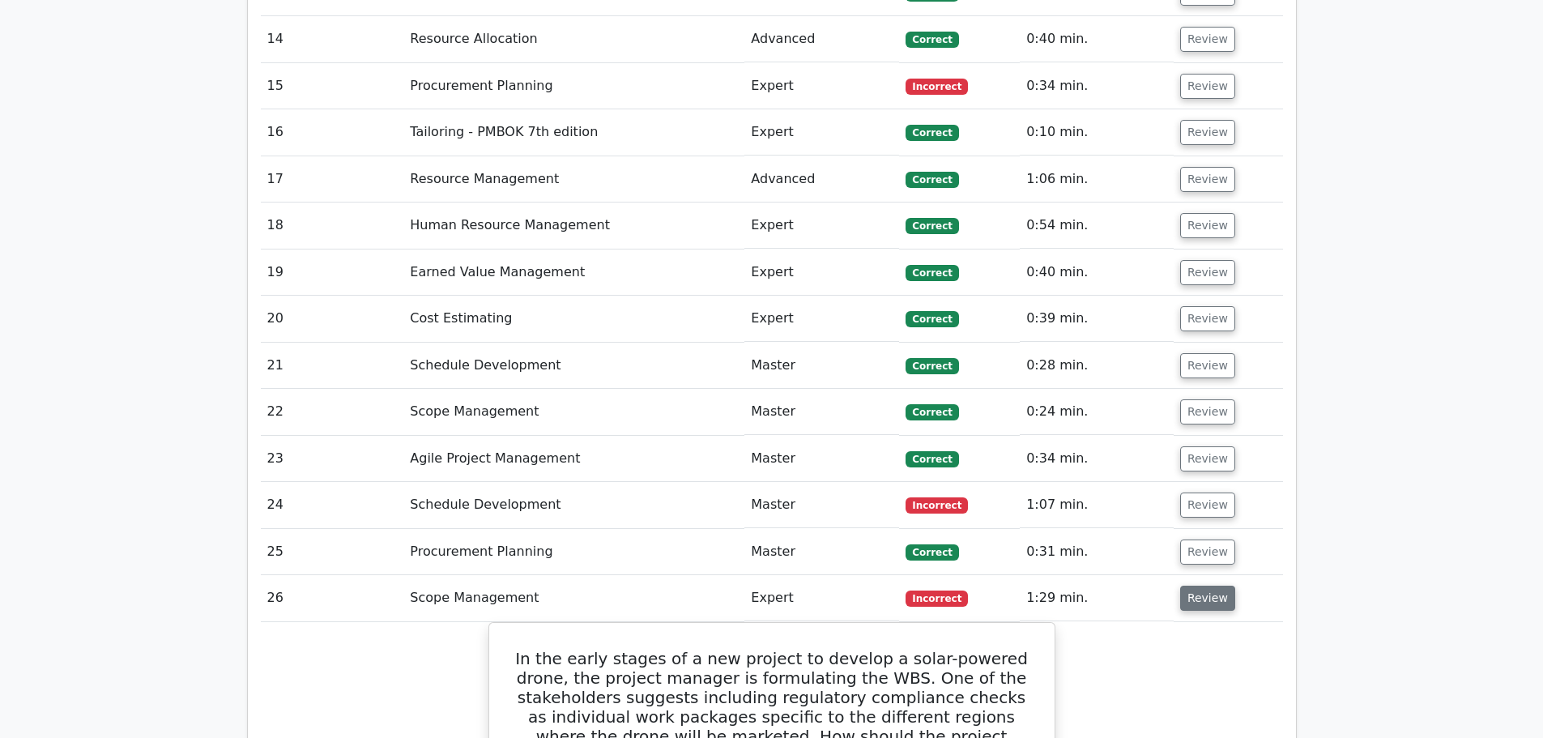
click at [1207, 586] on button "Review" at bounding box center [1207, 598] width 55 height 25
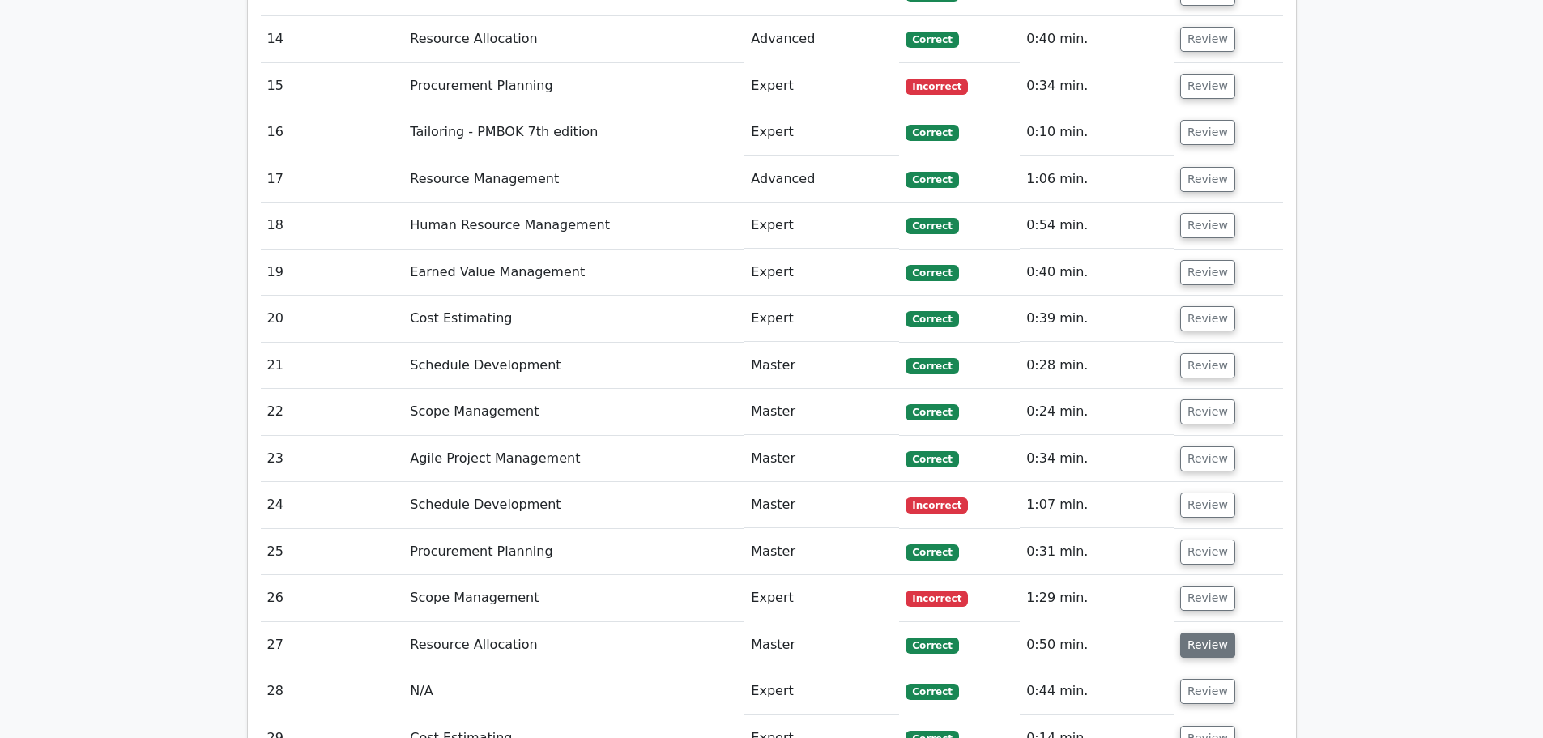
click at [1182, 633] on button "Review" at bounding box center [1207, 645] width 55 height 25
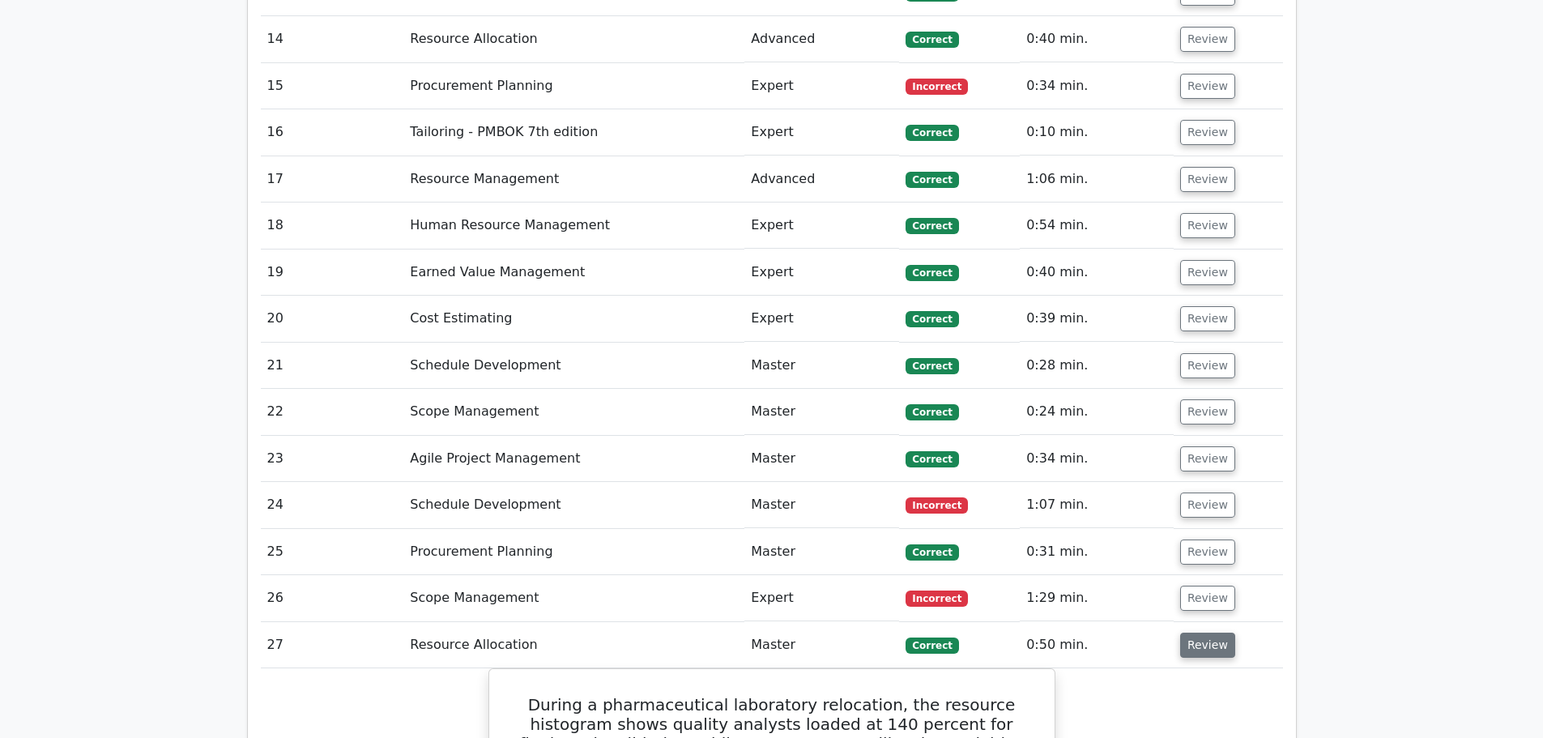
click at [1191, 633] on button "Review" at bounding box center [1207, 645] width 55 height 25
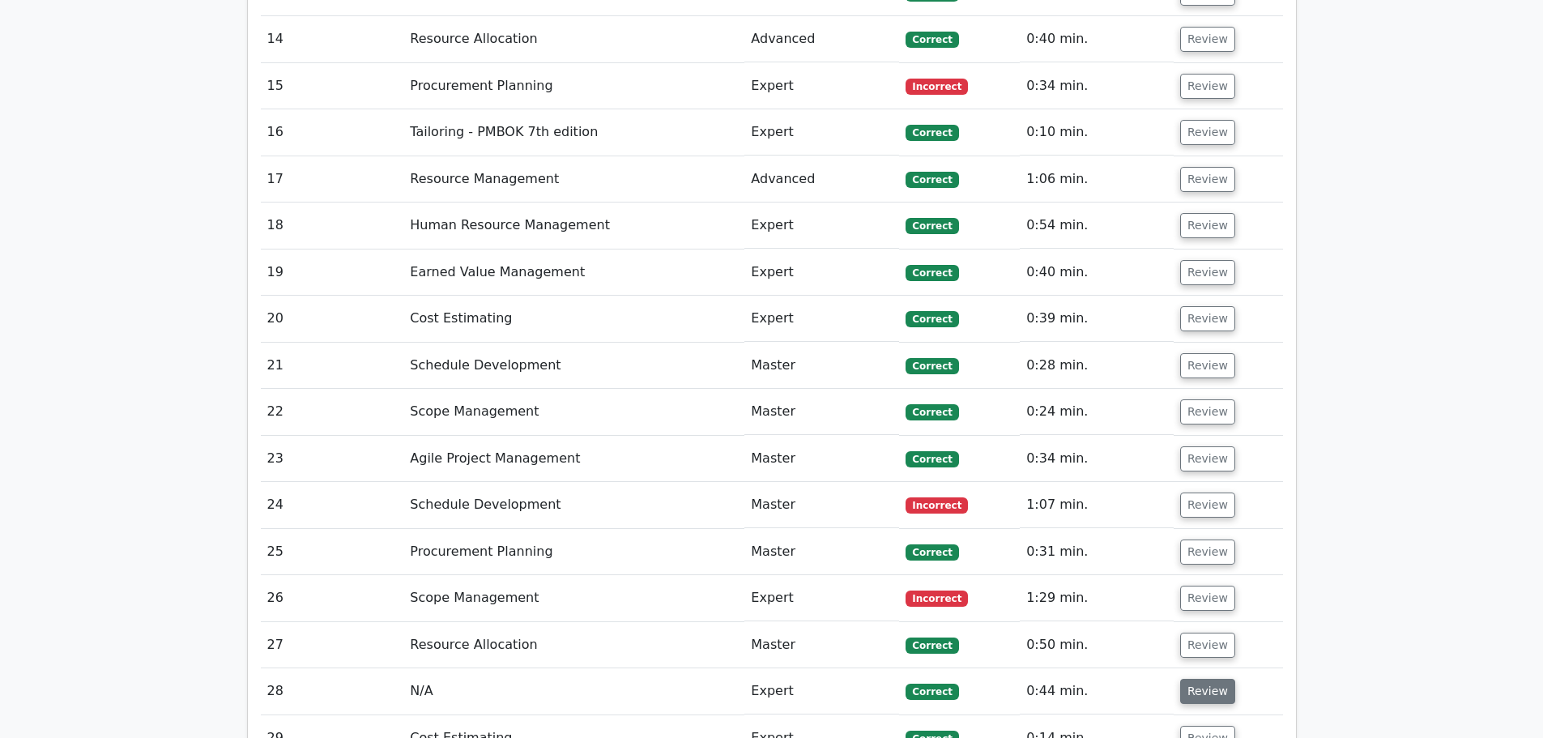
click at [1190, 679] on button "Review" at bounding box center [1207, 691] width 55 height 25
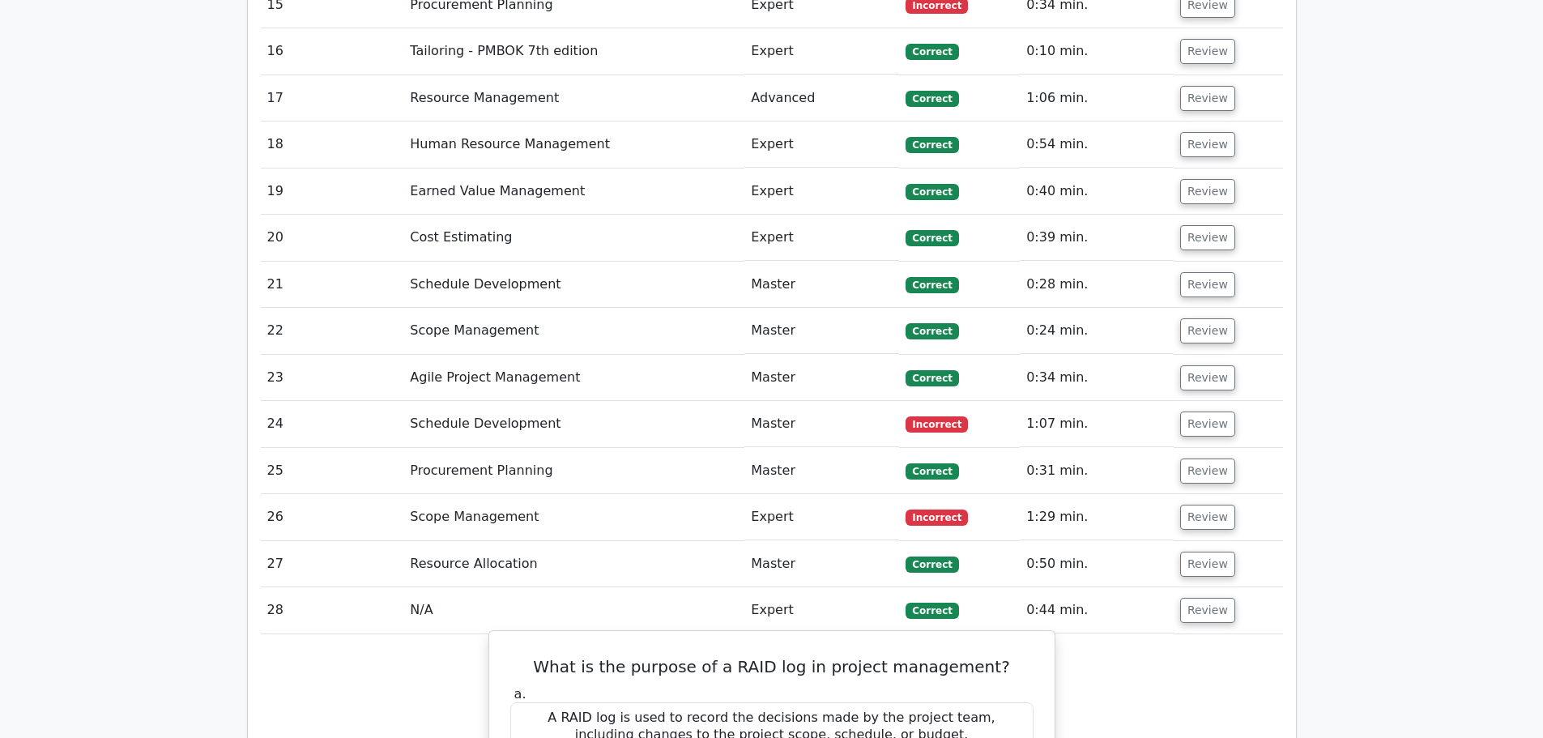
scroll to position [7939, 0]
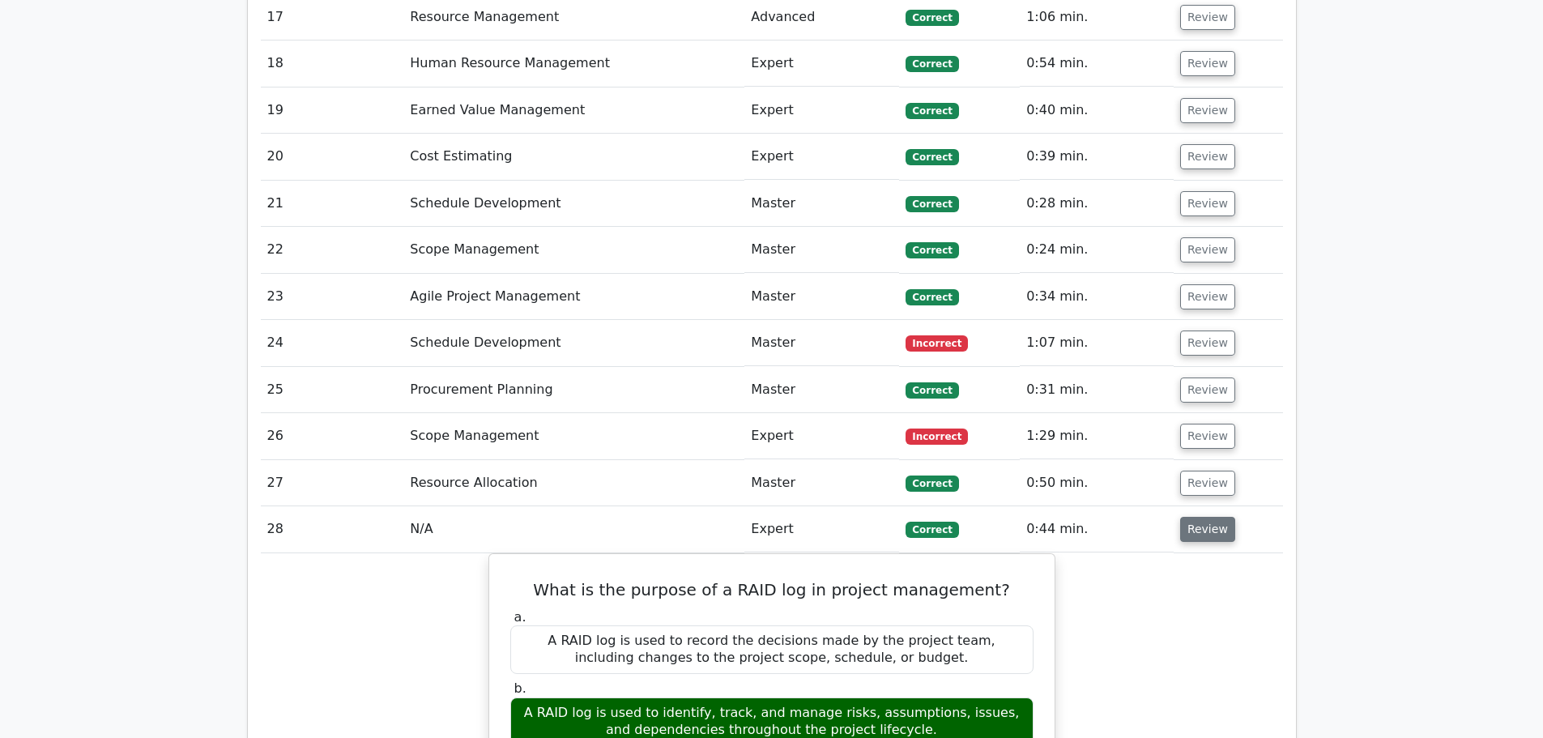
click at [1209, 517] on button "Review" at bounding box center [1207, 529] width 55 height 25
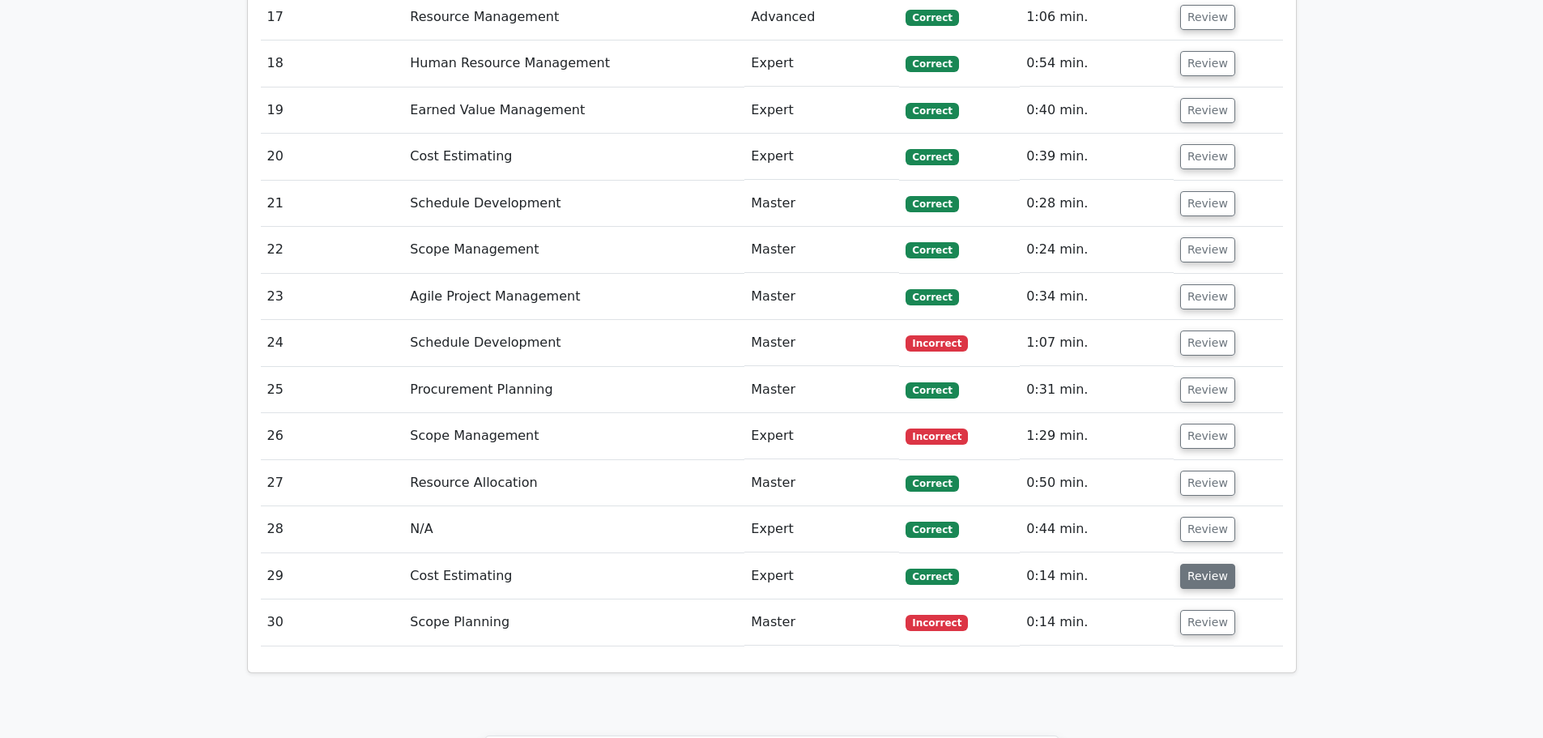
click at [1206, 564] on button "Review" at bounding box center [1207, 576] width 55 height 25
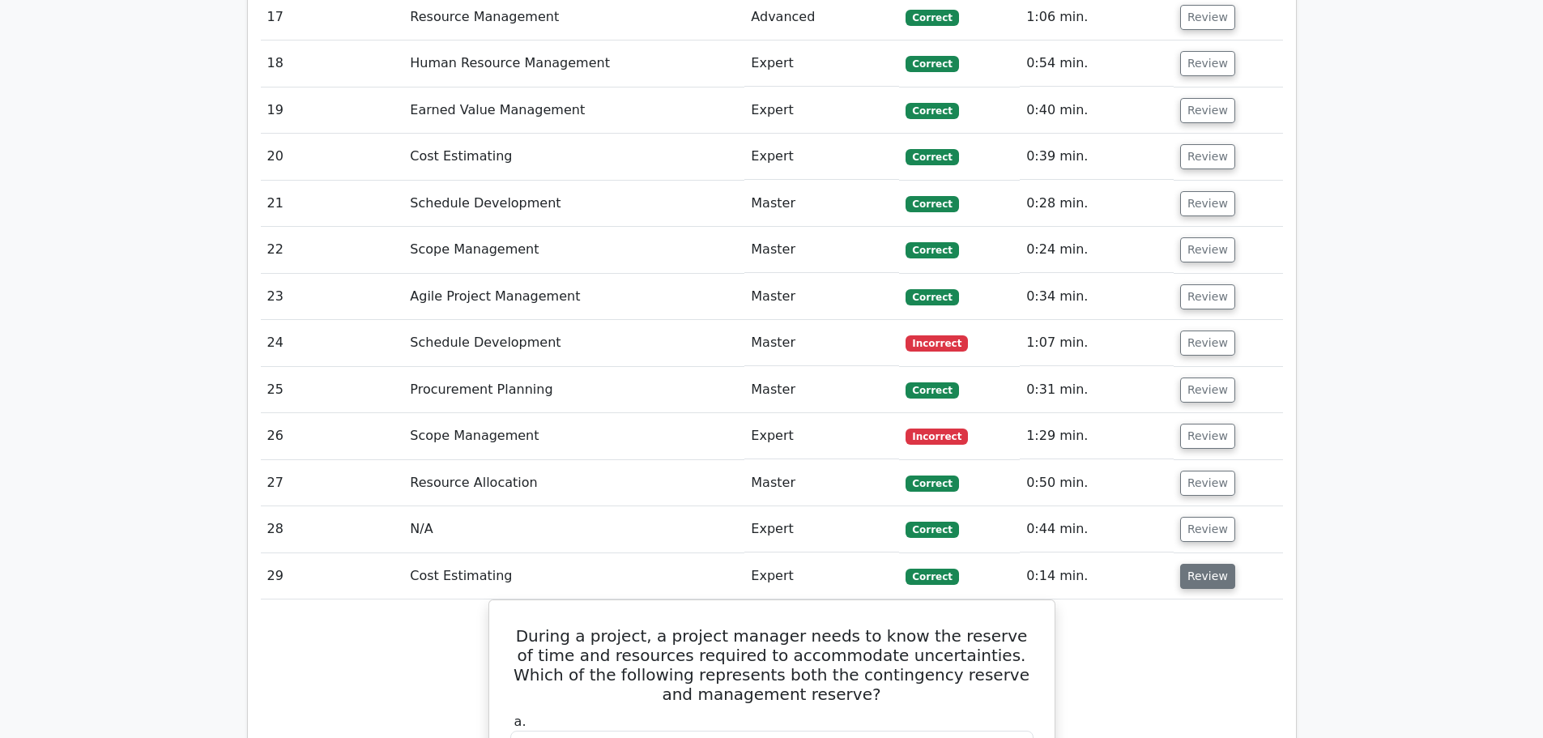
click at [1210, 564] on button "Review" at bounding box center [1207, 576] width 55 height 25
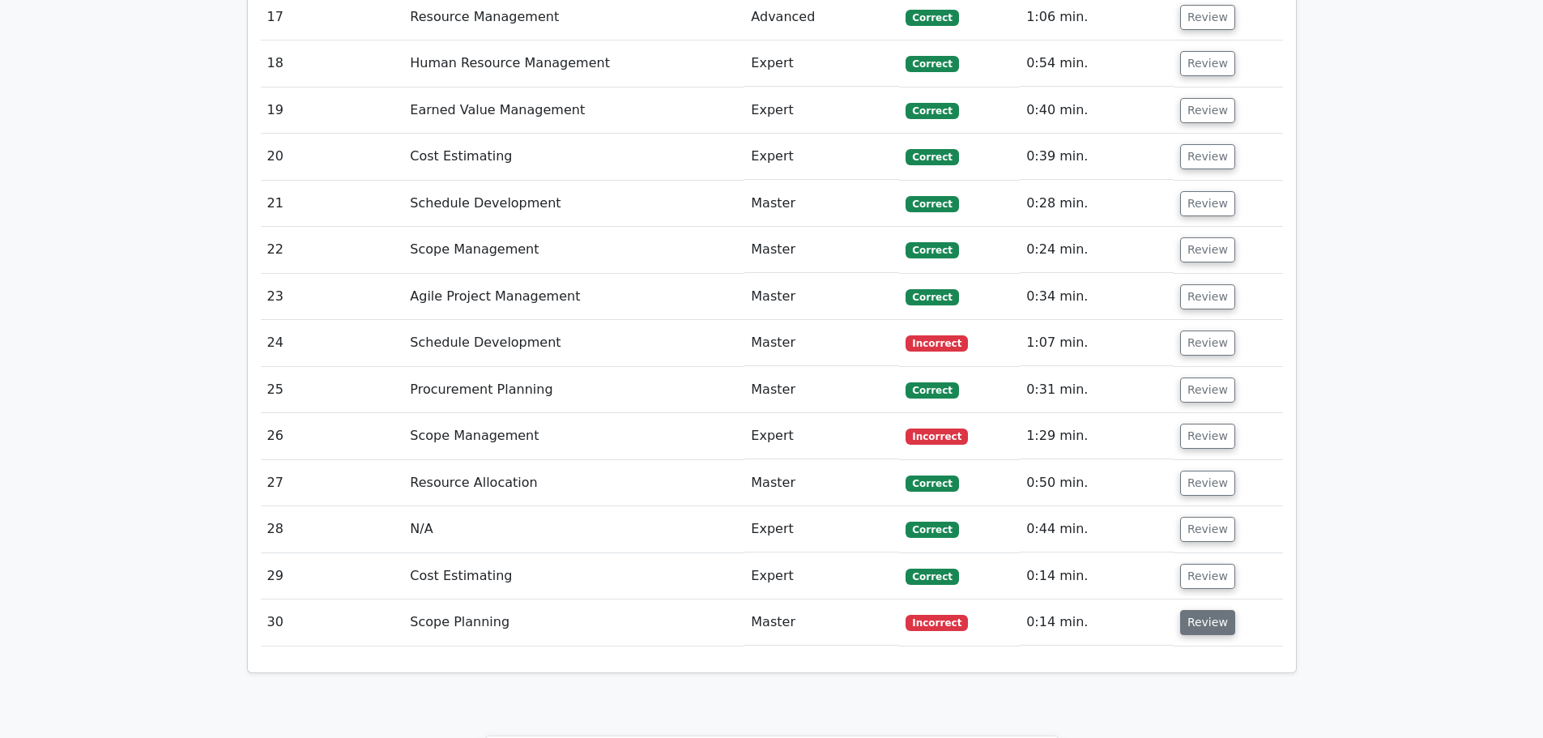
click at [1193, 610] on button "Review" at bounding box center [1207, 622] width 55 height 25
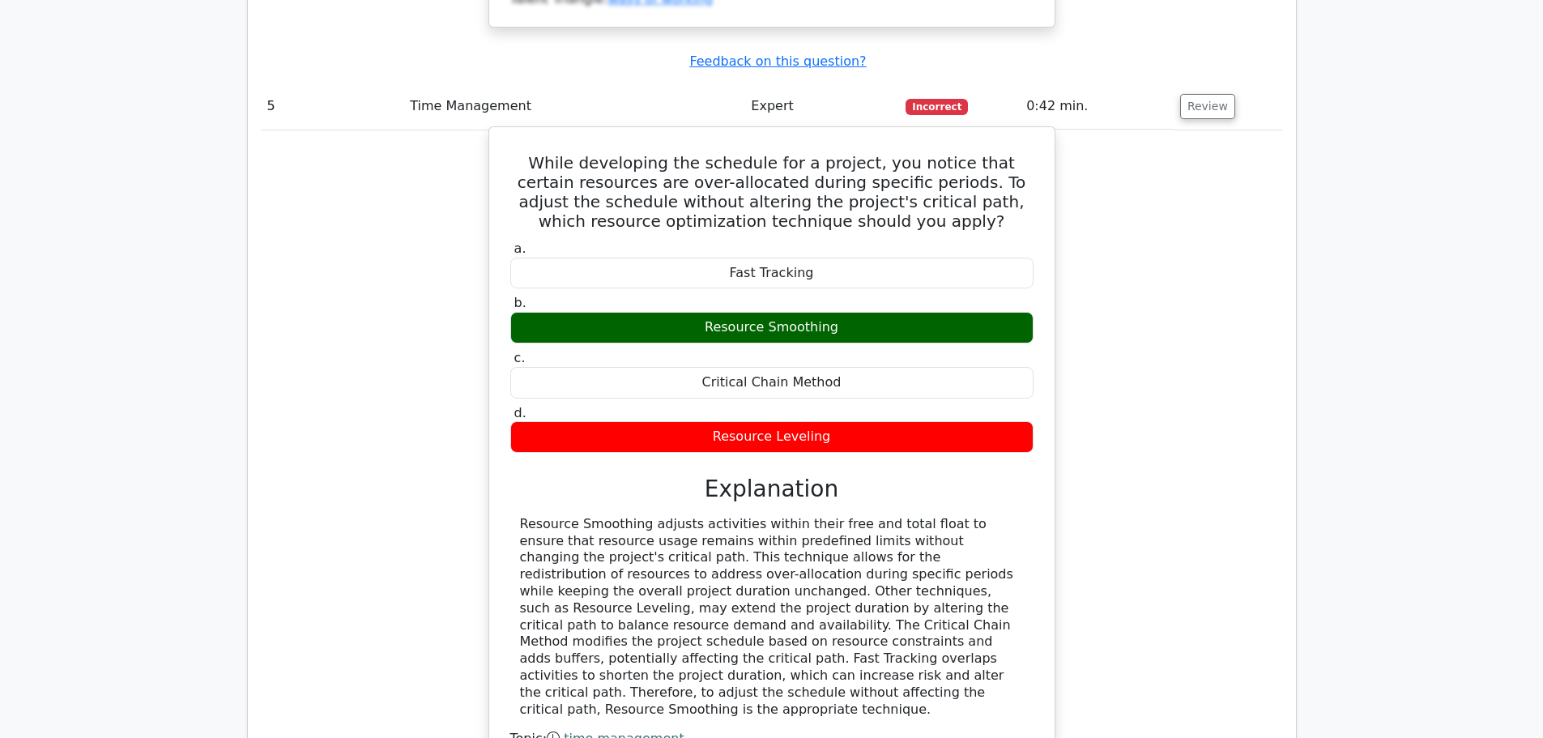
scroll to position [5428, 0]
